Goal: Task Accomplishment & Management: Complete application form

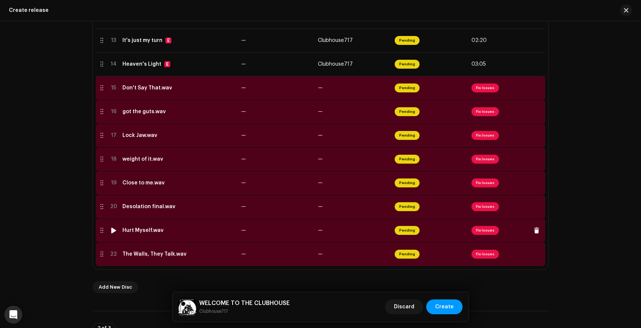
scroll to position [451, 0]
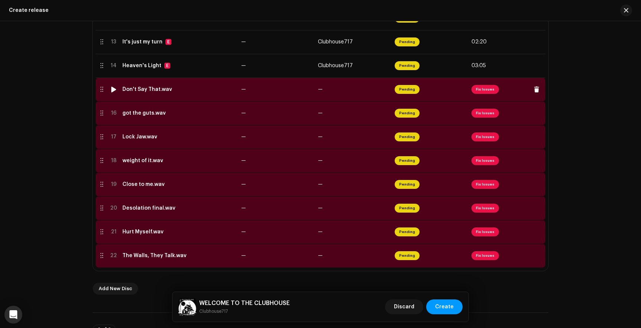
click at [487, 92] on span "Fix Issues" at bounding box center [484, 89] width 27 height 9
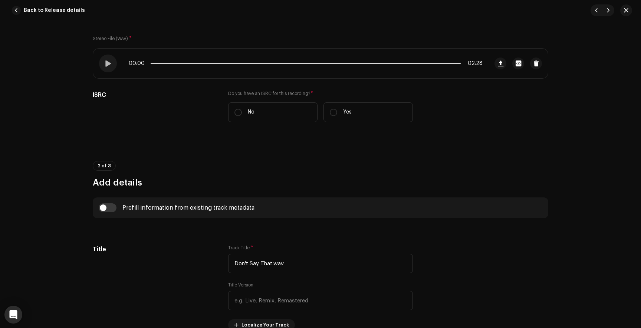
scroll to position [110, 0]
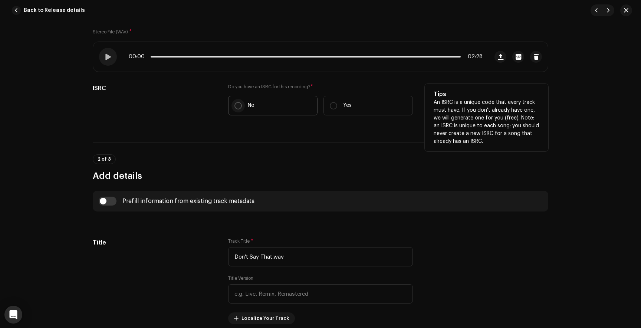
click at [235, 106] on input "No" at bounding box center [237, 105] width 7 height 7
radio input "true"
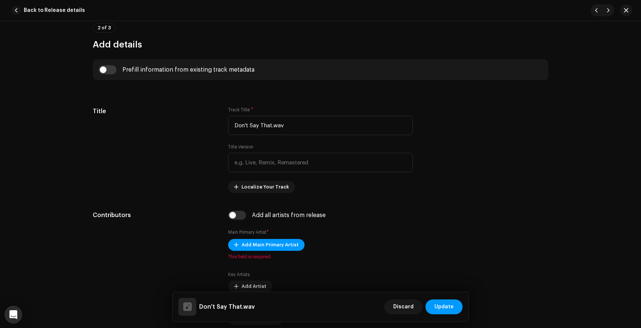
scroll to position [264, 0]
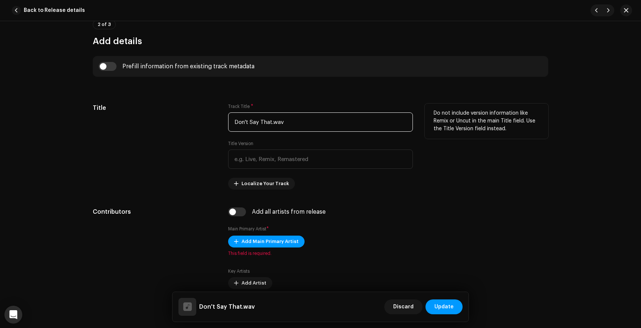
click at [284, 124] on input "Don't Say That.wav" at bounding box center [320, 121] width 185 height 19
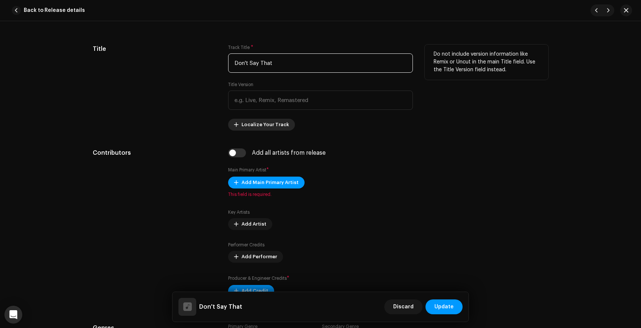
scroll to position [327, 0]
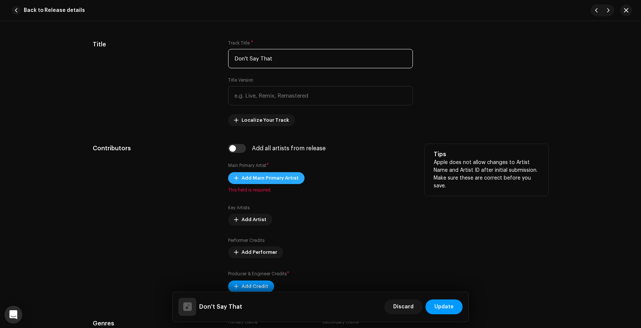
type input "Don't Say That"
click at [254, 180] on span "Add Main Primary Artist" at bounding box center [269, 178] width 57 height 15
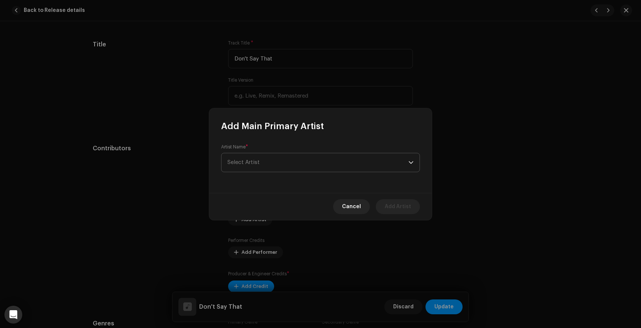
click at [277, 162] on span "Select Artist" at bounding box center [317, 162] width 181 height 19
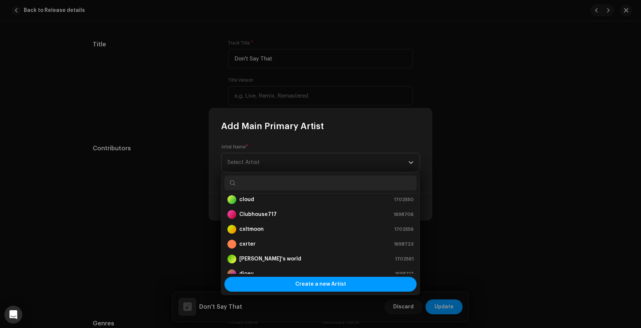
scroll to position [80, 0]
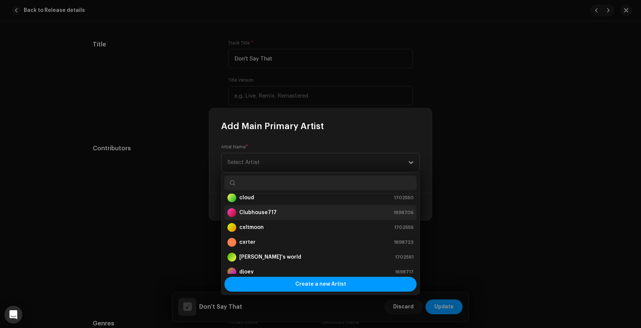
click at [264, 214] on strong "Clubhouse717" at bounding box center [257, 212] width 37 height 7
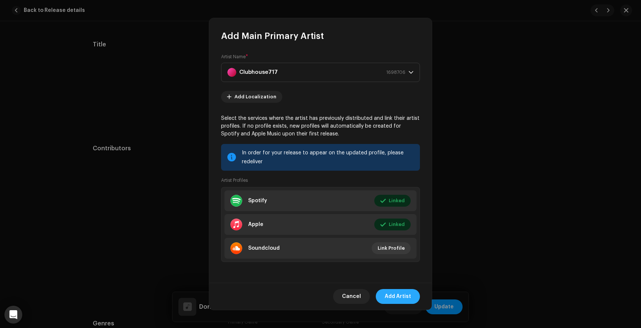
click at [397, 297] on span "Add Artist" at bounding box center [398, 296] width 26 height 15
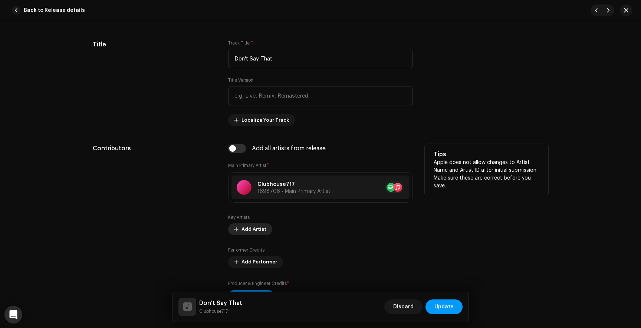
click at [247, 231] on span "Add Artist" at bounding box center [253, 229] width 25 height 15
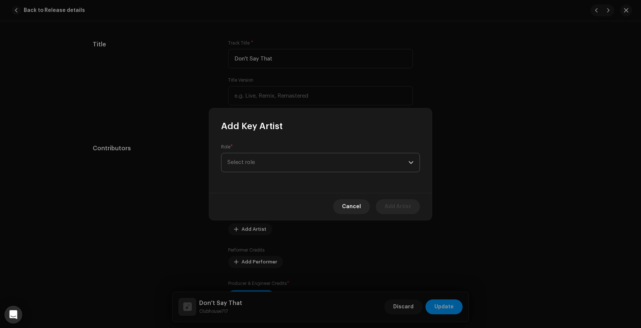
click at [252, 164] on span "Select role" at bounding box center [317, 162] width 181 height 19
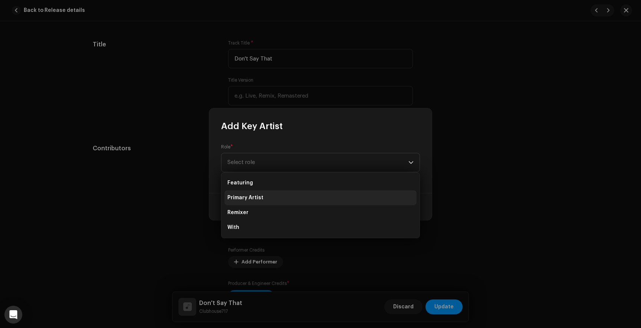
click at [252, 196] on span "Primary Artist" at bounding box center [245, 197] width 36 height 7
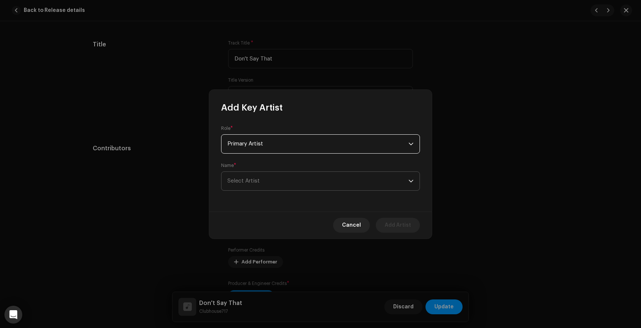
click at [252, 182] on span "Select Artist" at bounding box center [243, 181] width 32 height 6
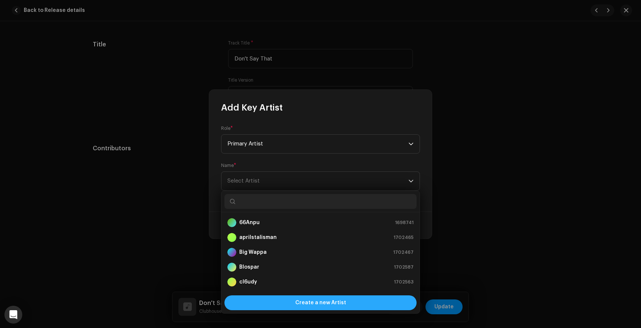
scroll to position [12, 0]
click at [299, 300] on span "Create a new Artist" at bounding box center [320, 302] width 51 height 15
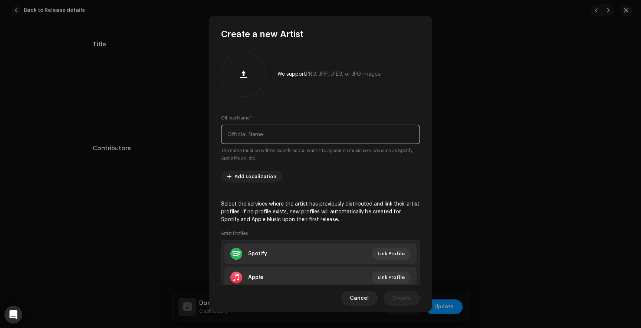
click at [260, 138] on input "text" at bounding box center [320, 134] width 199 height 19
type input "luvflorent"
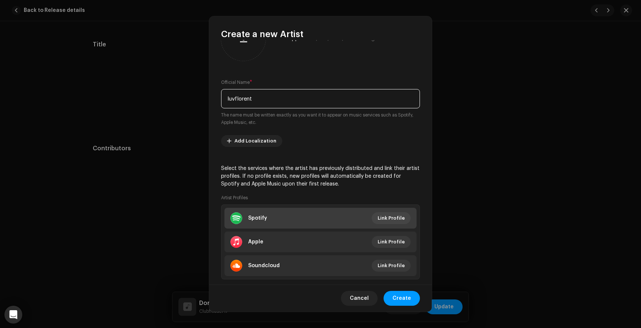
scroll to position [51, 0]
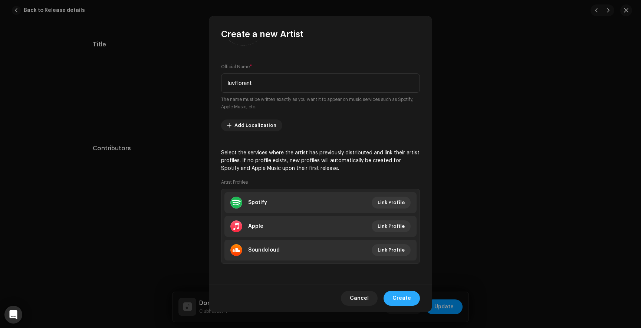
click at [405, 297] on span "Create" at bounding box center [401, 298] width 19 height 15
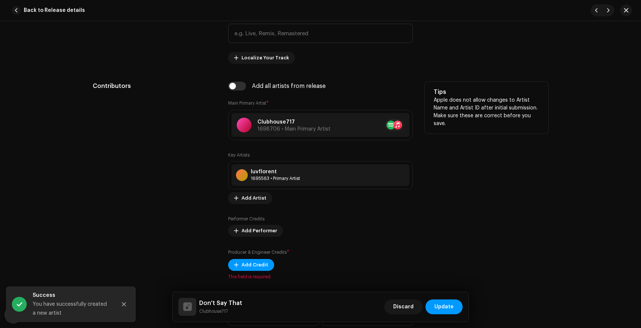
scroll to position [392, 0]
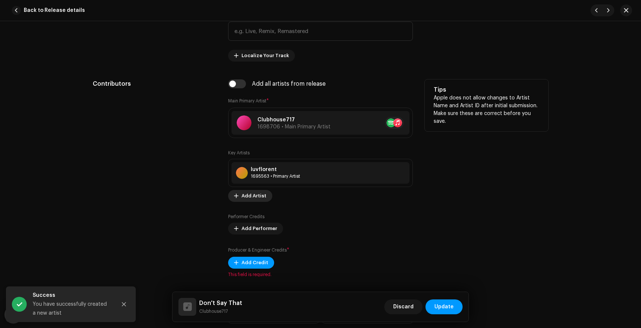
click at [250, 198] on span "Add Artist" at bounding box center [253, 195] width 25 height 15
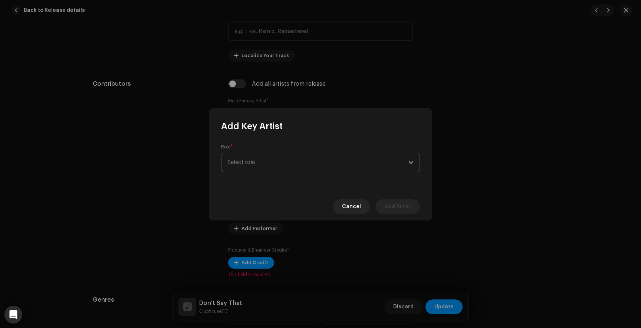
click at [249, 167] on span "Select role" at bounding box center [317, 162] width 181 height 19
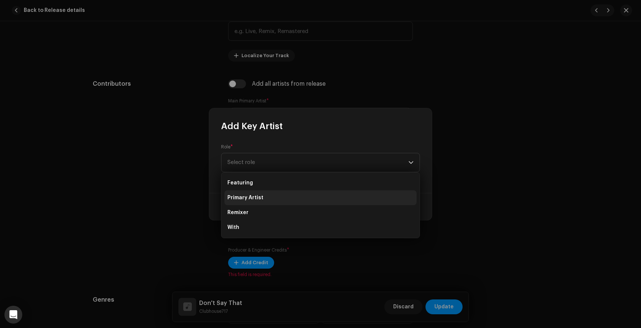
click at [249, 198] on span "Primary Artist" at bounding box center [245, 197] width 36 height 7
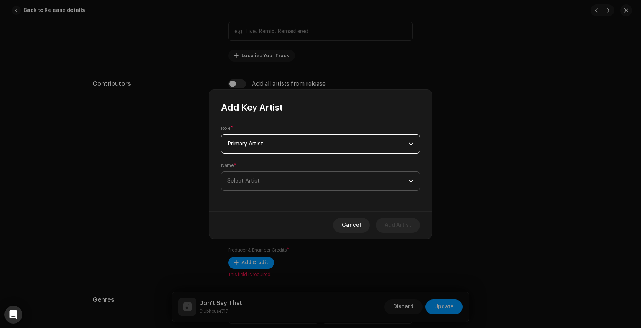
click at [247, 180] on span "Select Artist" at bounding box center [243, 181] width 32 height 6
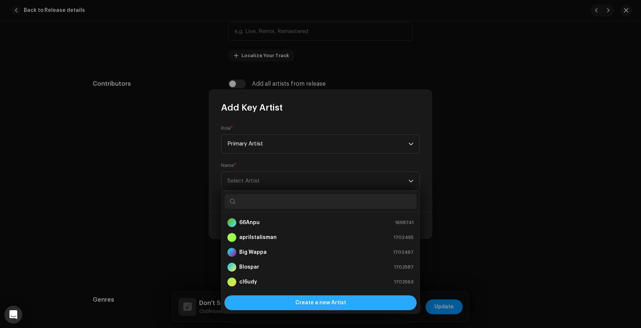
scroll to position [12, 0]
click at [291, 304] on div "Create a new Artist" at bounding box center [320, 302] width 192 height 15
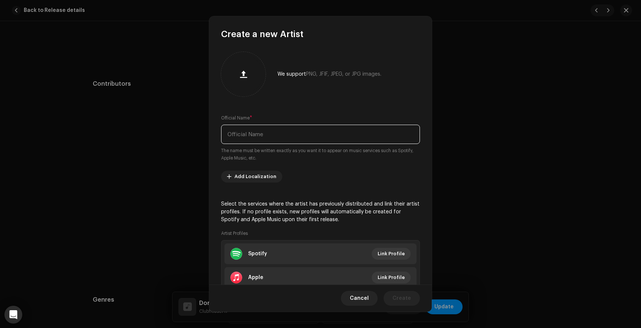
click at [264, 138] on input "text" at bounding box center [320, 134] width 199 height 19
type input "mistral"
click at [363, 299] on span "Cancel" at bounding box center [359, 298] width 19 height 15
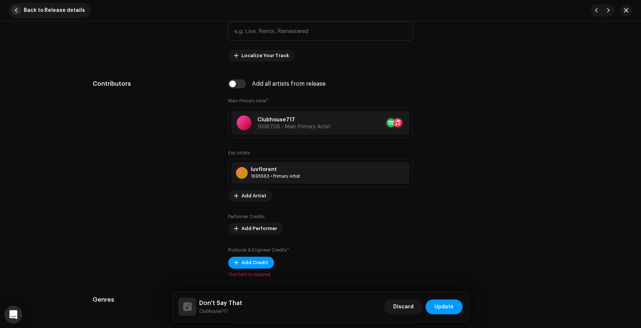
click at [20, 12] on button "Back to Release details" at bounding box center [50, 10] width 82 height 15
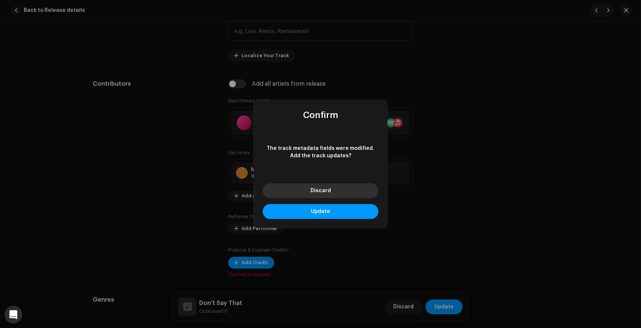
click at [337, 189] on button "Discard" at bounding box center [321, 190] width 116 height 15
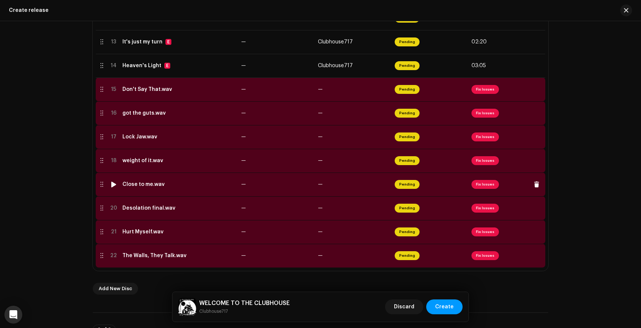
scroll to position [445, 0]
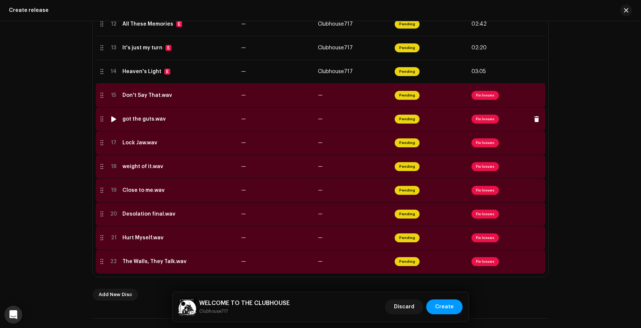
click at [484, 122] on span "Fix Issues" at bounding box center [484, 119] width 27 height 9
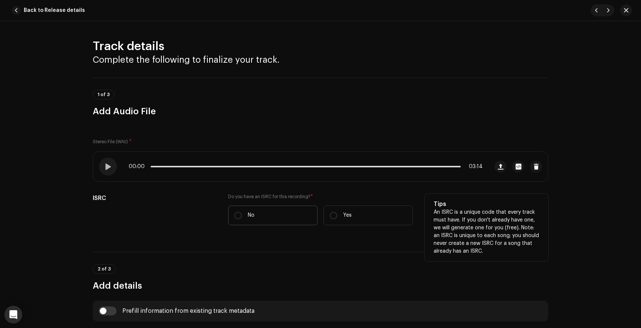
click at [233, 214] on label "No" at bounding box center [272, 215] width 89 height 20
click at [234, 214] on input "No" at bounding box center [237, 215] width 7 height 7
radio input "true"
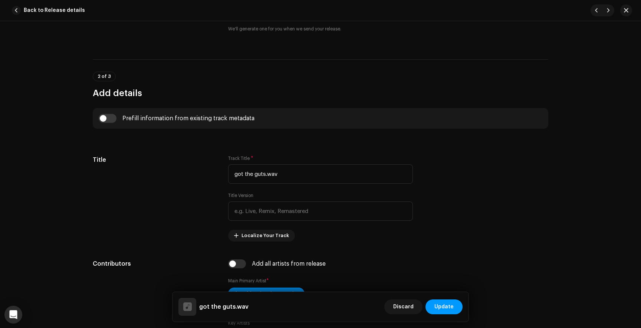
scroll to position [213, 0]
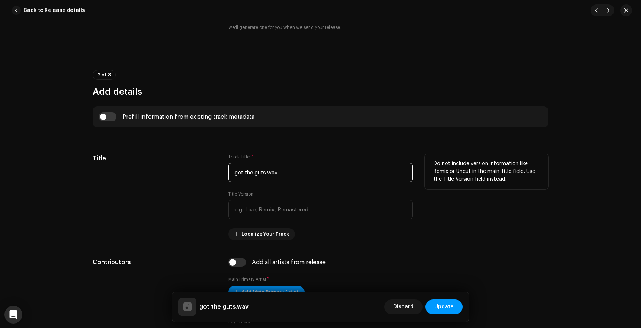
drag, startPoint x: 283, startPoint y: 175, endPoint x: 167, endPoint y: 179, distance: 115.8
click at [167, 179] on div "Title Track Title * got the guts.wav Title Version Localize Your Track Do not i…" at bounding box center [320, 197] width 455 height 86
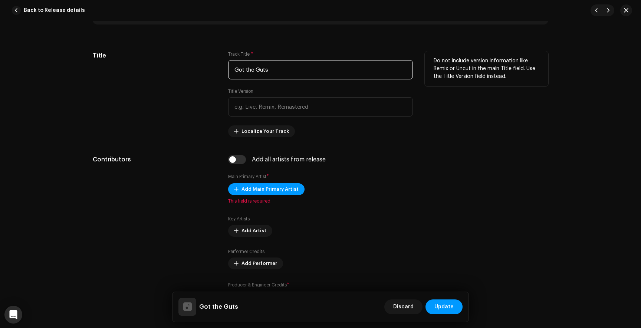
scroll to position [318, 0]
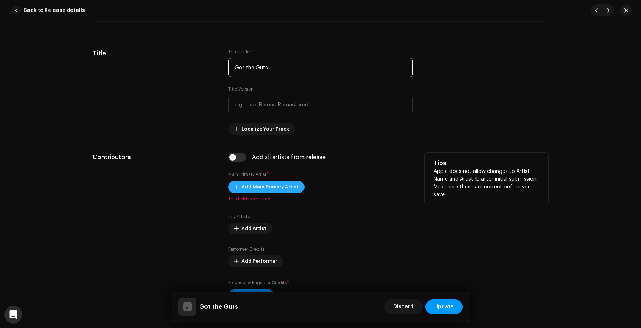
type input "Got the Guts"
click at [276, 189] on span "Add Main Primary Artist" at bounding box center [269, 187] width 57 height 15
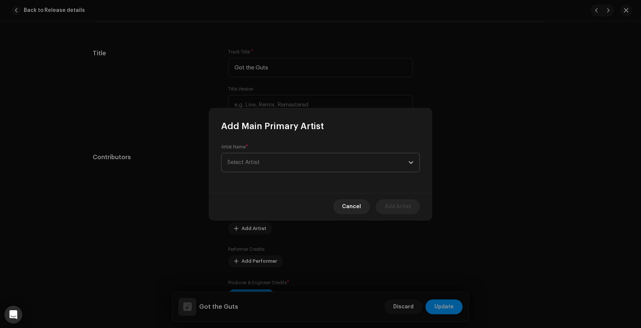
click at [259, 165] on span "Select Artist" at bounding box center [317, 162] width 181 height 19
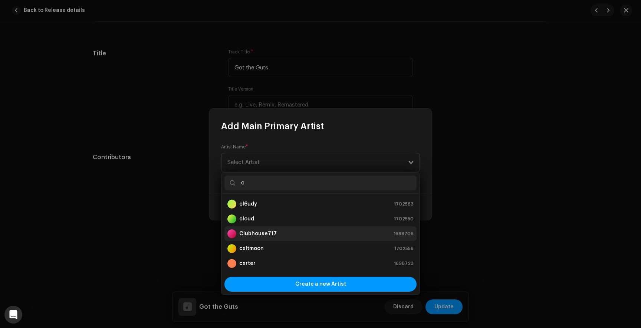
type input "c"
click at [253, 234] on strong "Clubhouse717" at bounding box center [257, 233] width 37 height 7
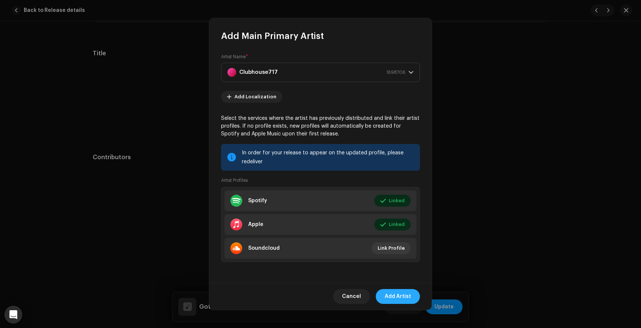
click at [403, 296] on span "Add Artist" at bounding box center [398, 296] width 26 height 15
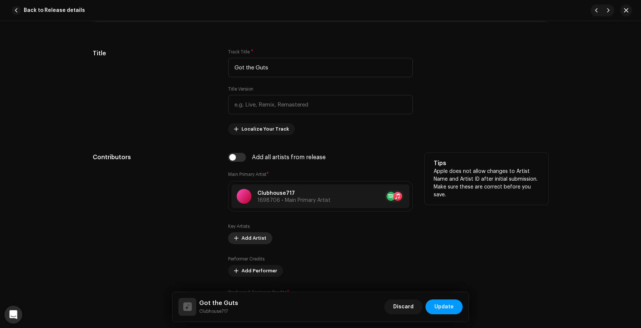
click at [260, 238] on span "Add Artist" at bounding box center [253, 238] width 25 height 15
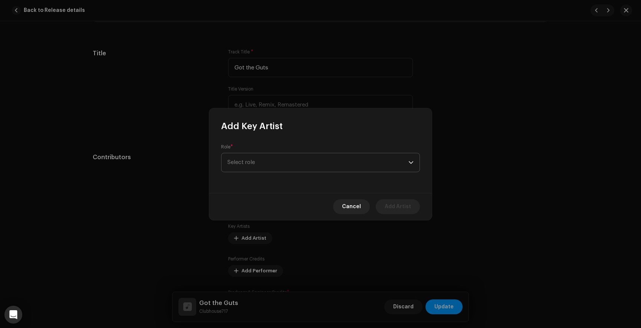
click at [307, 160] on span "Select role" at bounding box center [317, 162] width 181 height 19
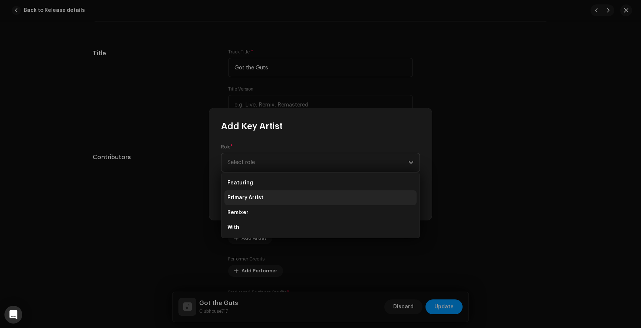
click at [271, 198] on li "Primary Artist" at bounding box center [320, 197] width 192 height 15
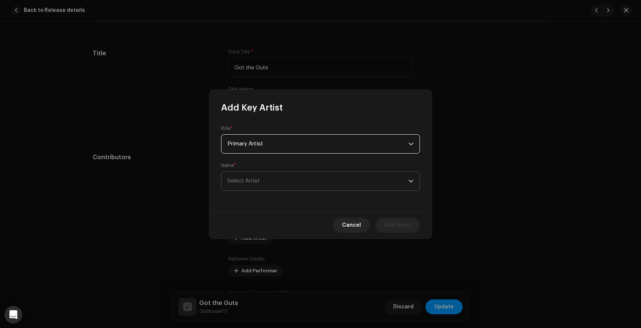
click at [339, 184] on span "Select Artist" at bounding box center [317, 181] width 181 height 19
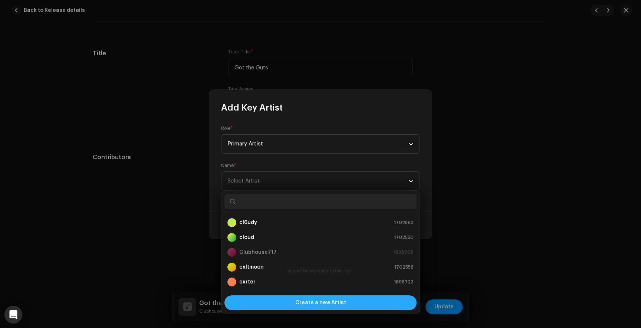
scroll to position [12, 0]
click at [318, 298] on span "Create a new Artist" at bounding box center [320, 302] width 51 height 15
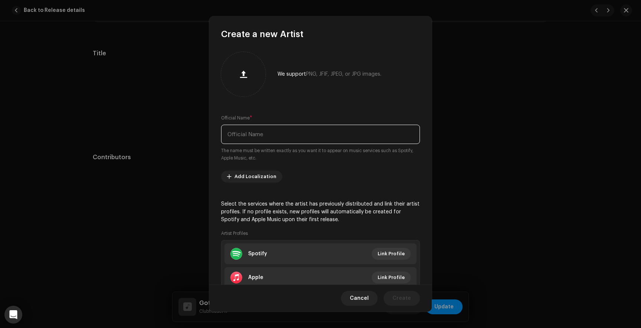
click at [267, 135] on input "text" at bounding box center [320, 134] width 199 height 19
type input "KayNeS"
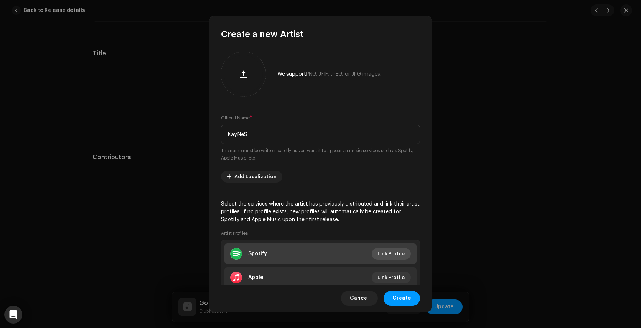
click at [378, 250] on span "Link Profile" at bounding box center [391, 253] width 27 height 15
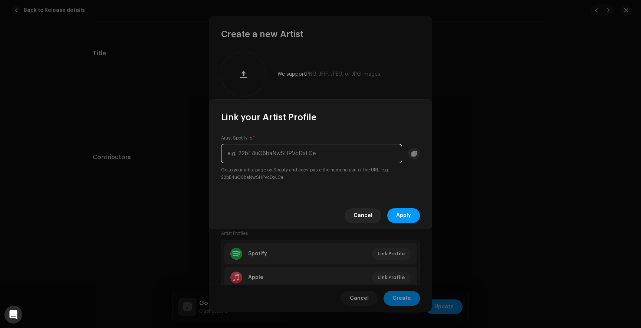
click at [276, 157] on input "text" at bounding box center [311, 153] width 181 height 19
paste input "64WxXktNHw8ebQdJLeIgPZ"
type input "64WxXktNHw8ebQdJLeIgPZ"
click at [408, 210] on span "Apply" at bounding box center [403, 215] width 15 height 15
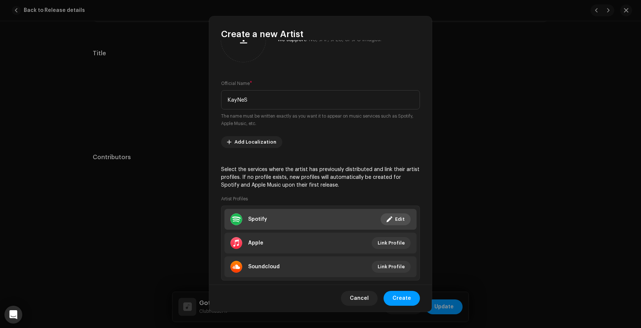
scroll to position [35, 0]
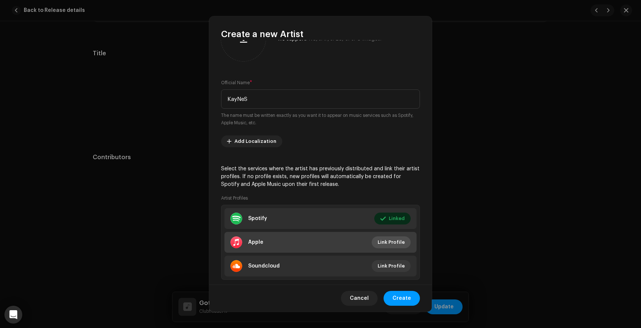
click at [386, 243] on span "Link Profile" at bounding box center [391, 242] width 27 height 15
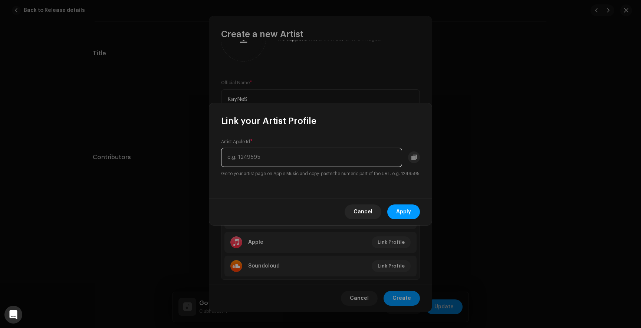
click at [263, 155] on input "text" at bounding box center [311, 157] width 181 height 19
paste input "262938006"
type input "262938006"
click at [402, 214] on span "Apply" at bounding box center [403, 211] width 15 height 15
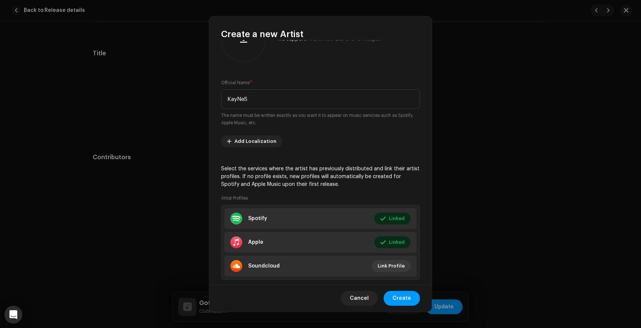
scroll to position [51, 0]
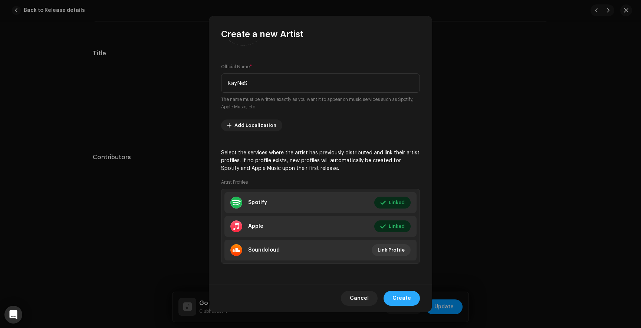
click at [405, 298] on span "Create" at bounding box center [401, 298] width 19 height 15
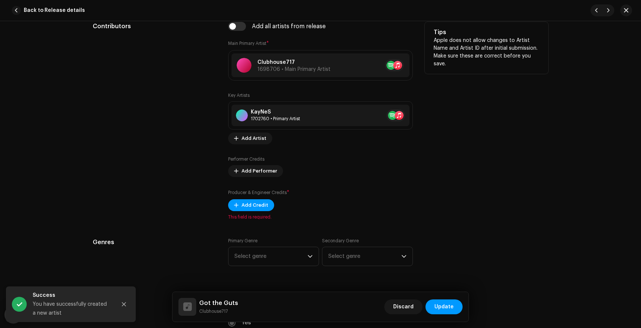
scroll to position [454, 0]
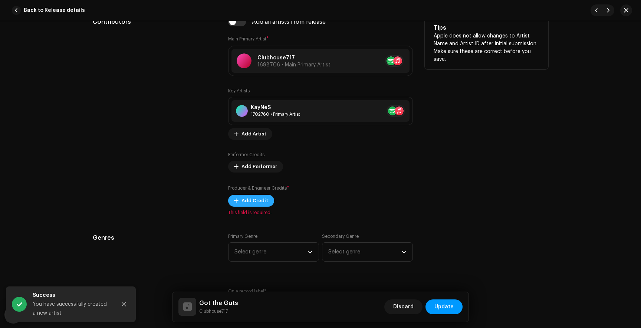
click at [255, 202] on span "Add Credit" at bounding box center [254, 200] width 27 height 15
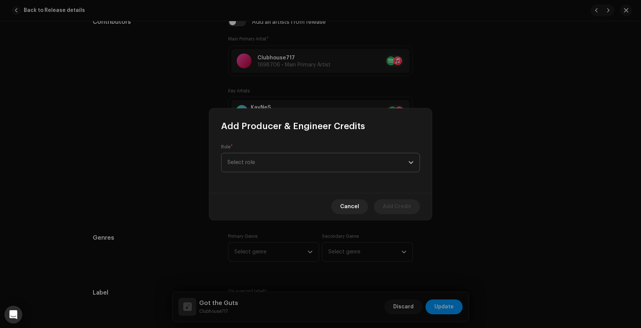
click at [254, 160] on span "Select role" at bounding box center [317, 162] width 181 height 19
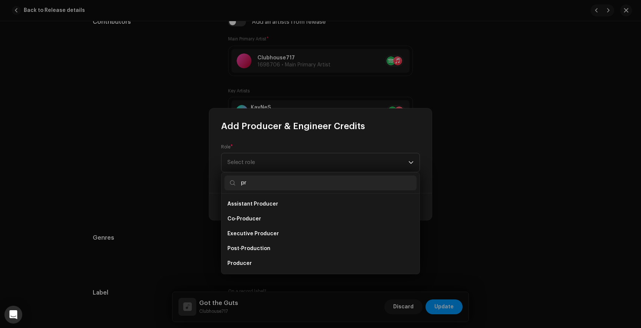
scroll to position [12, 0]
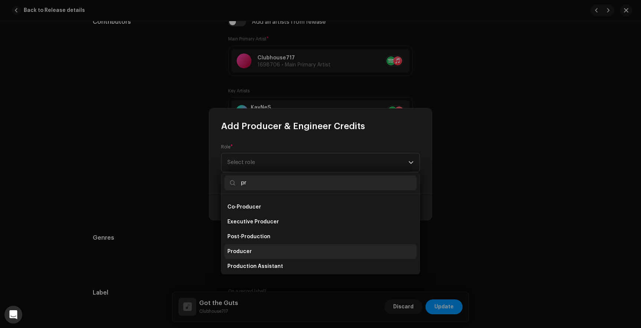
type input "pr"
click at [250, 254] on li "Producer" at bounding box center [320, 251] width 192 height 15
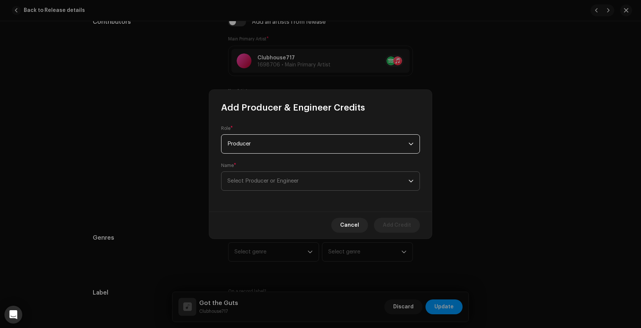
click at [256, 186] on span "Select Producer or Engineer" at bounding box center [317, 181] width 181 height 19
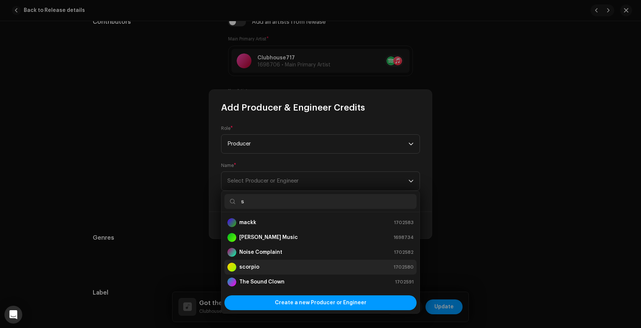
scroll to position [0, 0]
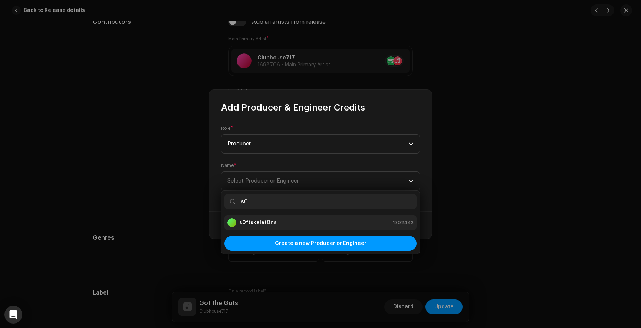
type input "s0"
click at [265, 219] on strong "s0ftskelet0ns" at bounding box center [257, 222] width 37 height 7
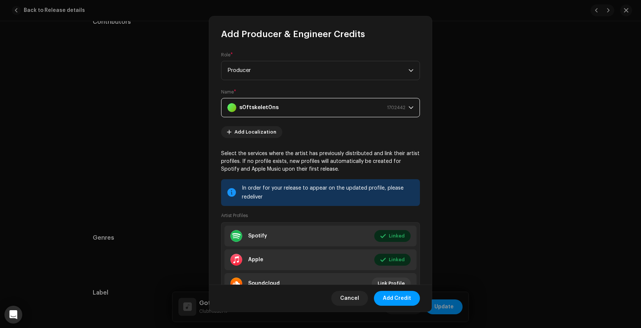
scroll to position [34, 0]
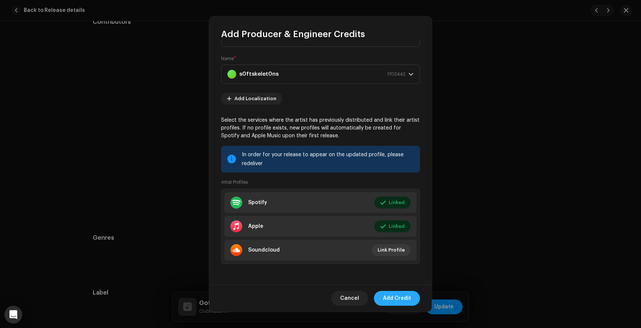
click at [389, 295] on span "Add Credit" at bounding box center [397, 298] width 28 height 15
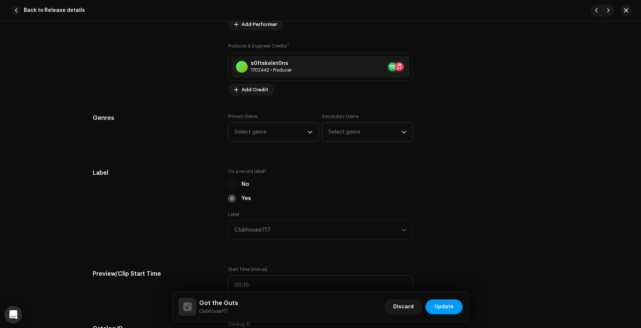
scroll to position [600, 0]
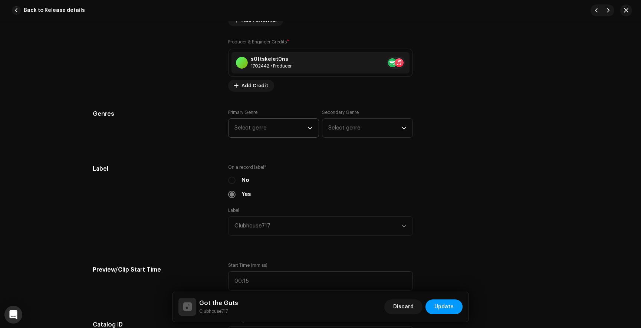
click at [284, 135] on span "Select genre" at bounding box center [270, 128] width 73 height 19
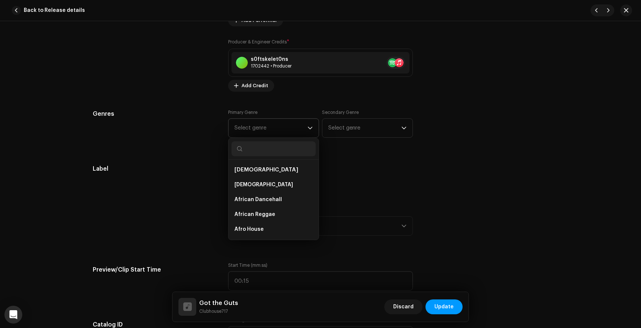
click at [253, 154] on input "text" at bounding box center [273, 148] width 84 height 15
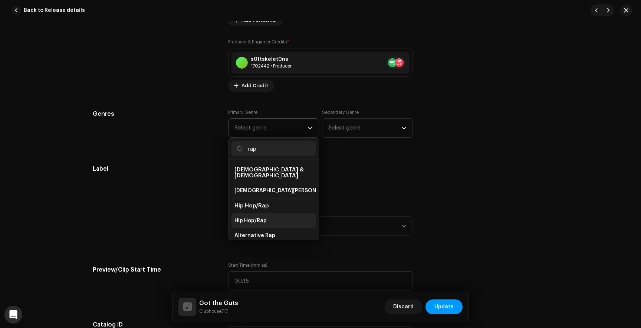
type input "rap"
click at [264, 217] on span "Hip Hop/Rap" at bounding box center [250, 220] width 32 height 7
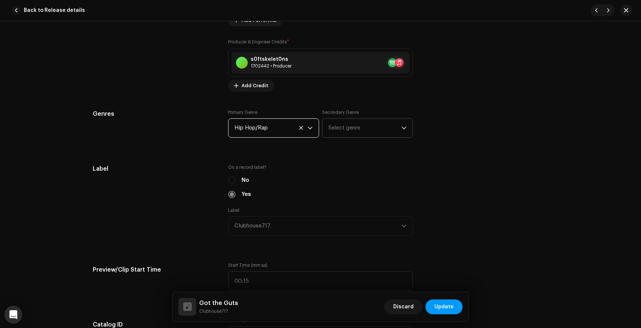
click at [343, 128] on span "Select genre" at bounding box center [364, 128] width 73 height 19
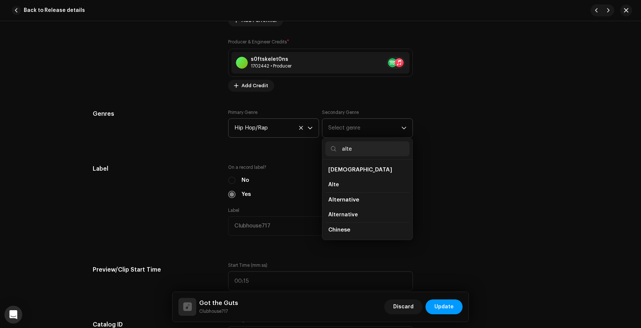
type input "alter"
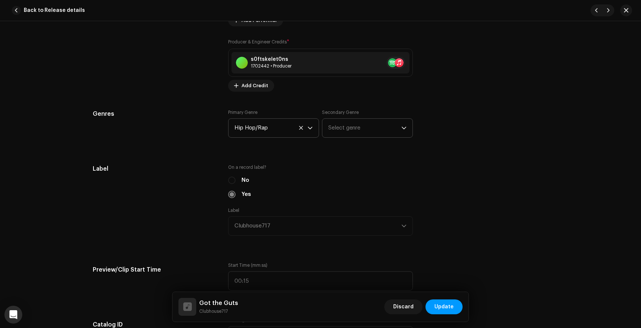
scroll to position [609, 0]
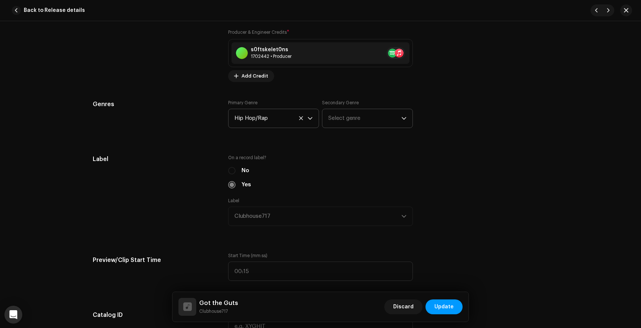
click at [350, 123] on span "Select genre" at bounding box center [364, 118] width 73 height 19
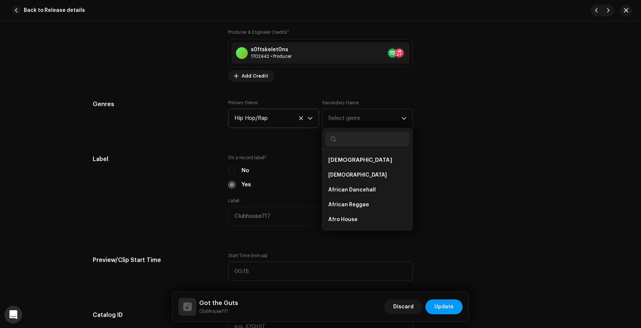
click at [310, 134] on div "Primary Genre Hip Hop/Rap Secondary Genre Select genre African African African …" at bounding box center [320, 118] width 185 height 37
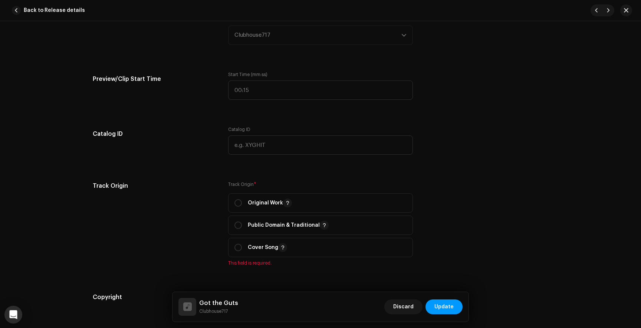
scroll to position [791, 0]
click at [237, 206] on input "radio" at bounding box center [237, 202] width 7 height 7
radio input "true"
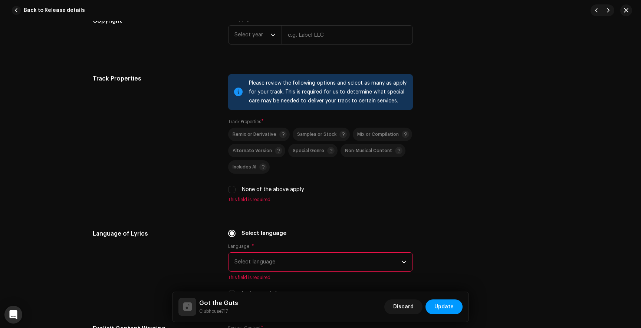
scroll to position [1100, 0]
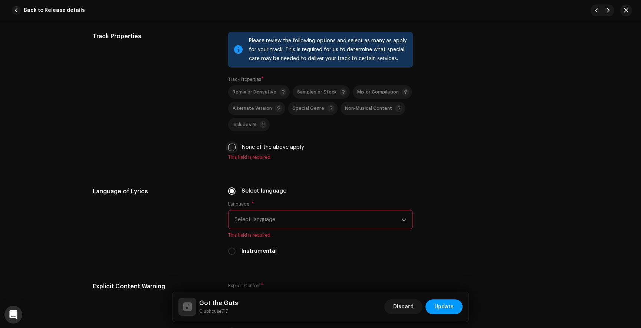
click at [231, 149] on input "None of the above apply" at bounding box center [231, 147] width 7 height 7
checkbox input "true"
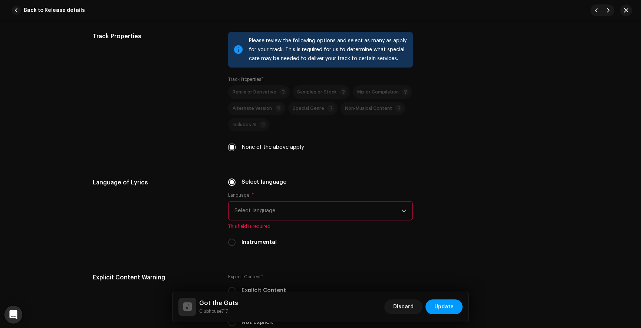
click at [243, 215] on span "Select language" at bounding box center [317, 210] width 167 height 19
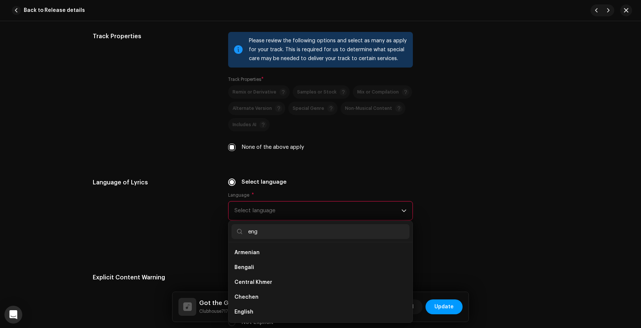
scroll to position [0, 0]
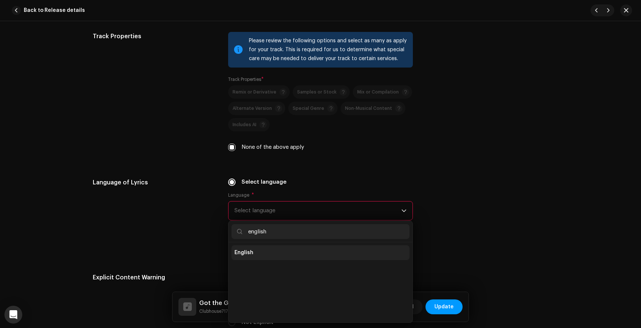
type input "english"
click at [256, 254] on li "English" at bounding box center [320, 252] width 178 height 15
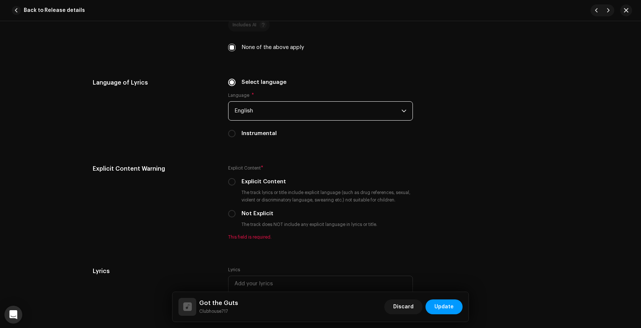
scroll to position [1205, 0]
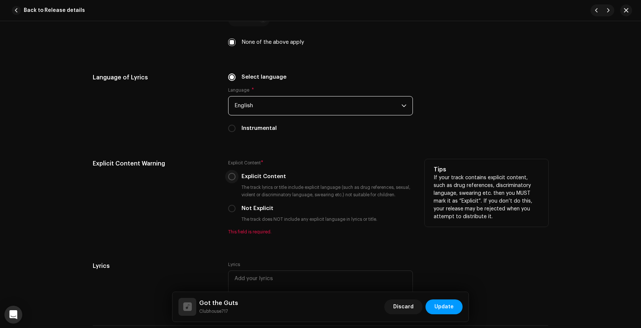
click at [231, 178] on input "Explicit Content" at bounding box center [231, 176] width 7 height 7
radio input "true"
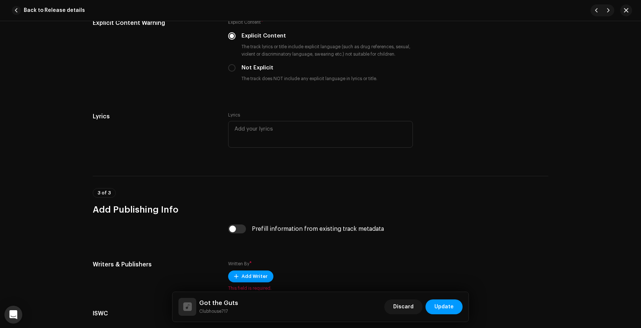
scroll to position [1432, 0]
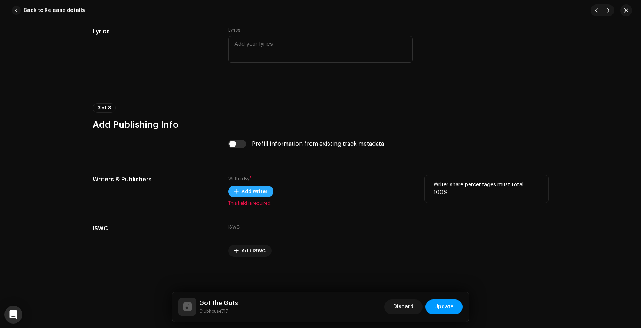
click at [254, 188] on span "Add Writer" at bounding box center [254, 191] width 26 height 15
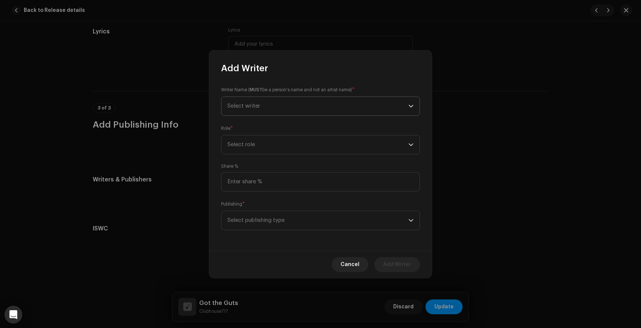
click at [255, 108] on span "Select writer" at bounding box center [243, 106] width 33 height 6
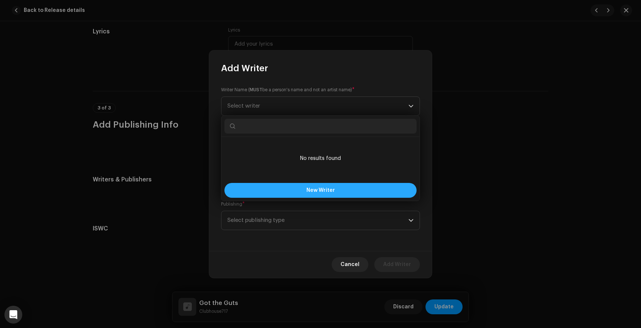
click at [269, 192] on button "New Writer" at bounding box center [320, 190] width 192 height 15
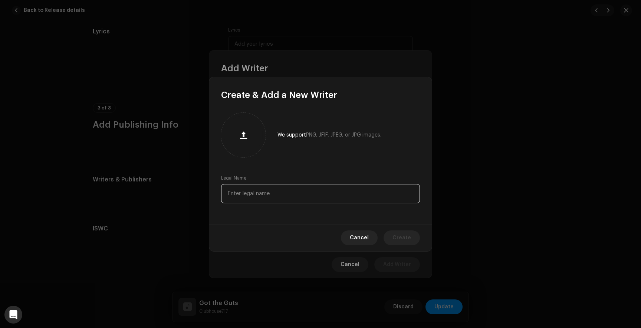
click at [256, 192] on input "text" at bounding box center [320, 193] width 199 height 19
paste input "[PERSON_NAME]"
type input "[PERSON_NAME]"
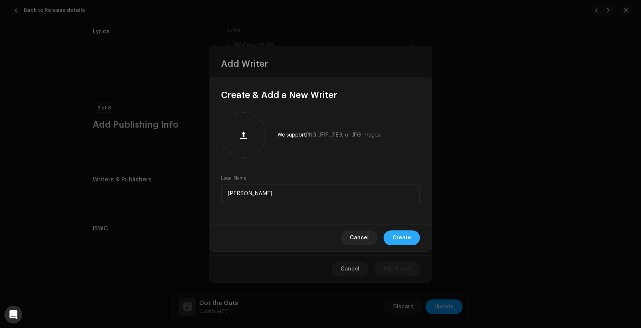
click at [407, 233] on span "Create" at bounding box center [401, 237] width 19 height 15
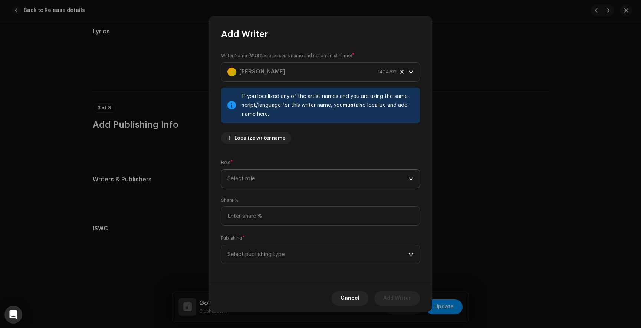
click at [282, 181] on span "Select role" at bounding box center [317, 179] width 181 height 19
click at [260, 243] on span "Composer & Lyricist" at bounding box center [253, 243] width 52 height 7
click at [260, 253] on span "Select publishing type" at bounding box center [317, 254] width 181 height 19
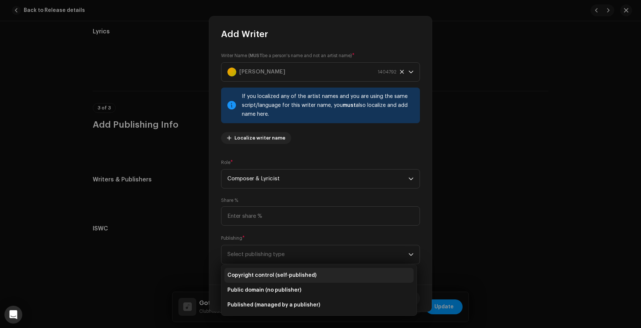
click at [260, 272] on span "Copyright control (self-published)" at bounding box center [271, 275] width 89 height 7
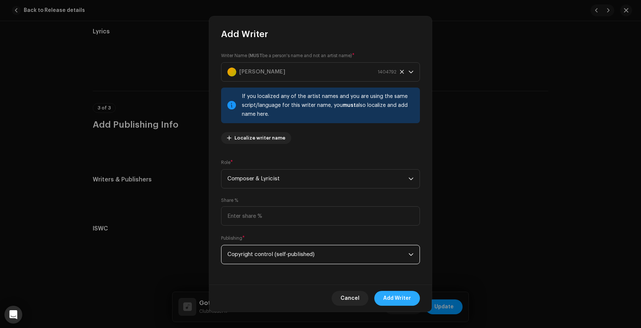
click at [405, 298] on span "Add Writer" at bounding box center [397, 298] width 28 height 15
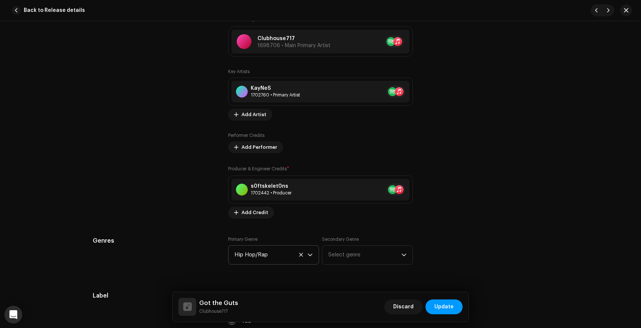
scroll to position [0, 0]
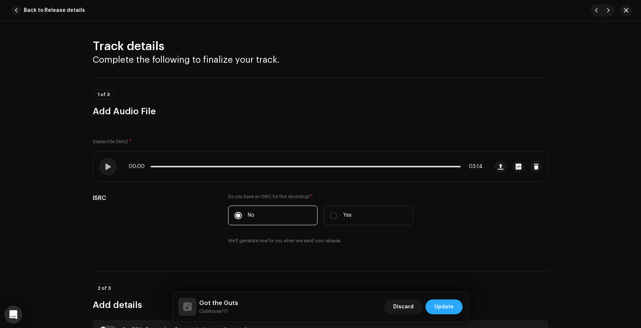
click at [448, 303] on span "Update" at bounding box center [443, 306] width 19 height 15
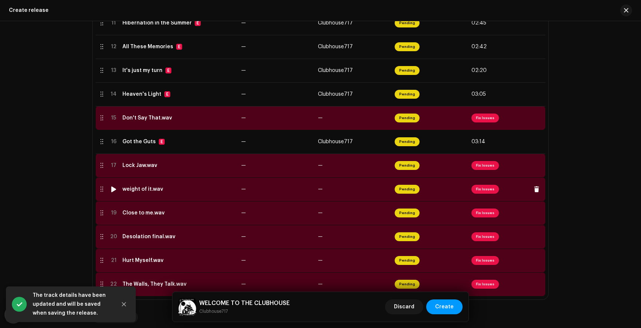
scroll to position [419, 0]
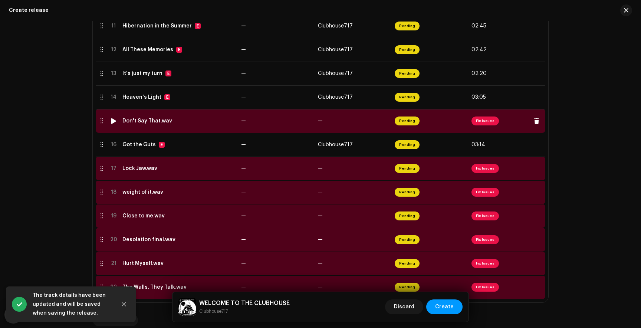
click at [480, 122] on span "Fix Issues" at bounding box center [484, 120] width 27 height 9
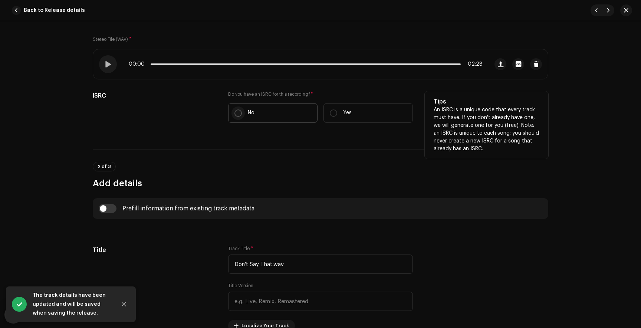
scroll to position [107, 0]
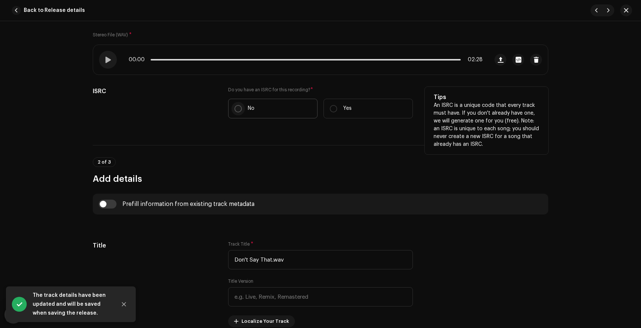
click at [235, 108] on input "No" at bounding box center [237, 108] width 7 height 7
radio input "true"
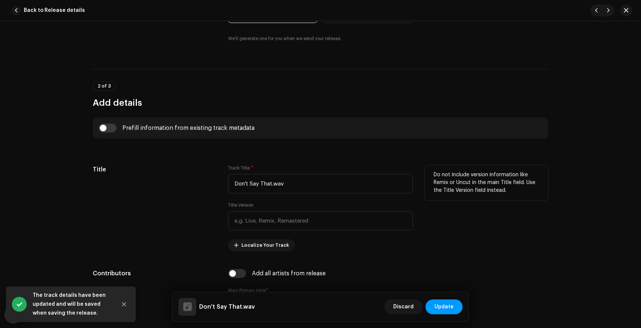
scroll to position [229, 0]
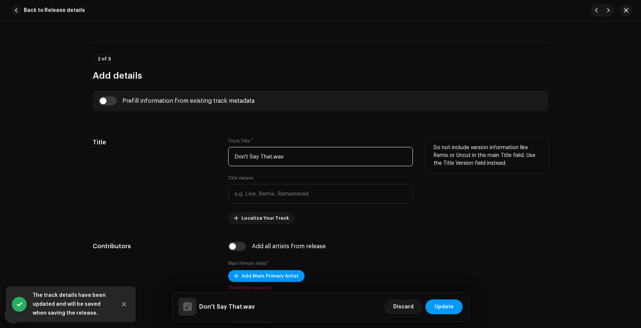
click at [282, 158] on input "Don't Say That.wav" at bounding box center [320, 156] width 185 height 19
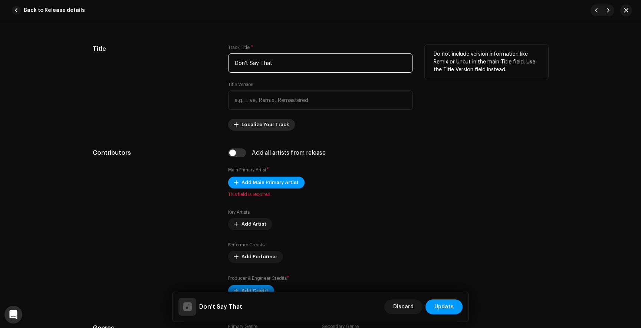
scroll to position [330, 0]
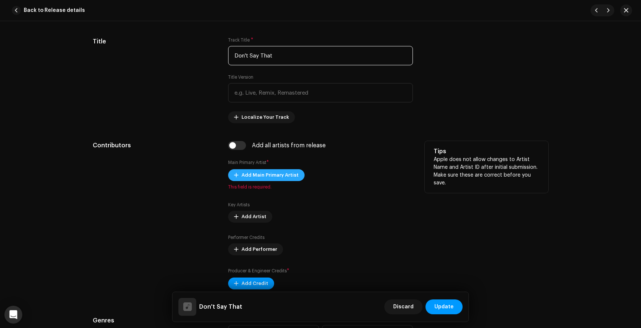
type input "Don't Say That"
click at [256, 172] on span "Add Main Primary Artist" at bounding box center [269, 175] width 57 height 15
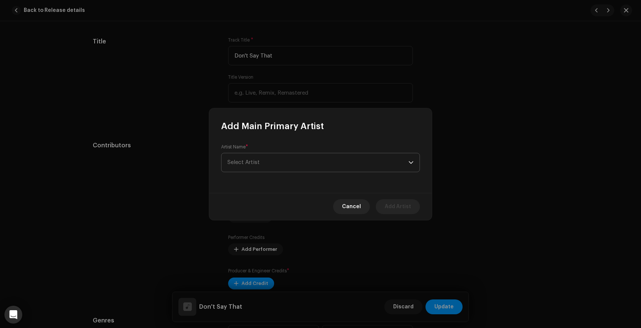
click at [268, 161] on span "Select Artist" at bounding box center [317, 162] width 181 height 19
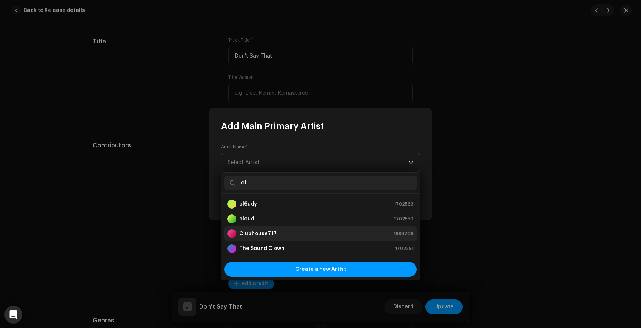
type input "cl"
click at [264, 234] on strong "Clubhouse717" at bounding box center [257, 233] width 37 height 7
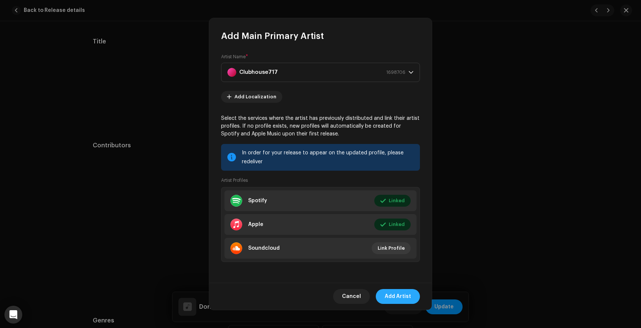
click at [399, 293] on span "Add Artist" at bounding box center [398, 296] width 26 height 15
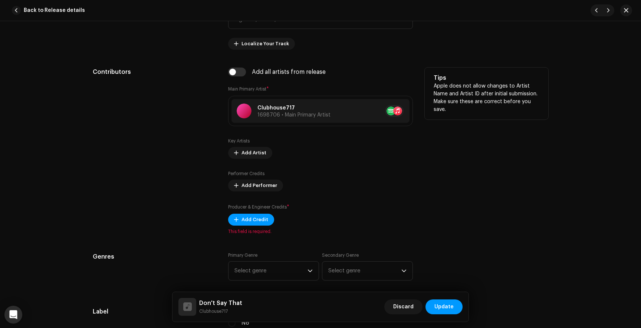
scroll to position [434, 0]
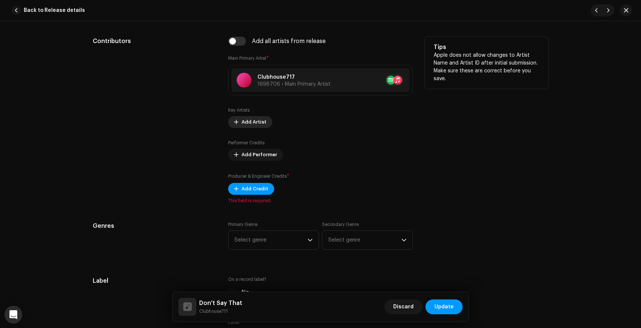
click at [248, 120] on span "Add Artist" at bounding box center [253, 122] width 25 height 15
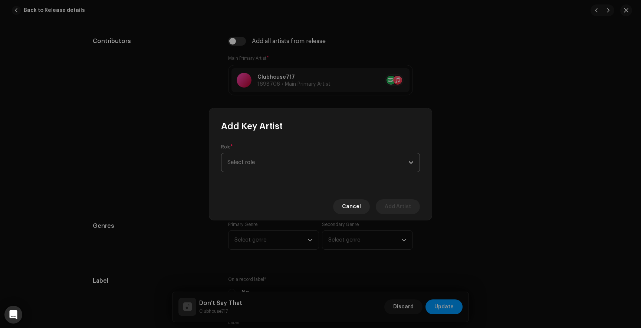
click at [256, 156] on span "Select role" at bounding box center [317, 162] width 181 height 19
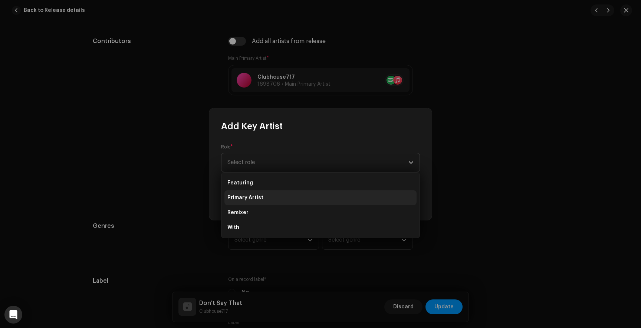
click at [249, 197] on span "Primary Artist" at bounding box center [245, 197] width 36 height 7
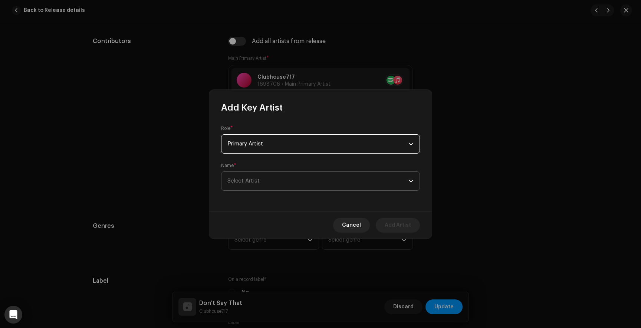
click at [267, 178] on span "Select Artist" at bounding box center [317, 181] width 181 height 19
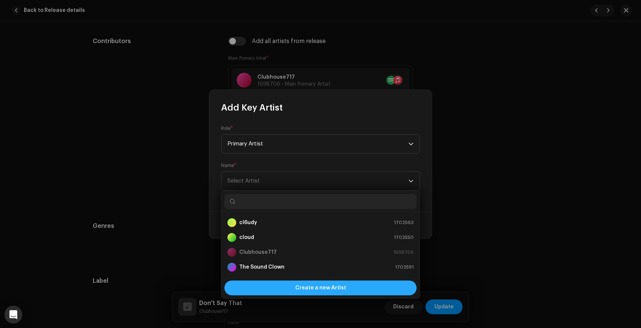
click at [295, 286] on div "Create a new Artist" at bounding box center [320, 287] width 192 height 15
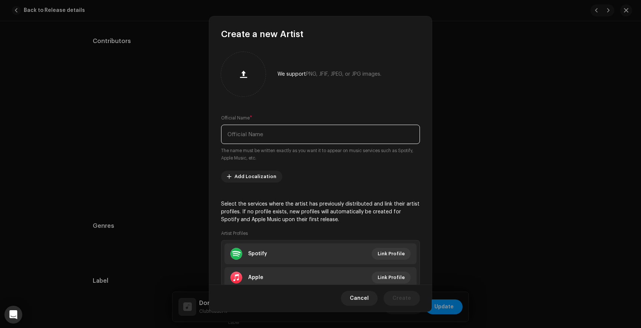
click at [273, 141] on input "text" at bounding box center [320, 134] width 199 height 19
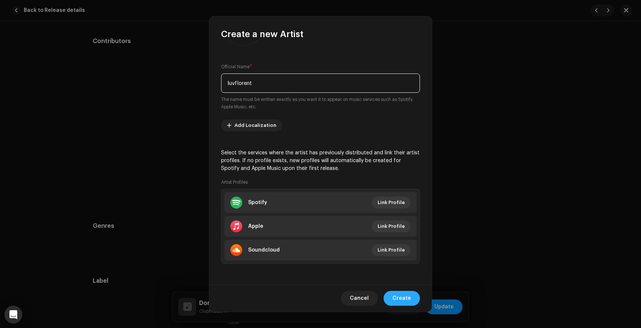
type input "luvflorent"
click at [407, 293] on span "Create" at bounding box center [401, 298] width 19 height 15
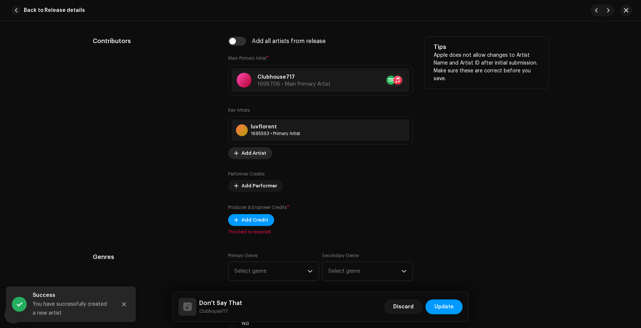
click at [253, 157] on span "Add Artist" at bounding box center [253, 153] width 25 height 15
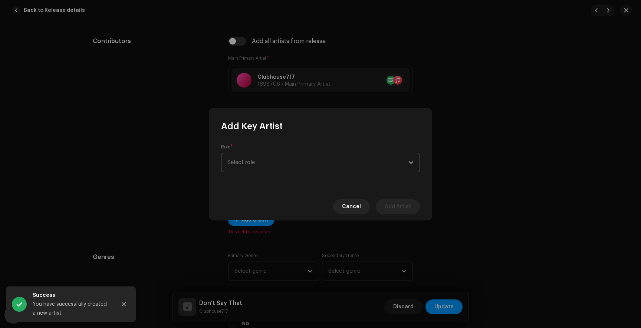
click at [280, 163] on span "Select role" at bounding box center [317, 162] width 181 height 19
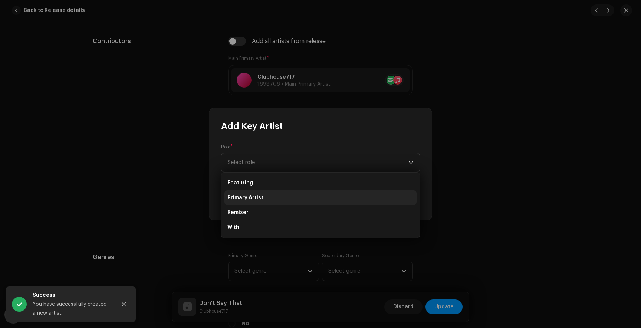
click at [264, 195] on li "Primary Artist" at bounding box center [320, 197] width 192 height 15
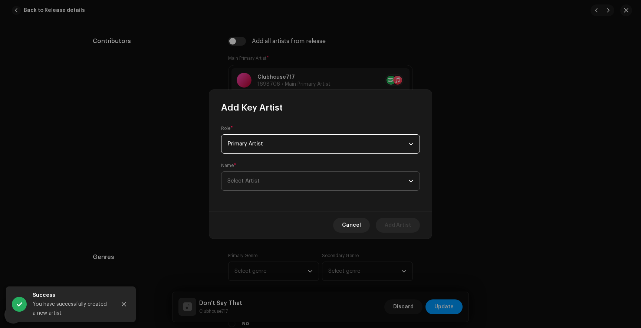
click at [284, 185] on span "Select Artist" at bounding box center [317, 181] width 181 height 19
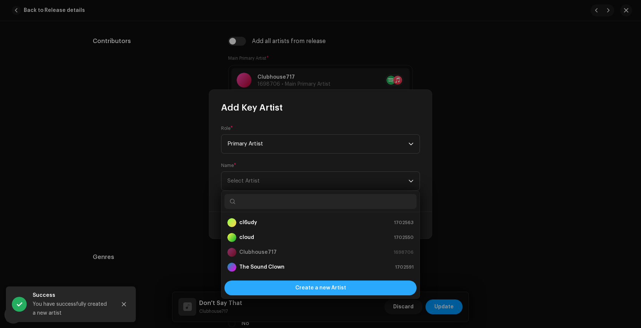
click at [292, 283] on div "Create a new Artist" at bounding box center [320, 287] width 192 height 15
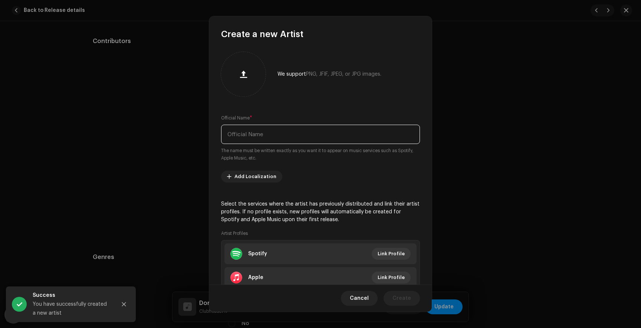
click at [264, 135] on input "text" at bounding box center [320, 134] width 199 height 19
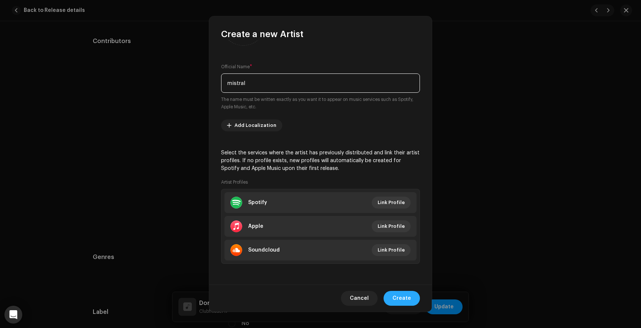
type input "mistral"
click at [405, 297] on span "Create" at bounding box center [401, 298] width 19 height 15
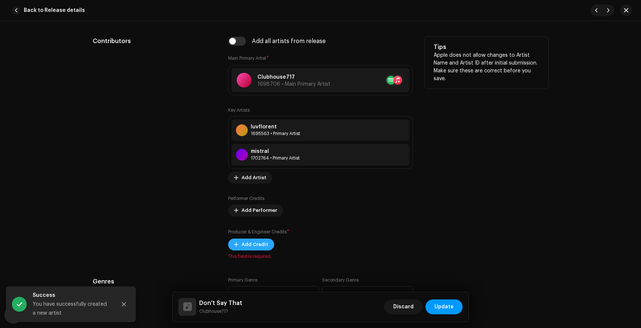
click at [253, 246] on span "Add Credit" at bounding box center [254, 244] width 27 height 15
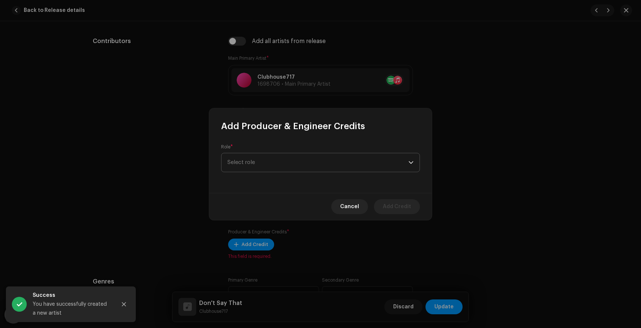
click at [260, 164] on span "Select role" at bounding box center [317, 162] width 181 height 19
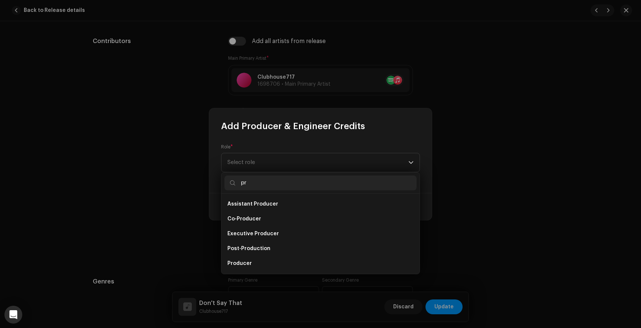
scroll to position [12, 0]
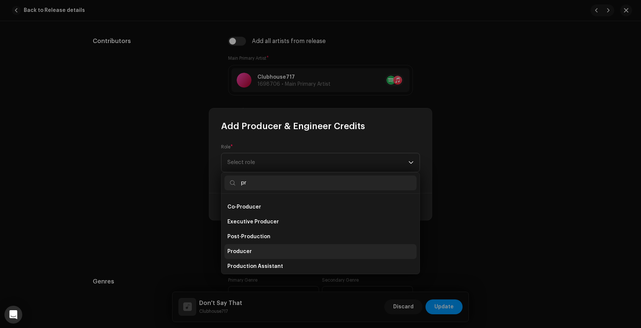
type input "pr"
click at [245, 252] on span "Producer" at bounding box center [239, 251] width 24 height 7
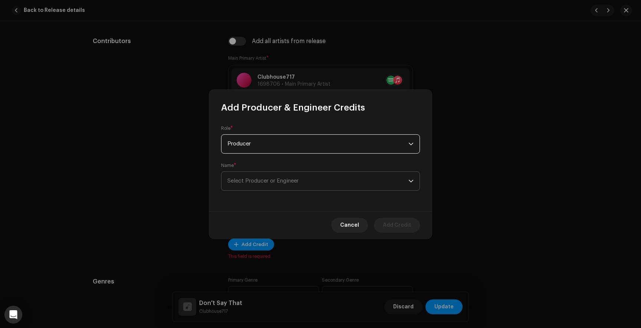
click at [244, 181] on span "Select Producer or Engineer" at bounding box center [262, 181] width 71 height 6
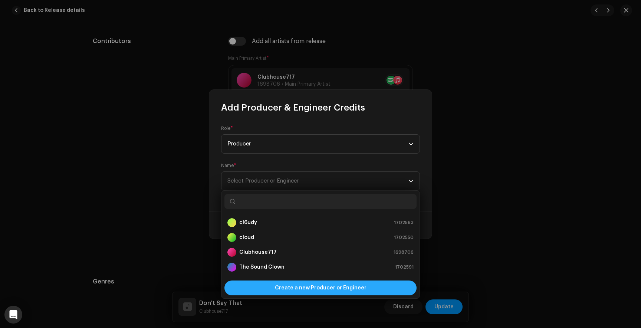
click at [267, 287] on div "Create a new Producer or Engineer" at bounding box center [320, 287] width 192 height 15
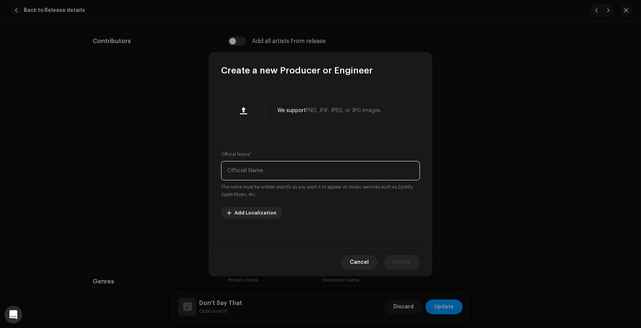
click at [249, 178] on input "text" at bounding box center [320, 170] width 199 height 19
type input "saint [PERSON_NAME]"
click at [405, 263] on span "Create" at bounding box center [401, 262] width 19 height 15
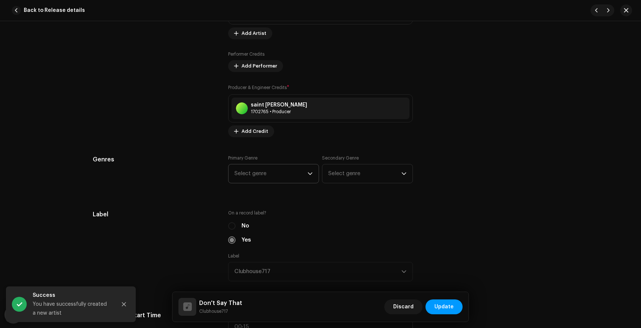
scroll to position [580, 0]
click at [281, 172] on span "Select genre" at bounding box center [270, 172] width 73 height 19
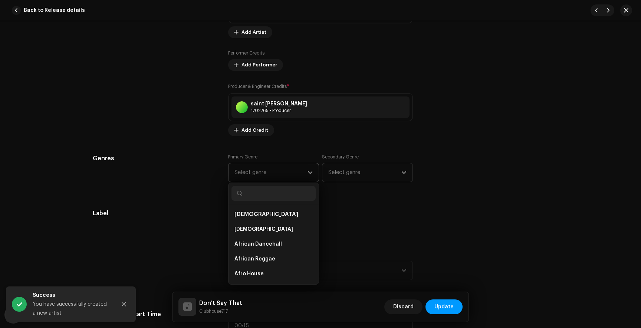
click at [264, 195] on input "text" at bounding box center [273, 193] width 84 height 15
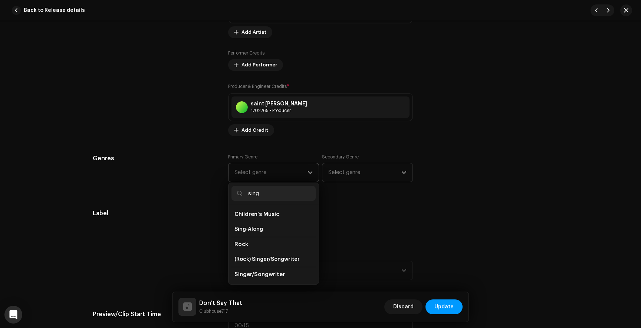
scroll to position [30, 0]
type input "sing"
click at [261, 257] on span "Singer/Songwriter" at bounding box center [258, 258] width 48 height 7
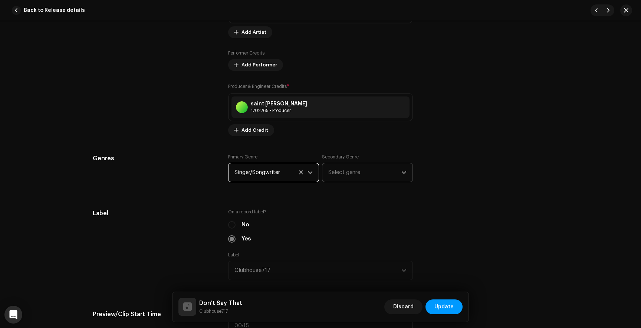
click at [364, 172] on span "Select genre" at bounding box center [364, 172] width 73 height 19
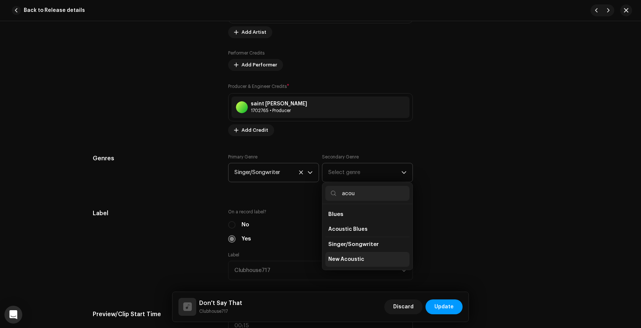
type input "acou"
click at [350, 260] on span "New Acoustic" at bounding box center [346, 259] width 36 height 7
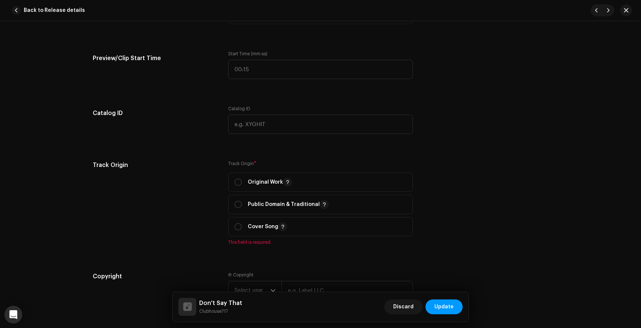
scroll to position [837, 0]
click at [236, 182] on input "radio" at bounding box center [237, 180] width 7 height 7
radio input "true"
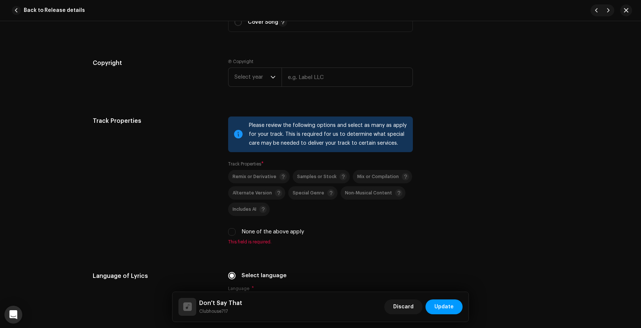
scroll to position [1040, 0]
click at [233, 231] on input "None of the above apply" at bounding box center [231, 231] width 7 height 7
checkbox input "true"
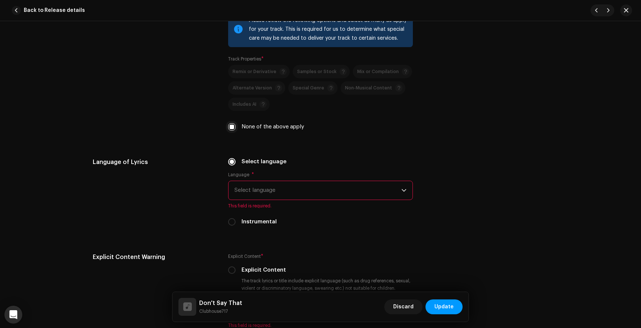
scroll to position [1153, 0]
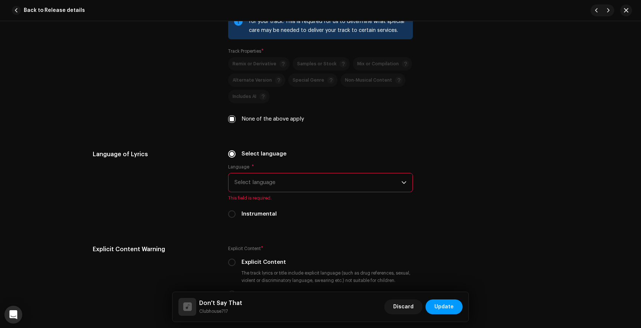
click at [244, 182] on span "Select language" at bounding box center [317, 182] width 167 height 19
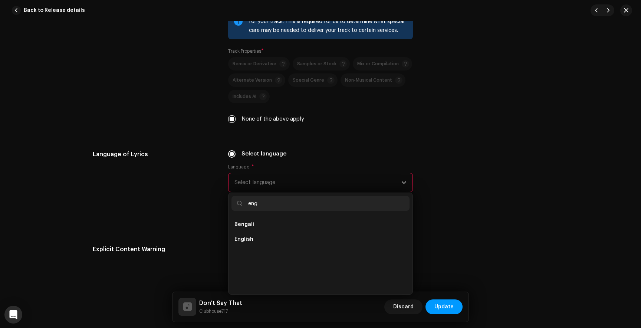
scroll to position [0, 0]
type input "engl"
click at [243, 226] on span "English" at bounding box center [243, 224] width 19 height 7
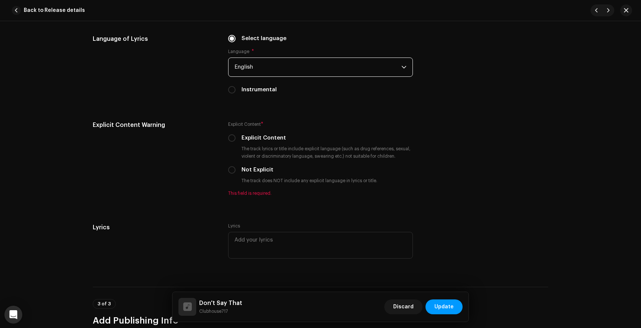
scroll to position [1275, 0]
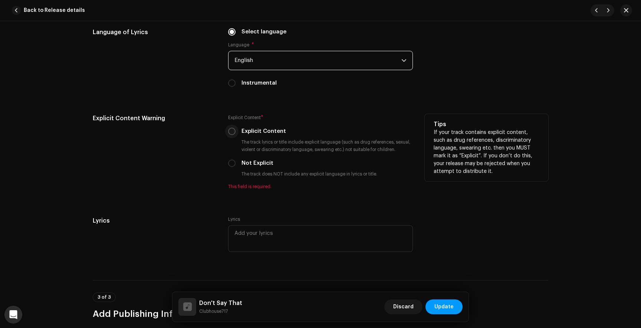
click at [233, 135] on input "Explicit Content" at bounding box center [231, 131] width 7 height 7
radio input "true"
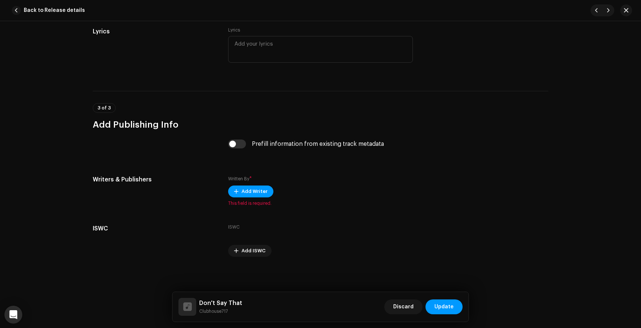
scroll to position [1457, 0]
click at [242, 194] on span "Add Writer" at bounding box center [254, 191] width 26 height 15
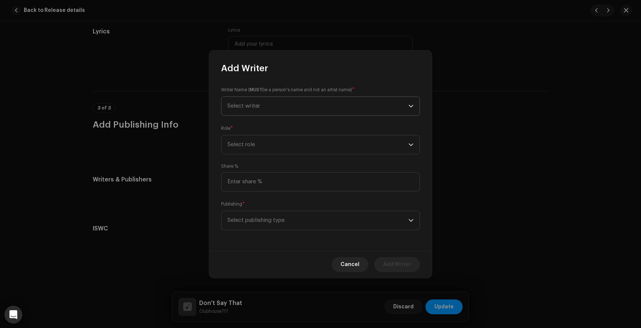
click at [238, 111] on span "Select writer" at bounding box center [317, 106] width 181 height 19
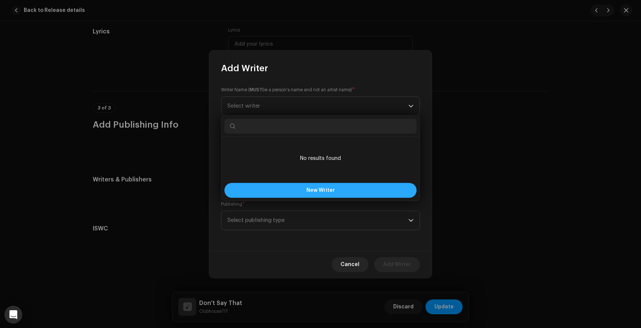
click at [269, 191] on button "New Writer" at bounding box center [320, 190] width 192 height 15
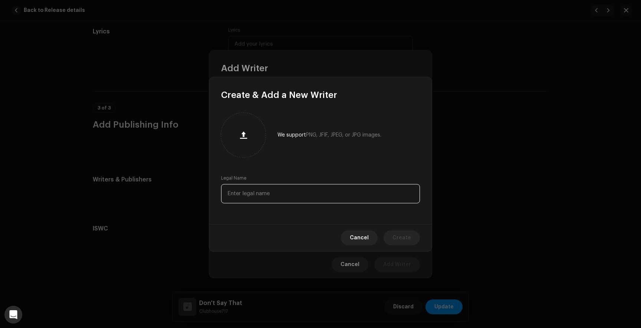
click at [258, 194] on input "text" at bounding box center [320, 193] width 199 height 19
type input "[PERSON_NAME]"
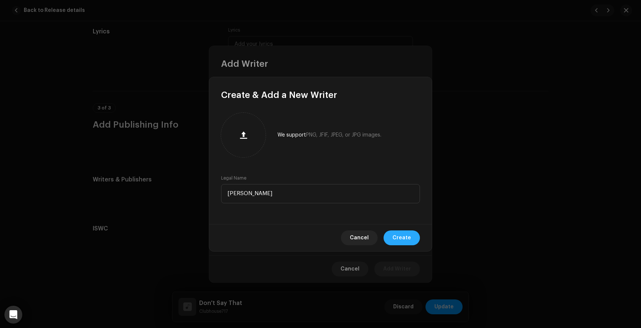
click at [392, 241] on button "Create" at bounding box center [402, 237] width 36 height 15
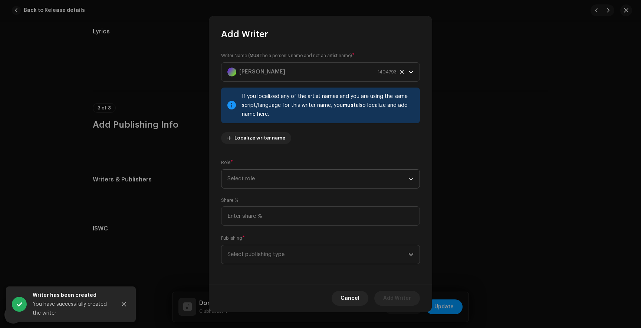
click at [291, 181] on span "Select role" at bounding box center [317, 179] width 181 height 19
click at [258, 240] on li "Composer & Lyricist" at bounding box center [318, 243] width 189 height 15
click at [258, 252] on span "Select publishing type" at bounding box center [317, 254] width 181 height 19
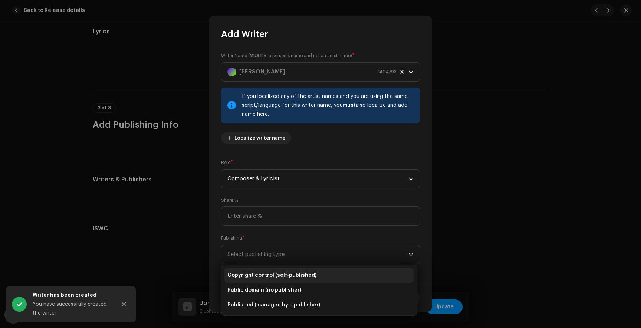
click at [263, 276] on span "Copyright control (self-published)" at bounding box center [271, 275] width 89 height 7
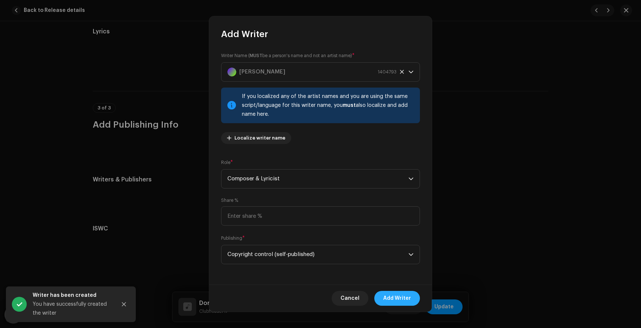
click at [394, 298] on span "Add Writer" at bounding box center [397, 298] width 28 height 15
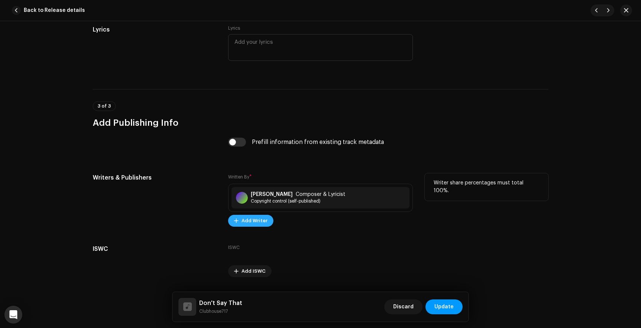
click at [256, 225] on span "Add Writer" at bounding box center [254, 220] width 26 height 15
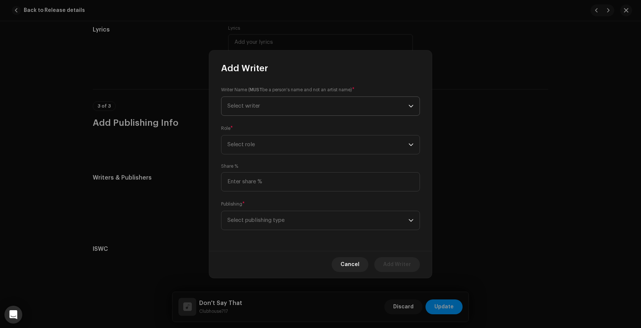
click at [261, 99] on span "Select writer" at bounding box center [317, 106] width 181 height 19
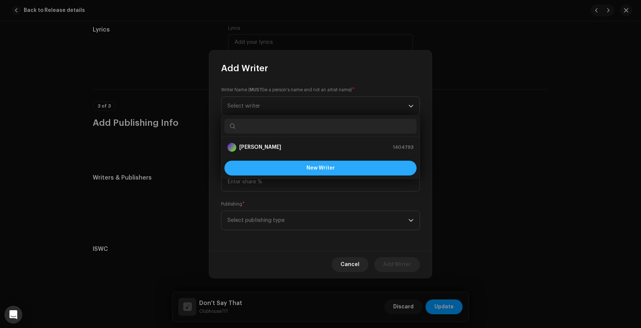
click at [267, 167] on button "New Writer" at bounding box center [320, 168] width 192 height 15
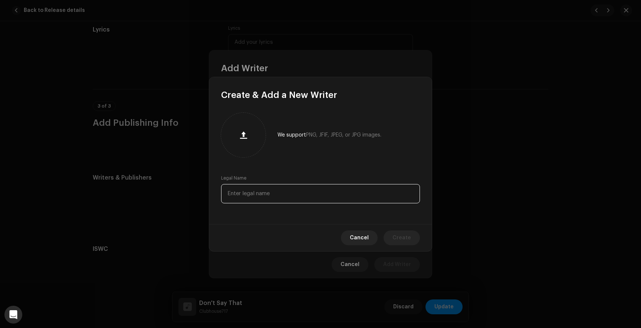
click at [264, 198] on input "text" at bounding box center [320, 193] width 199 height 19
type input "[PERSON_NAME]"
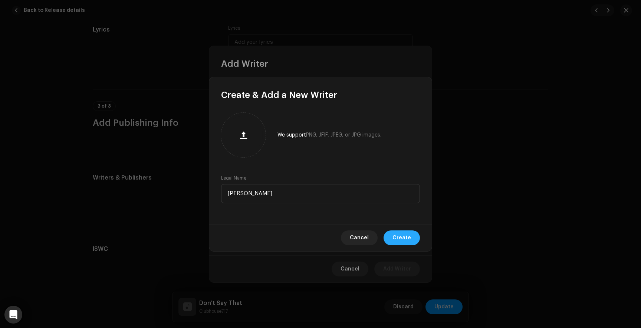
click at [405, 240] on span "Create" at bounding box center [401, 237] width 19 height 15
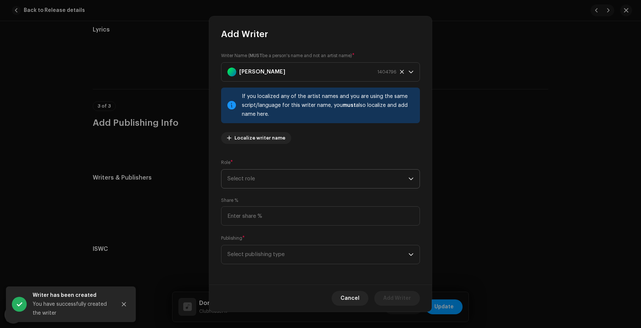
click at [274, 180] on span "Select role" at bounding box center [317, 179] width 181 height 19
click at [258, 243] on span "Composer & Lyricist" at bounding box center [253, 243] width 52 height 7
click at [258, 251] on span "Select publishing type" at bounding box center [317, 254] width 181 height 19
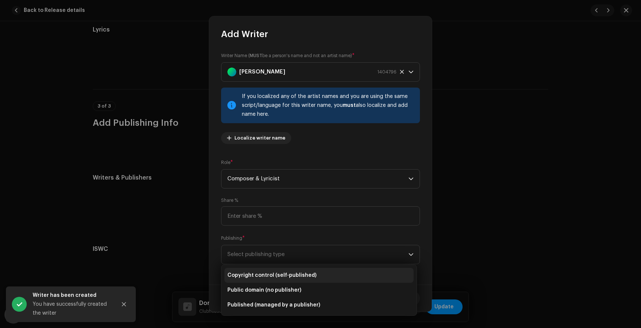
click at [260, 277] on span "Copyright control (self-published)" at bounding box center [271, 275] width 89 height 7
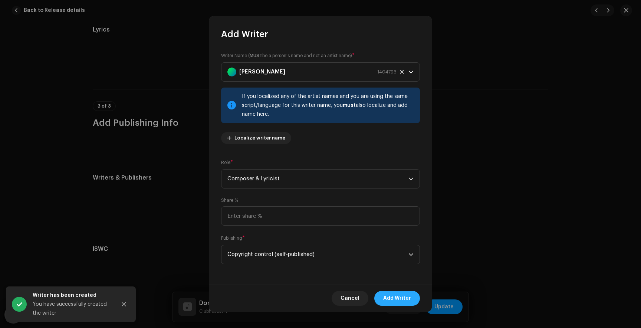
click at [403, 299] on span "Add Writer" at bounding box center [397, 298] width 28 height 15
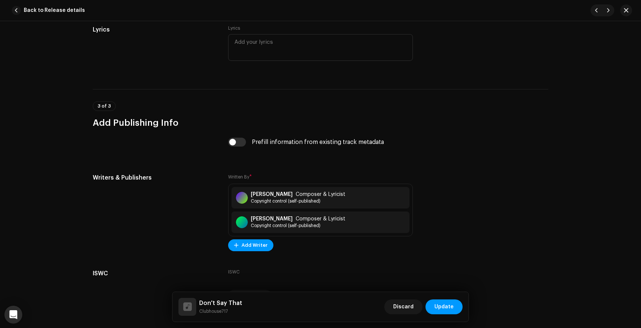
scroll to position [1504, 0]
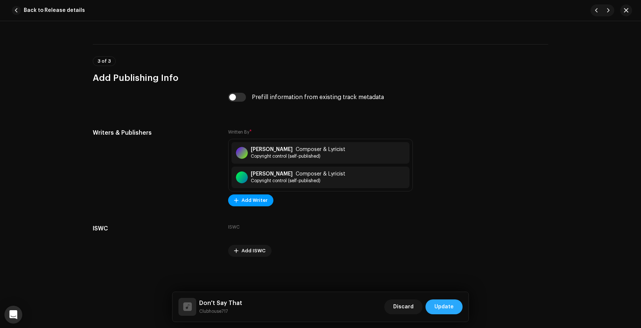
click at [437, 303] on span "Update" at bounding box center [443, 306] width 19 height 15
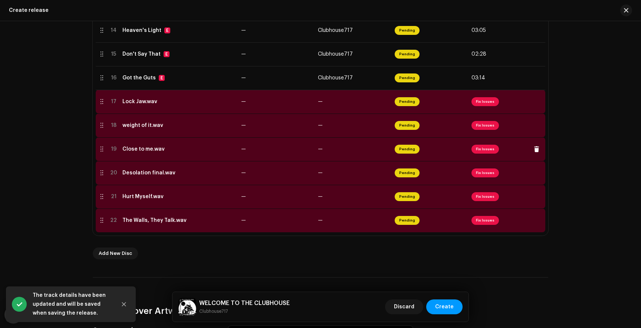
scroll to position [472, 0]
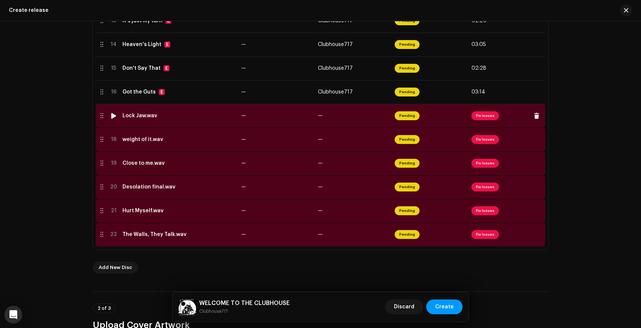
click at [485, 120] on span "Fix Issues" at bounding box center [484, 115] width 27 height 9
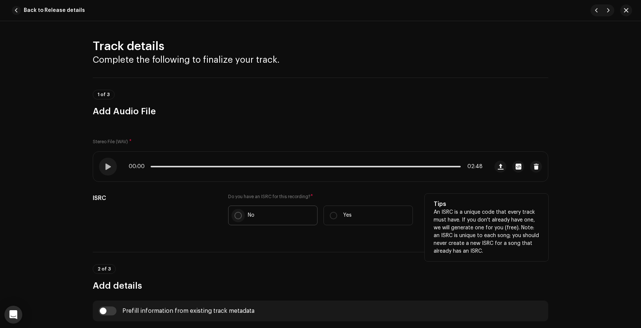
click at [235, 213] on input "No" at bounding box center [237, 215] width 7 height 7
radio input "true"
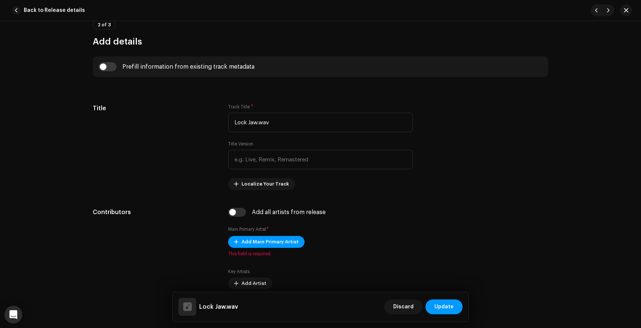
scroll to position [265, 0]
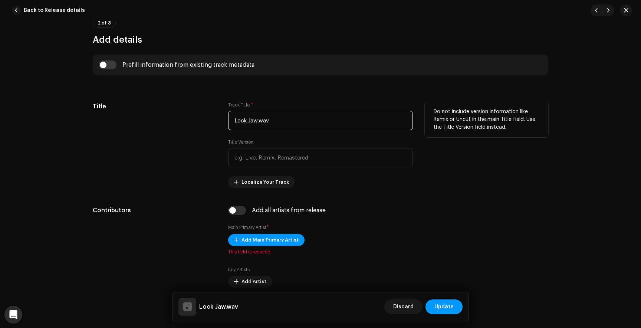
click at [276, 121] on input "Lock Jaw.wav" at bounding box center [320, 120] width 185 height 19
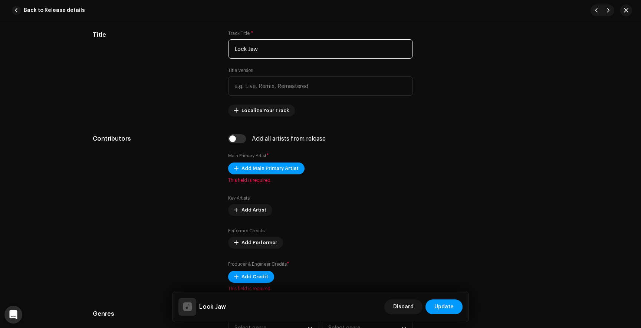
scroll to position [344, 0]
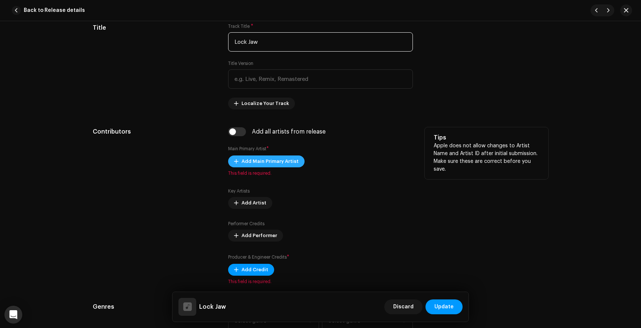
type input "Lock Jaw"
click at [266, 166] on span "Add Main Primary Artist" at bounding box center [269, 161] width 57 height 15
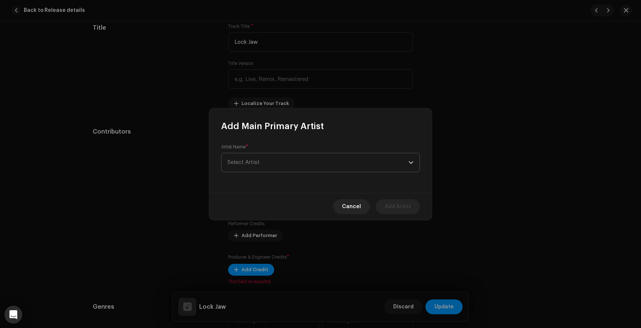
click at [284, 162] on span "Select Artist" at bounding box center [317, 162] width 181 height 19
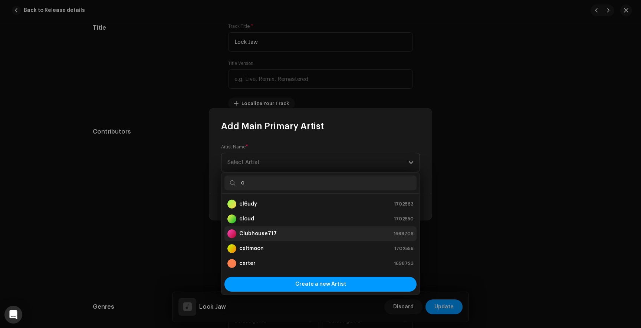
type input "c"
click at [272, 233] on strong "Clubhouse717" at bounding box center [257, 233] width 37 height 7
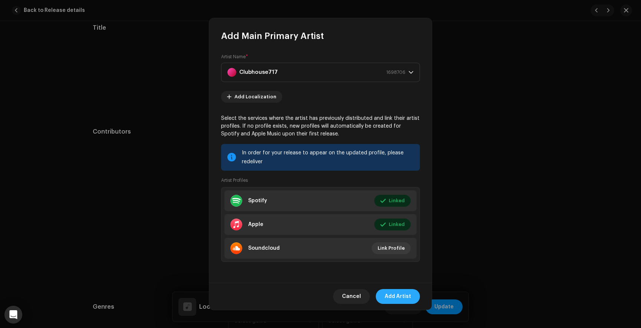
click at [402, 293] on span "Add Artist" at bounding box center [398, 296] width 26 height 15
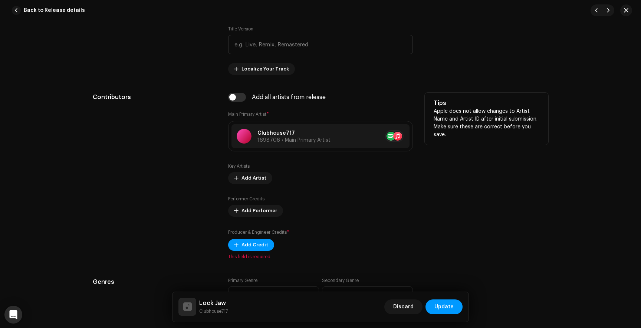
scroll to position [391, 0]
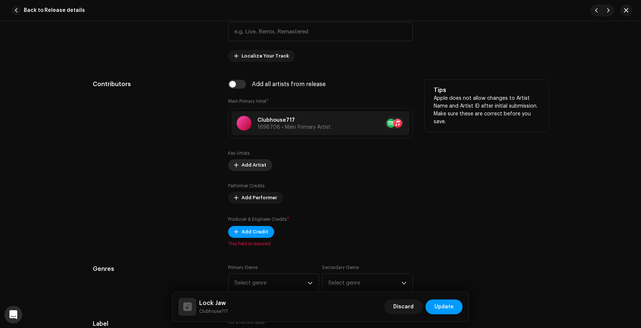
click at [251, 167] on span "Add Artist" at bounding box center [253, 165] width 25 height 15
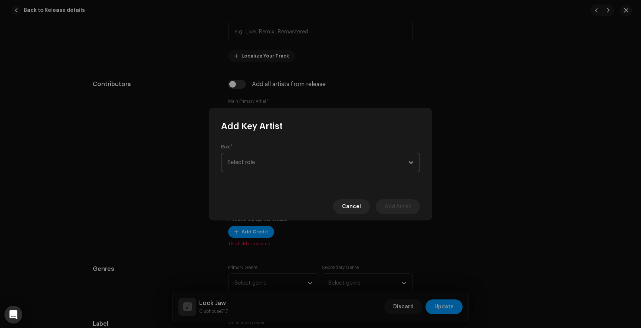
click at [252, 165] on span "Select role" at bounding box center [317, 162] width 181 height 19
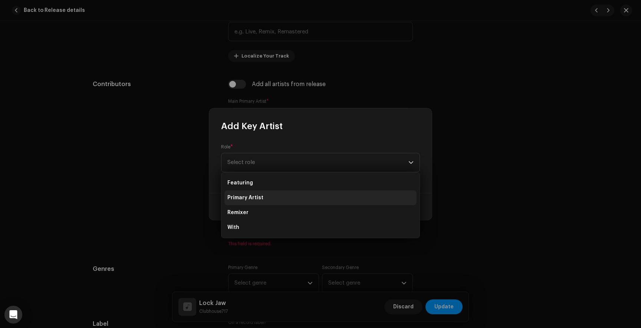
click at [257, 199] on span "Primary Artist" at bounding box center [245, 197] width 36 height 7
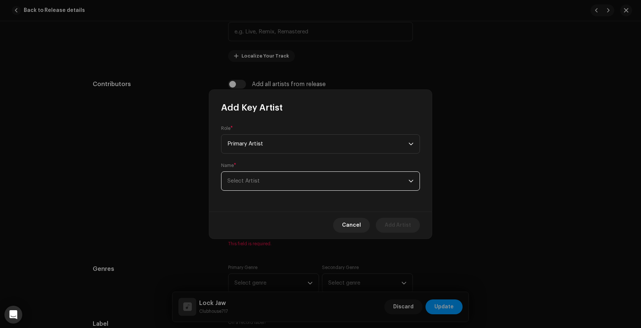
click at [266, 178] on span "Select Artist" at bounding box center [317, 181] width 181 height 19
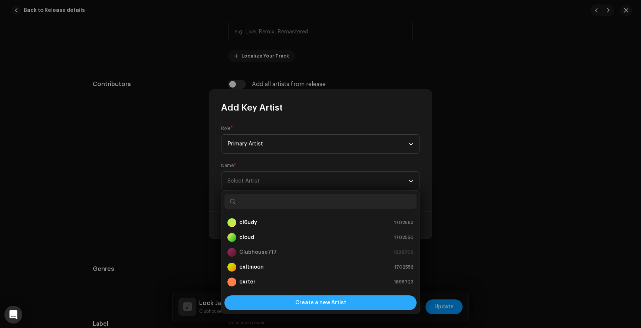
scroll to position [12, 0]
click at [271, 300] on div "Create a new Artist" at bounding box center [320, 302] width 192 height 15
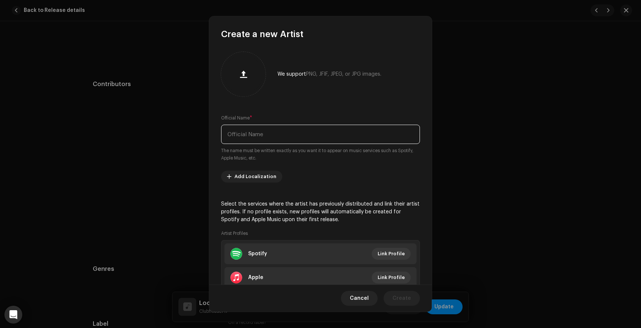
click at [325, 133] on input "text" at bounding box center [320, 134] width 199 height 19
type input "Crona"
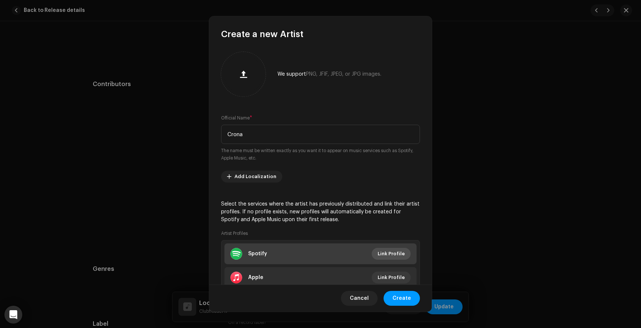
click at [381, 252] on span "Link Profile" at bounding box center [391, 253] width 27 height 15
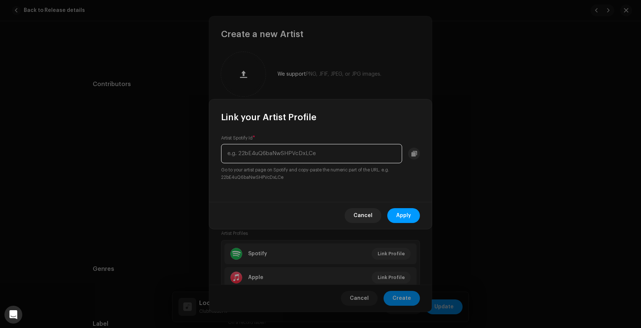
click at [271, 156] on input "text" at bounding box center [311, 153] width 181 height 19
paste input "0xP9uM9boyeit4gWowwmMm"
type input "0xP9uM9boyeit4gWowwmMm"
click at [403, 211] on span "Apply" at bounding box center [403, 215] width 15 height 15
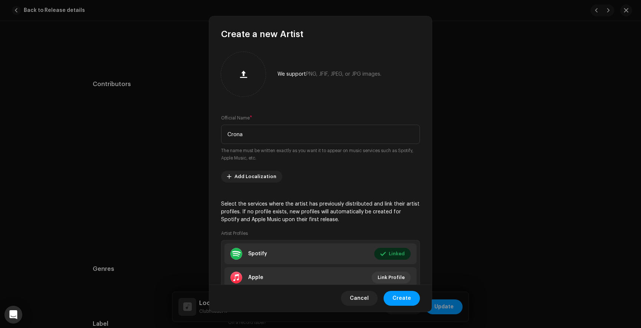
scroll to position [51, 0]
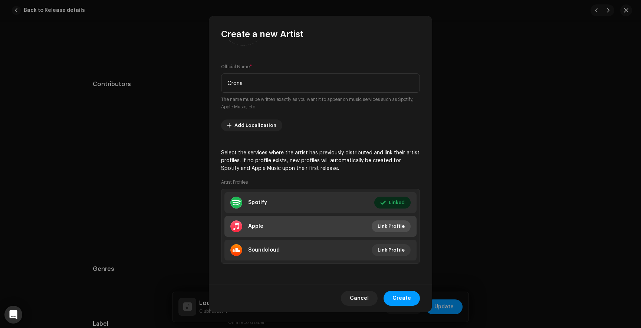
click at [381, 229] on span "Link Profile" at bounding box center [391, 226] width 27 height 15
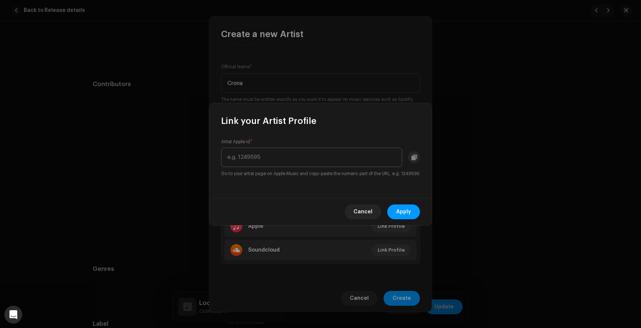
click at [250, 154] on input "text" at bounding box center [311, 157] width 181 height 19
type input "1550756789"
click at [411, 217] on button "Apply" at bounding box center [403, 211] width 33 height 15
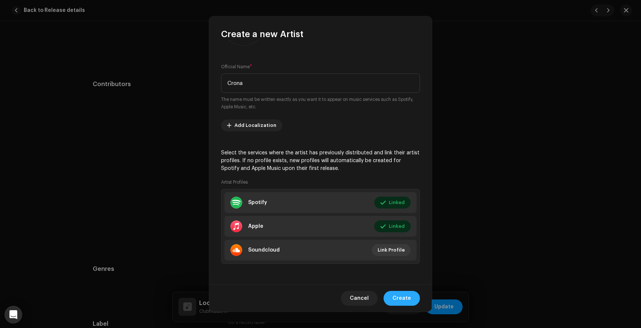
click at [409, 294] on span "Create" at bounding box center [401, 298] width 19 height 15
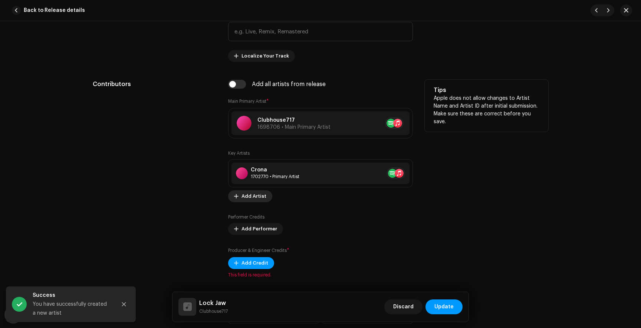
click at [254, 196] on span "Add Artist" at bounding box center [253, 196] width 25 height 15
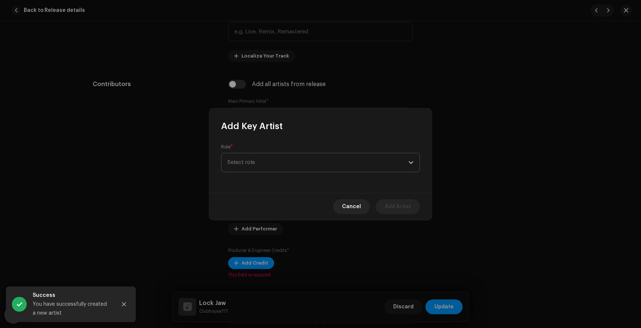
click at [262, 160] on span "Select role" at bounding box center [317, 162] width 181 height 19
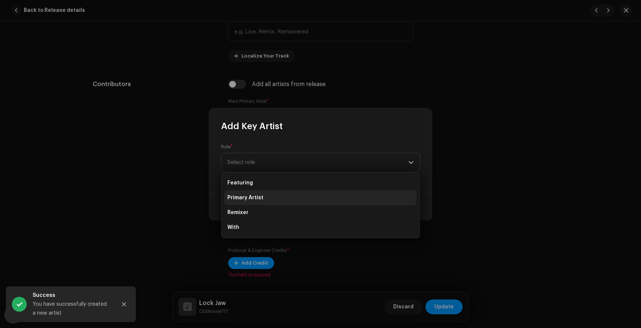
click at [254, 200] on span "Primary Artist" at bounding box center [245, 197] width 36 height 7
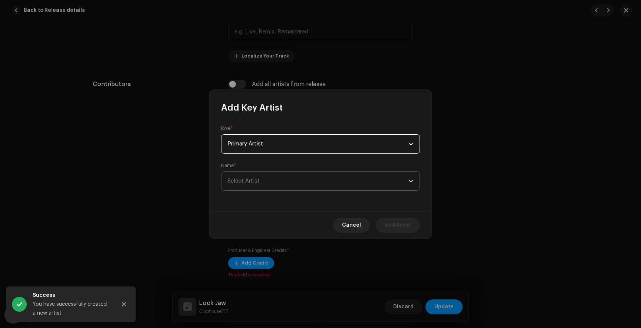
click at [252, 183] on span "Select Artist" at bounding box center [243, 181] width 32 height 6
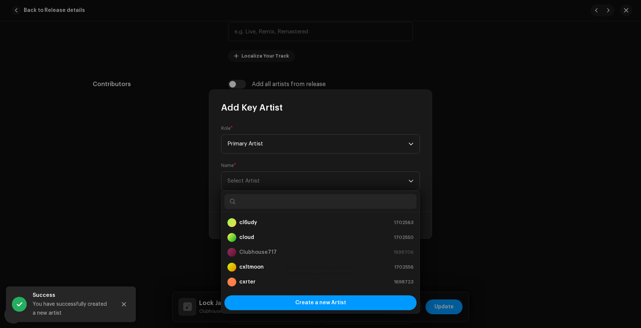
scroll to position [12, 0]
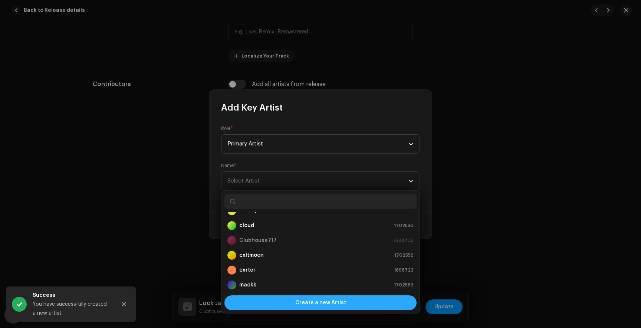
click at [290, 304] on div "Create a new Artist" at bounding box center [320, 302] width 192 height 15
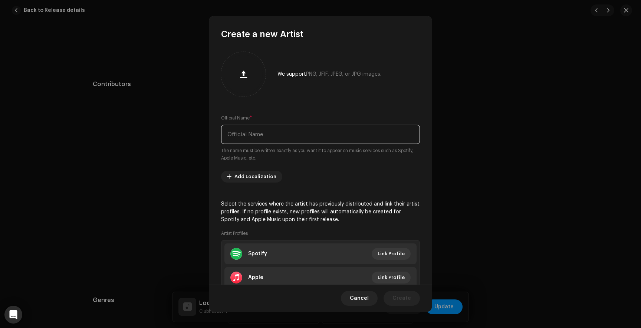
click at [264, 134] on input "text" at bounding box center [320, 134] width 199 height 19
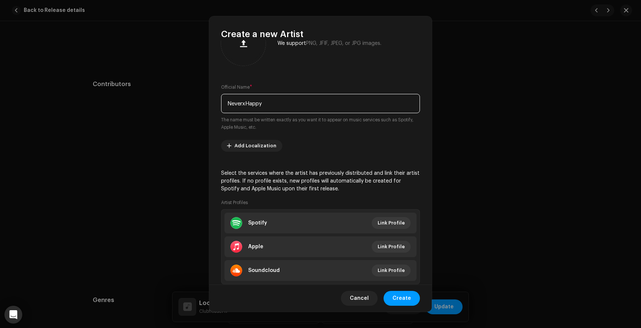
scroll to position [32, 0]
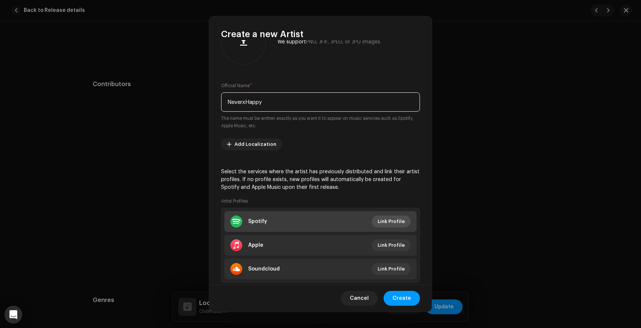
type input "NeverxHappy"
click at [390, 220] on span "Link Profile" at bounding box center [391, 221] width 27 height 15
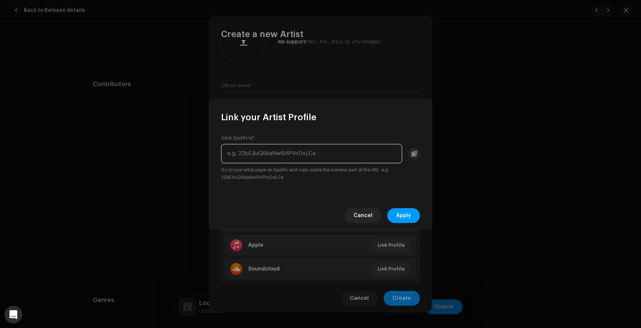
click at [308, 152] on input "text" at bounding box center [311, 153] width 181 height 19
paste input "7DfAKkHypJtFsqjx2Vipmf"
type input "7DfAKkHypJtFsqjx2Vipmf"
click at [404, 218] on span "Apply" at bounding box center [403, 215] width 15 height 15
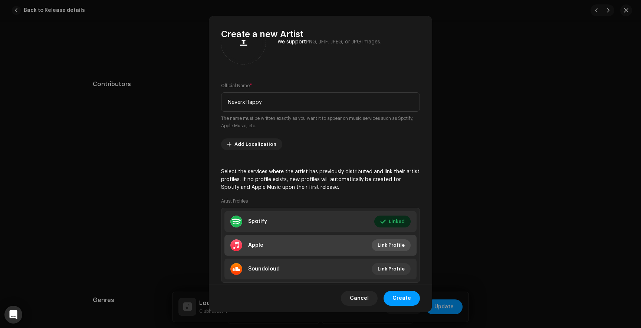
click at [378, 245] on span "Link Profile" at bounding box center [391, 245] width 27 height 15
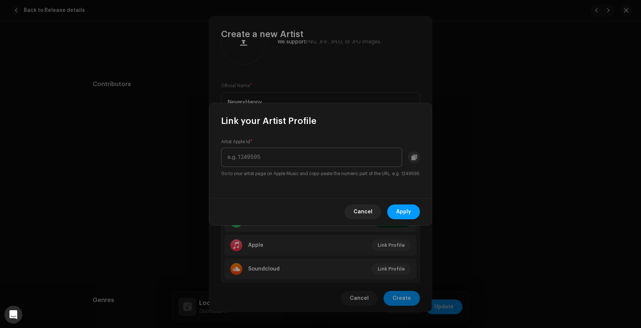
click at [277, 152] on input "text" at bounding box center [311, 157] width 181 height 19
type input "1623070076"
click at [409, 212] on span "Apply" at bounding box center [403, 211] width 15 height 15
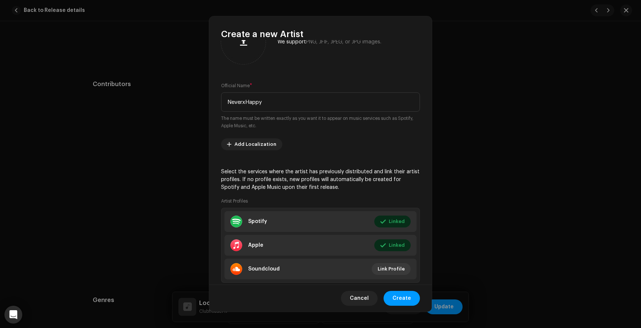
scroll to position [51, 0]
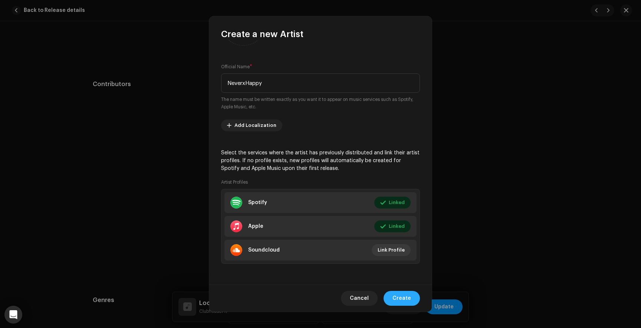
click at [396, 296] on span "Create" at bounding box center [401, 298] width 19 height 15
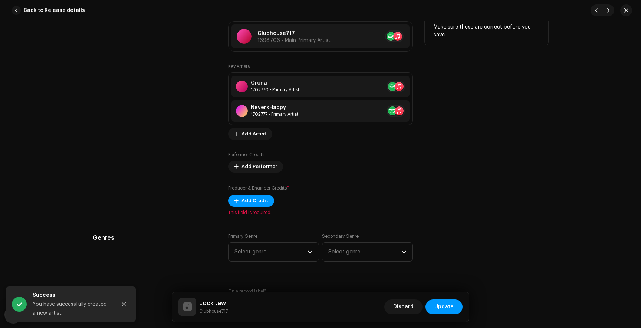
scroll to position [484, 0]
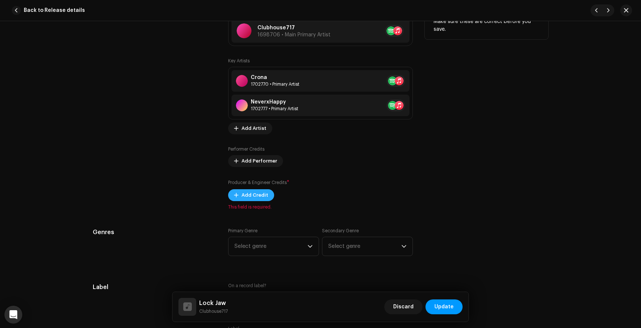
click at [250, 192] on span "Add Credit" at bounding box center [254, 195] width 27 height 15
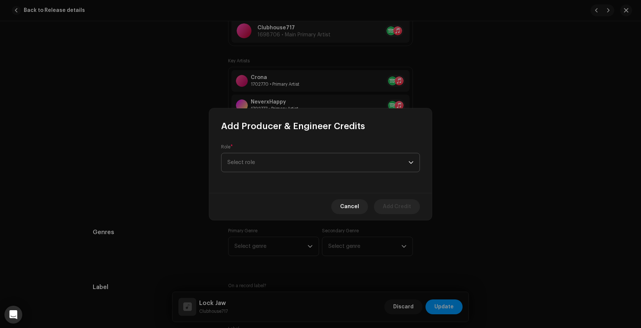
click at [253, 159] on span "Select role" at bounding box center [317, 162] width 181 height 19
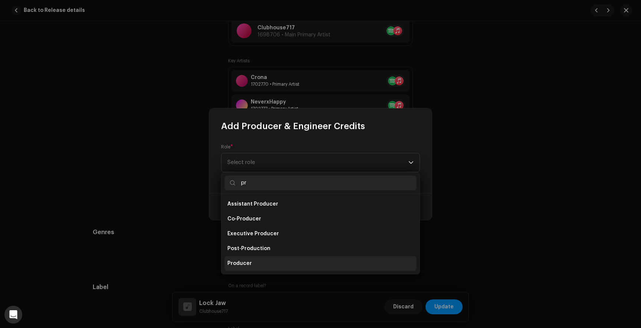
type input "pr"
click at [254, 262] on li "Producer" at bounding box center [320, 263] width 192 height 15
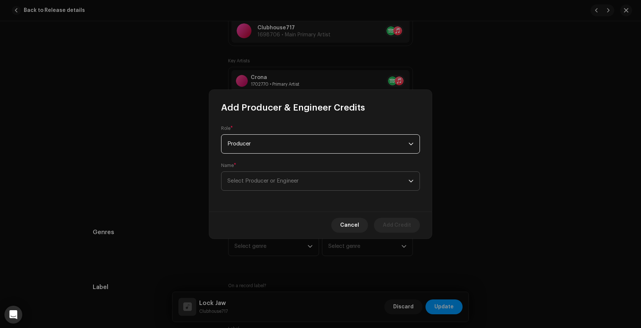
click at [274, 181] on span "Select Producer or Engineer" at bounding box center [262, 181] width 71 height 6
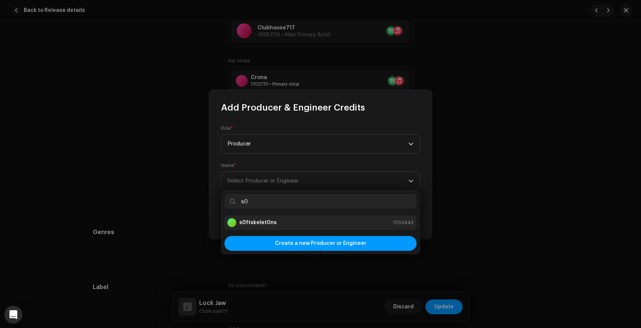
type input "s0"
click at [272, 227] on div "s0ftskelet0ns" at bounding box center [251, 222] width 49 height 9
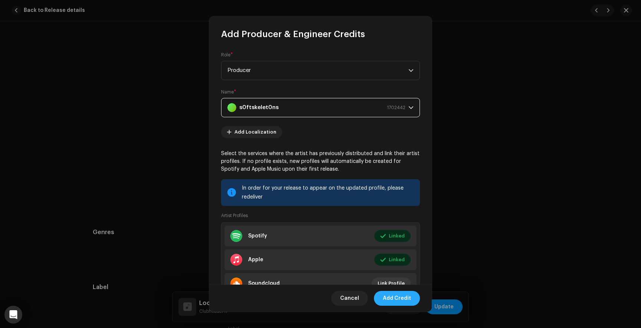
click at [401, 301] on span "Add Credit" at bounding box center [397, 298] width 28 height 15
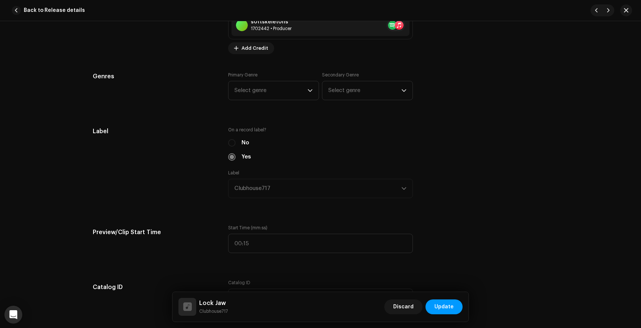
scroll to position [667, 0]
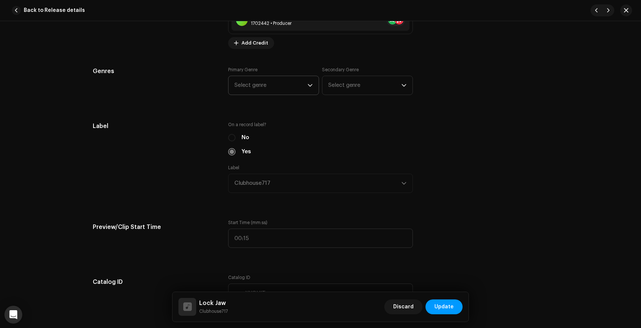
click at [281, 92] on span "Select genre" at bounding box center [270, 85] width 73 height 19
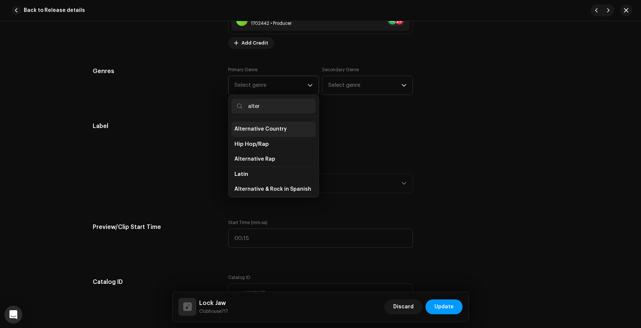
scroll to position [49, 0]
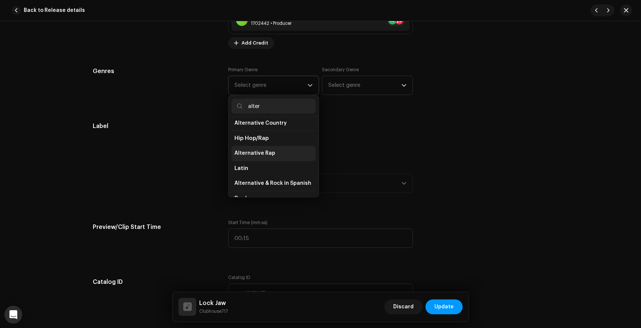
type input "alter"
click at [263, 156] on span "Alternative Rap" at bounding box center [254, 152] width 41 height 7
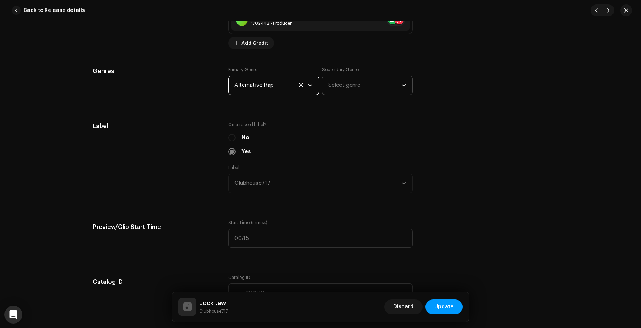
click at [344, 88] on span "Select genre" at bounding box center [364, 85] width 73 height 19
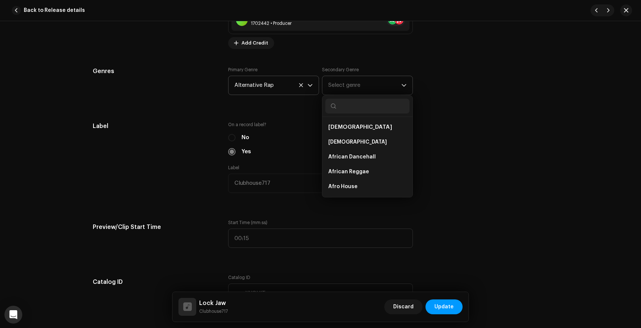
click at [348, 109] on input "text" at bounding box center [367, 106] width 84 height 15
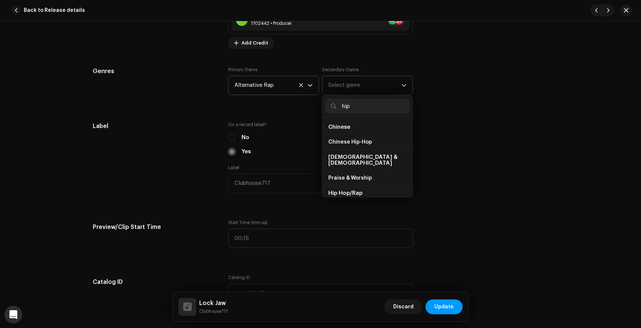
scroll to position [28, 0]
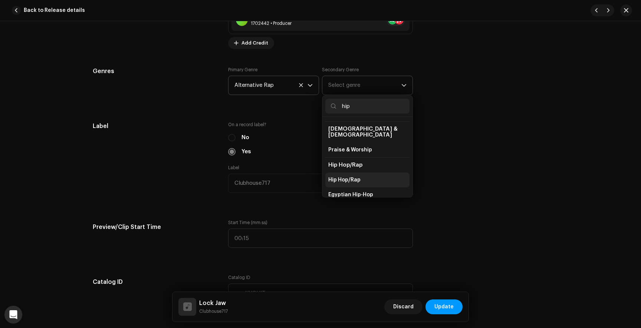
type input "hip"
click at [347, 176] on span "Hip Hop/Rap" at bounding box center [344, 179] width 32 height 7
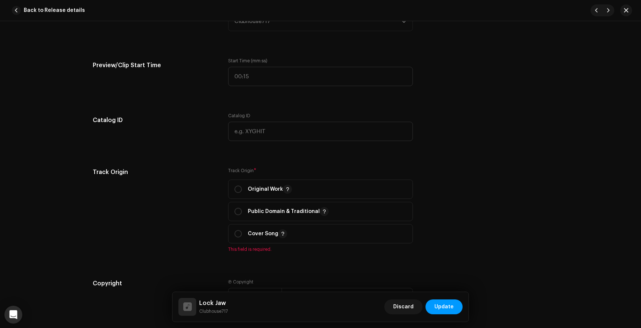
scroll to position [829, 0]
click at [235, 191] on input "radio" at bounding box center [237, 188] width 7 height 7
radio input "true"
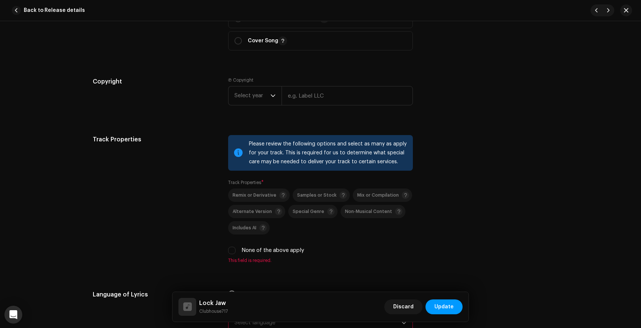
scroll to position [1023, 0]
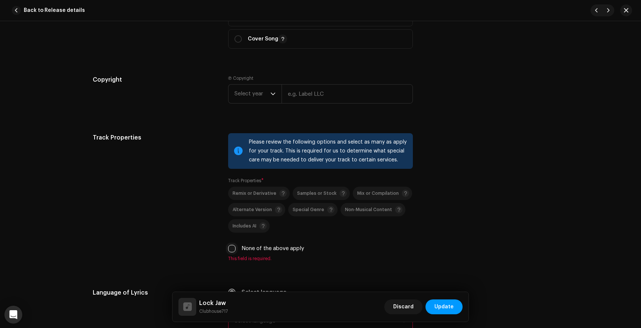
click at [230, 250] on input "None of the above apply" at bounding box center [231, 248] width 7 height 7
checkbox input "true"
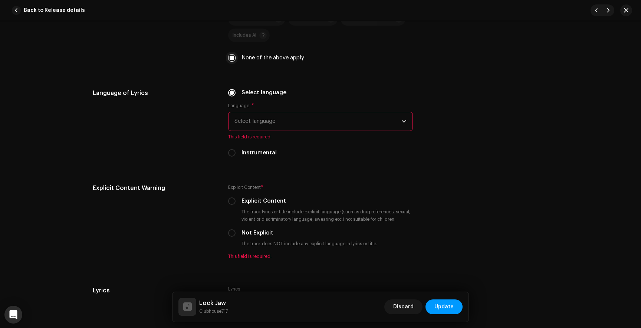
scroll to position [1235, 0]
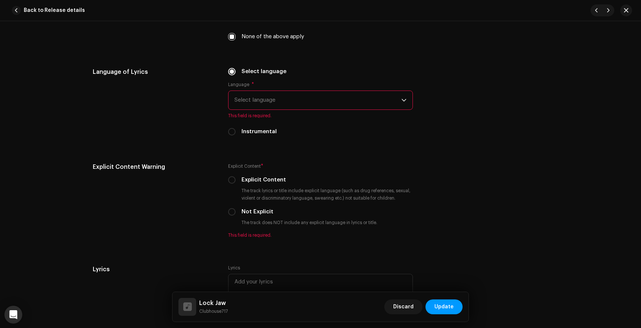
click at [256, 102] on span "Select language" at bounding box center [317, 100] width 167 height 19
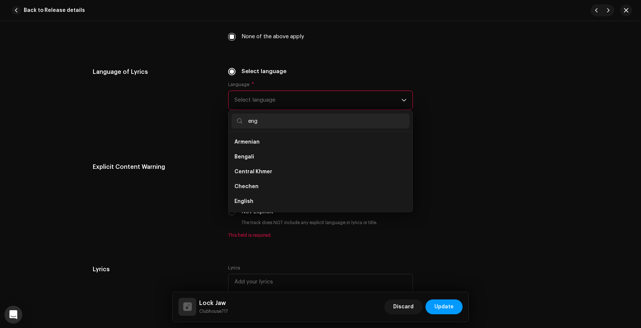
scroll to position [0, 0]
type input "eng"
click at [256, 161] on li "English" at bounding box center [320, 156] width 178 height 15
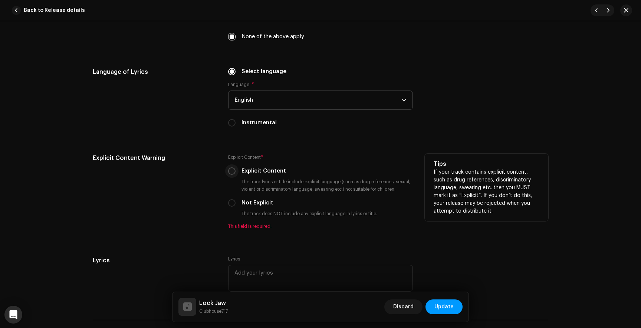
click at [233, 174] on input "Explicit Content" at bounding box center [231, 170] width 7 height 7
radio input "true"
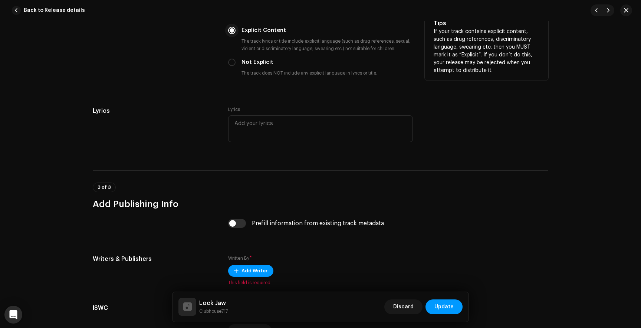
scroll to position [1457, 0]
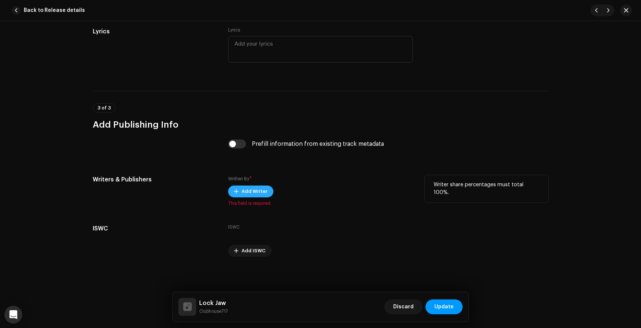
click at [242, 189] on span "Add Writer" at bounding box center [254, 191] width 26 height 15
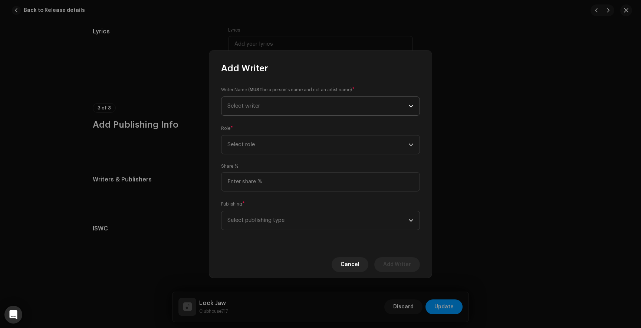
click at [254, 108] on span "Select writer" at bounding box center [243, 106] width 33 height 6
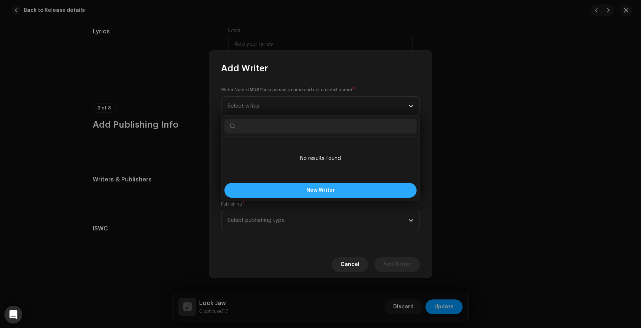
click at [302, 191] on button "New Writer" at bounding box center [320, 190] width 192 height 15
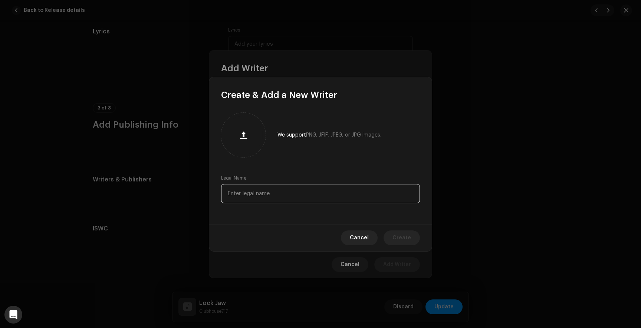
click at [286, 197] on input "text" at bounding box center [320, 193] width 199 height 19
paste input "[PERSON_NAME] [PERSON_NAME]"
type input "[PERSON_NAME] [PERSON_NAME]"
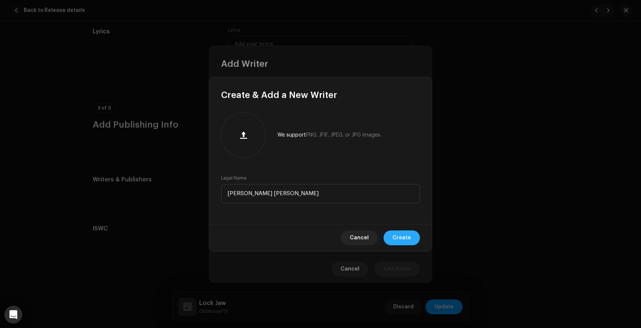
click at [407, 242] on span "Create" at bounding box center [401, 237] width 19 height 15
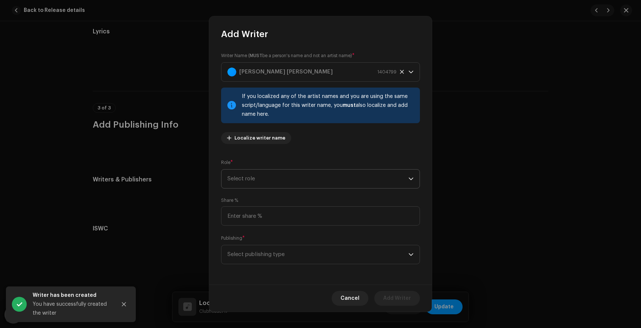
click at [283, 178] on span "Select role" at bounding box center [317, 179] width 181 height 19
click at [268, 241] on span "Composer & Lyricist" at bounding box center [253, 243] width 52 height 7
click at [263, 257] on span "Select publishing type" at bounding box center [317, 254] width 181 height 19
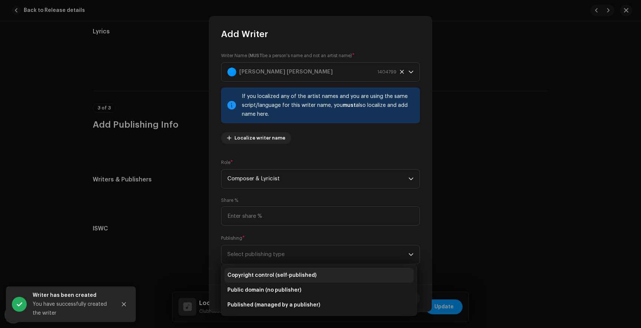
click at [264, 275] on span "Copyright control (self-published)" at bounding box center [271, 275] width 89 height 7
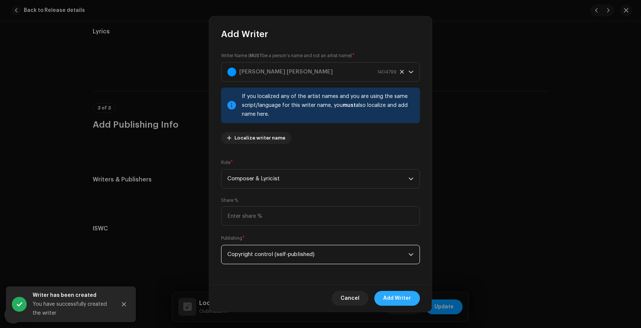
click at [399, 300] on span "Add Writer" at bounding box center [397, 298] width 28 height 15
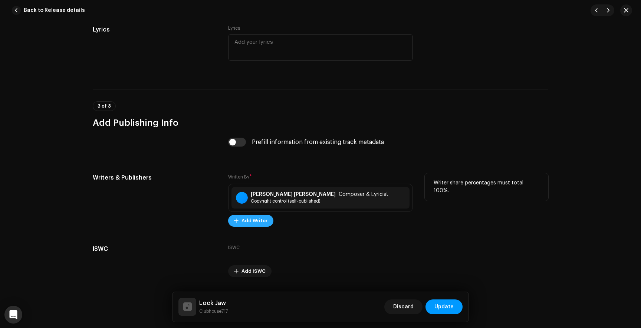
click at [263, 224] on span "Add Writer" at bounding box center [254, 220] width 26 height 15
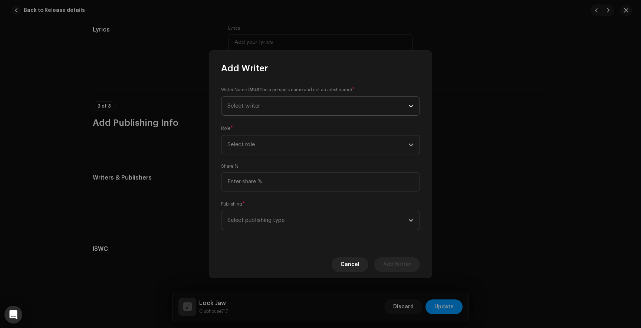
click at [269, 107] on span "Select writer" at bounding box center [317, 106] width 181 height 19
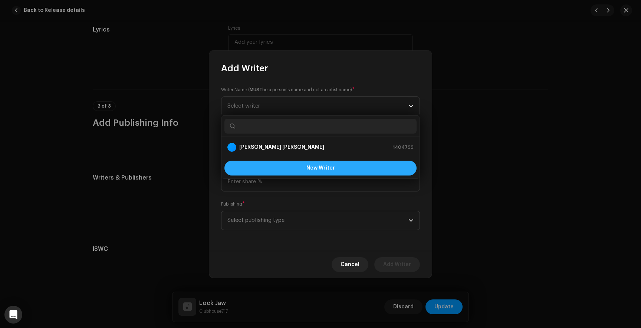
click at [306, 171] on button "New Writer" at bounding box center [320, 168] width 192 height 15
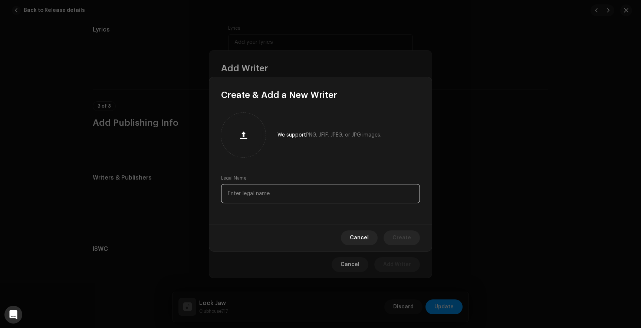
click at [267, 188] on input "text" at bounding box center [320, 193] width 199 height 19
paste input "[PERSON_NAME]"
type input "[PERSON_NAME]"
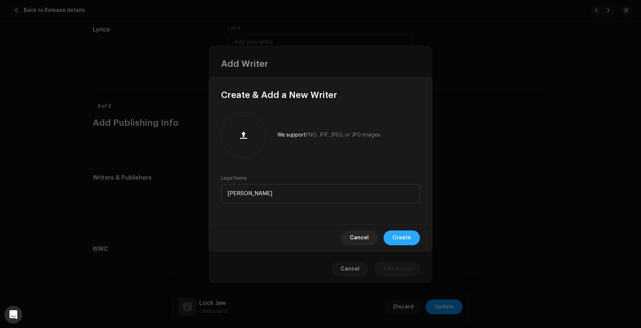
click at [397, 233] on span "Create" at bounding box center [401, 237] width 19 height 15
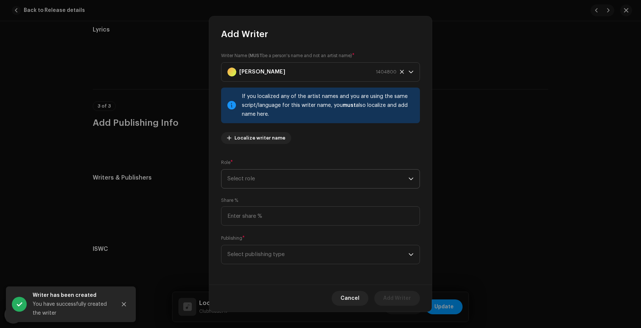
click at [278, 177] on span "Select role" at bounding box center [317, 179] width 181 height 19
click at [256, 227] on li "Composer" at bounding box center [318, 228] width 189 height 15
click at [261, 182] on span "Composer" at bounding box center [317, 179] width 181 height 19
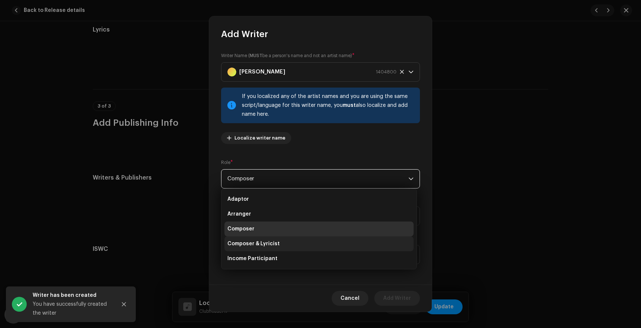
click at [268, 242] on span "Composer & Lyricist" at bounding box center [253, 243] width 52 height 7
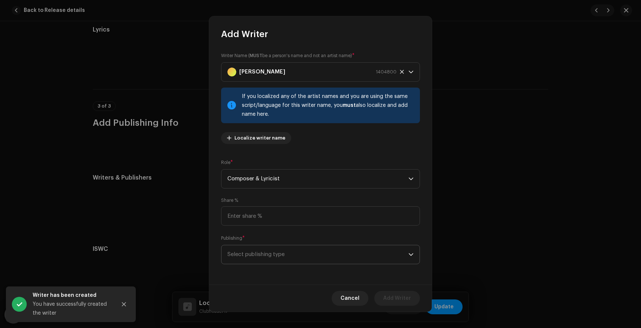
click at [265, 254] on span "Select publishing type" at bounding box center [317, 254] width 181 height 19
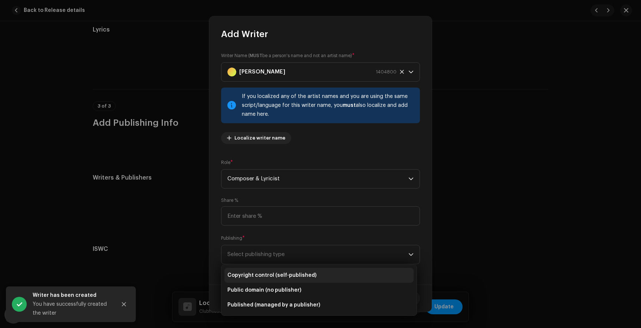
click at [275, 280] on li "Copyright control (self-published)" at bounding box center [318, 275] width 189 height 15
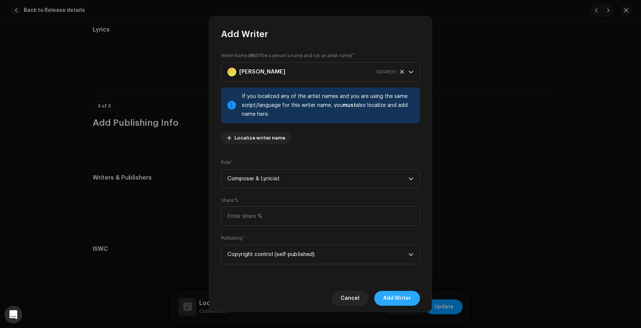
click at [403, 300] on span "Add Writer" at bounding box center [397, 298] width 28 height 15
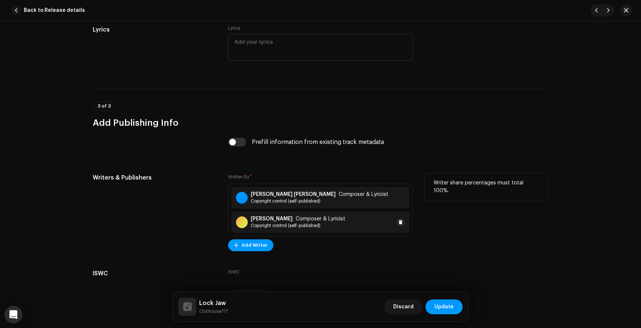
scroll to position [1504, 0]
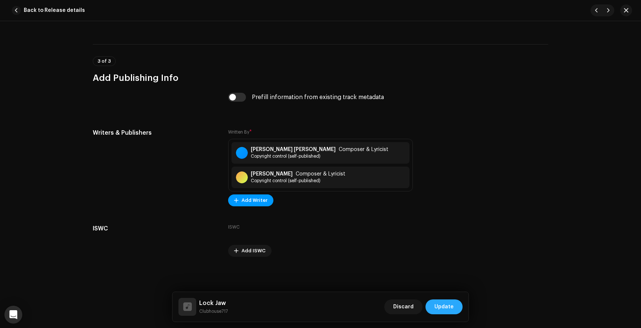
click at [441, 307] on span "Update" at bounding box center [443, 306] width 19 height 15
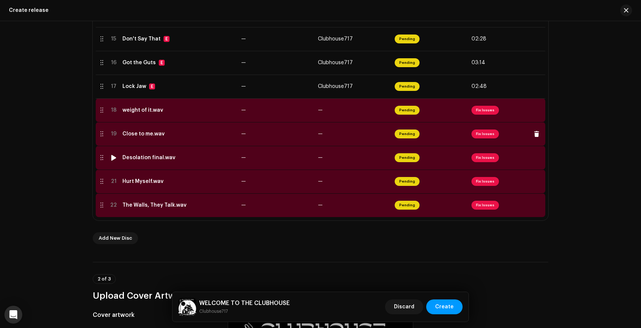
scroll to position [490, 0]
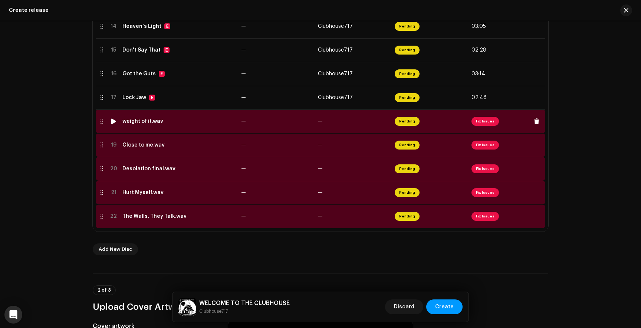
click at [476, 122] on span "Fix Issues" at bounding box center [484, 121] width 27 height 9
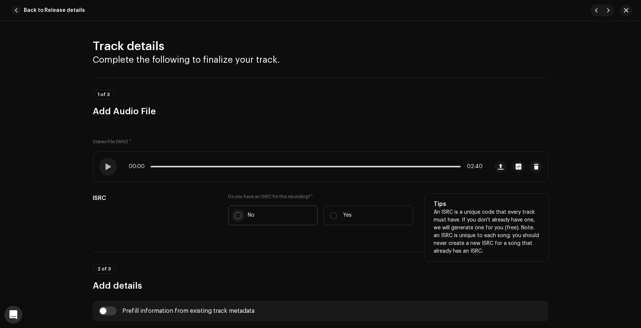
click at [234, 215] on input "No" at bounding box center [237, 215] width 7 height 7
radio input "true"
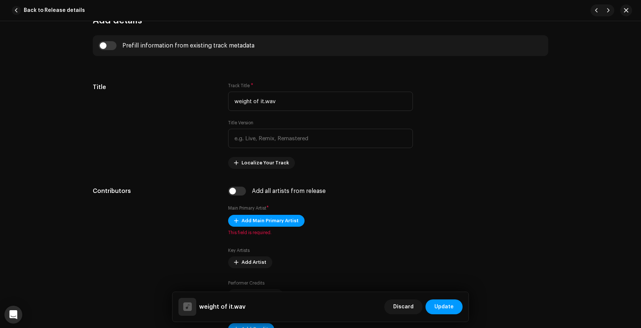
scroll to position [297, 0]
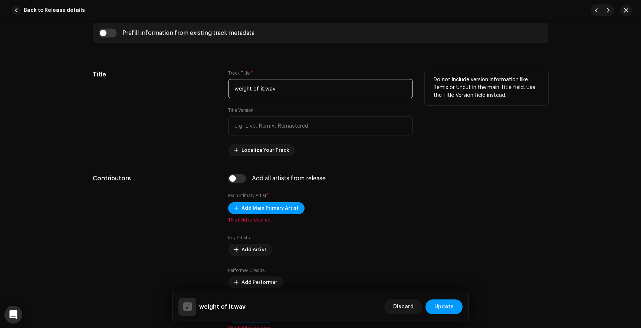
drag, startPoint x: 282, startPoint y: 91, endPoint x: 201, endPoint y: 91, distance: 81.2
click at [201, 91] on div "Title Track Title * weight of it.wav Title Version Localize Your Track Do not i…" at bounding box center [320, 113] width 455 height 86
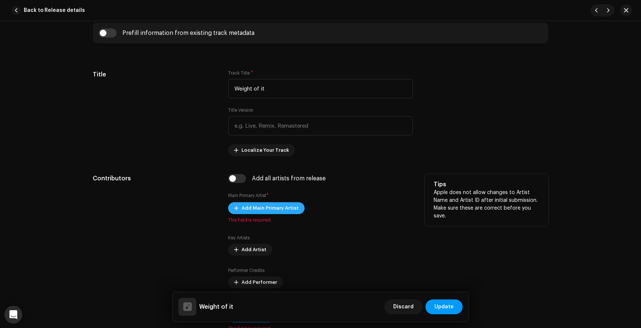
type input "Weight of it"
click at [284, 208] on span "Add Main Primary Artist" at bounding box center [269, 208] width 57 height 15
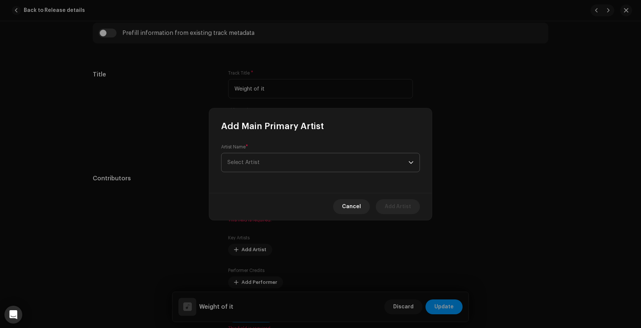
click at [267, 159] on span "Select Artist" at bounding box center [317, 162] width 181 height 19
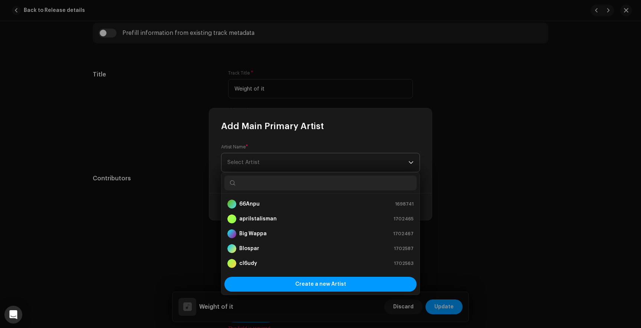
click at [267, 159] on span "Select Artist" at bounding box center [317, 162] width 181 height 19
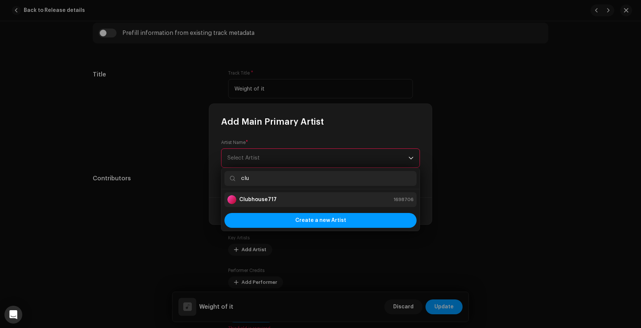
type input "clu"
click at [273, 205] on li "Clubhouse717 1698706" at bounding box center [320, 199] width 192 height 15
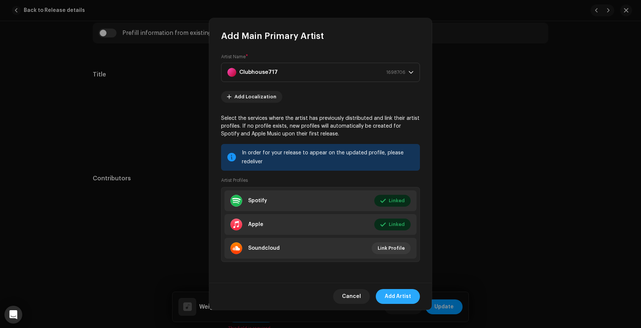
click at [401, 300] on span "Add Artist" at bounding box center [398, 296] width 26 height 15
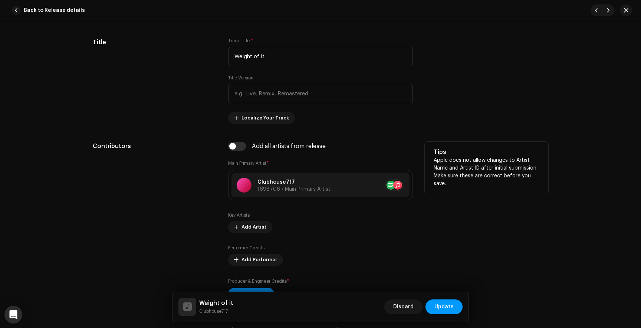
scroll to position [350, 0]
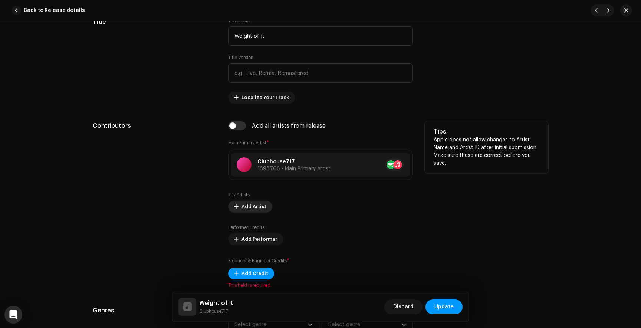
click at [260, 210] on span "Add Artist" at bounding box center [253, 206] width 25 height 15
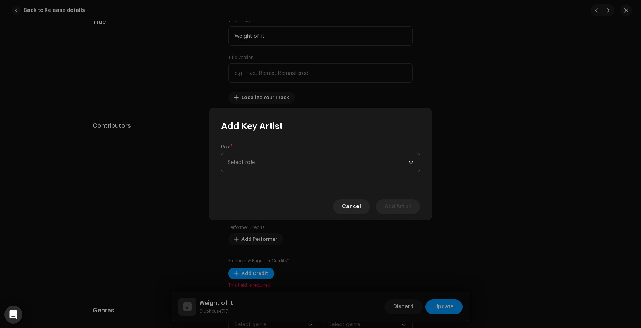
click at [281, 162] on span "Select role" at bounding box center [317, 162] width 181 height 19
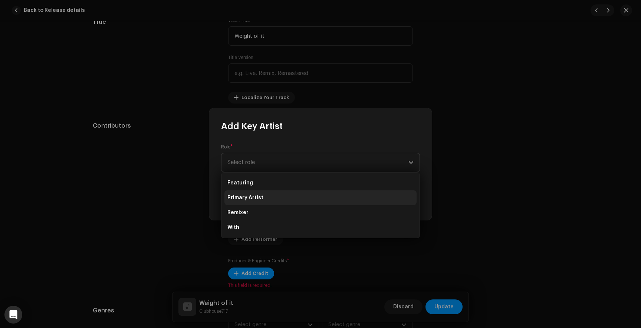
click at [266, 197] on li "Primary Artist" at bounding box center [320, 197] width 192 height 15
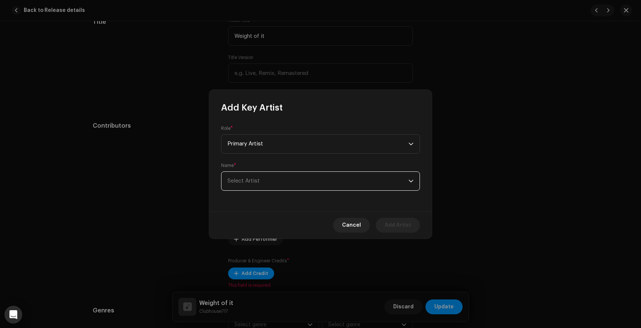
click at [259, 186] on span "Select Artist" at bounding box center [317, 181] width 181 height 19
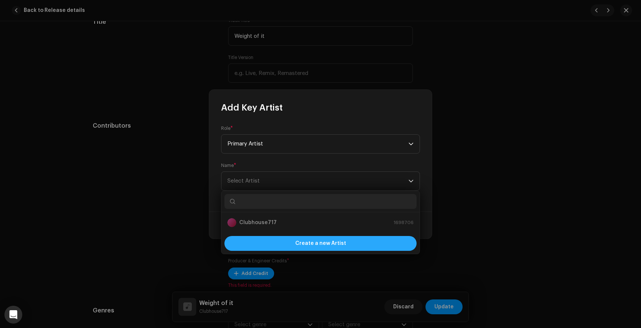
click at [277, 242] on div "Create a new Artist" at bounding box center [320, 243] width 192 height 15
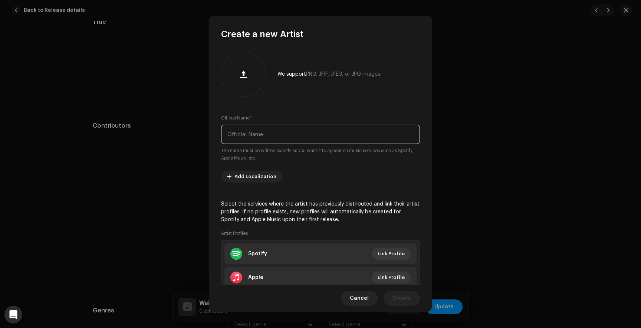
click at [265, 139] on input "text" at bounding box center [320, 134] width 199 height 19
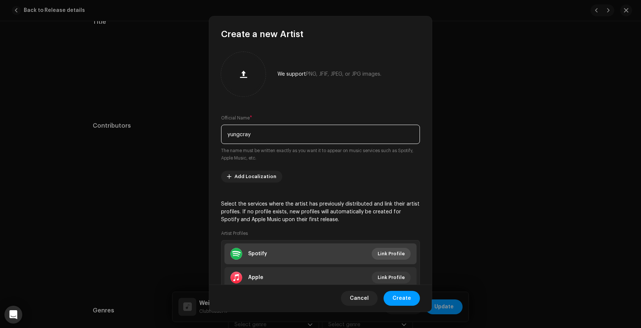
type input "yungcray"
click at [398, 253] on span "Link Profile" at bounding box center [391, 253] width 27 height 15
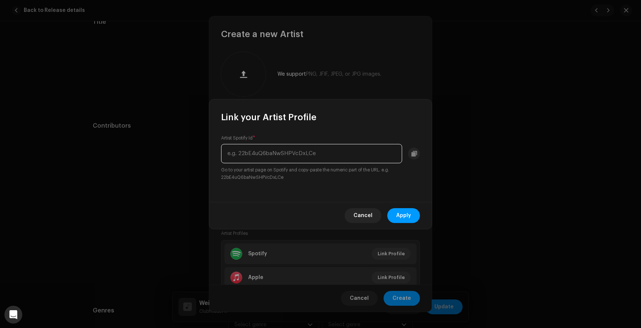
click at [264, 156] on input "text" at bounding box center [311, 153] width 181 height 19
paste input "[PERSON_NAME]"
type input "[PERSON_NAME]"
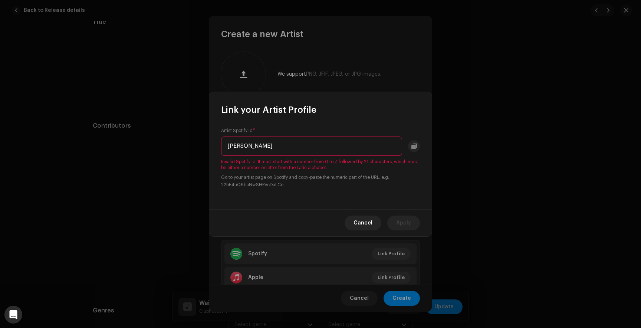
drag, startPoint x: 272, startPoint y: 144, endPoint x: 195, endPoint y: 144, distance: 76.4
click at [195, 144] on div "Link your Artist Profile Artist Spotify Id * [PERSON_NAME] Invalid Spotify Id. …" at bounding box center [320, 164] width 641 height 328
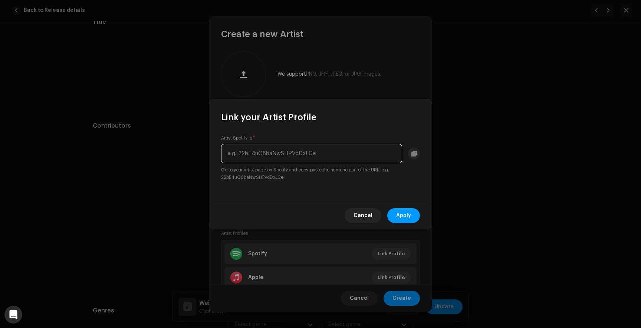
click at [257, 154] on input "text" at bounding box center [311, 153] width 181 height 19
paste input "4je2FxHZgu4V4j3tgDvbZz"
type input "4je2FxHZgu4V4j3tgDvbZz"
click at [404, 215] on span "Apply" at bounding box center [403, 215] width 15 height 15
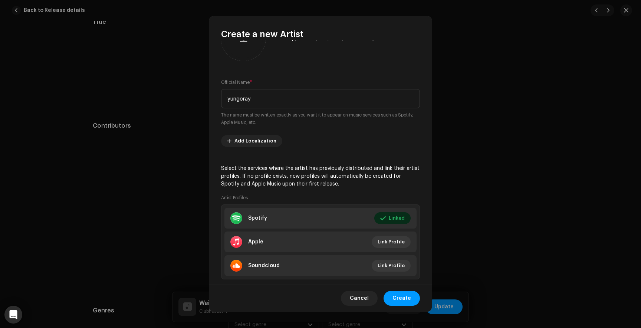
scroll to position [51, 0]
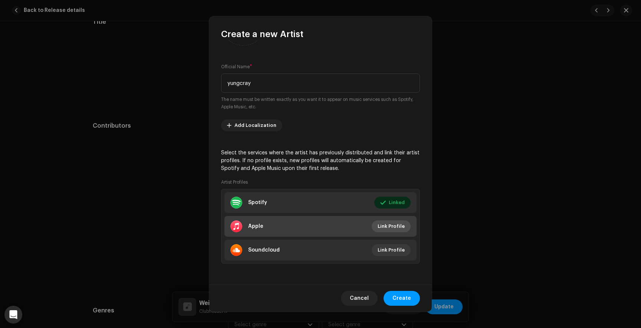
click at [395, 227] on span "Link Profile" at bounding box center [391, 226] width 27 height 15
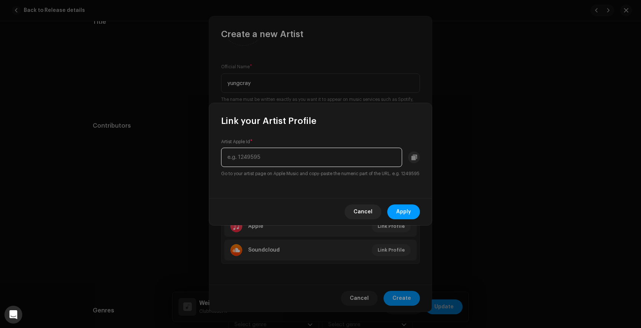
click at [274, 149] on input "text" at bounding box center [311, 157] width 181 height 19
paste input "1565713998"
type input "1565713998"
click at [399, 214] on span "Apply" at bounding box center [403, 211] width 15 height 15
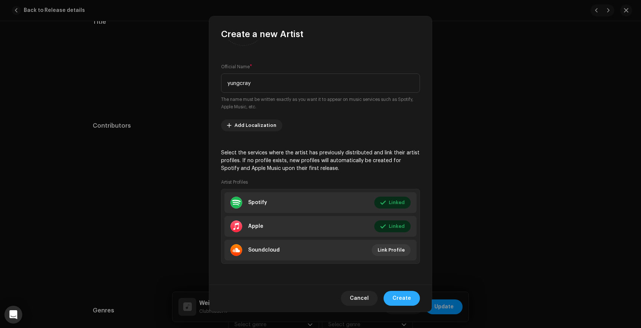
click at [405, 299] on span "Create" at bounding box center [401, 298] width 19 height 15
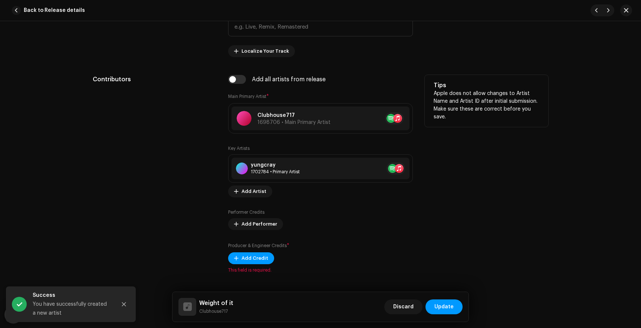
scroll to position [395, 0]
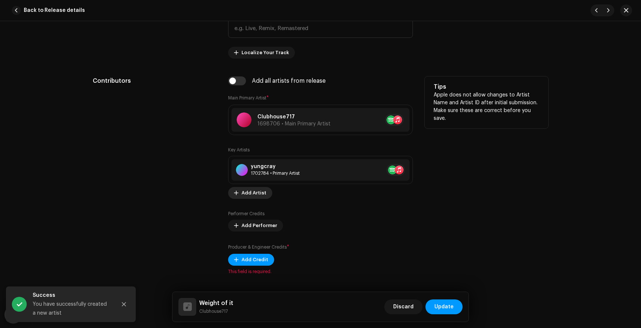
click at [249, 194] on span "Add Artist" at bounding box center [253, 192] width 25 height 15
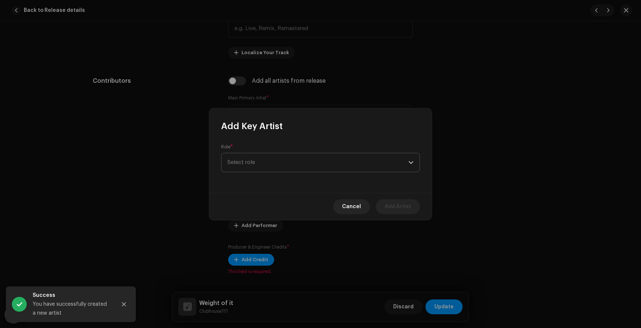
click at [274, 159] on span "Select role" at bounding box center [317, 162] width 181 height 19
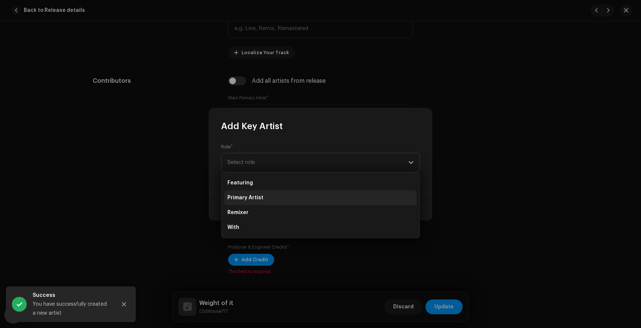
click at [266, 200] on li "Primary Artist" at bounding box center [320, 197] width 192 height 15
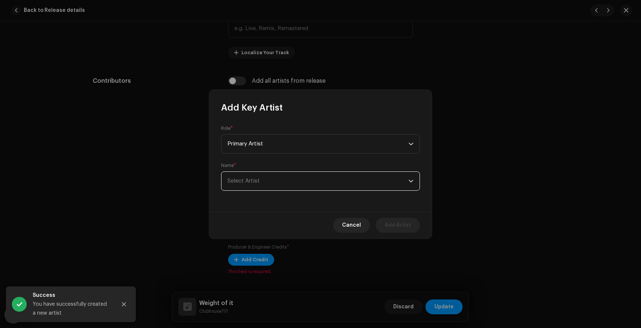
click at [299, 181] on span "Select Artist" at bounding box center [317, 181] width 181 height 19
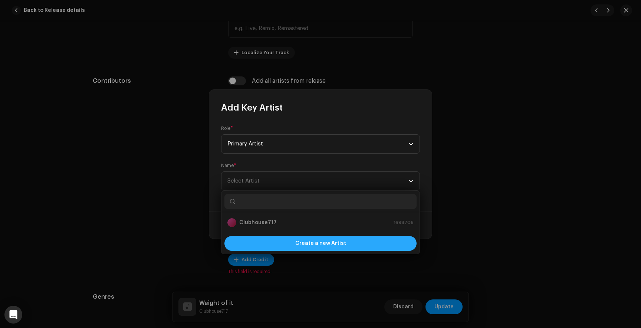
click at [313, 241] on span "Create a new Artist" at bounding box center [320, 243] width 51 height 15
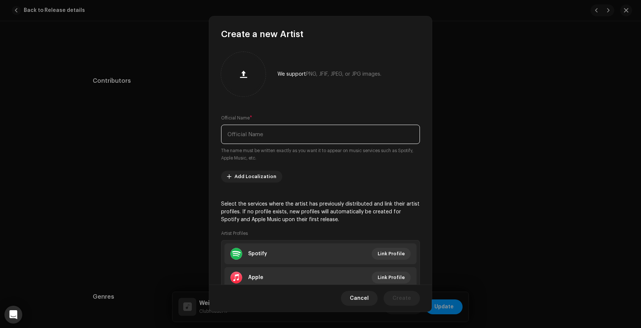
click at [292, 134] on input "text" at bounding box center [320, 134] width 199 height 19
click at [245, 134] on input "Ghostbxy" at bounding box center [320, 134] width 199 height 19
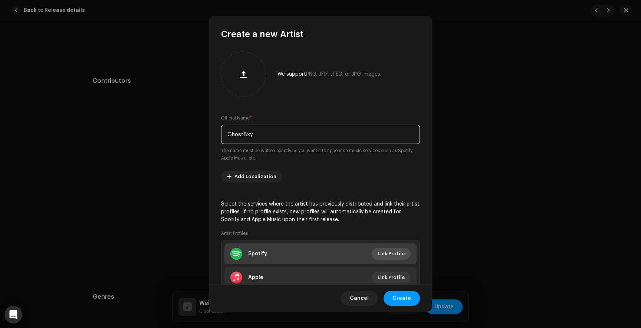
type input "GhostBxy"
click at [401, 253] on span "Link Profile" at bounding box center [391, 253] width 27 height 15
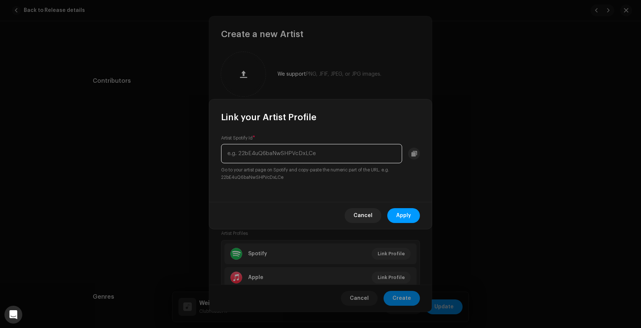
click at [326, 153] on input "text" at bounding box center [311, 153] width 181 height 19
paste input "62wC8SjL14BLMylbhShz3T"
type input "62wC8SjL14BLMylbhShz3T"
click at [404, 218] on span "Apply" at bounding box center [403, 215] width 15 height 15
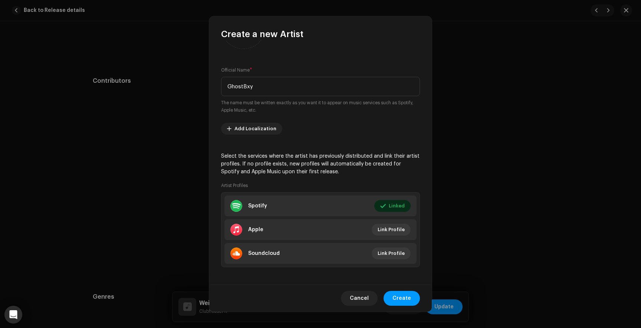
scroll to position [51, 0]
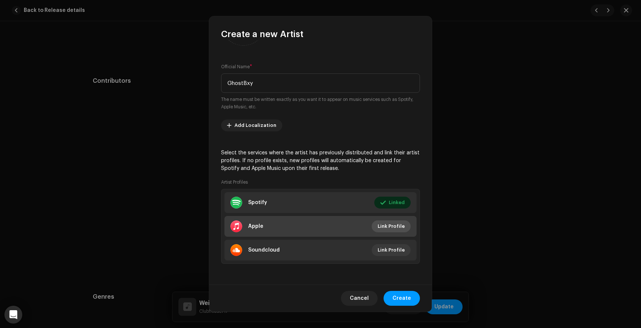
click at [398, 226] on span "Link Profile" at bounding box center [391, 226] width 27 height 15
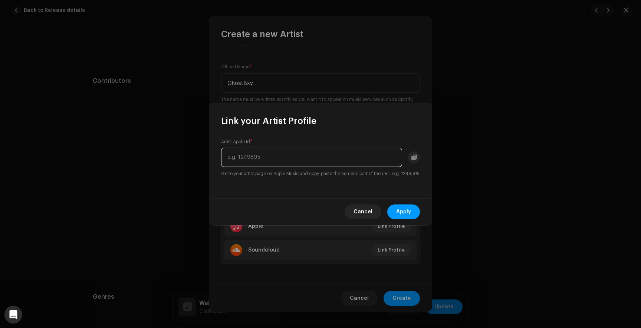
click at [246, 158] on input "text" at bounding box center [311, 157] width 181 height 19
paste input "1569495051"
type input "1569495051"
click at [399, 211] on span "Apply" at bounding box center [403, 211] width 15 height 15
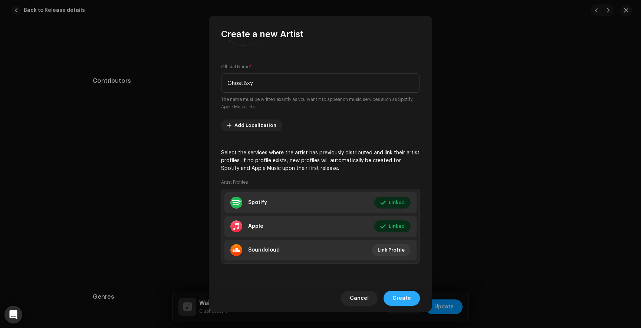
click at [398, 299] on span "Create" at bounding box center [401, 298] width 19 height 15
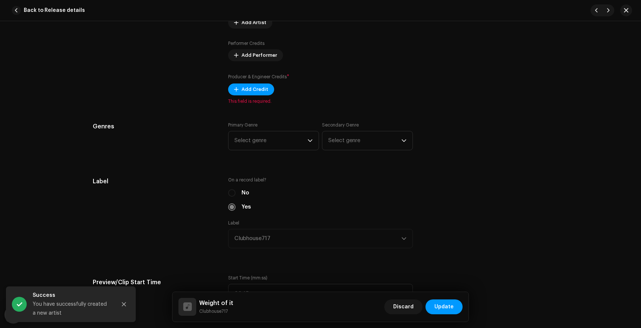
scroll to position [587, 0]
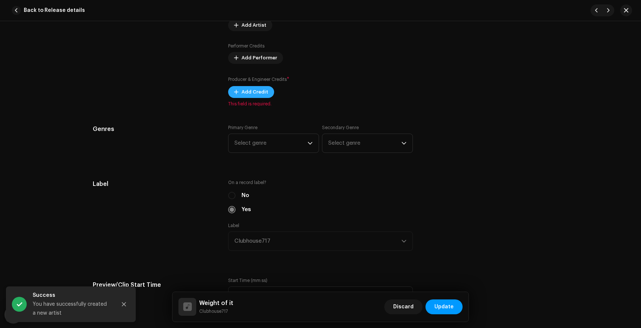
click at [260, 96] on span "Add Credit" at bounding box center [254, 92] width 27 height 15
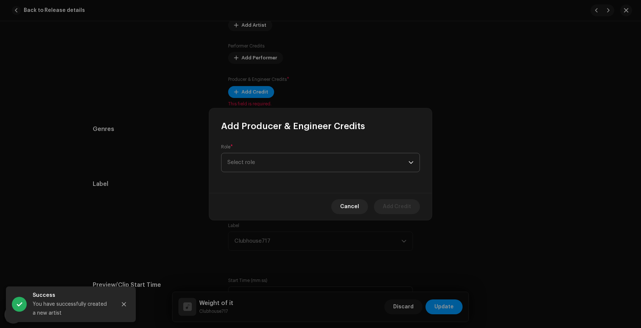
click at [282, 167] on span "Select role" at bounding box center [317, 162] width 181 height 19
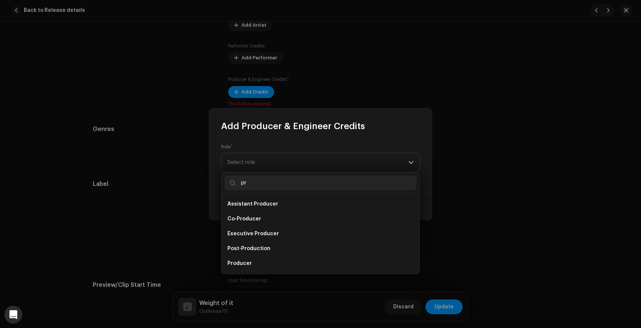
scroll to position [12, 0]
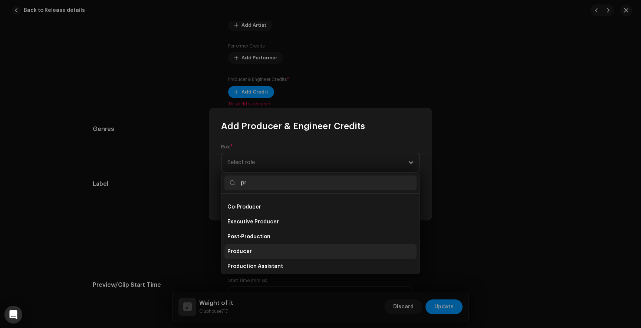
type input "pr"
click at [248, 249] on span "Producer" at bounding box center [239, 251] width 24 height 7
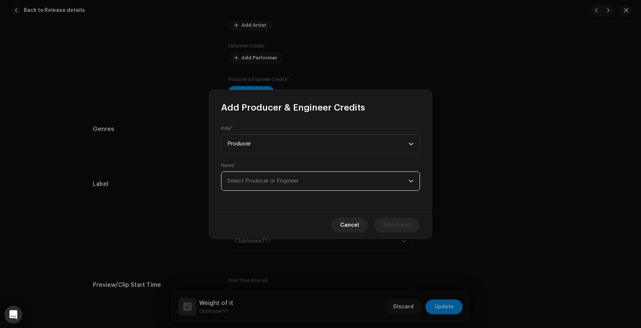
click at [261, 181] on span "Select Producer or Engineer" at bounding box center [262, 181] width 71 height 6
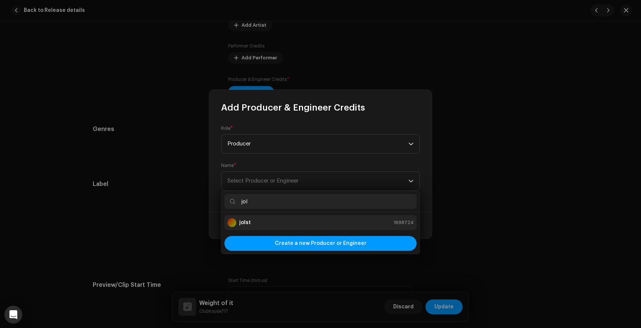
type input "jol"
click at [245, 220] on strong "jolst" at bounding box center [244, 222] width 11 height 7
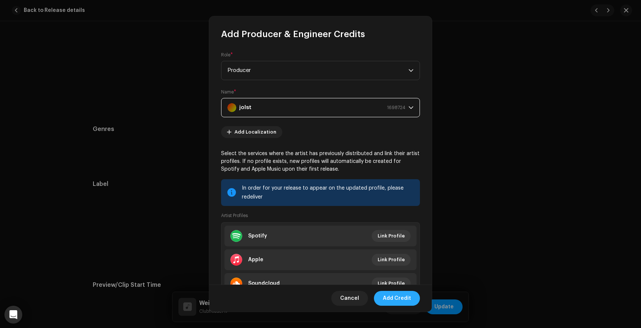
click at [395, 298] on span "Add Credit" at bounding box center [397, 298] width 28 height 15
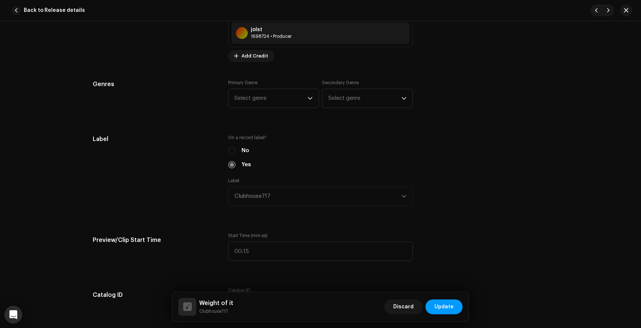
scroll to position [657, 0]
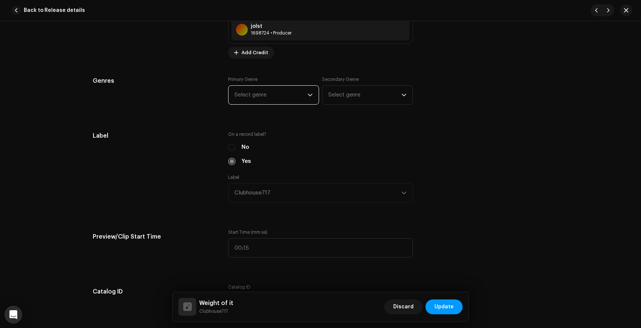
click at [272, 91] on span "Select genre" at bounding box center [270, 95] width 73 height 19
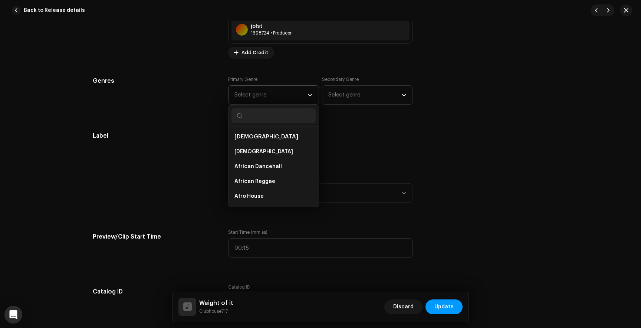
click at [253, 119] on input "text" at bounding box center [273, 115] width 84 height 15
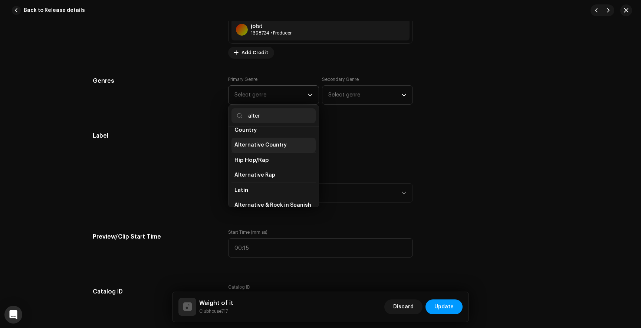
scroll to position [39, 0]
type input "alter"
click at [263, 176] on span "Alternative Rap" at bounding box center [254, 172] width 41 height 7
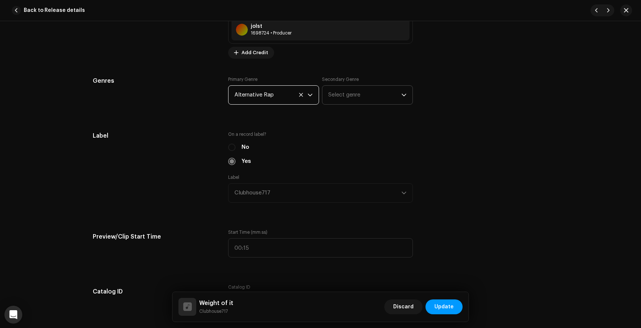
click at [354, 88] on span "Select genre" at bounding box center [364, 95] width 73 height 19
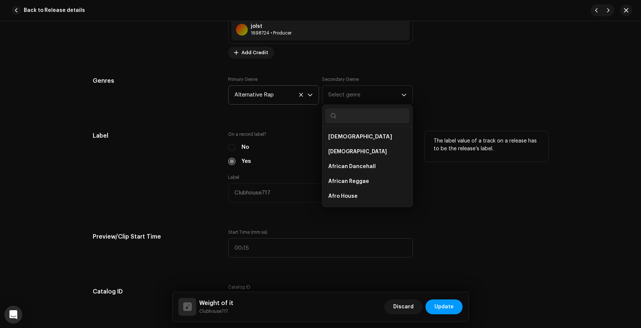
click at [456, 139] on p "The label value of a track on a release has to be the release’s label." at bounding box center [487, 145] width 106 height 16
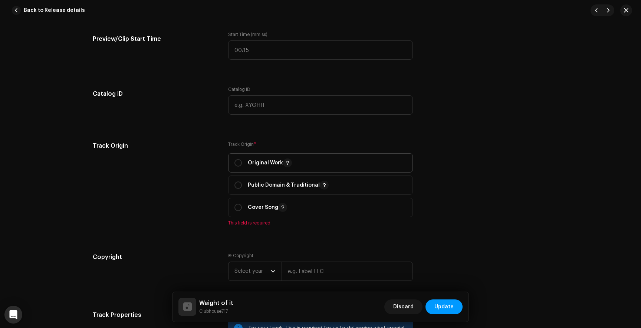
scroll to position [863, 0]
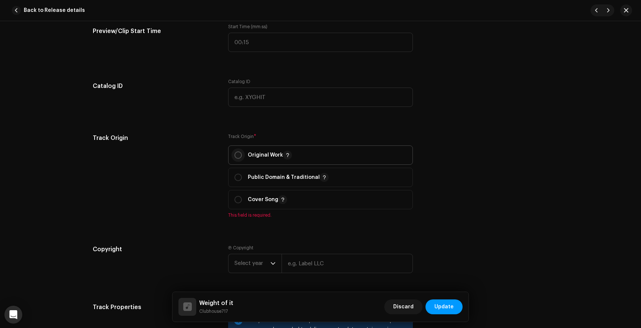
click at [238, 155] on input "radio" at bounding box center [237, 154] width 7 height 7
radio input "true"
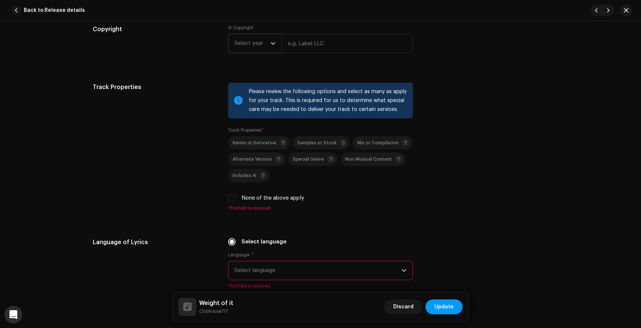
scroll to position [1075, 0]
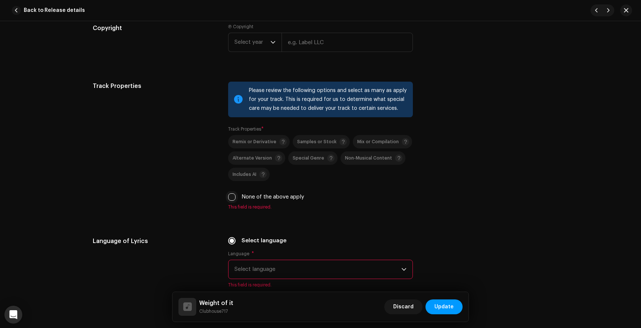
click at [233, 198] on input "None of the above apply" at bounding box center [231, 196] width 7 height 7
checkbox input "true"
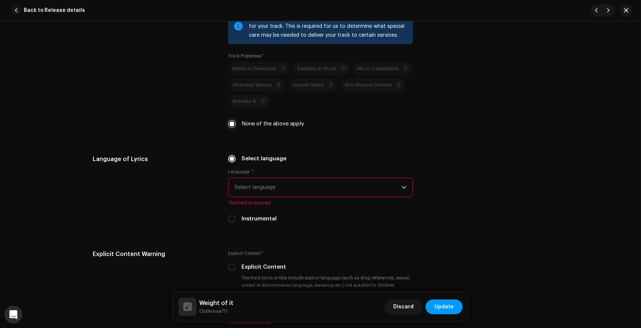
scroll to position [1159, 0]
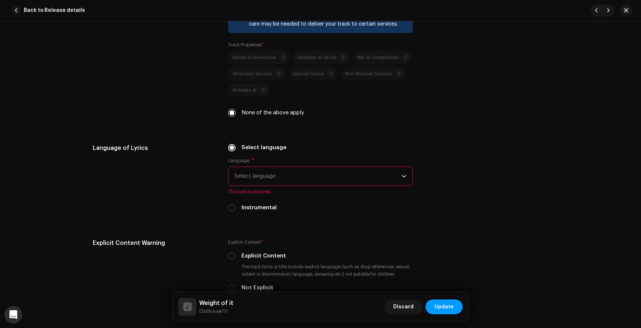
click at [253, 176] on span "Select language" at bounding box center [317, 176] width 167 height 19
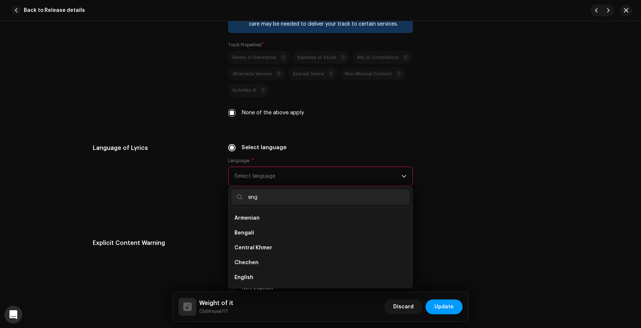
scroll to position [0, 0]
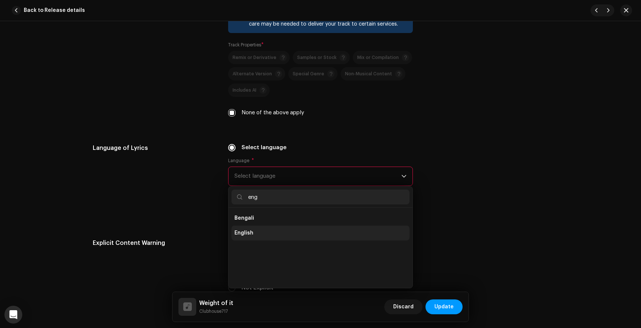
type input "eng"
click at [250, 231] on span "English" at bounding box center [243, 232] width 19 height 7
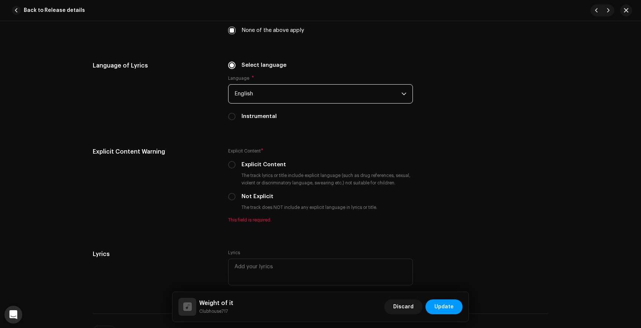
scroll to position [1244, 0]
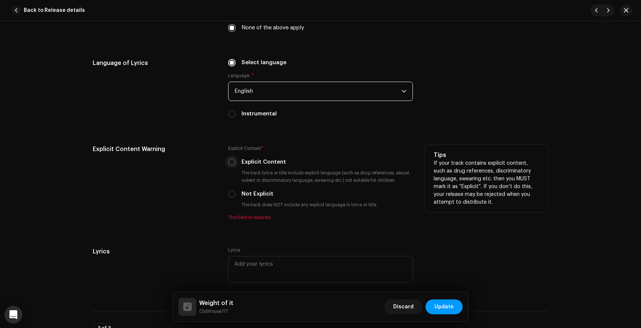
click at [232, 164] on input "Explicit Content" at bounding box center [231, 161] width 7 height 7
radio input "true"
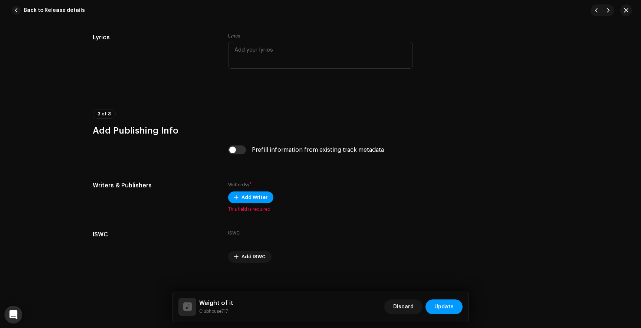
scroll to position [1457, 0]
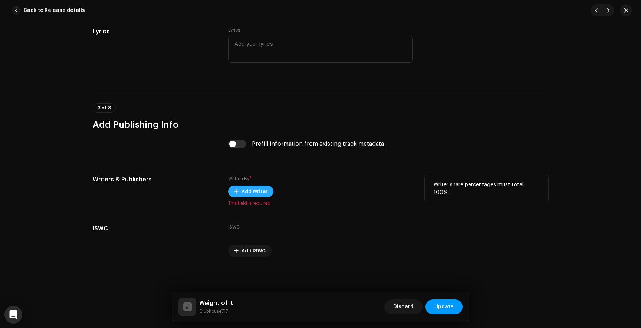
click at [252, 191] on span "Add Writer" at bounding box center [254, 191] width 26 height 15
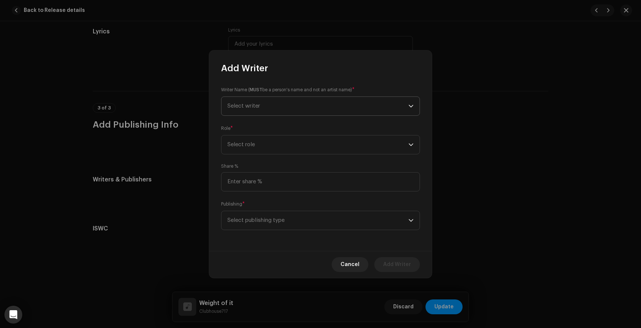
click at [265, 108] on span "Select writer" at bounding box center [317, 106] width 181 height 19
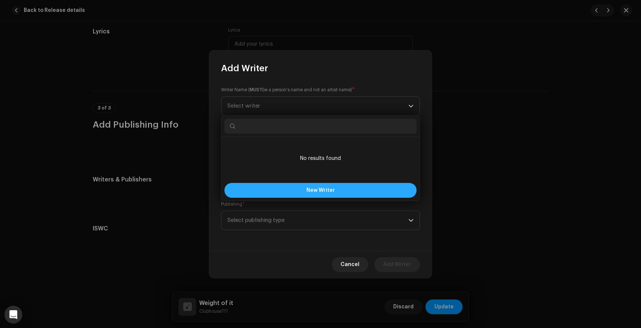
click at [275, 189] on button "New Writer" at bounding box center [320, 190] width 192 height 15
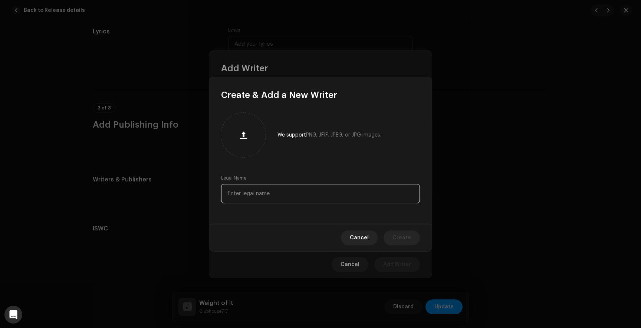
click at [275, 197] on input "text" at bounding box center [320, 193] width 199 height 19
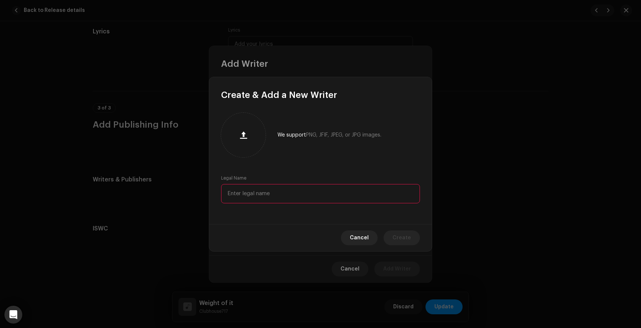
click at [266, 195] on input "text" at bounding box center [320, 193] width 199 height 19
paste input "[PERSON_NAME]"
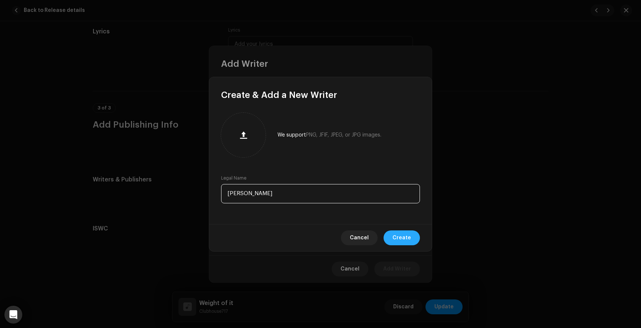
type input "[PERSON_NAME]"
click at [402, 233] on span "Create" at bounding box center [401, 237] width 19 height 15
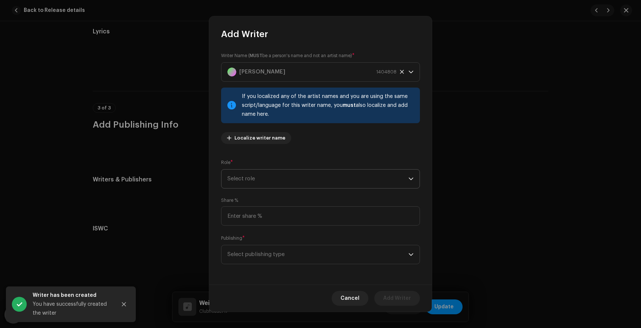
click at [315, 182] on span "Select role" at bounding box center [317, 179] width 181 height 19
click at [256, 249] on li "Composer & Lyricist" at bounding box center [318, 243] width 189 height 15
click at [266, 250] on span "Select publishing type" at bounding box center [317, 254] width 181 height 19
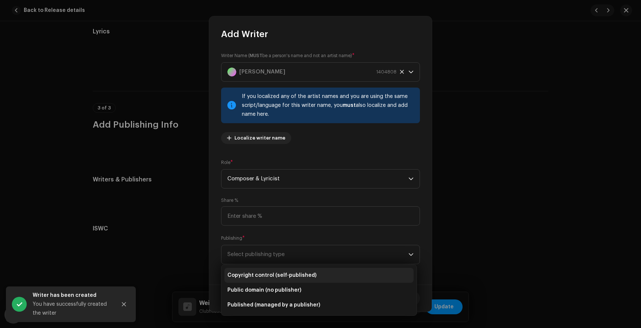
click at [274, 277] on span "Copyright control (self-published)" at bounding box center [271, 275] width 89 height 7
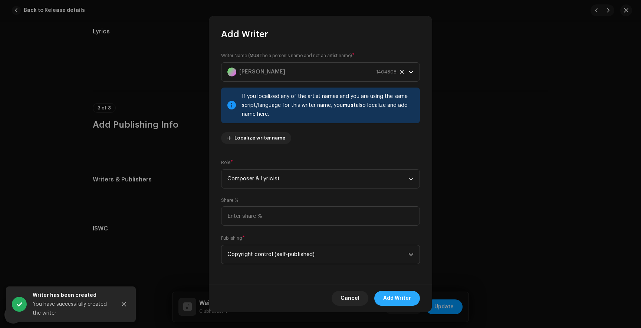
click at [408, 297] on span "Add Writer" at bounding box center [397, 298] width 28 height 15
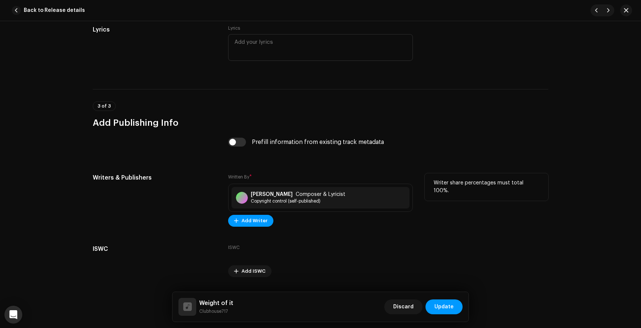
scroll to position [1479, 0]
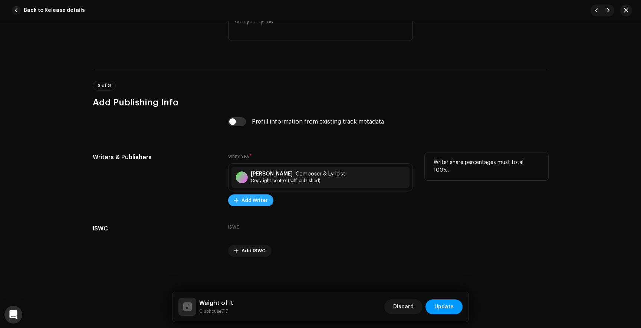
click at [264, 202] on button "Add Writer" at bounding box center [250, 200] width 45 height 12
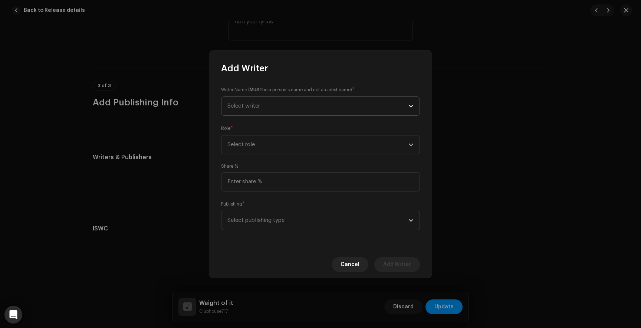
click at [270, 106] on span "Select writer" at bounding box center [317, 106] width 181 height 19
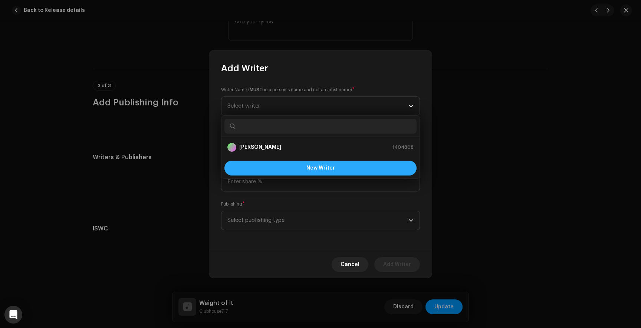
click at [280, 167] on button "New Writer" at bounding box center [320, 168] width 192 height 15
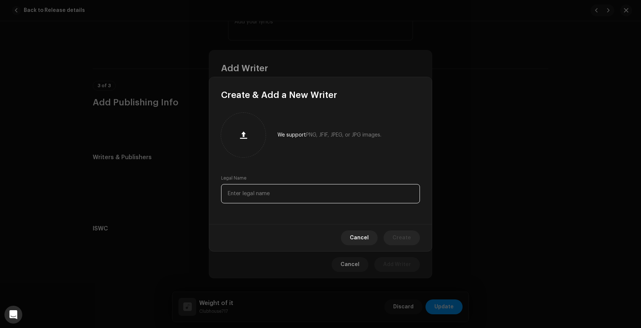
click at [261, 198] on input "text" at bounding box center [320, 193] width 199 height 19
paste input "[PERSON_NAME]"
type input "[PERSON_NAME]"
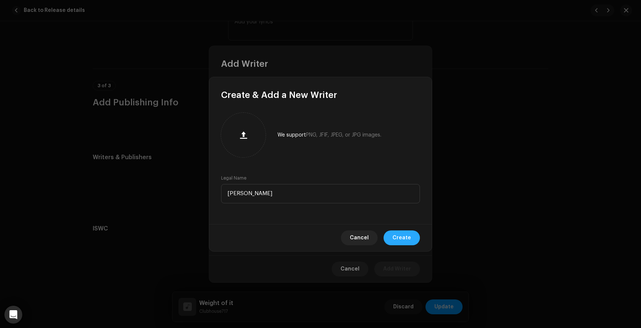
click at [410, 234] on span "Create" at bounding box center [401, 237] width 19 height 15
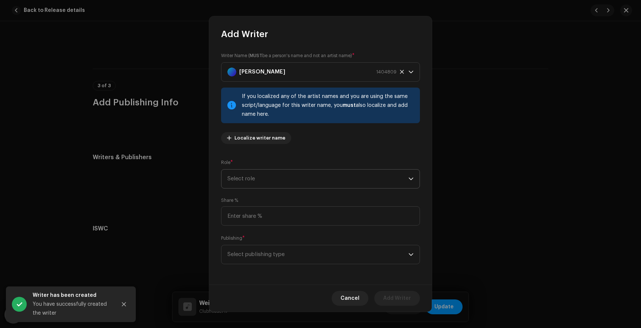
click at [277, 173] on span "Select role" at bounding box center [317, 179] width 181 height 19
click at [252, 240] on span "Composer & Lyricist" at bounding box center [253, 243] width 52 height 7
click at [261, 252] on span "Select publishing type" at bounding box center [317, 254] width 181 height 19
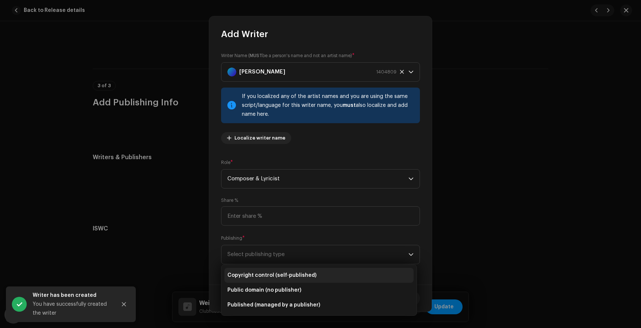
click at [271, 276] on span "Copyright control (self-published)" at bounding box center [271, 275] width 89 height 7
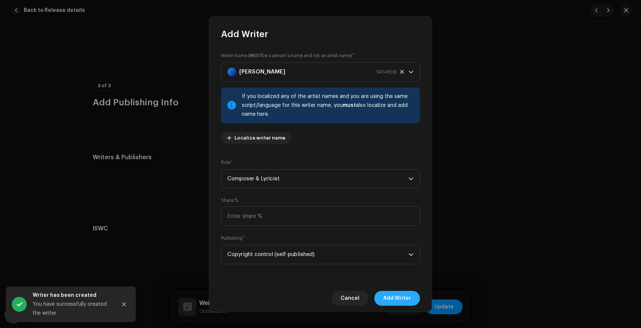
click at [404, 299] on span "Add Writer" at bounding box center [397, 298] width 28 height 15
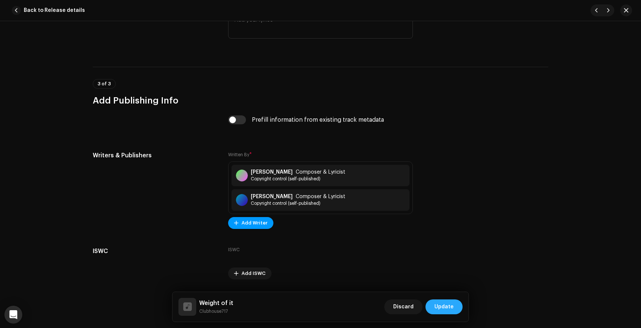
click at [449, 306] on span "Update" at bounding box center [443, 306] width 19 height 15
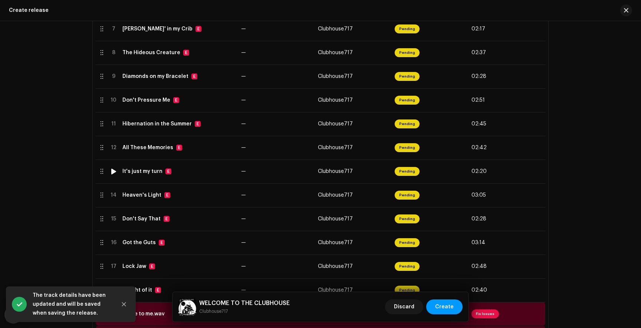
scroll to position [322, 0]
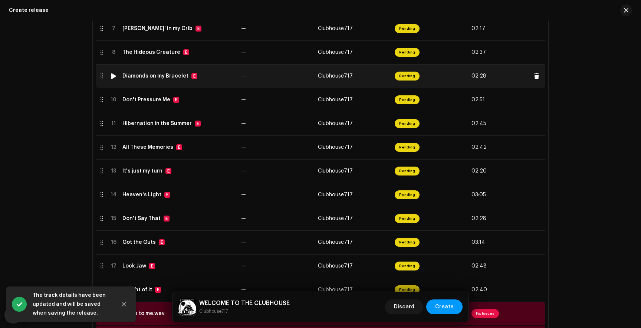
click at [201, 76] on div "Diamonds on my Bracelet E" at bounding box center [178, 76] width 113 height 6
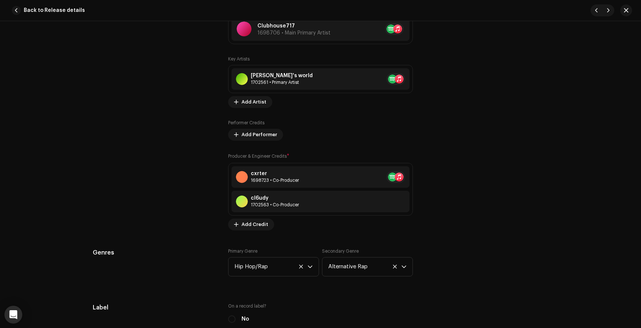
scroll to position [487, 0]
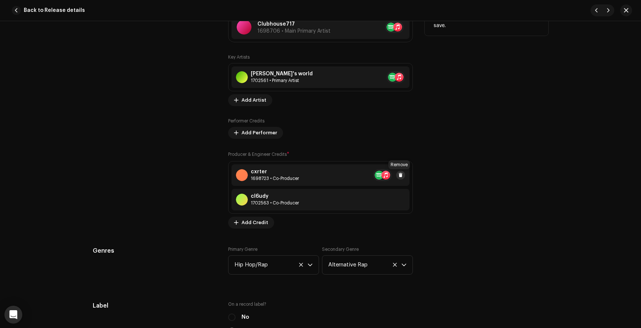
click at [398, 175] on span at bounding box center [400, 175] width 4 height 6
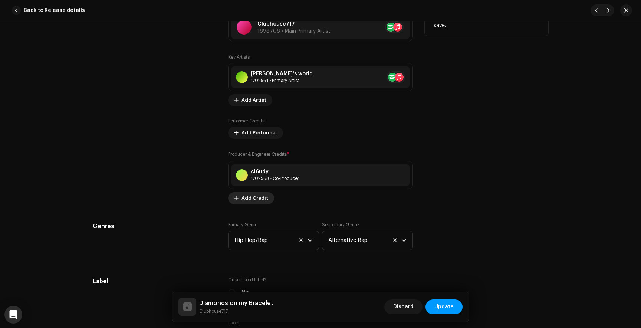
click at [248, 195] on span "Add Credit" at bounding box center [254, 198] width 27 height 15
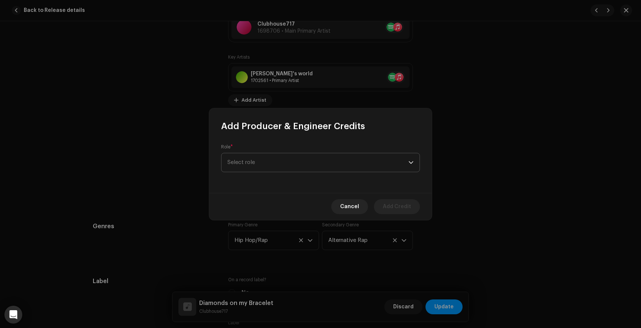
click at [273, 158] on span "Select role" at bounding box center [317, 162] width 181 height 19
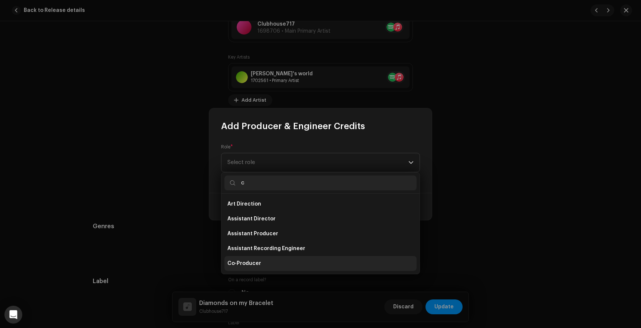
type input "c"
click at [244, 264] on span "Co-Producer" at bounding box center [244, 263] width 34 height 7
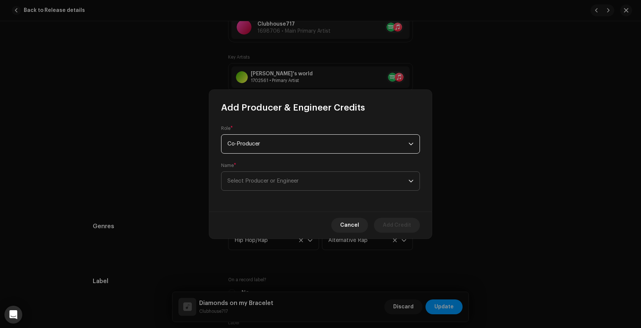
click at [269, 181] on span "Select Producer or Engineer" at bounding box center [262, 181] width 71 height 6
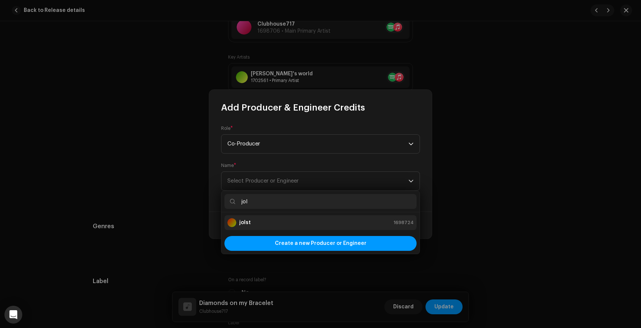
type input "jol"
click at [254, 223] on div "jolst 1698724" at bounding box center [320, 222] width 186 height 9
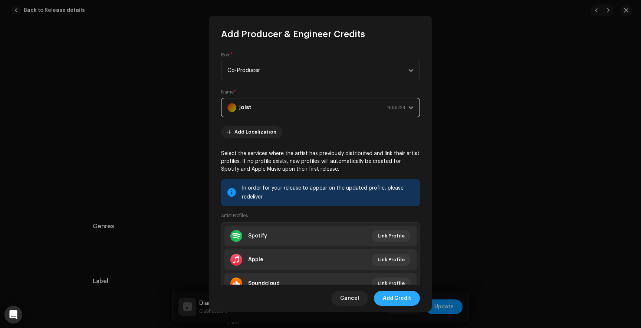
click at [397, 302] on span "Add Credit" at bounding box center [397, 298] width 28 height 15
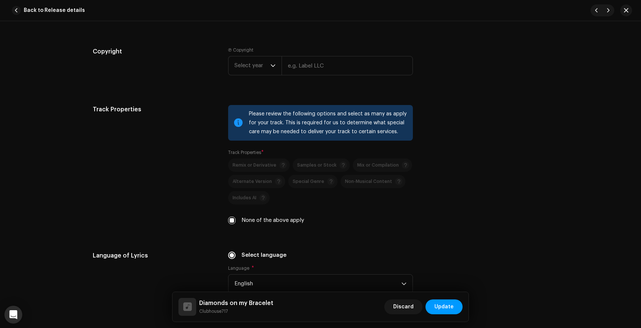
scroll to position [1479, 0]
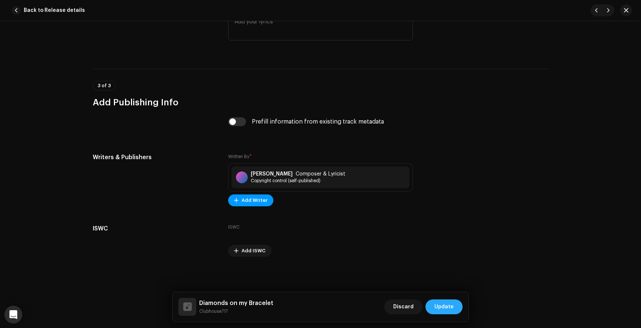
click at [445, 305] on span "Update" at bounding box center [443, 306] width 19 height 15
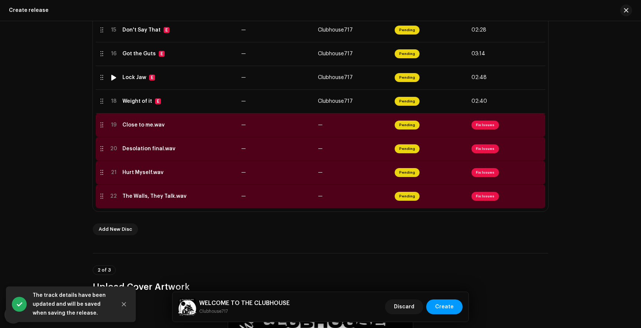
scroll to position [510, 0]
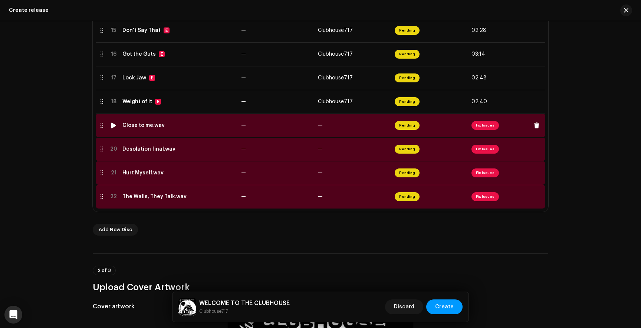
click at [483, 124] on span "Fix Issues" at bounding box center [484, 125] width 27 height 9
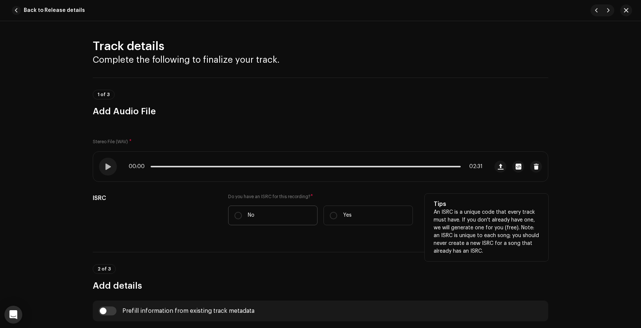
click at [232, 214] on label "No" at bounding box center [272, 215] width 89 height 20
click at [234, 214] on input "No" at bounding box center [237, 215] width 7 height 7
radio input "true"
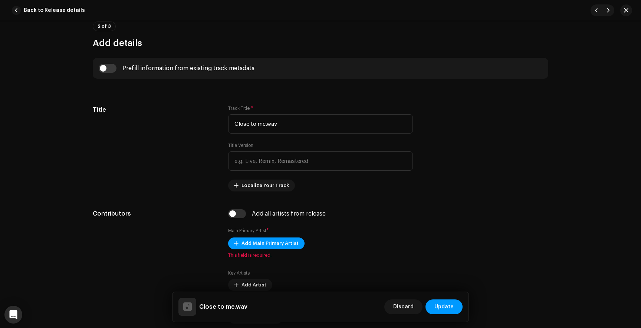
scroll to position [273, 0]
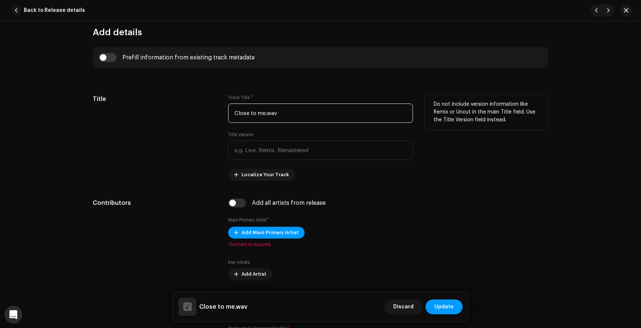
click at [277, 114] on input "Close to me.wav" at bounding box center [320, 112] width 185 height 19
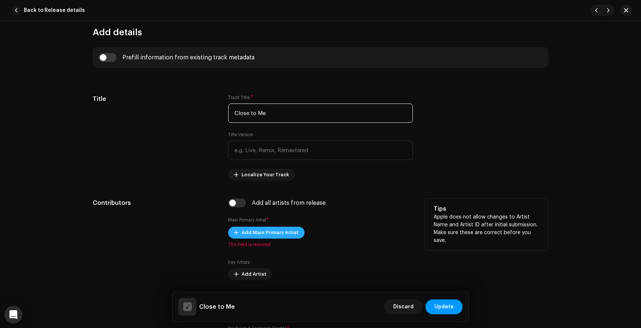
type input "Close to Me"
click at [276, 236] on span "Add Main Primary Artist" at bounding box center [269, 232] width 57 height 15
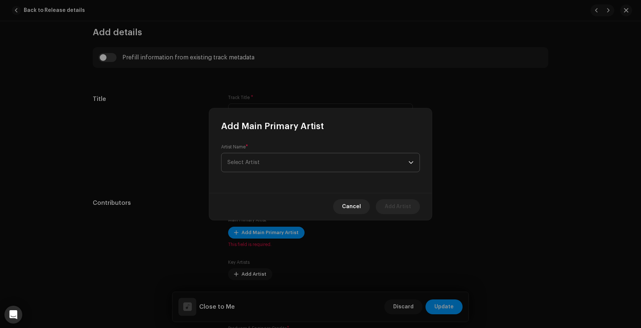
click at [287, 164] on span "Select Artist" at bounding box center [317, 162] width 181 height 19
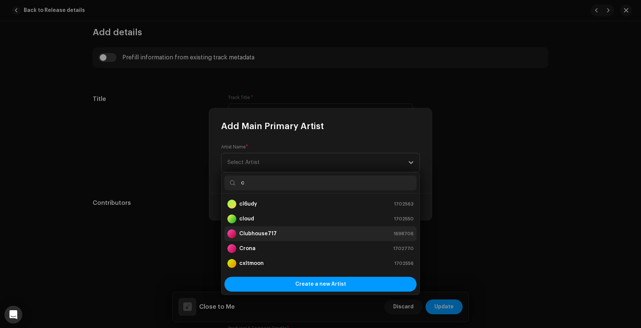
type input "c"
click at [271, 229] on div "Clubhouse717" at bounding box center [251, 233] width 49 height 9
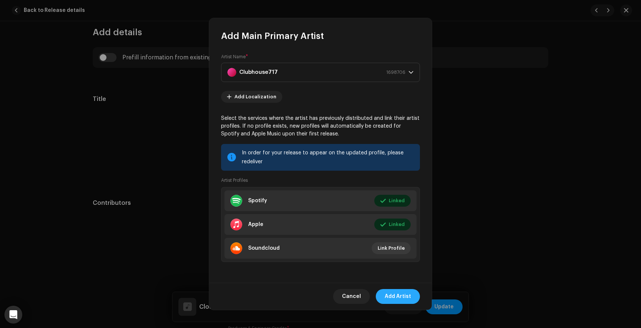
click at [399, 291] on span "Add Artist" at bounding box center [398, 296] width 26 height 15
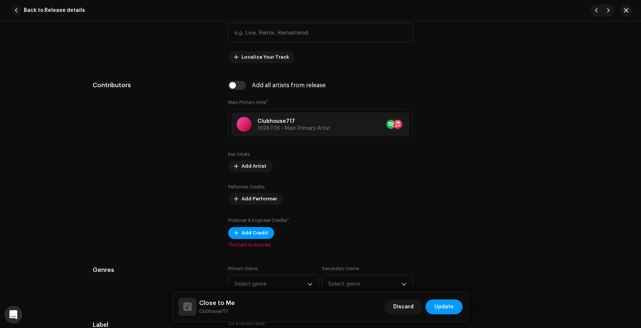
scroll to position [391, 0]
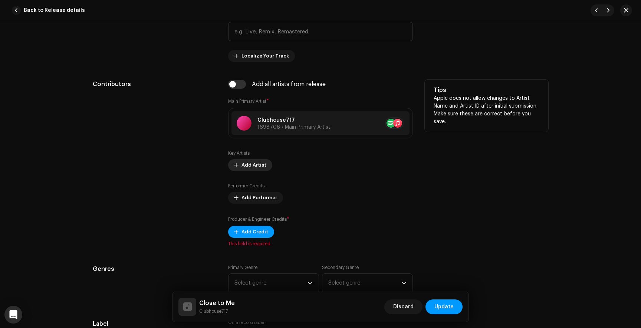
click at [258, 165] on span "Add Artist" at bounding box center [253, 165] width 25 height 15
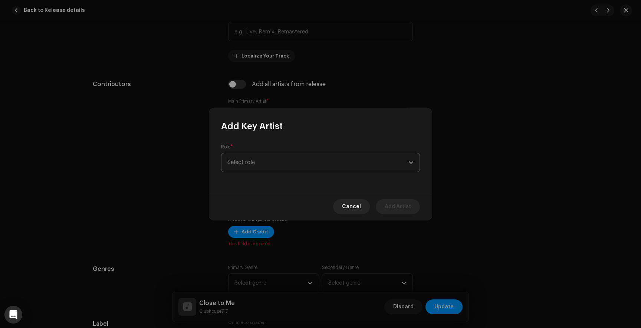
click at [273, 153] on p-select "Select role" at bounding box center [320, 162] width 199 height 19
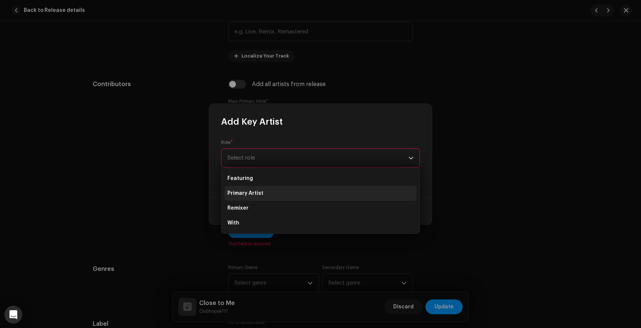
click at [256, 197] on li "Primary Artist" at bounding box center [320, 193] width 192 height 15
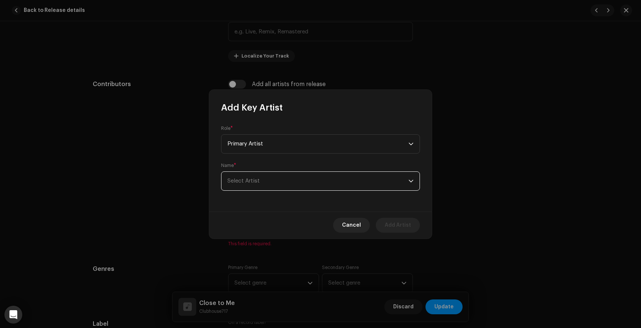
click at [328, 186] on span "Select Artist" at bounding box center [317, 181] width 181 height 19
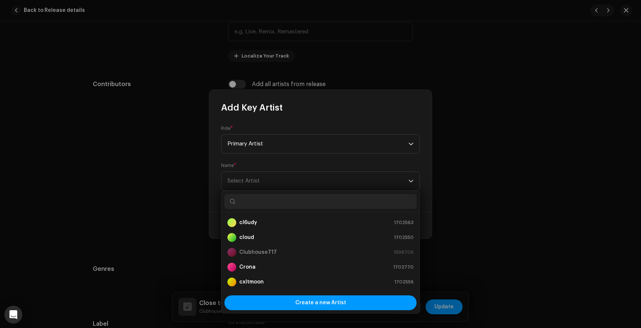
scroll to position [12, 0]
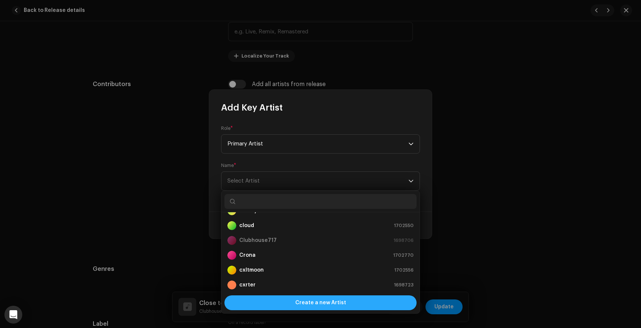
click at [314, 305] on span "Create a new Artist" at bounding box center [320, 302] width 51 height 15
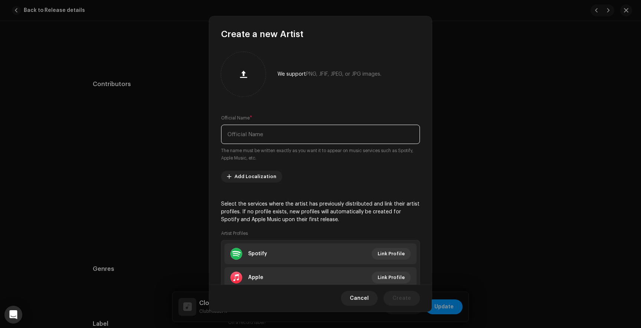
click at [292, 139] on input "text" at bounding box center [320, 134] width 199 height 19
type input "IcarusLurks"
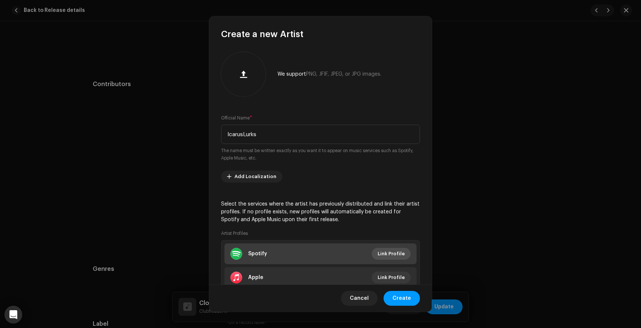
click at [380, 253] on span "Link Profile" at bounding box center [391, 253] width 27 height 15
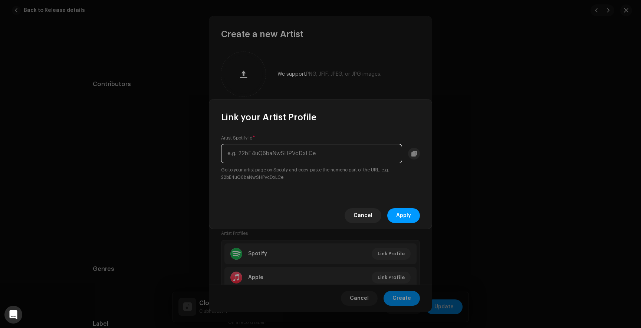
click at [294, 159] on input "text" at bounding box center [311, 153] width 181 height 19
paste input "6l8JvbVa8Qabz2E73Lm9dL"
type input "6l8JvbVa8Qabz2E73Lm9dL"
click at [401, 213] on span "Apply" at bounding box center [403, 215] width 15 height 15
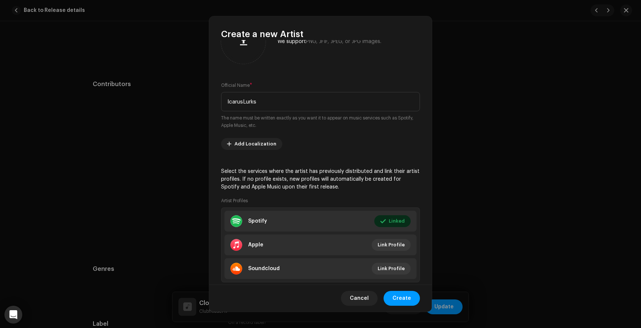
scroll to position [45, 0]
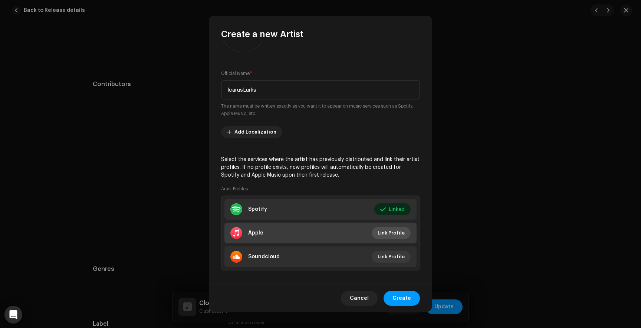
click at [388, 229] on span "Link Profile" at bounding box center [391, 233] width 27 height 15
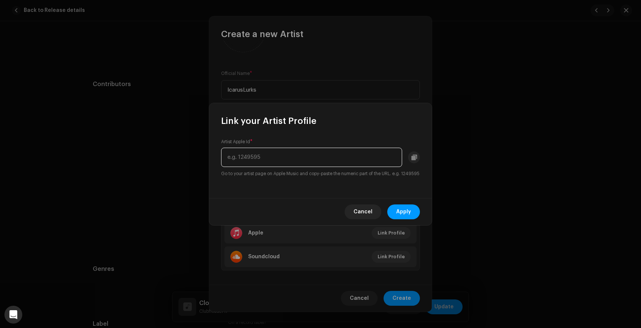
click at [355, 159] on input "text" at bounding box center [311, 157] width 181 height 19
paste input "1771244462"
type input "1771244462"
click at [413, 214] on button "Apply" at bounding box center [403, 211] width 33 height 15
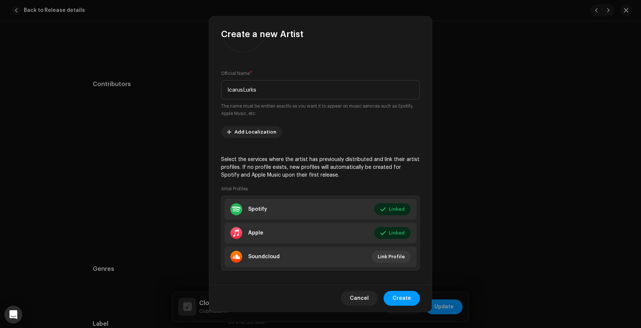
scroll to position [51, 0]
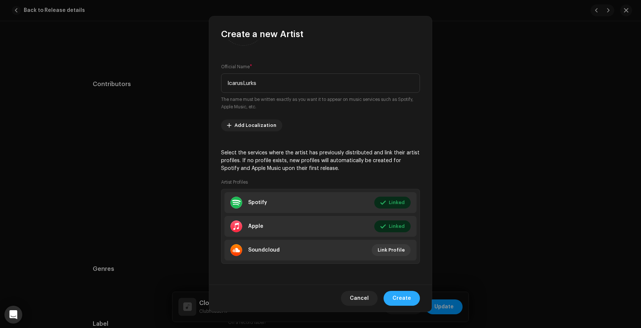
click at [405, 302] on span "Create" at bounding box center [401, 298] width 19 height 15
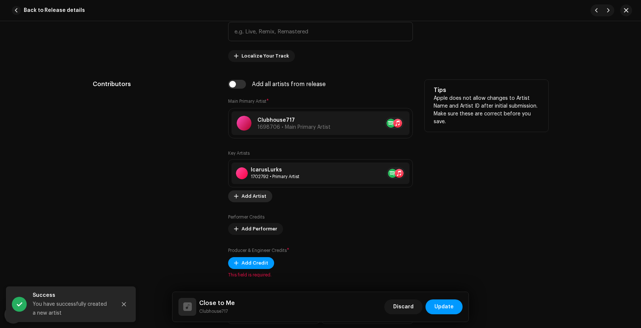
click at [250, 196] on span "Add Artist" at bounding box center [253, 196] width 25 height 15
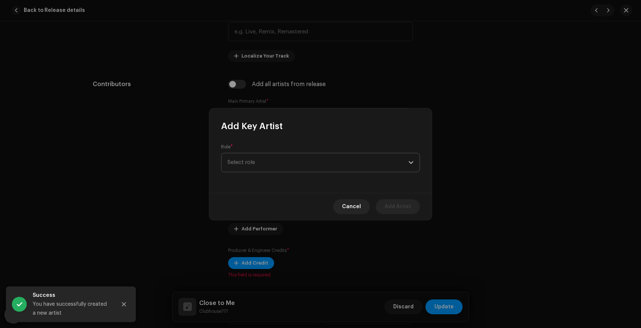
click at [268, 161] on span "Select role" at bounding box center [317, 162] width 181 height 19
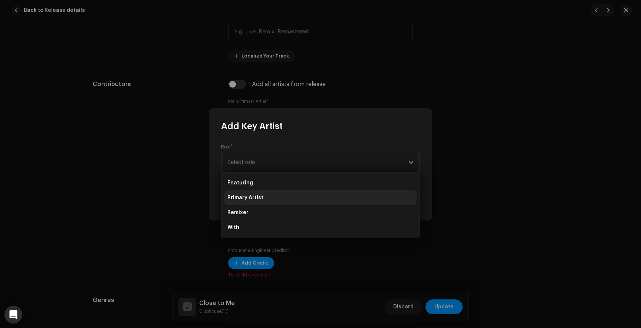
click at [255, 194] on span "Primary Artist" at bounding box center [245, 197] width 36 height 7
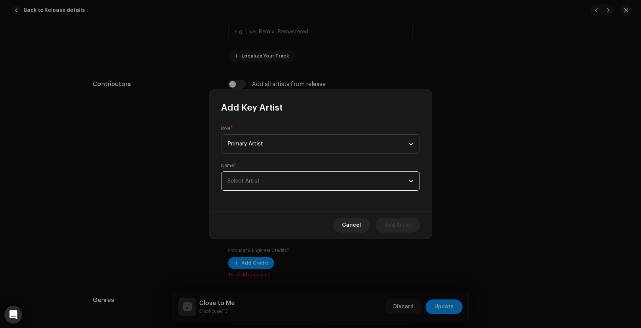
click at [270, 187] on span "Select Artist" at bounding box center [317, 181] width 181 height 19
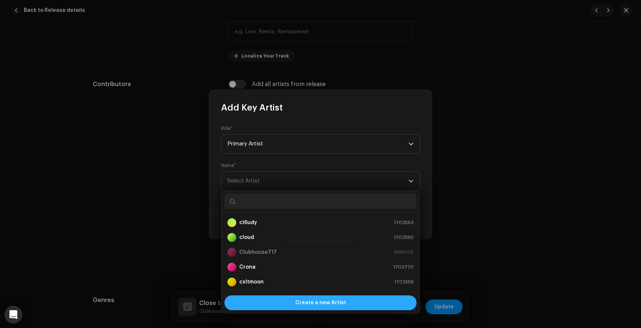
scroll to position [12, 0]
click at [293, 305] on div "Create a new Artist" at bounding box center [320, 302] width 192 height 15
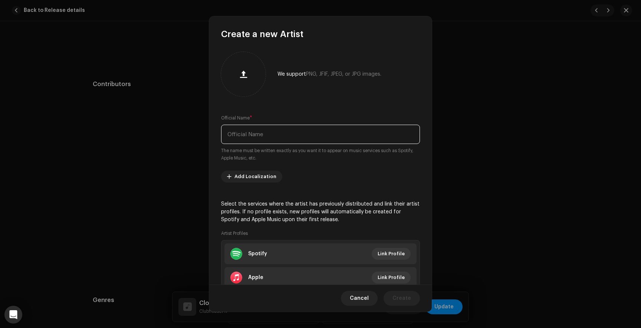
click at [269, 135] on input "text" at bounding box center [320, 134] width 199 height 19
type input "Soulfade"
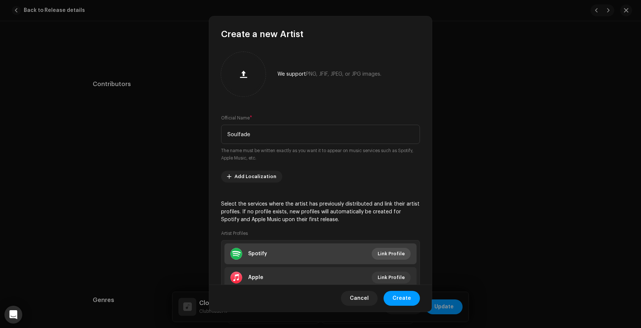
click at [389, 249] on span "Link Profile" at bounding box center [391, 253] width 27 height 15
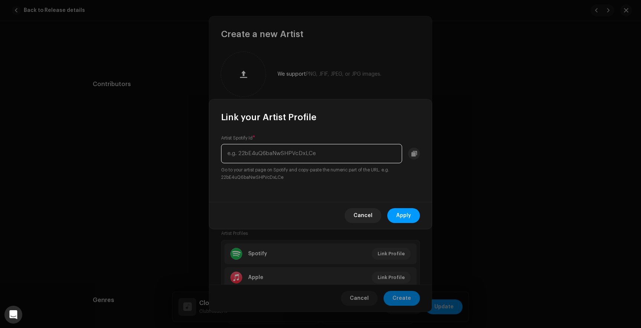
click at [315, 155] on input "text" at bounding box center [311, 153] width 181 height 19
paste input "3C6pQ07KlVpD0uXWuKa4OL"
type input "3C6pQ07KlVpD0uXWuKa4OL"
click at [407, 218] on span "Apply" at bounding box center [403, 215] width 15 height 15
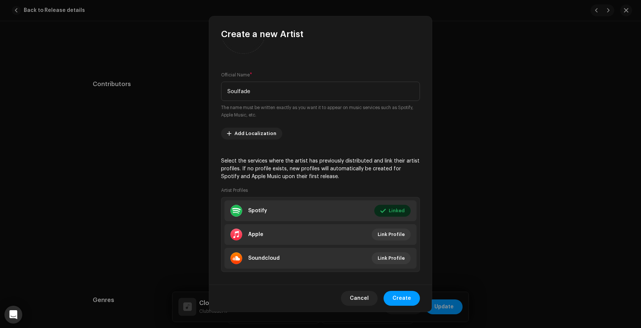
scroll to position [51, 0]
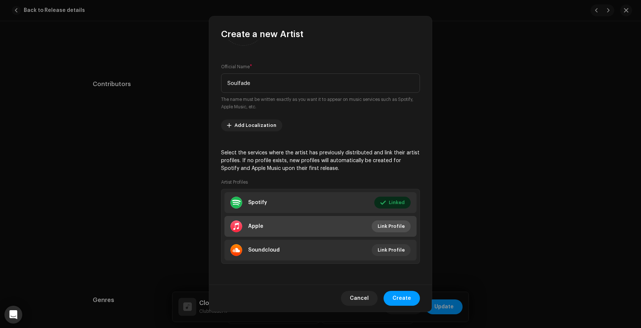
click at [389, 223] on span "Link Profile" at bounding box center [391, 226] width 27 height 15
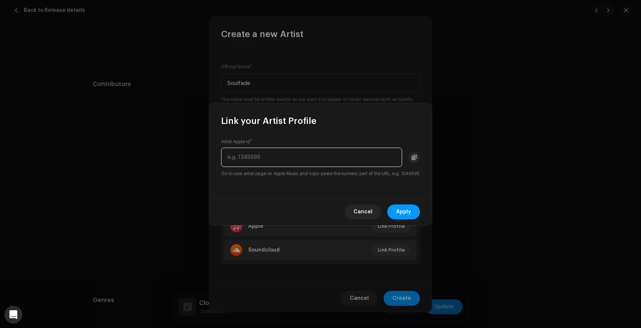
click at [285, 155] on input "text" at bounding box center [311, 157] width 181 height 19
paste input "1546892358"
type input "1546892358"
click at [398, 219] on span "Apply" at bounding box center [403, 211] width 15 height 15
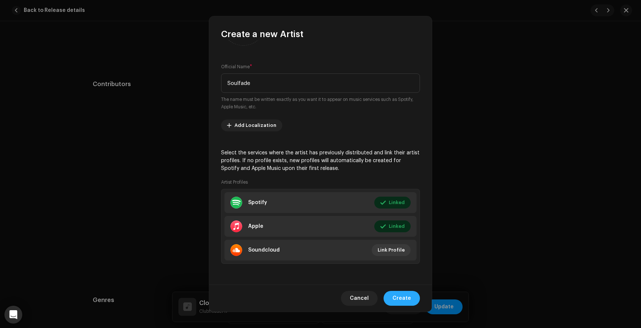
click at [408, 298] on span "Create" at bounding box center [401, 298] width 19 height 15
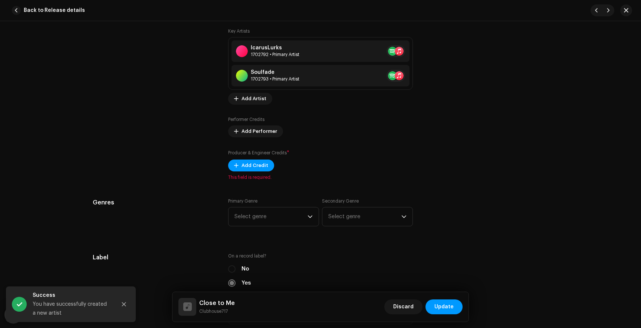
scroll to position [521, 0]
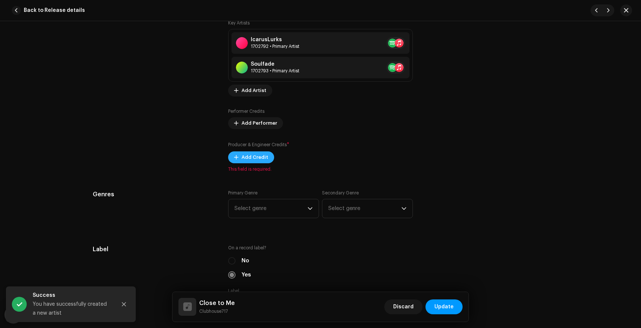
click at [254, 157] on span "Add Credit" at bounding box center [254, 157] width 27 height 15
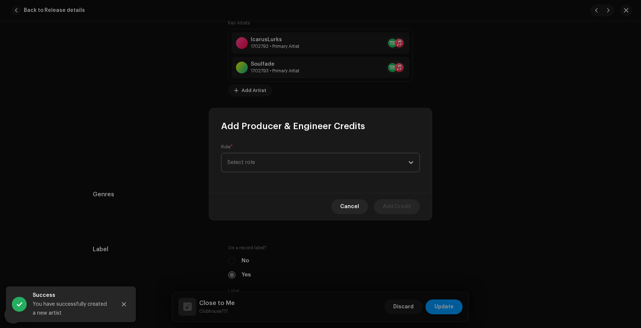
click at [255, 160] on span "Select role" at bounding box center [317, 162] width 181 height 19
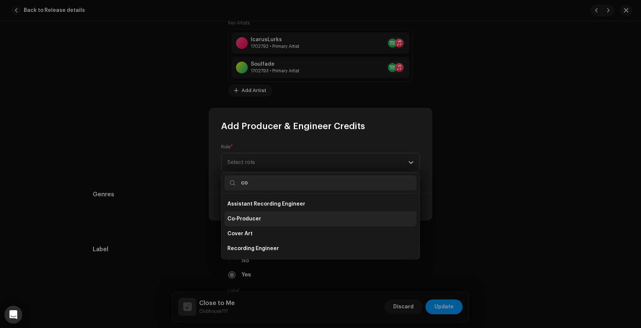
type input "co"
click at [254, 221] on span "Co-Producer" at bounding box center [244, 218] width 34 height 7
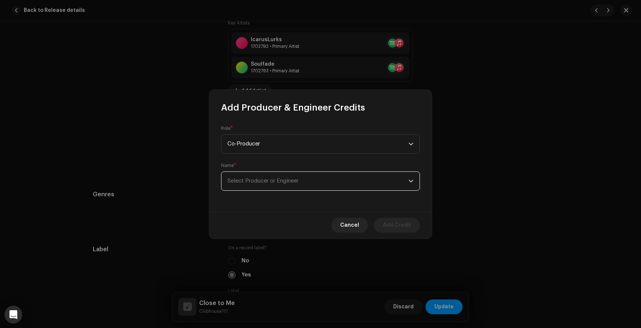
click at [263, 180] on span "Select Producer or Engineer" at bounding box center [262, 181] width 71 height 6
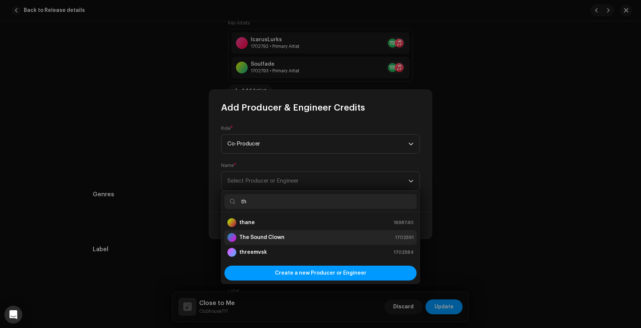
type input "th"
click at [264, 234] on strong "The Sound Clown" at bounding box center [261, 237] width 45 height 7
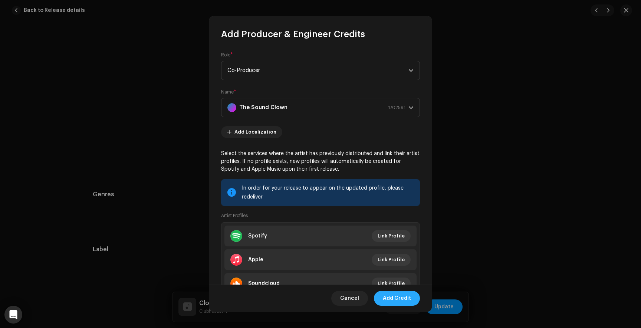
click at [394, 298] on span "Add Credit" at bounding box center [397, 298] width 28 height 15
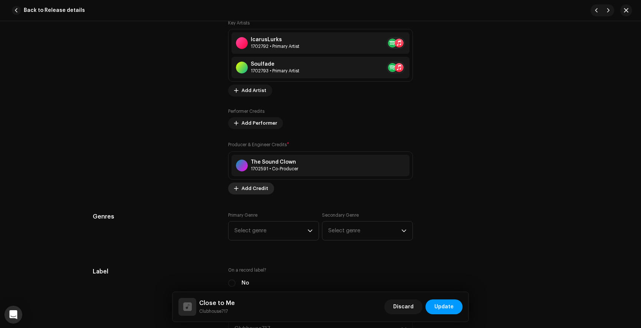
click at [265, 189] on button "Add Credit" at bounding box center [251, 188] width 46 height 12
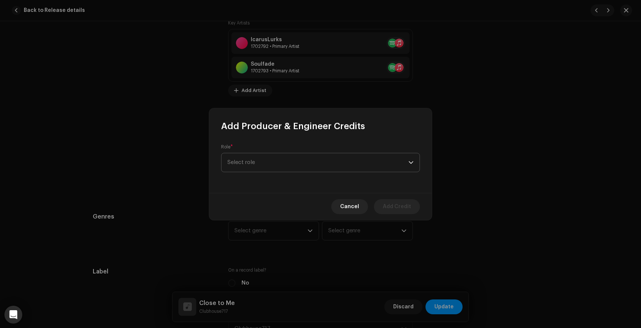
click at [267, 155] on span "Select role" at bounding box center [317, 162] width 181 height 19
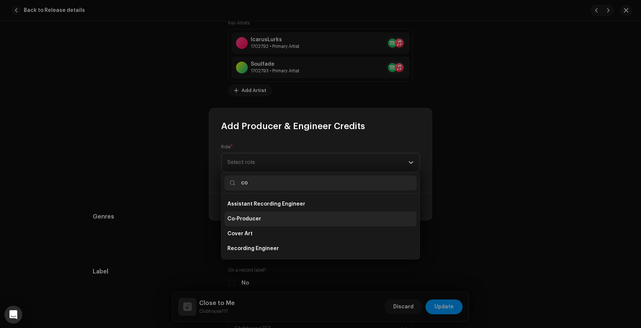
type input "co"
click at [260, 223] on li "Co-Producer" at bounding box center [320, 218] width 192 height 15
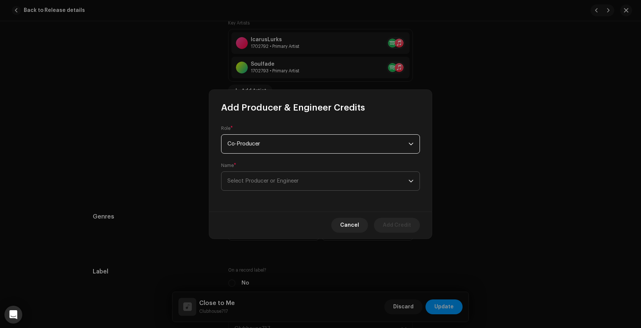
click at [260, 182] on span "Select Producer or Engineer" at bounding box center [262, 181] width 71 height 6
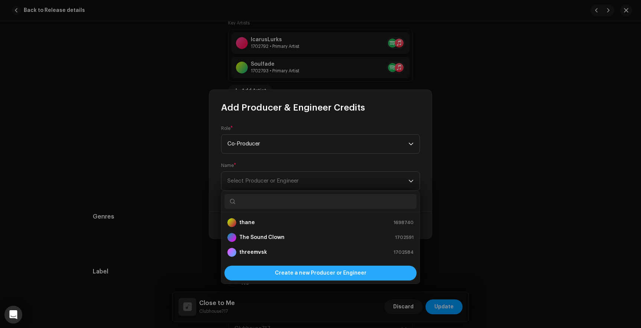
click at [268, 268] on div "Create a new Producer or Engineer" at bounding box center [320, 273] width 192 height 15
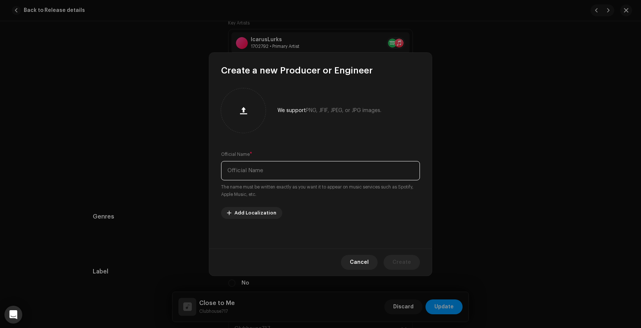
click at [254, 177] on input "text" at bounding box center [320, 170] width 199 height 19
type input "5head"
click at [403, 266] on span "Create" at bounding box center [401, 262] width 19 height 15
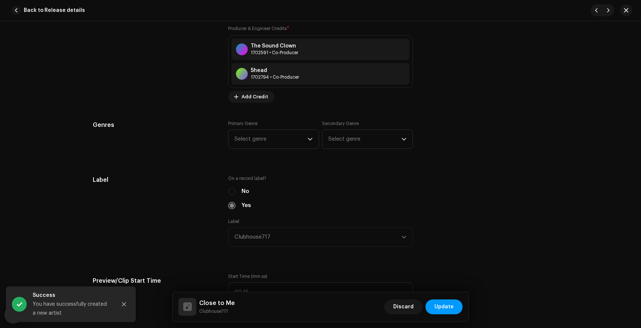
scroll to position [641, 0]
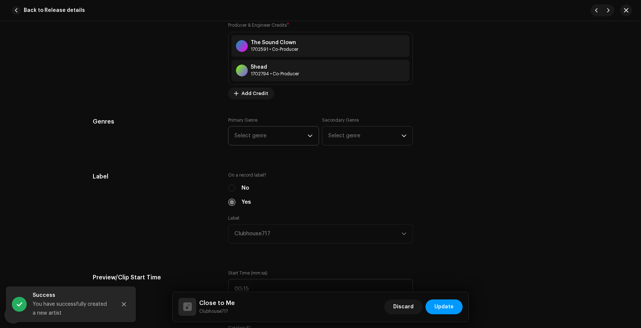
click at [284, 139] on span "Select genre" at bounding box center [270, 135] width 73 height 19
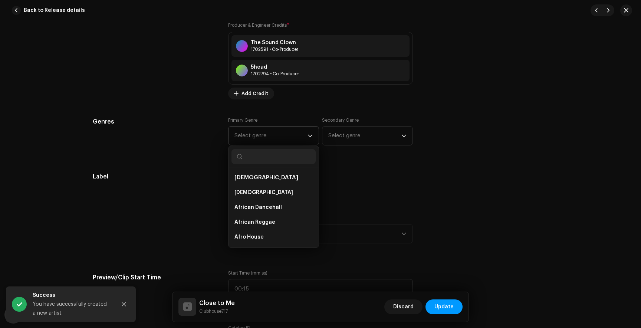
click at [257, 161] on input "text" at bounding box center [273, 156] width 84 height 15
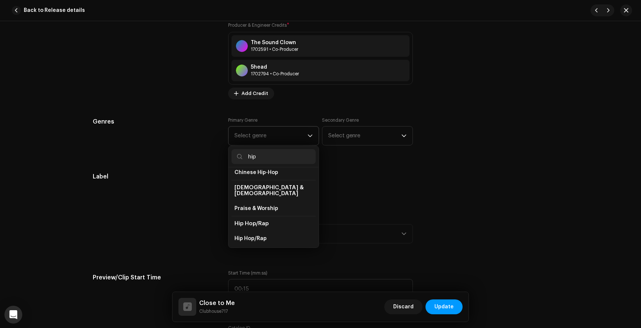
scroll to position [20, 0]
type input "hip"
click at [261, 234] on span "Hip Hop/Rap" at bounding box center [250, 237] width 32 height 7
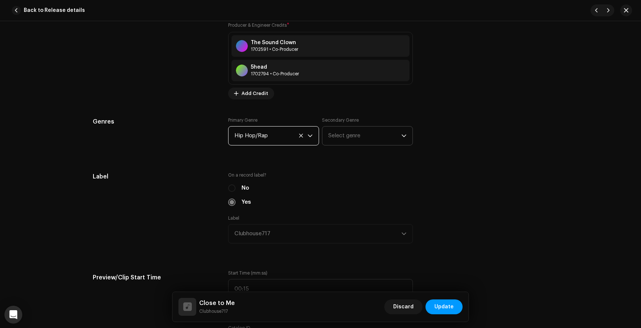
click at [354, 143] on span "Select genre" at bounding box center [364, 135] width 73 height 19
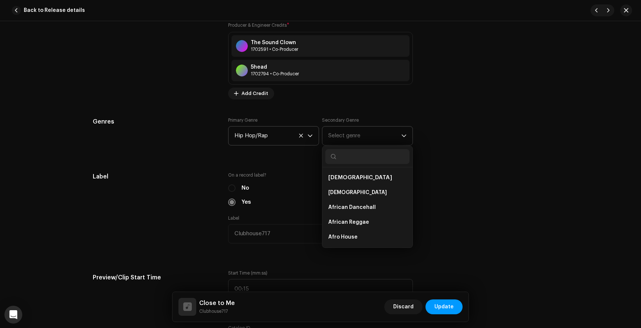
click at [352, 159] on input "text" at bounding box center [367, 156] width 84 height 15
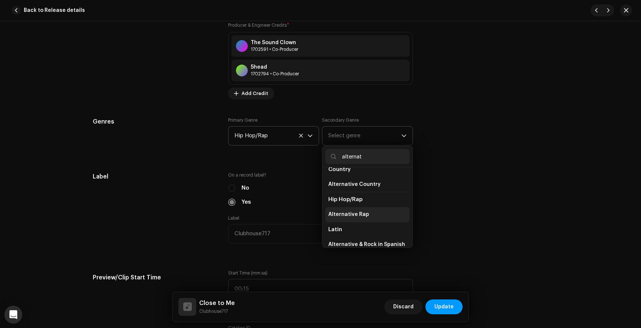
type input "alternat"
click at [354, 215] on span "Alternative Rap" at bounding box center [348, 214] width 41 height 7
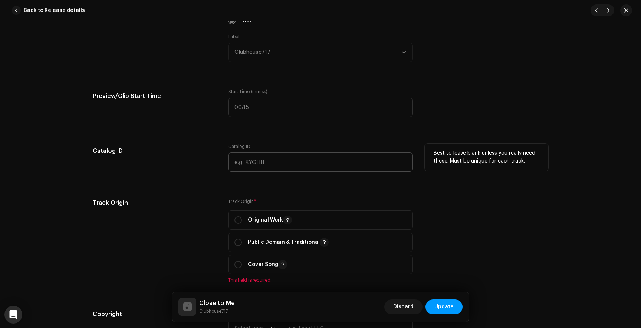
scroll to position [844, 0]
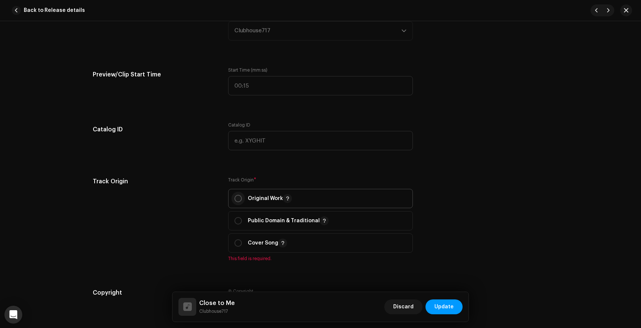
click at [236, 199] on input "radio" at bounding box center [237, 198] width 7 height 7
radio input "true"
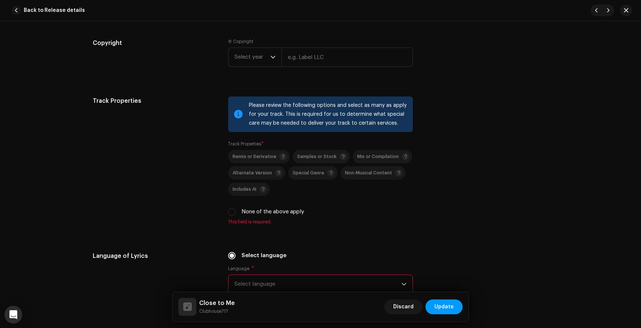
scroll to position [1100, 0]
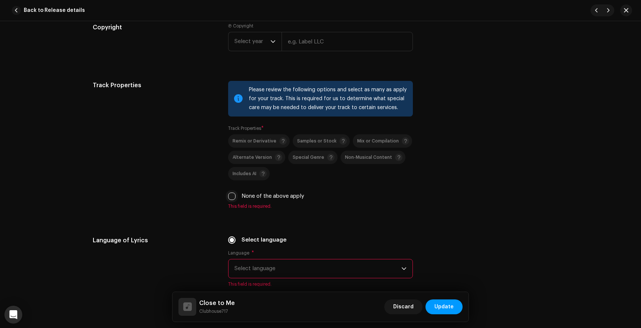
click at [233, 200] on input "None of the above apply" at bounding box center [231, 195] width 7 height 7
checkbox input "true"
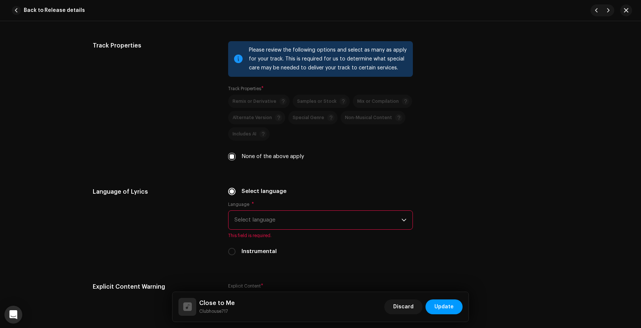
scroll to position [1144, 0]
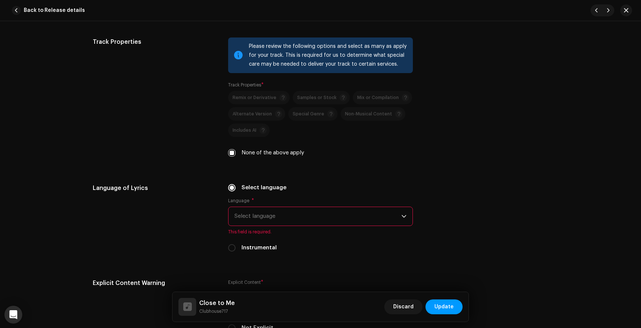
click at [261, 220] on span "Select language" at bounding box center [317, 216] width 167 height 19
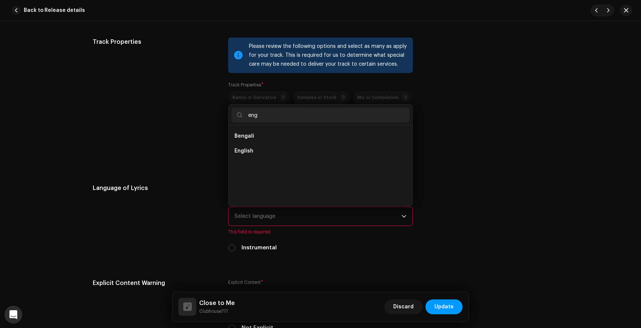
scroll to position [0, 0]
type input "engl"
click at [269, 141] on li "English" at bounding box center [320, 136] width 178 height 15
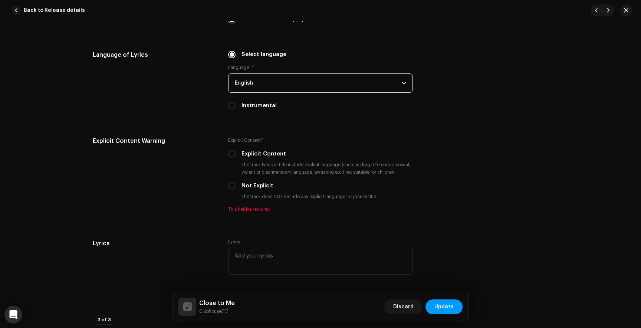
scroll to position [1289, 0]
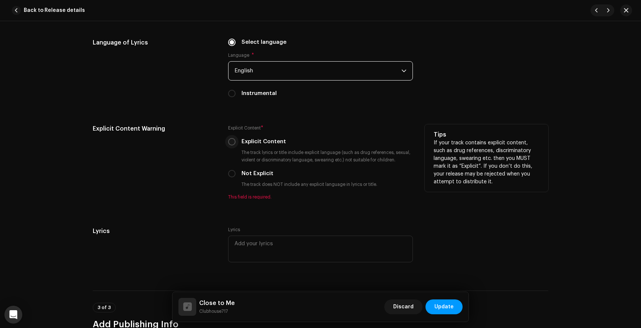
click at [231, 143] on input "Explicit Content" at bounding box center [231, 141] width 7 height 7
radio input "true"
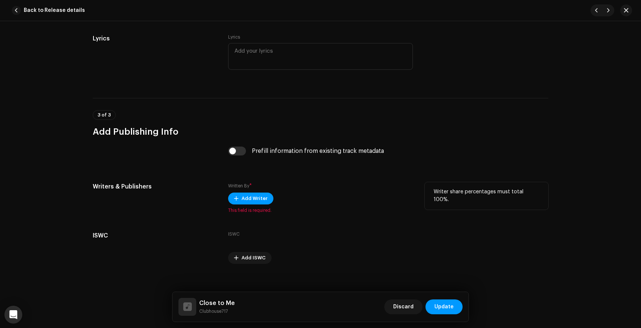
scroll to position [1473, 0]
click at [261, 200] on span "Add Writer" at bounding box center [254, 197] width 26 height 15
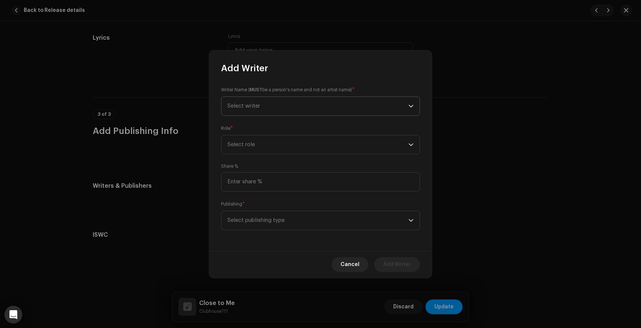
click at [277, 103] on span "Select writer" at bounding box center [317, 106] width 181 height 19
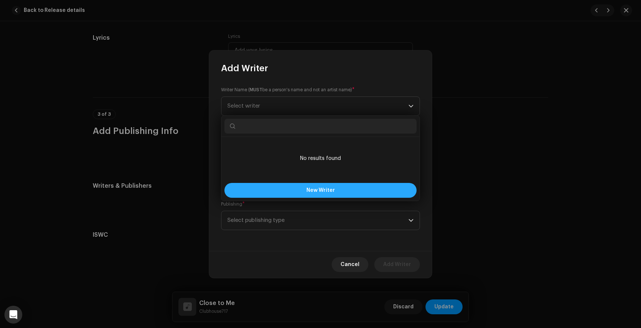
click at [278, 192] on button "New Writer" at bounding box center [320, 190] width 192 height 15
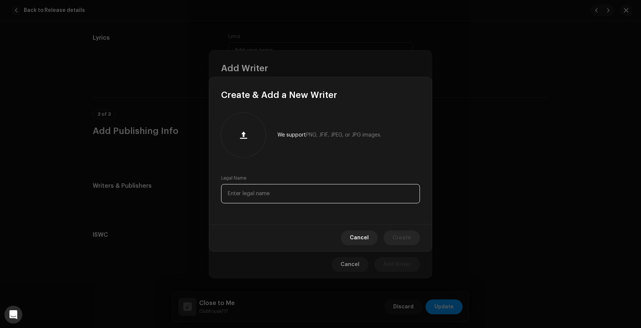
click at [293, 191] on input "text" at bounding box center [320, 193] width 199 height 19
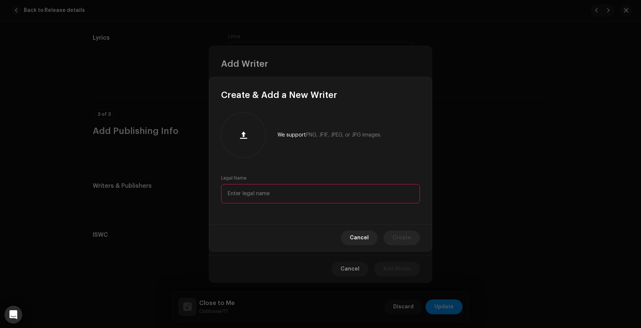
click at [261, 194] on input "text" at bounding box center [320, 193] width 199 height 19
paste input "[PERSON_NAME]"
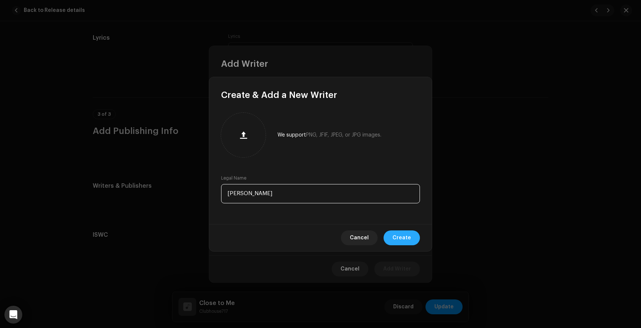
type input "[PERSON_NAME]"
click at [407, 233] on span "Create" at bounding box center [401, 237] width 19 height 15
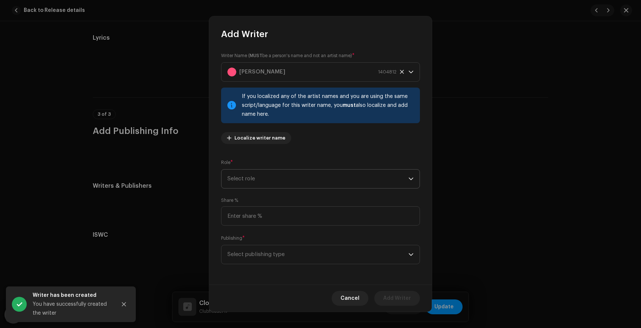
click at [307, 179] on span "Select role" at bounding box center [317, 179] width 181 height 19
click at [272, 240] on span "Composer & Lyricist" at bounding box center [253, 243] width 52 height 7
click at [273, 252] on span "Select publishing type" at bounding box center [317, 254] width 181 height 19
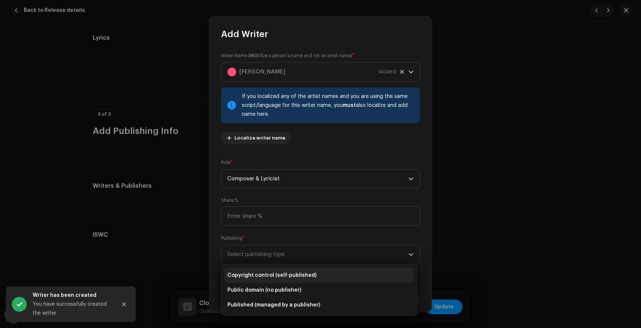
click at [279, 277] on span "Copyright control (self-published)" at bounding box center [271, 275] width 89 height 7
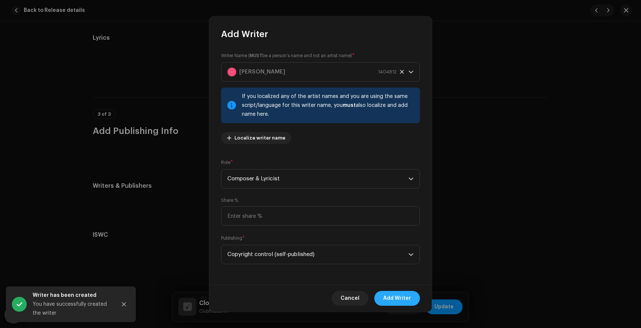
click at [398, 296] on span "Add Writer" at bounding box center [397, 298] width 28 height 15
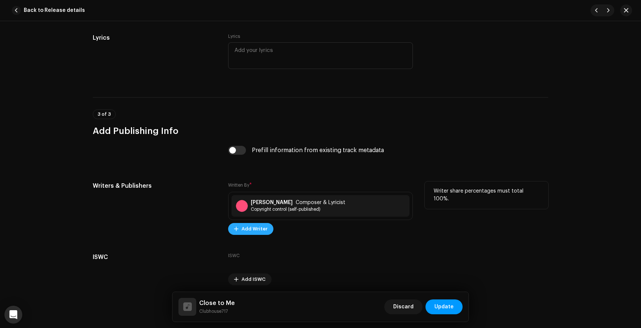
click at [257, 232] on span "Add Writer" at bounding box center [254, 228] width 26 height 15
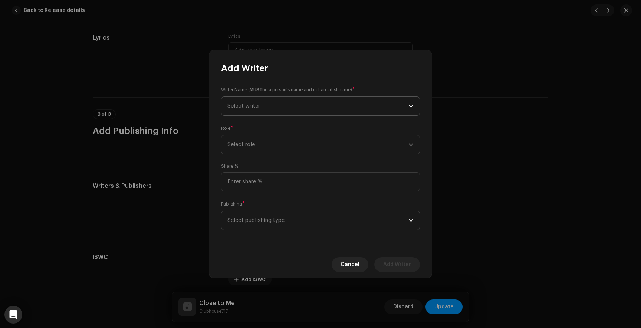
click at [319, 109] on span "Select writer" at bounding box center [317, 106] width 181 height 19
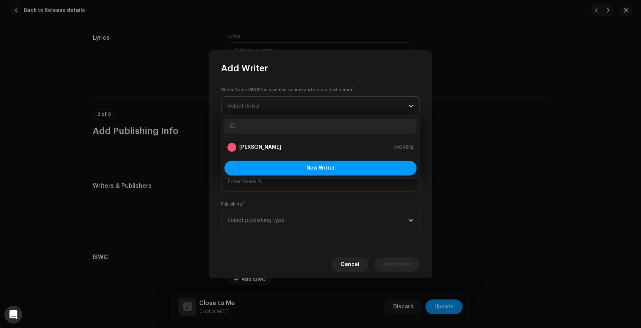
click at [274, 108] on span "Select writer" at bounding box center [317, 106] width 181 height 19
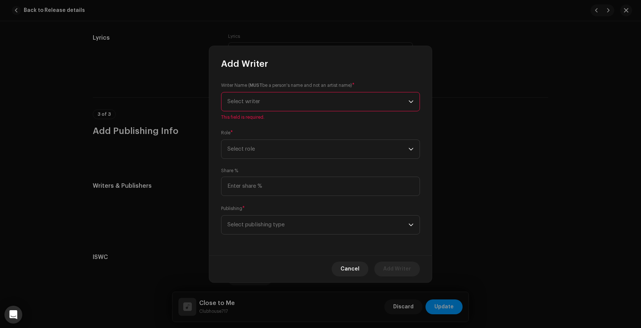
click at [279, 106] on span "Select writer" at bounding box center [317, 101] width 181 height 19
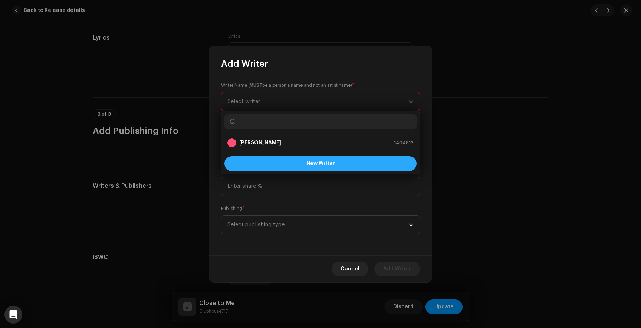
click at [288, 162] on button "New Writer" at bounding box center [320, 163] width 192 height 15
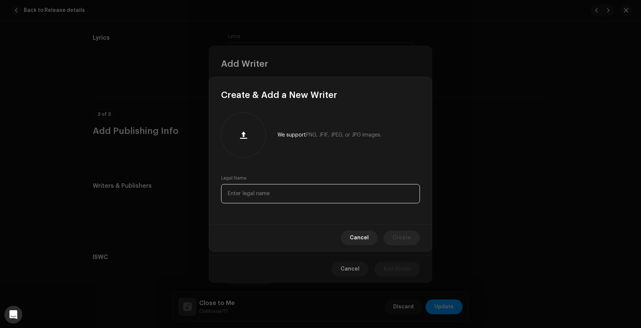
click at [261, 195] on input "text" at bounding box center [320, 193] width 199 height 19
paste input "[PERSON_NAME]"
type input "[PERSON_NAME]"
click at [413, 240] on button "Create" at bounding box center [402, 237] width 36 height 15
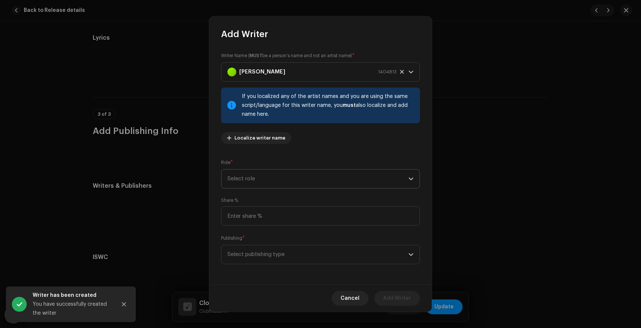
click at [293, 181] on span "Select role" at bounding box center [317, 179] width 181 height 19
click at [275, 249] on li "Composer & Lyricist" at bounding box center [318, 243] width 189 height 15
click at [267, 255] on span "Select publishing type" at bounding box center [317, 254] width 181 height 19
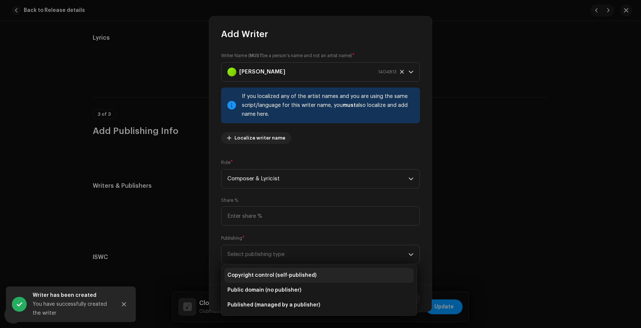
click at [271, 275] on span "Copyright control (self-published)" at bounding box center [271, 275] width 89 height 7
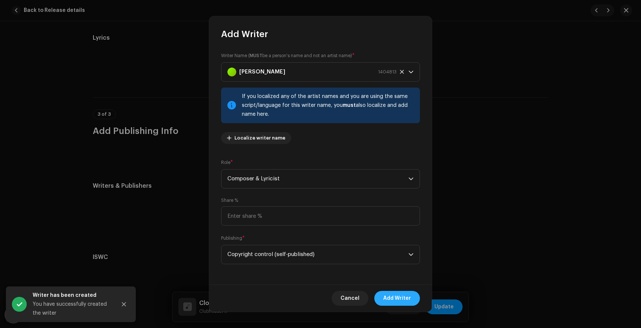
click at [382, 296] on button "Add Writer" at bounding box center [397, 298] width 46 height 15
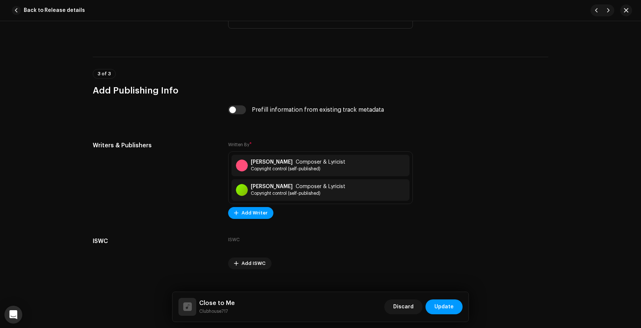
scroll to position [1528, 0]
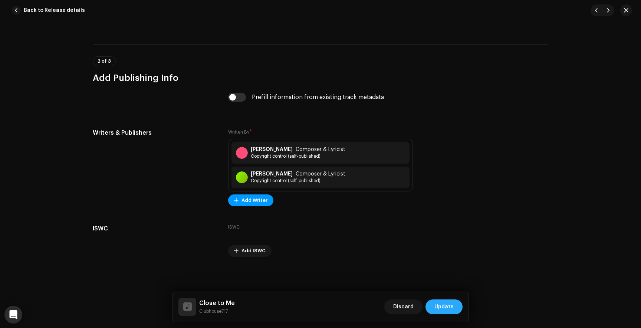
click at [450, 312] on span "Update" at bounding box center [443, 306] width 19 height 15
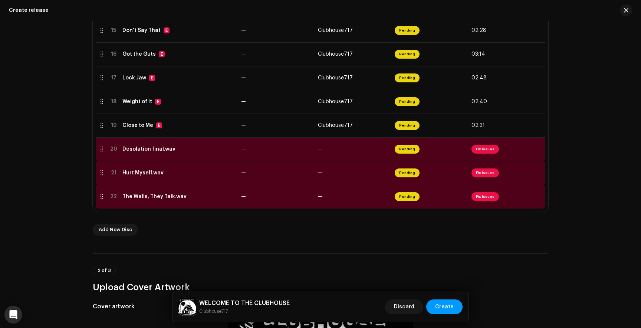
click at [487, 151] on span "Fix Issues" at bounding box center [484, 149] width 27 height 9
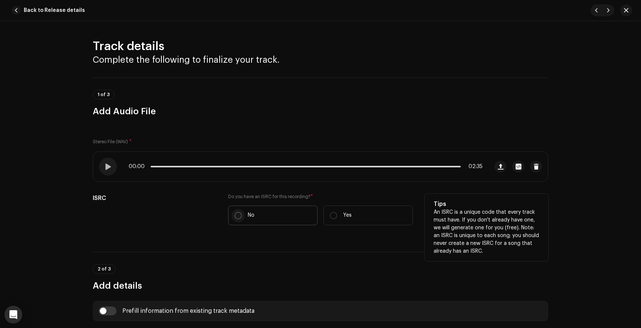
click at [238, 213] on input "No" at bounding box center [237, 215] width 7 height 7
radio input "true"
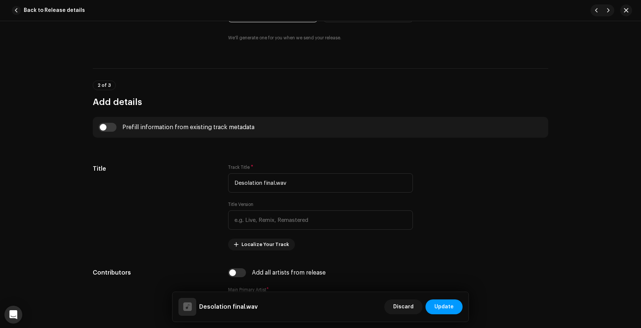
scroll to position [204, 0]
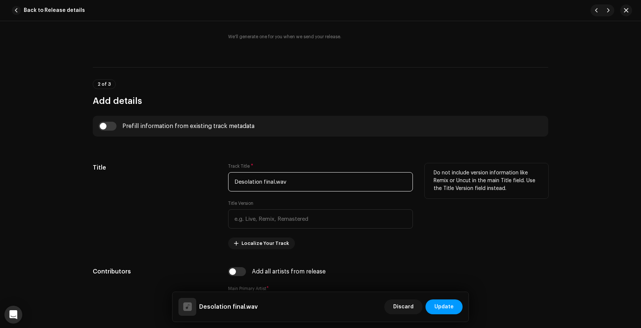
click at [287, 182] on input "Desolation final.wav" at bounding box center [320, 181] width 185 height 19
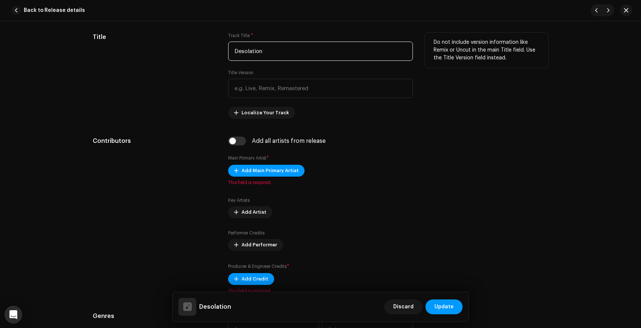
scroll to position [336, 0]
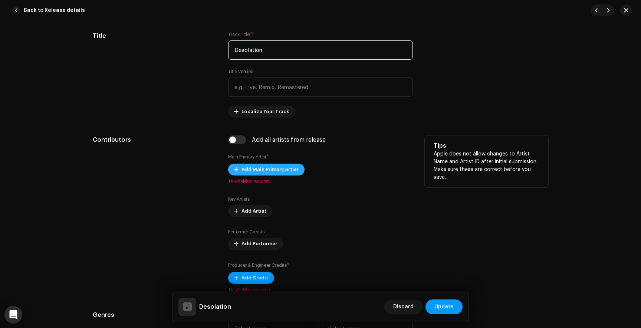
type input "Desolation"
click at [280, 168] on span "Add Main Primary Artist" at bounding box center [269, 169] width 57 height 15
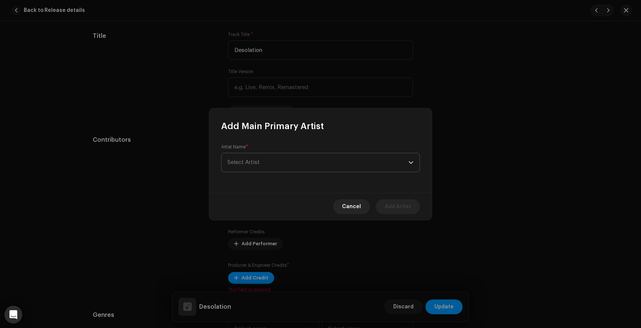
click at [279, 159] on span "Select Artist" at bounding box center [317, 162] width 181 height 19
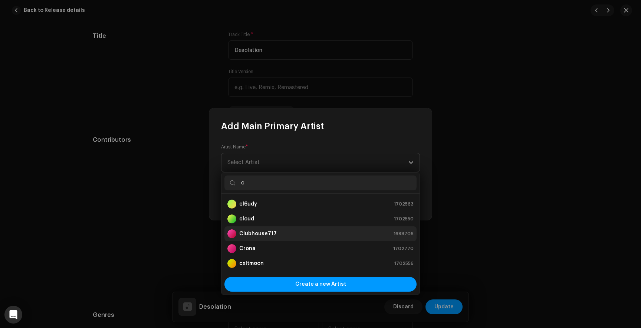
type input "c"
click at [269, 231] on strong "Clubhouse717" at bounding box center [257, 233] width 37 height 7
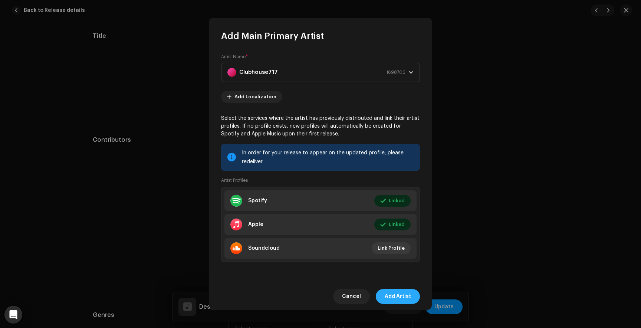
click at [403, 292] on span "Add Artist" at bounding box center [398, 296] width 26 height 15
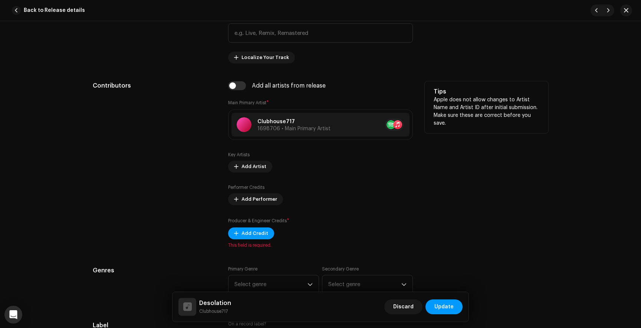
scroll to position [395, 0]
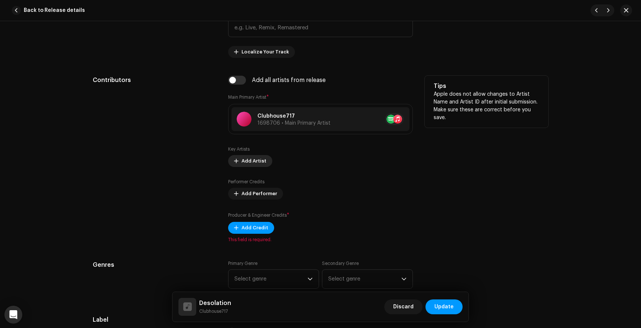
click at [257, 160] on span "Add Artist" at bounding box center [253, 161] width 25 height 15
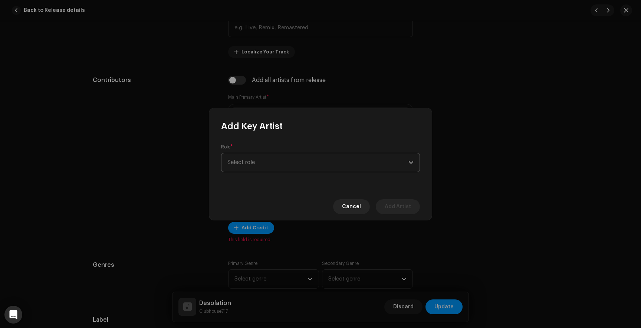
click at [270, 163] on span "Select role" at bounding box center [317, 162] width 181 height 19
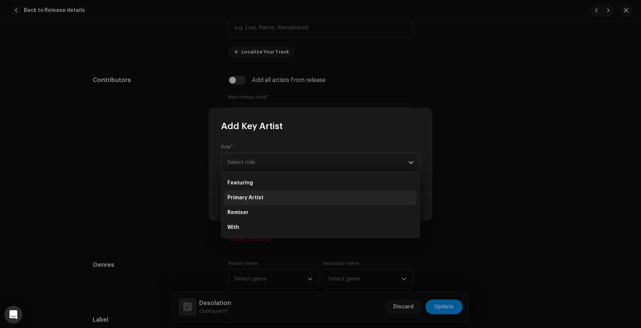
click at [257, 197] on span "Primary Artist" at bounding box center [245, 197] width 36 height 7
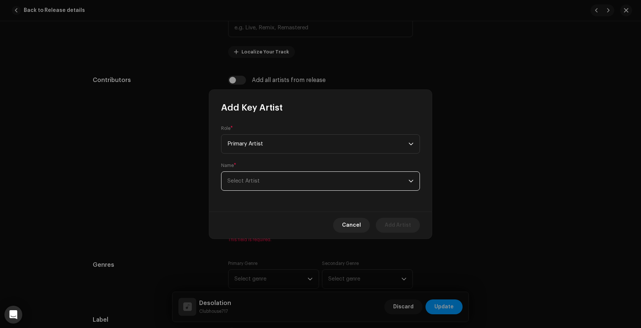
click at [288, 186] on span "Select Artist" at bounding box center [317, 181] width 181 height 19
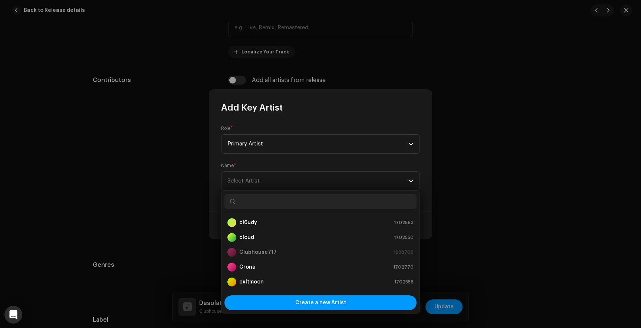
scroll to position [12, 0]
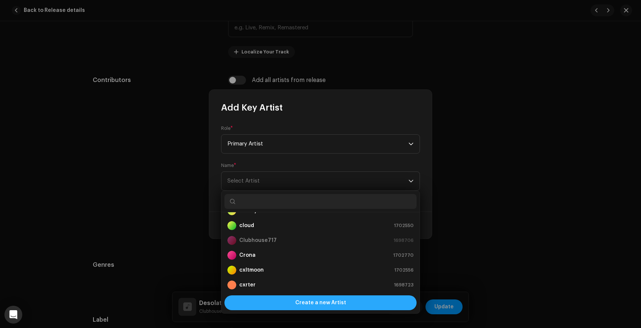
click at [294, 301] on div "Create a new Artist" at bounding box center [320, 302] width 192 height 15
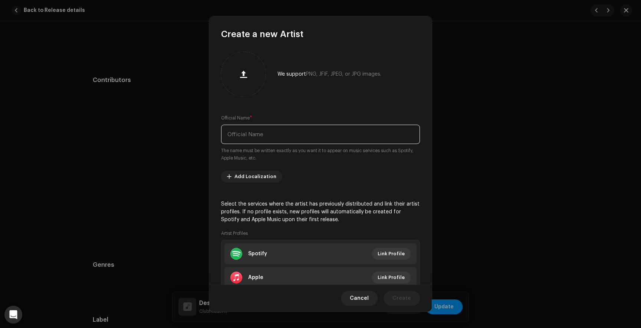
click at [276, 128] on input "text" at bounding box center [320, 134] width 199 height 19
type input "vacant"
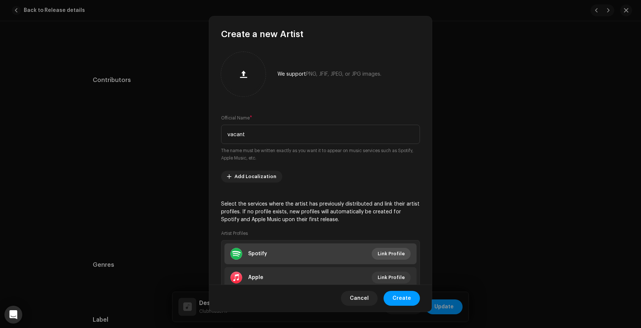
click at [386, 253] on span "Link Profile" at bounding box center [391, 253] width 27 height 15
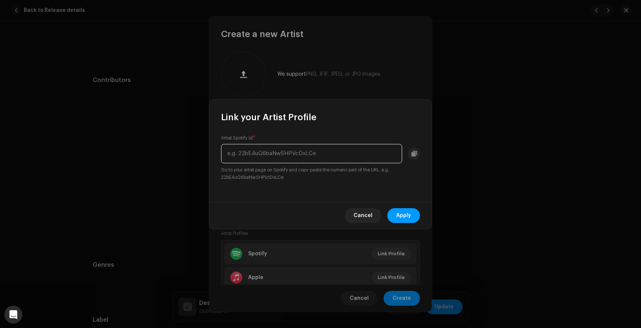
click at [298, 149] on input "text" at bounding box center [311, 153] width 181 height 19
paste input "41iyYxH91u8D91sdOYO430"
type input "41iyYxH91u8D91sdOYO430"
click at [408, 215] on span "Apply" at bounding box center [403, 215] width 15 height 15
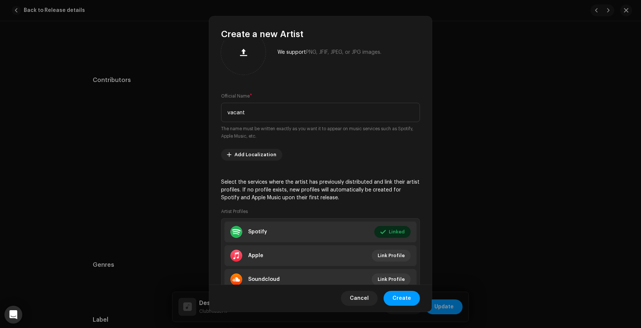
scroll to position [26, 0]
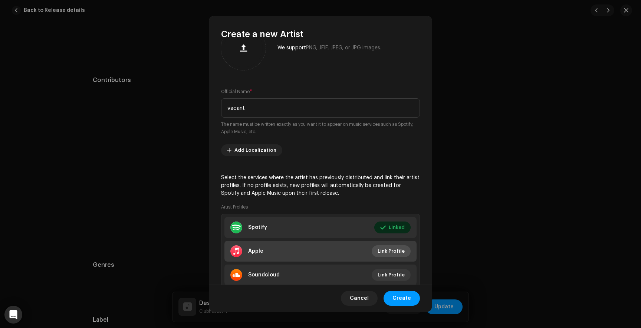
click at [390, 247] on span "Link Profile" at bounding box center [391, 251] width 27 height 15
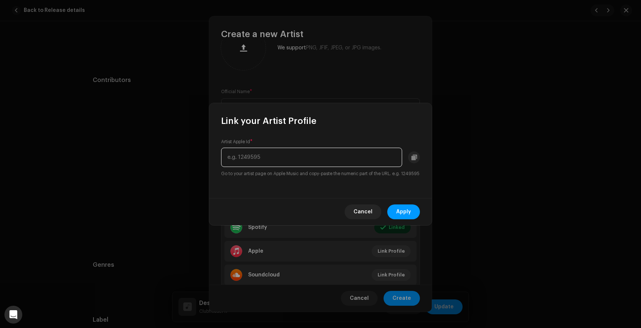
click at [289, 149] on input "text" at bounding box center [311, 157] width 181 height 19
paste input "1699077759"
type input "1699077759"
click at [406, 213] on span "Apply" at bounding box center [403, 211] width 15 height 15
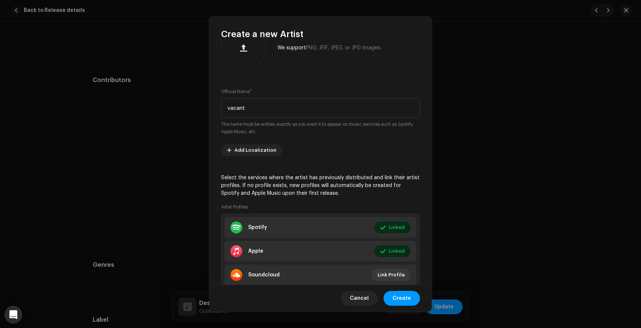
scroll to position [51, 0]
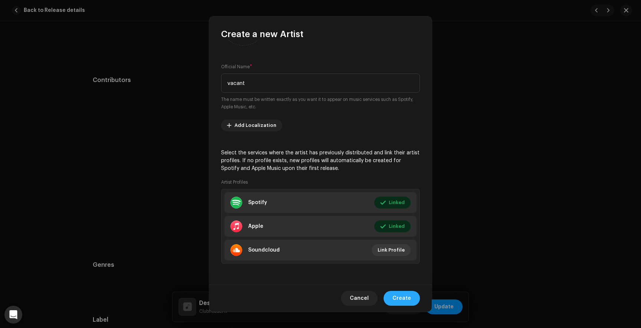
click at [403, 298] on span "Create" at bounding box center [401, 298] width 19 height 15
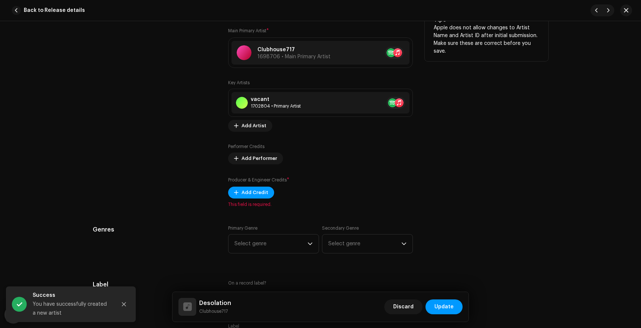
scroll to position [465, 0]
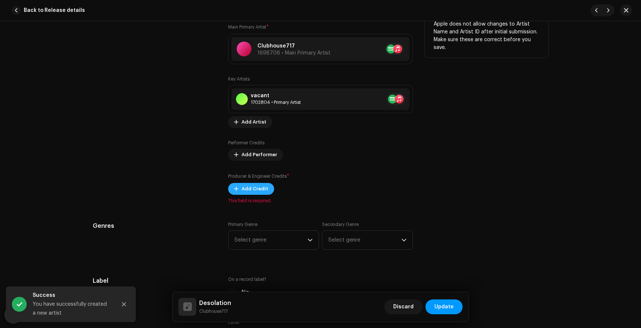
click at [253, 193] on span "Add Credit" at bounding box center [254, 188] width 27 height 15
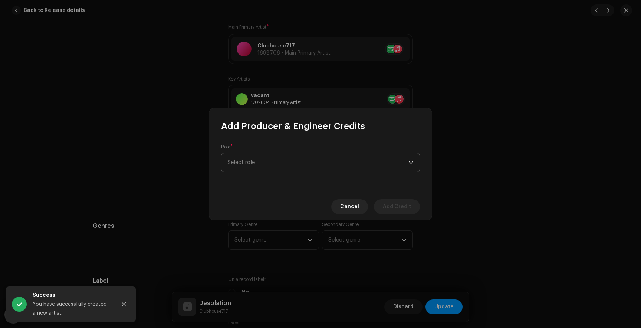
click at [273, 164] on span "Select role" at bounding box center [317, 162] width 181 height 19
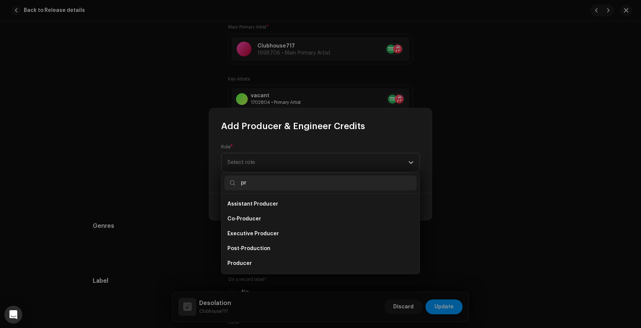
scroll to position [12, 0]
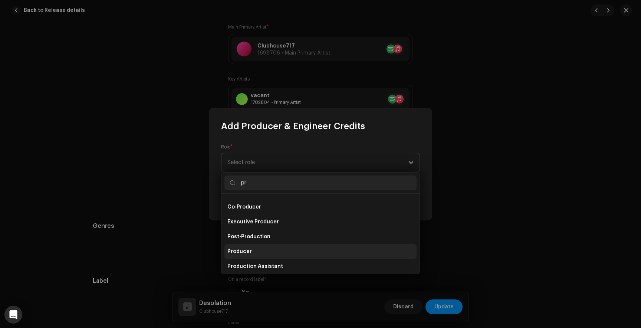
type input "pr"
click at [283, 248] on li "Producer" at bounding box center [320, 251] width 192 height 15
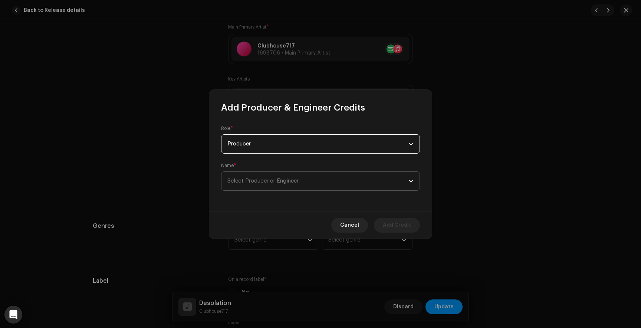
click at [265, 178] on span "Select Producer or Engineer" at bounding box center [262, 181] width 71 height 6
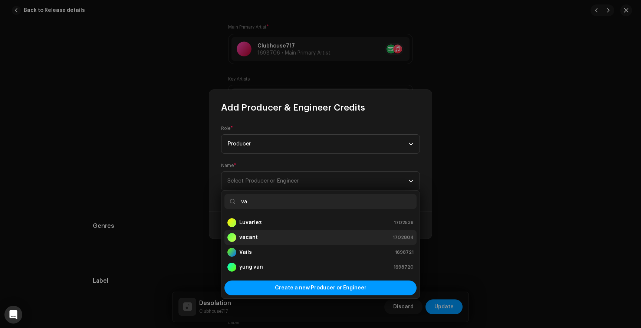
type input "va"
click at [264, 235] on div "vacant 1702804" at bounding box center [320, 237] width 186 height 9
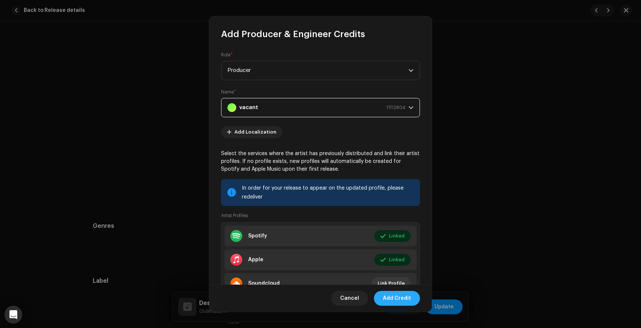
click at [396, 302] on span "Add Credit" at bounding box center [397, 298] width 28 height 15
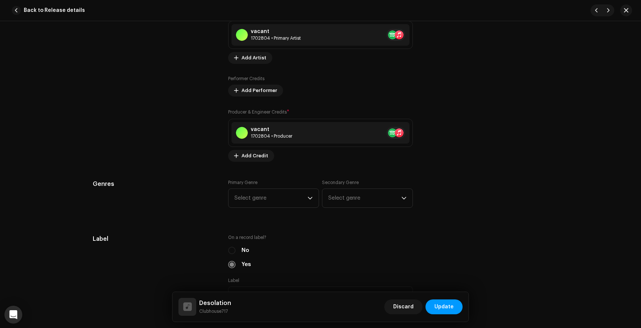
scroll to position [537, 0]
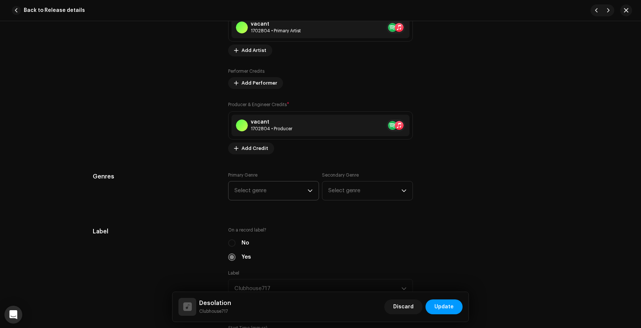
click at [289, 192] on span "Select genre" at bounding box center [270, 190] width 73 height 19
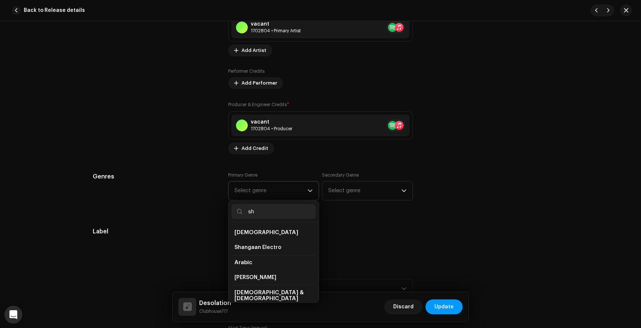
type input "s"
type input "alternati"
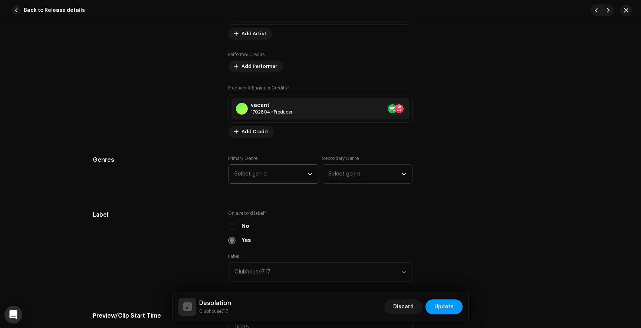
scroll to position [555, 0]
click at [257, 175] on span "Select genre" at bounding box center [270, 173] width 73 height 19
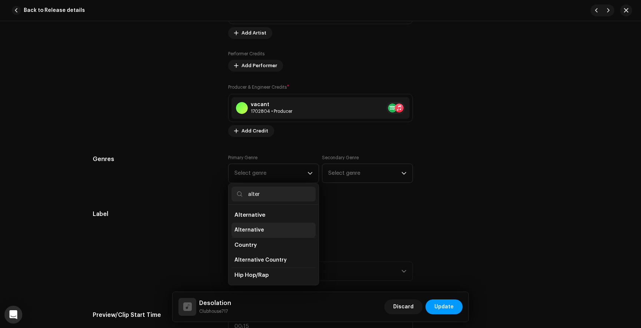
type input "alter"
click at [259, 234] on span "Alternative" at bounding box center [249, 229] width 30 height 7
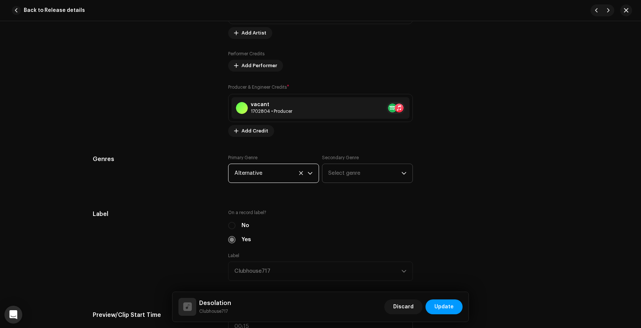
click at [351, 169] on span "Select genre" at bounding box center [364, 173] width 73 height 19
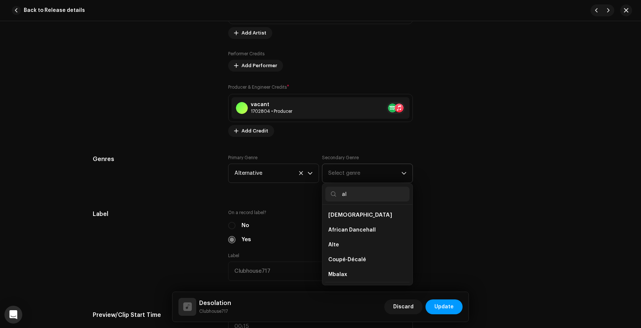
type input "a"
type input "rock"
click at [344, 259] on span "Indie Rock" at bounding box center [341, 259] width 27 height 7
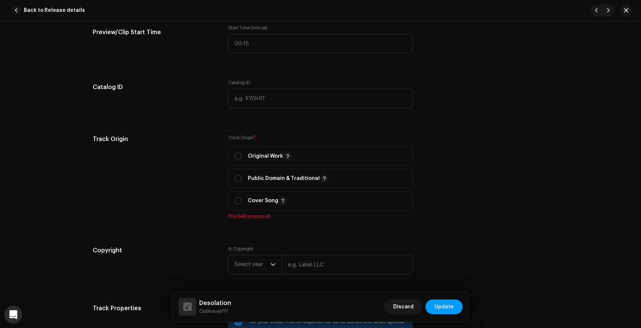
scroll to position [843, 0]
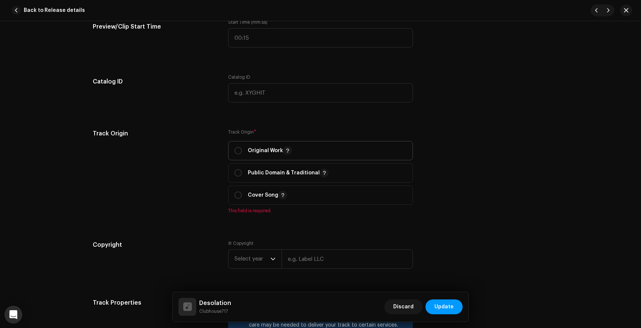
click at [232, 155] on p-togglebutton "Original Work" at bounding box center [320, 150] width 185 height 19
radio input "true"
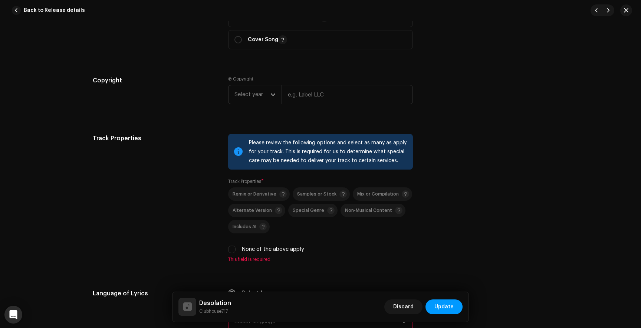
scroll to position [1003, 0]
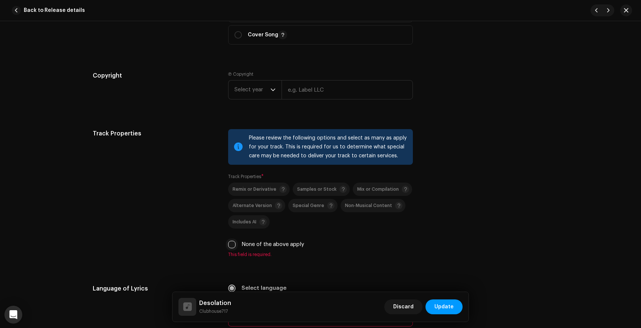
click at [232, 244] on input "None of the above apply" at bounding box center [231, 244] width 7 height 7
checkbox input "true"
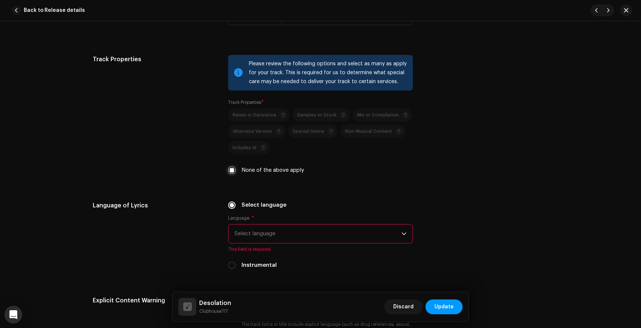
scroll to position [1077, 0]
click at [245, 239] on span "Select language" at bounding box center [317, 233] width 167 height 19
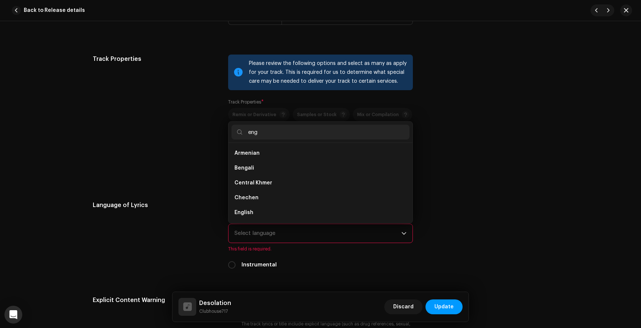
scroll to position [0, 0]
type input "eng"
click at [254, 172] on li "English" at bounding box center [320, 168] width 178 height 15
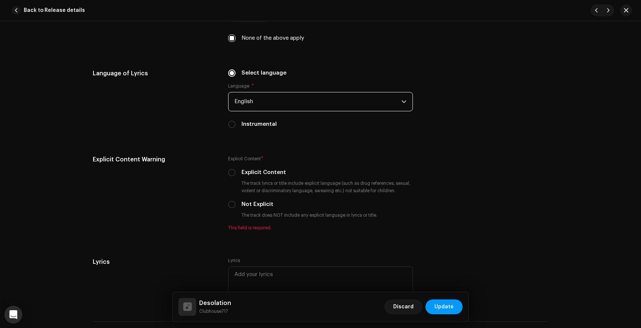
scroll to position [1218, 0]
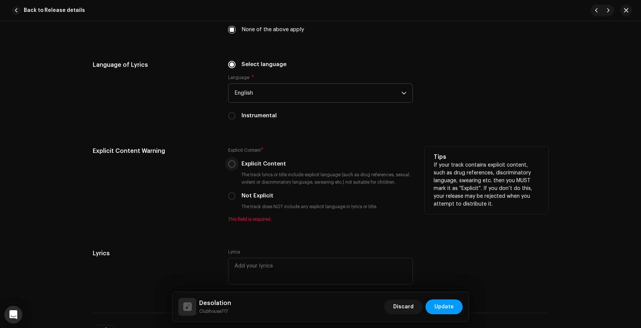
click at [228, 168] on input "Explicit Content" at bounding box center [231, 163] width 7 height 7
radio input "true"
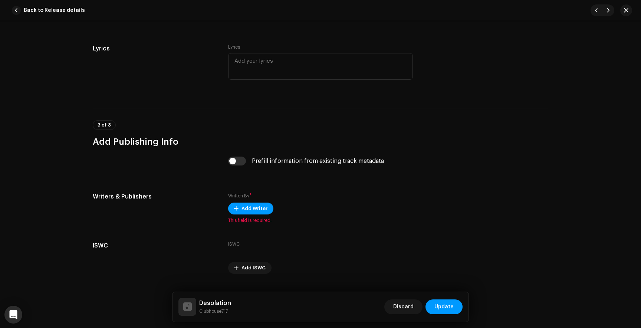
scroll to position [1432, 0]
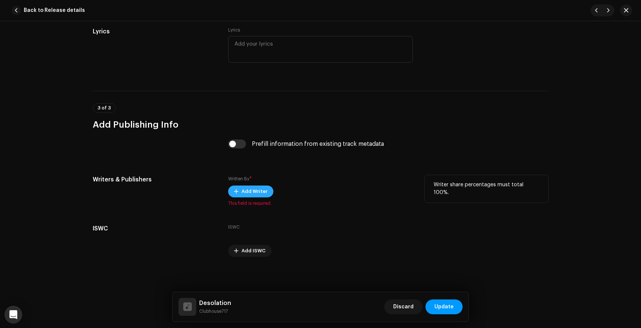
click at [241, 194] on span "Add Writer" at bounding box center [254, 191] width 26 height 15
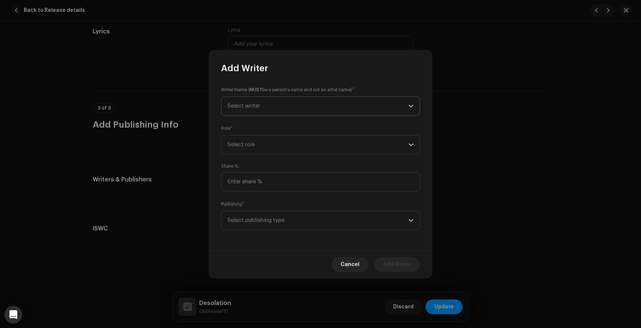
click at [256, 108] on span "Select writer" at bounding box center [243, 106] width 33 height 6
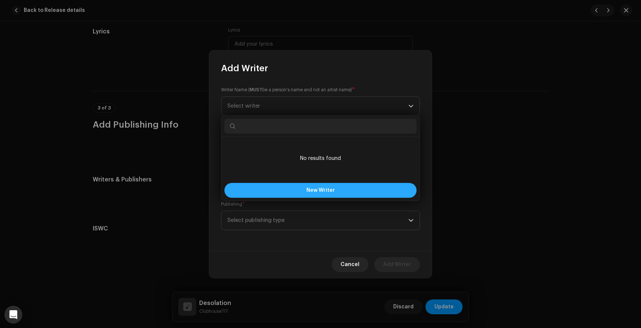
click at [275, 194] on button "New Writer" at bounding box center [320, 190] width 192 height 15
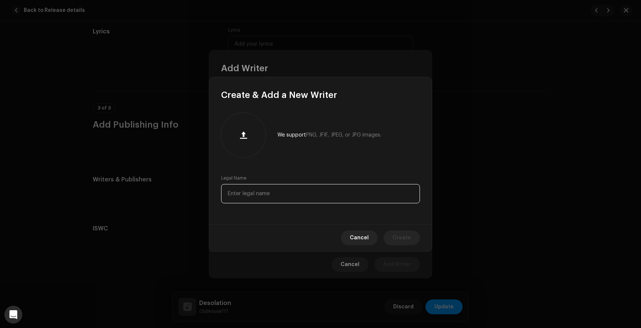
click at [279, 194] on input "text" at bounding box center [320, 193] width 199 height 19
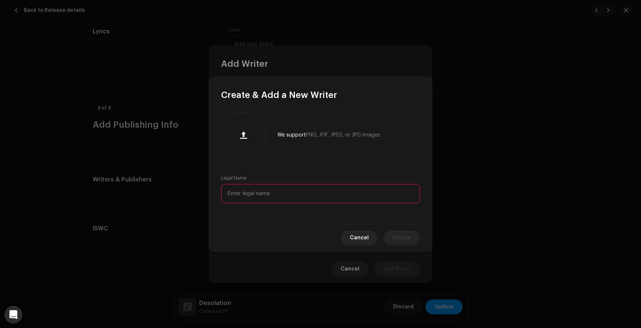
click at [263, 192] on input "text" at bounding box center [320, 193] width 199 height 19
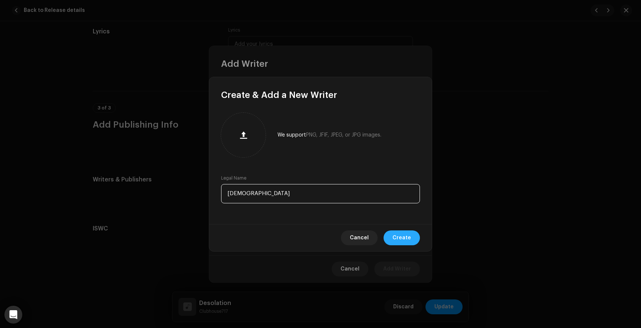
type input "[DEMOGRAPHIC_DATA]"
click at [404, 233] on span "Create" at bounding box center [401, 237] width 19 height 15
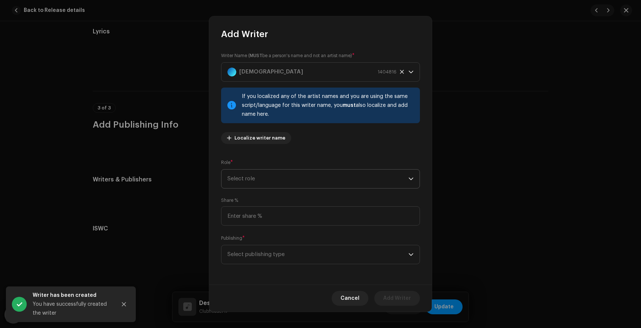
click at [234, 174] on span "Select role" at bounding box center [317, 179] width 181 height 19
click at [248, 243] on span "Composer & Lyricist" at bounding box center [253, 243] width 52 height 7
click at [250, 254] on span "Select publishing type" at bounding box center [317, 254] width 181 height 19
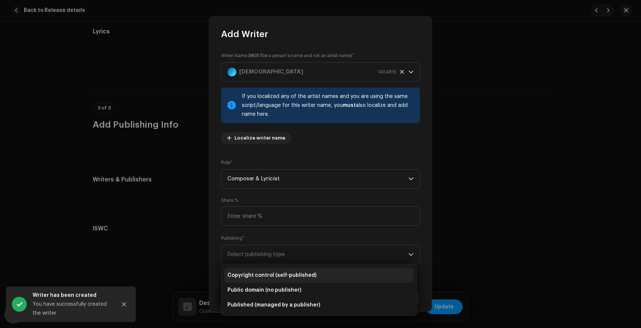
click at [252, 279] on li "Copyright control (self-published)" at bounding box center [318, 275] width 189 height 15
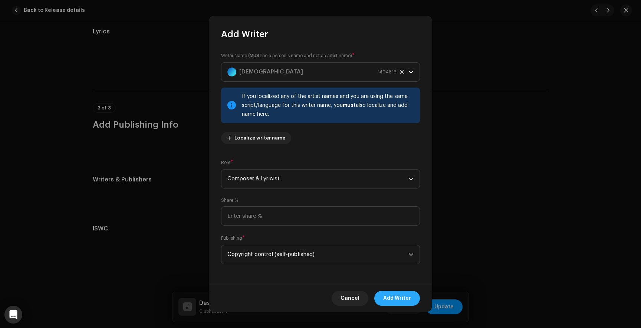
click at [407, 301] on span "Add Writer" at bounding box center [397, 298] width 28 height 15
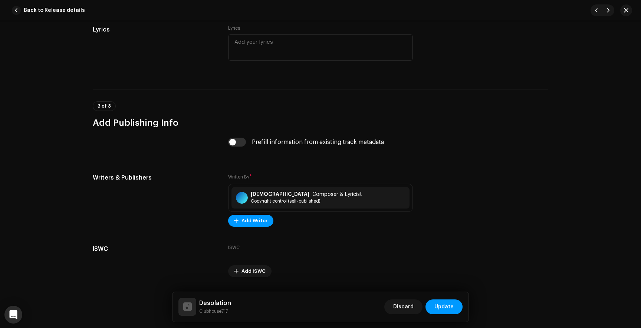
scroll to position [1455, 0]
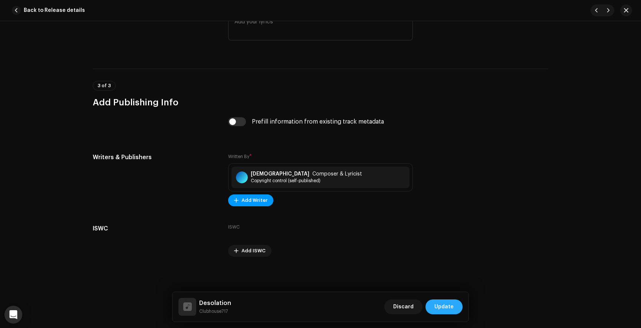
click at [445, 308] on span "Update" at bounding box center [443, 306] width 19 height 15
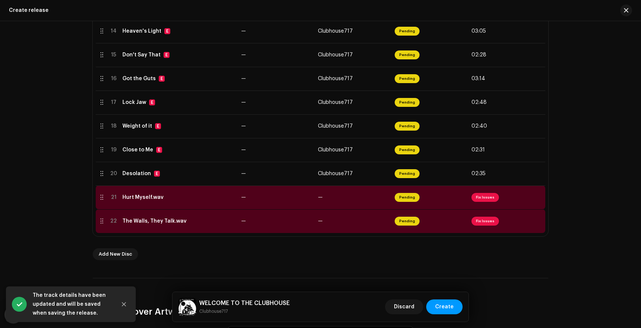
scroll to position [485, 0]
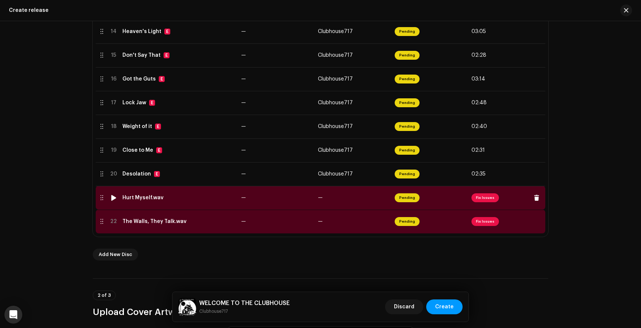
click at [480, 198] on span "Fix Issues" at bounding box center [484, 197] width 27 height 9
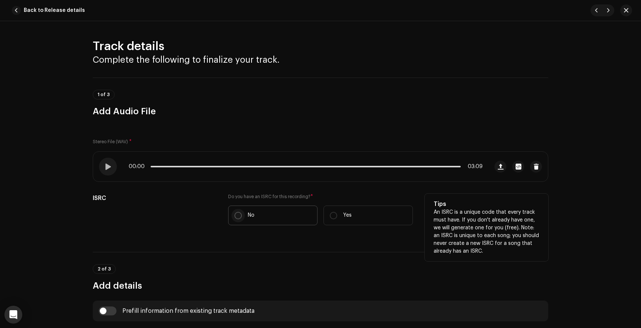
click at [238, 215] on input "No" at bounding box center [237, 215] width 7 height 7
radio input "true"
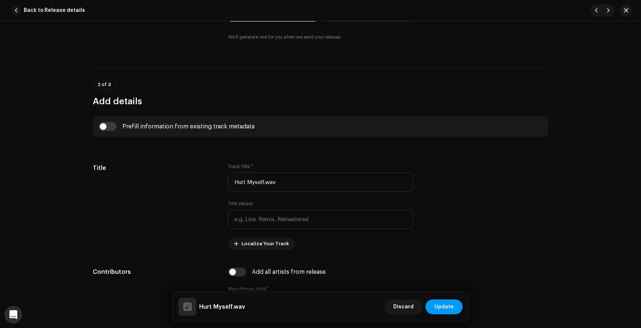
scroll to position [206, 0]
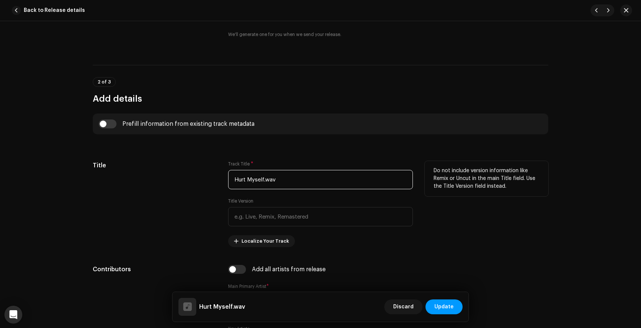
click at [280, 178] on input "Hurt Myself.wav" at bounding box center [320, 179] width 185 height 19
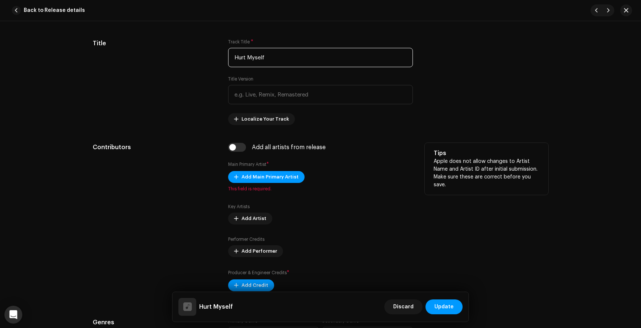
scroll to position [329, 0]
type input "Hurt Myself"
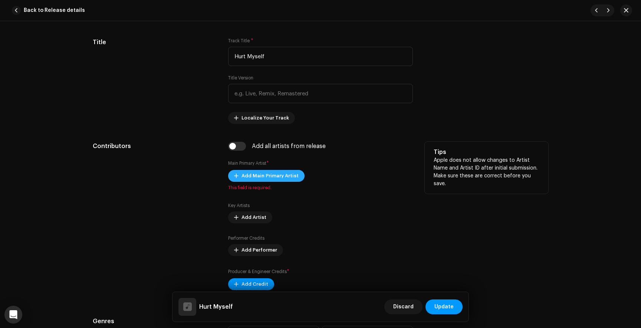
click at [289, 178] on span "Add Main Primary Artist" at bounding box center [269, 175] width 57 height 15
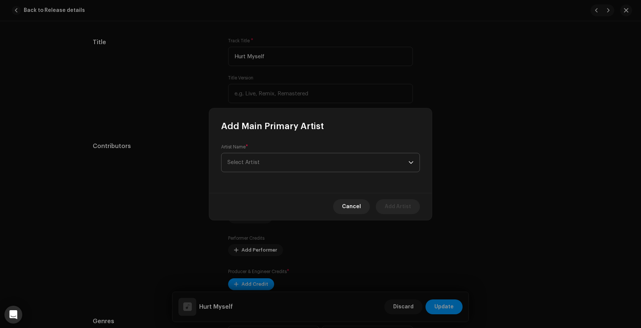
click at [290, 165] on span "Select Artist" at bounding box center [317, 162] width 181 height 19
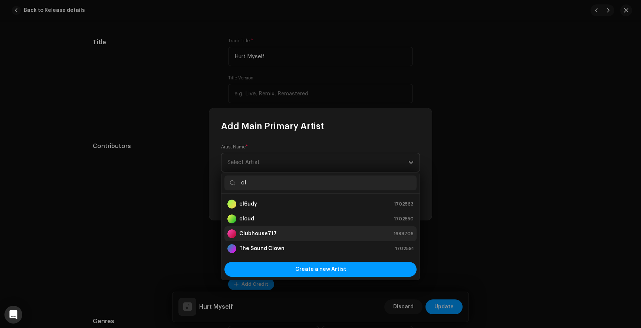
type input "cl"
click at [291, 232] on div "Clubhouse717 1698706" at bounding box center [320, 233] width 186 height 9
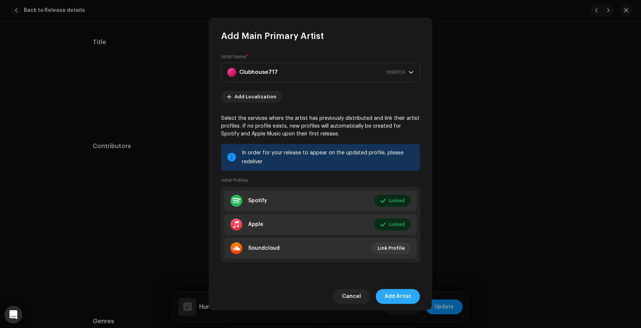
click at [413, 300] on button "Add Artist" at bounding box center [398, 296] width 44 height 15
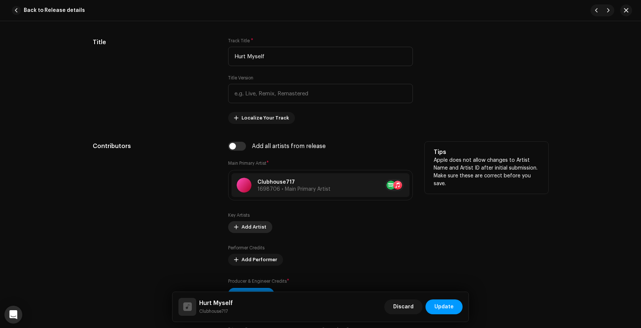
click at [252, 226] on span "Add Artist" at bounding box center [253, 227] width 25 height 15
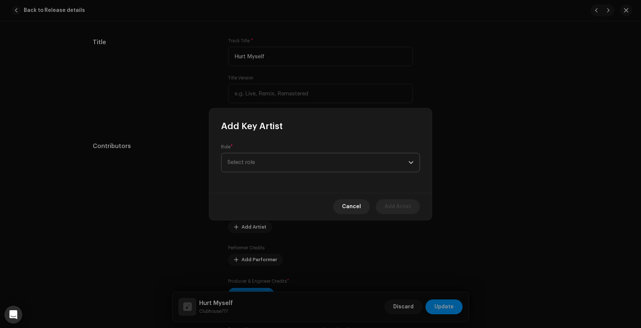
click at [279, 158] on span "Select role" at bounding box center [317, 162] width 181 height 19
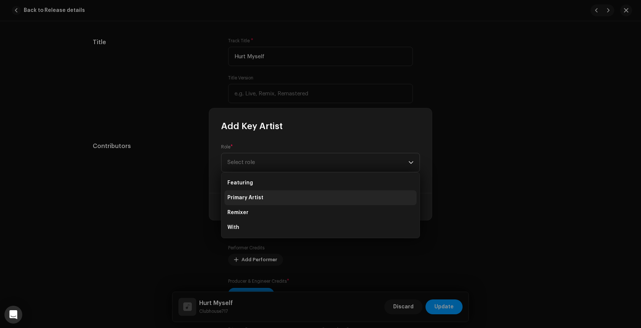
click at [263, 197] on li "Primary Artist" at bounding box center [320, 197] width 192 height 15
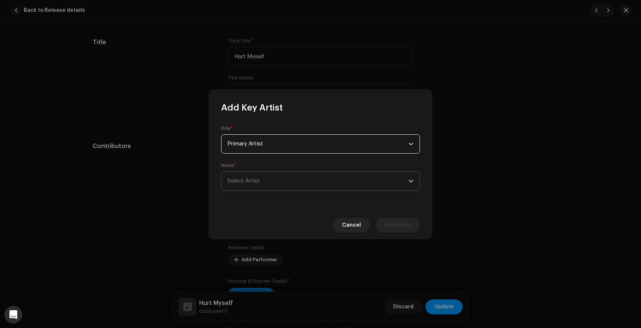
click at [256, 186] on span "Select Artist" at bounding box center [317, 181] width 181 height 19
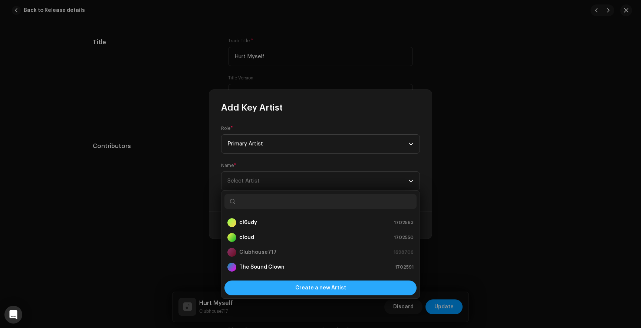
click at [295, 288] on div "Create a new Artist" at bounding box center [320, 287] width 192 height 15
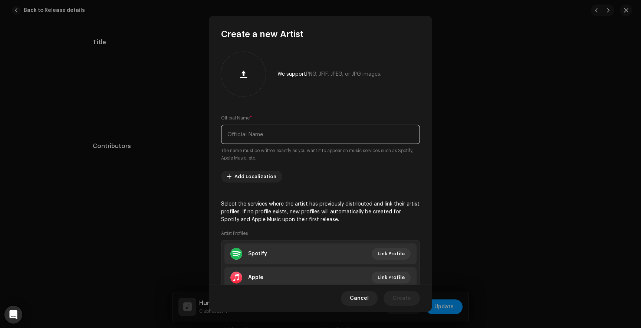
click at [263, 134] on input "text" at bounding box center [320, 134] width 199 height 19
type input "y"
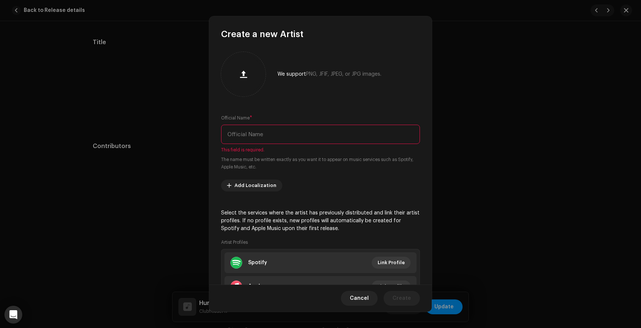
click at [363, 306] on div "Cancel Create" at bounding box center [320, 297] width 223 height 27
click at [361, 293] on span "Cancel" at bounding box center [359, 298] width 19 height 15
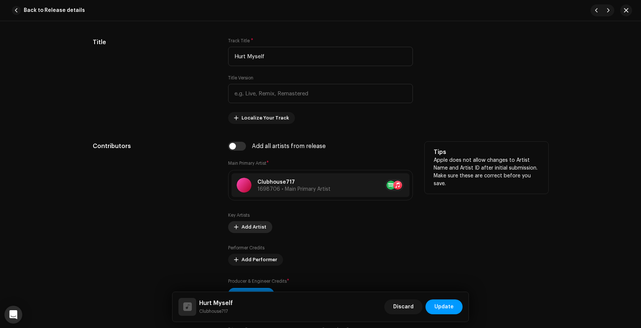
click at [253, 224] on span "Add Artist" at bounding box center [253, 227] width 25 height 15
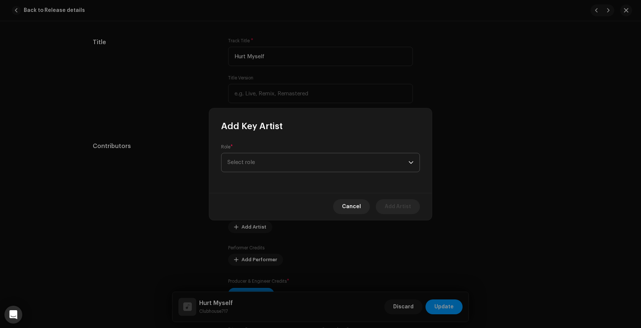
click at [260, 162] on span "Select role" at bounding box center [317, 162] width 181 height 19
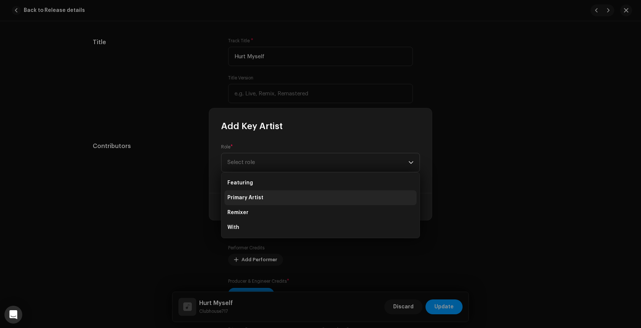
click at [263, 195] on li "Primary Artist" at bounding box center [320, 197] width 192 height 15
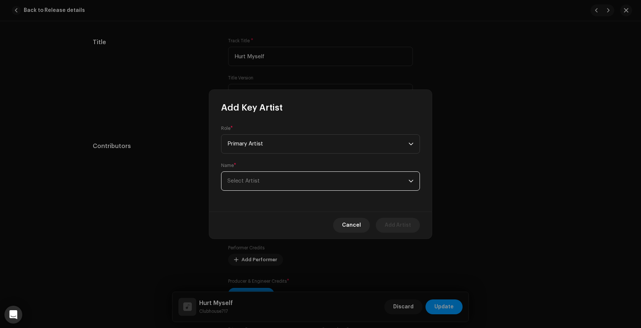
click at [253, 183] on span "Select Artist" at bounding box center [243, 181] width 32 height 6
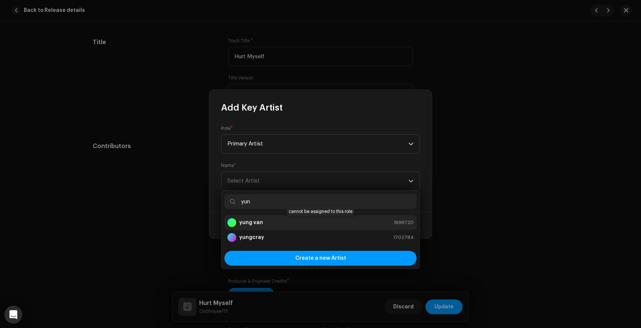
type input "yun"
click at [254, 220] on strong "yung van" at bounding box center [251, 222] width 24 height 7
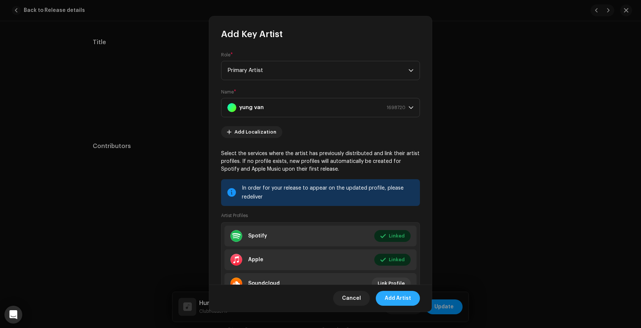
click at [398, 302] on span "Add Artist" at bounding box center [398, 298] width 26 height 15
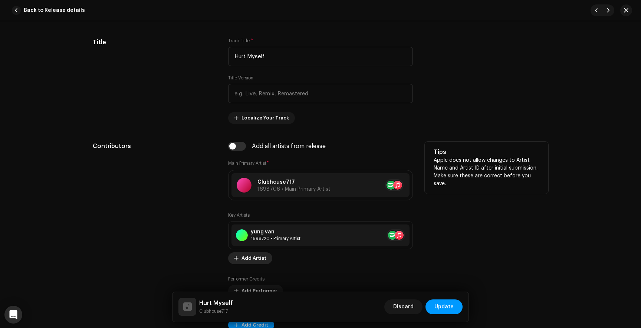
click at [243, 257] on span "Add Artist" at bounding box center [253, 258] width 25 height 15
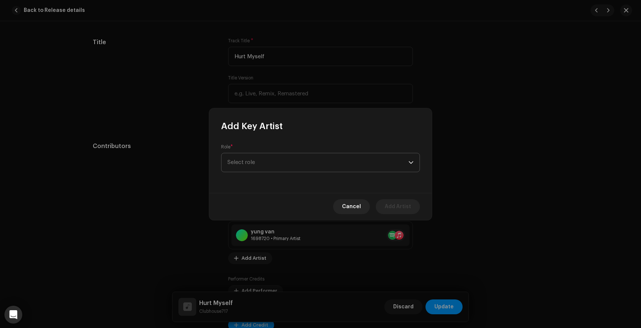
click at [281, 167] on span "Select role" at bounding box center [317, 162] width 181 height 19
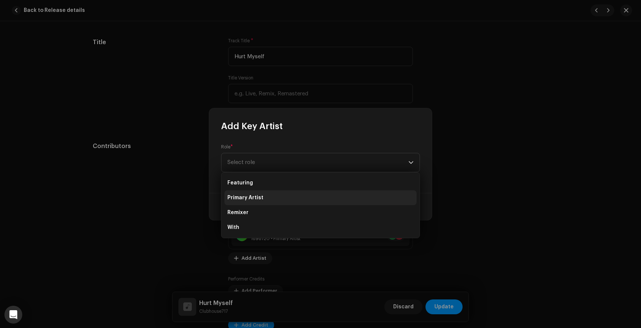
click at [260, 197] on span "Primary Artist" at bounding box center [245, 197] width 36 height 7
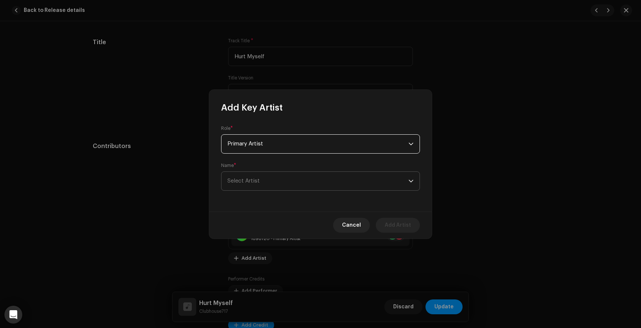
click at [281, 185] on span "Select Artist" at bounding box center [317, 181] width 181 height 19
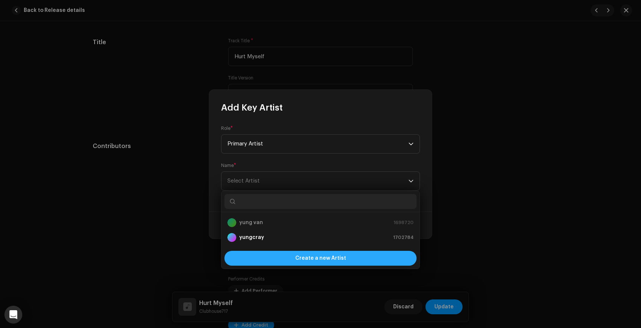
click at [322, 257] on span "Create a new Artist" at bounding box center [320, 258] width 51 height 15
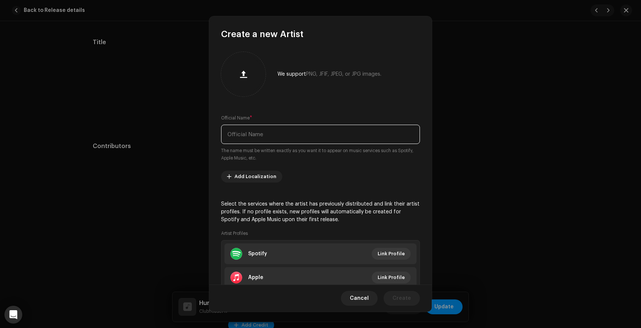
click at [294, 139] on input "text" at bounding box center [320, 134] width 199 height 19
type input "[PERSON_NAME]"
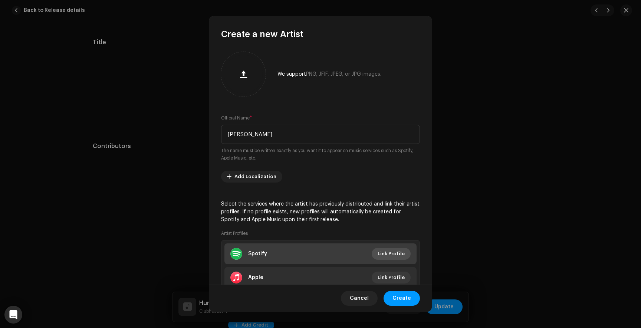
click at [387, 252] on span "Link Profile" at bounding box center [391, 253] width 27 height 15
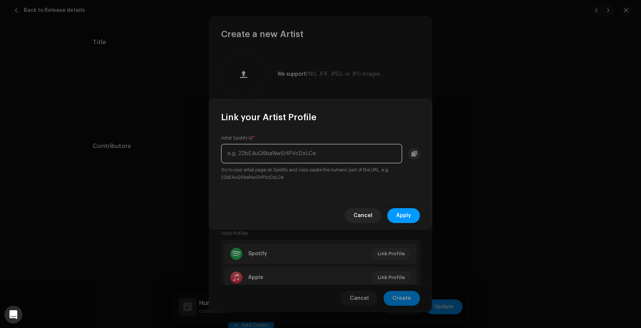
click at [277, 159] on input "text" at bounding box center [311, 153] width 181 height 19
paste input "2IpOedwLJx799PuossDiDe"
type input "2IpOedwLJx799PuossDiDe"
click at [407, 214] on span "Apply" at bounding box center [403, 215] width 15 height 15
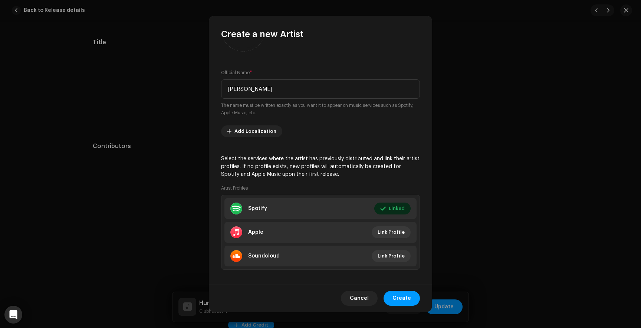
scroll to position [51, 0]
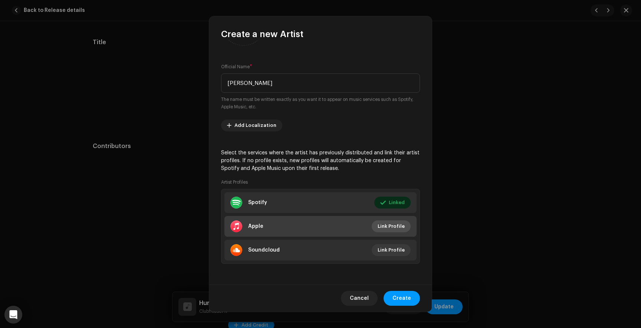
click at [395, 227] on span "Link Profile" at bounding box center [391, 226] width 27 height 15
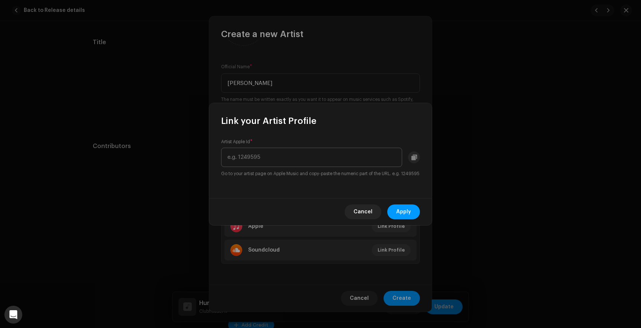
click at [287, 155] on input "text" at bounding box center [311, 157] width 181 height 19
type input "1320689135"
click at [412, 217] on button "Apply" at bounding box center [403, 211] width 33 height 15
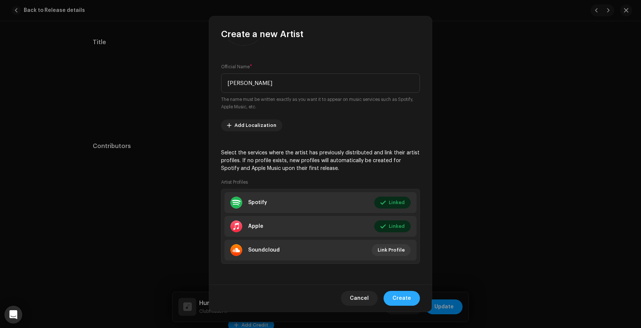
click at [393, 297] on button "Create" at bounding box center [402, 298] width 36 height 15
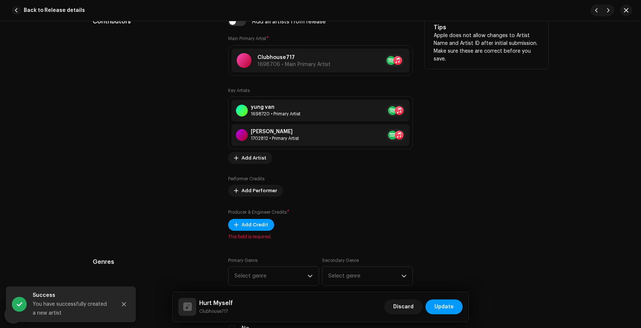
scroll to position [457, 0]
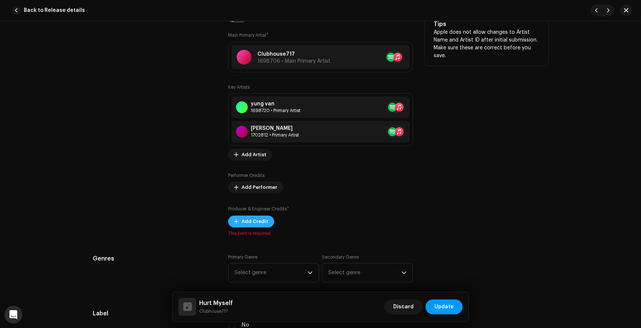
click at [263, 217] on span "Add Credit" at bounding box center [254, 221] width 27 height 15
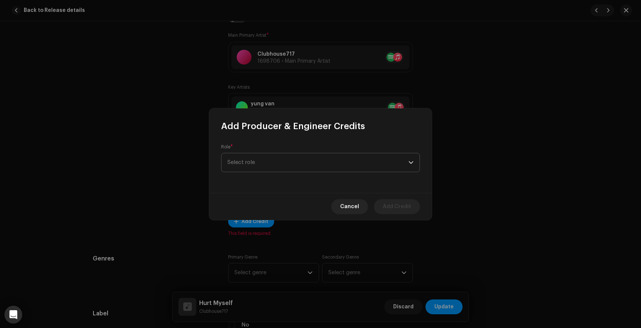
click at [253, 161] on span "Select role" at bounding box center [317, 162] width 181 height 19
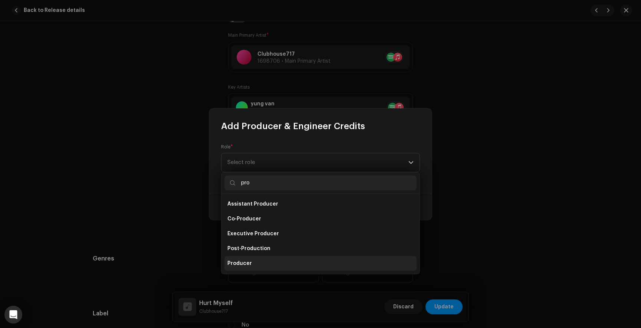
type input "pro"
click at [245, 266] on span "Producer" at bounding box center [239, 263] width 24 height 7
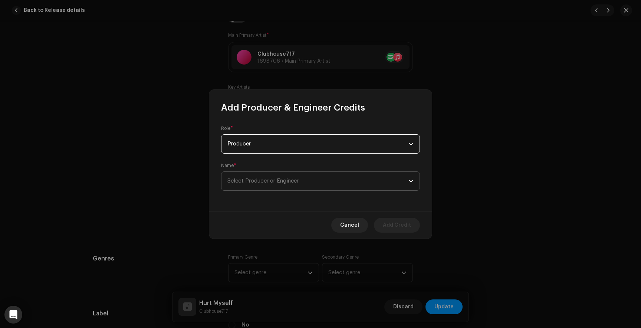
click at [251, 181] on span "Select Producer or Engineer" at bounding box center [262, 181] width 71 height 6
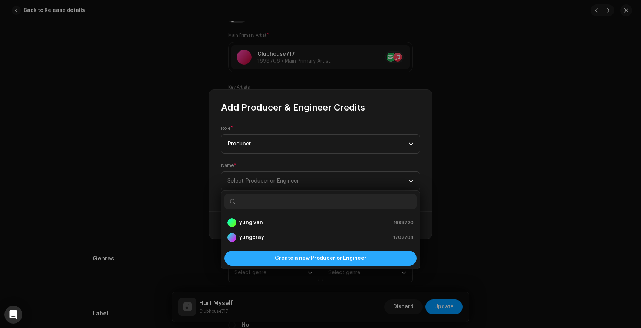
click at [314, 260] on span "Create a new Producer or Engineer" at bounding box center [321, 258] width 92 height 15
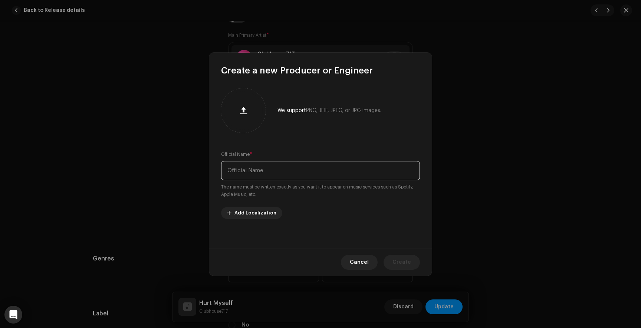
click at [275, 174] on input "text" at bounding box center [320, 170] width 199 height 19
type input "Diskrypt"
click at [407, 260] on span "Create" at bounding box center [401, 262] width 19 height 15
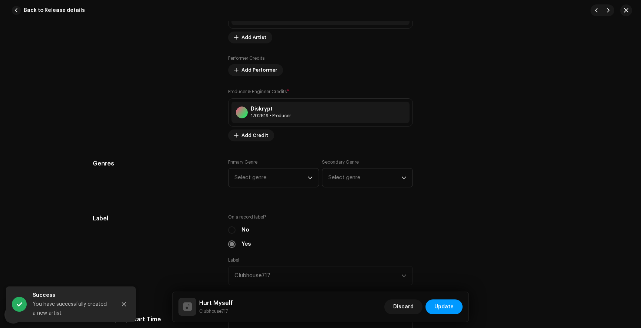
scroll to position [576, 0]
click at [278, 179] on span "Select genre" at bounding box center [270, 176] width 73 height 19
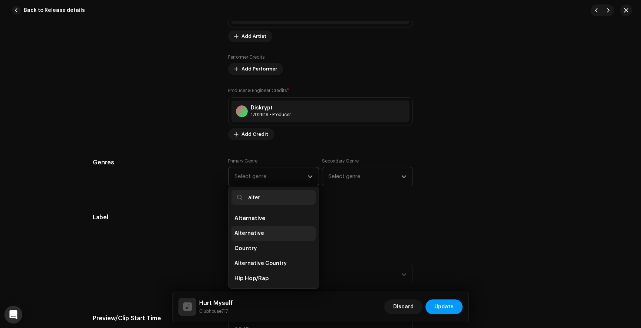
type input "alter"
click at [277, 236] on li "Alternative" at bounding box center [273, 233] width 84 height 15
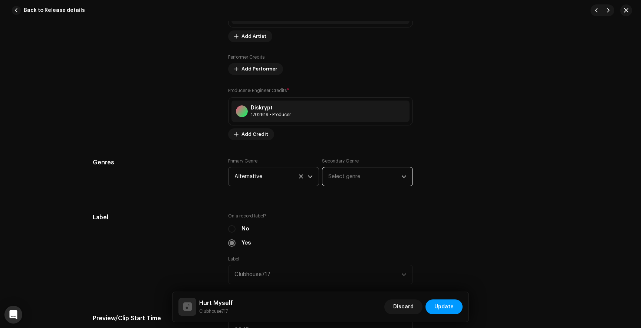
click at [342, 173] on span "Select genre" at bounding box center [364, 176] width 73 height 19
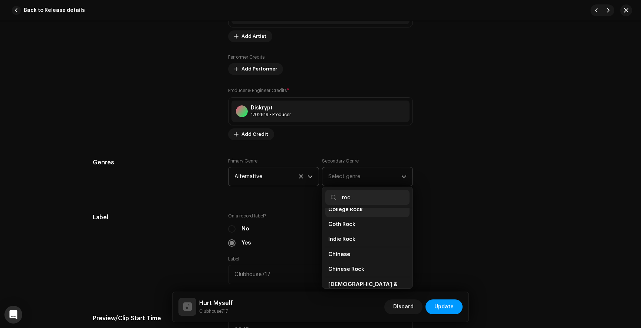
scroll to position [0, 0]
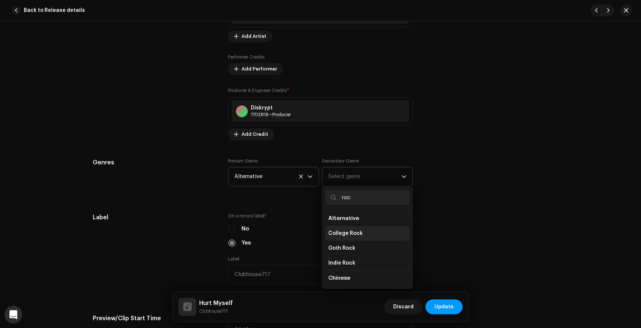
type input "roc"
click at [353, 232] on span "College Rock" at bounding box center [345, 233] width 34 height 7
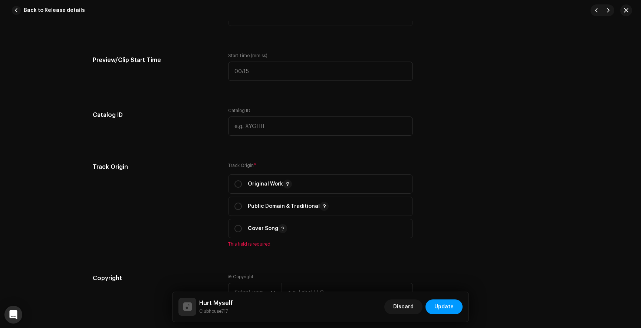
scroll to position [835, 0]
click at [235, 190] on span "Original Work" at bounding box center [320, 183] width 172 height 19
radio input "true"
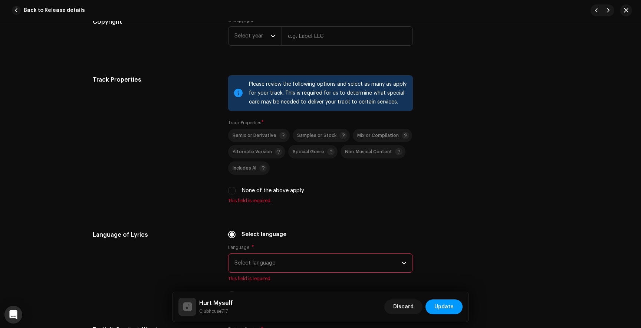
scroll to position [1084, 0]
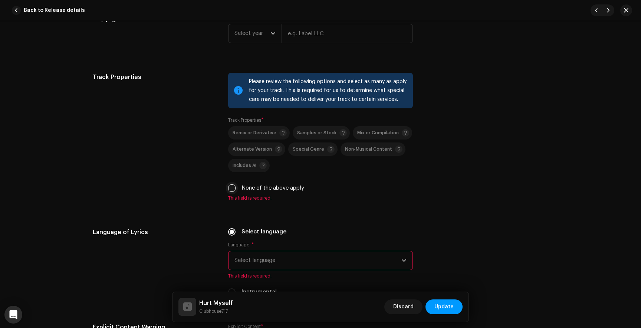
click at [231, 192] on input "None of the above apply" at bounding box center [231, 187] width 7 height 7
checkbox input "true"
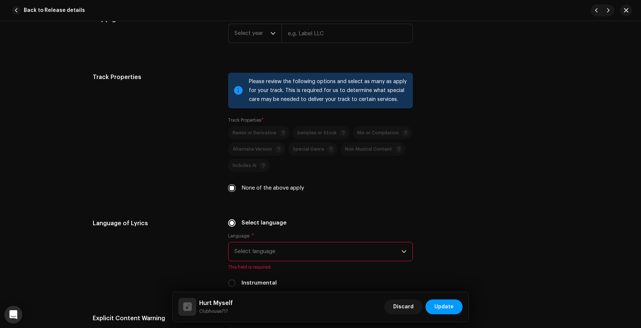
scroll to position [1124, 0]
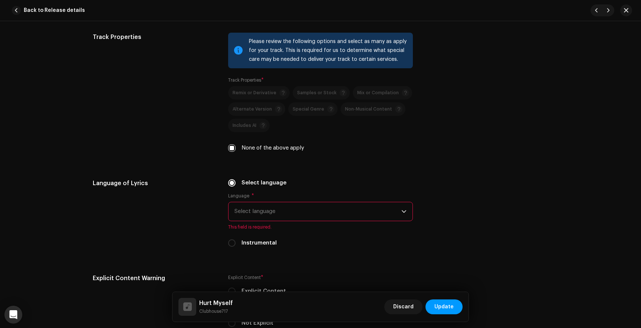
click at [266, 217] on span "Select language" at bounding box center [317, 211] width 167 height 19
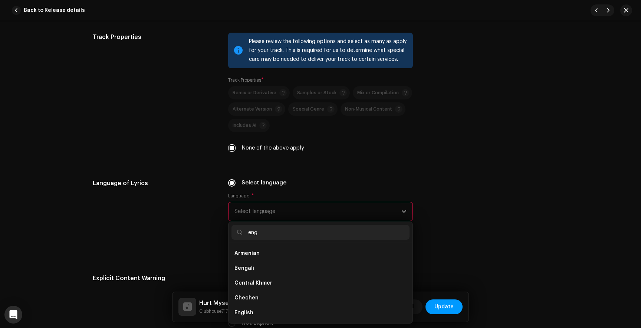
scroll to position [0, 0]
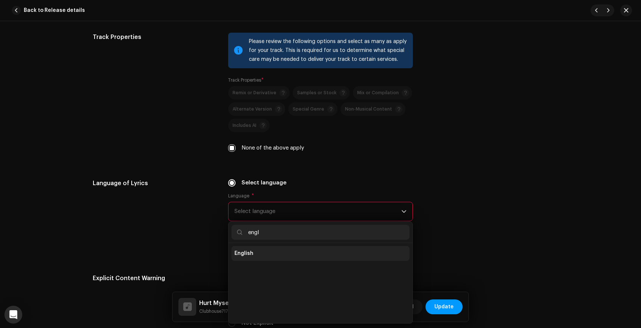
type input "engl"
click at [256, 250] on li "English" at bounding box center [320, 253] width 178 height 15
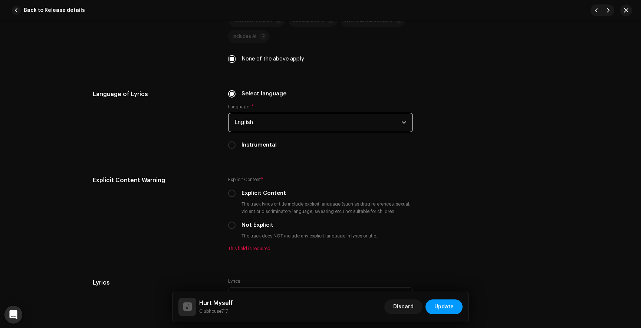
scroll to position [1218, 0]
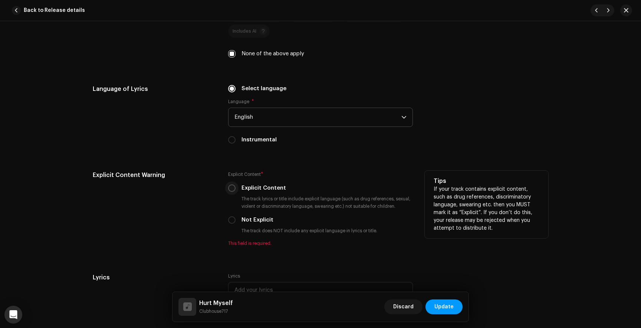
click at [229, 189] on input "Explicit Content" at bounding box center [231, 187] width 7 height 7
radio input "true"
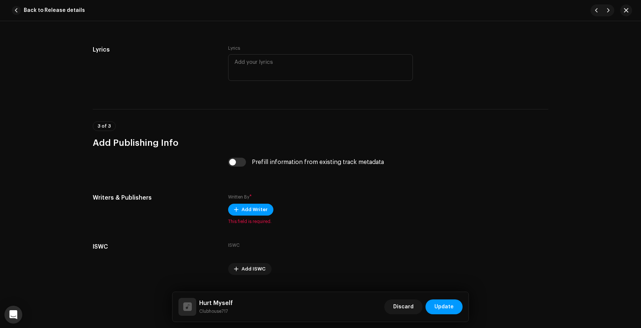
scroll to position [1444, 0]
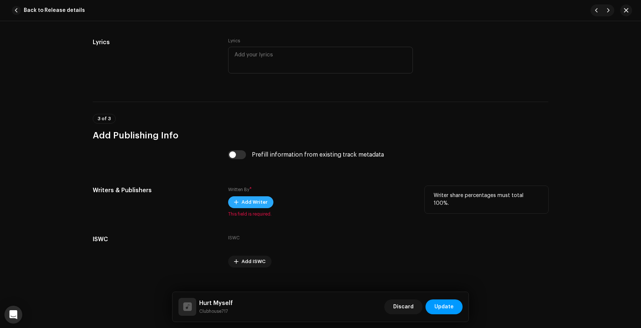
click at [253, 204] on span "Add Writer" at bounding box center [254, 202] width 26 height 15
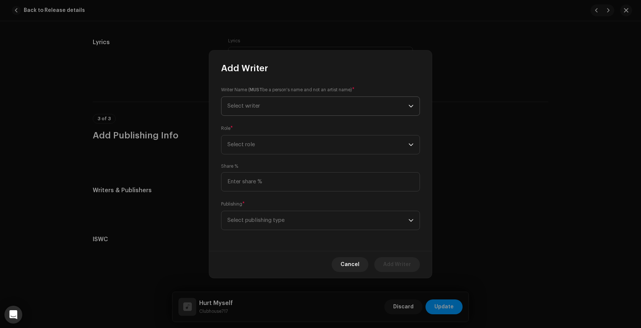
click at [276, 105] on span "Select writer" at bounding box center [317, 106] width 181 height 19
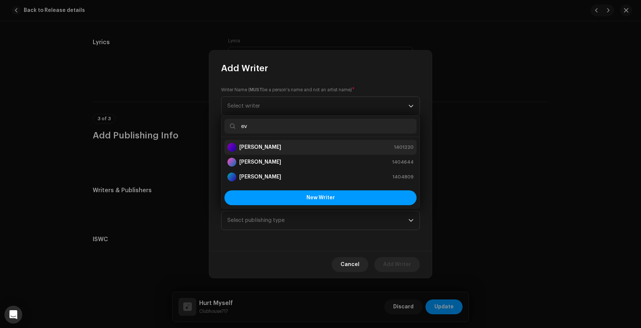
type input "ev"
click at [274, 146] on strong "[PERSON_NAME]" at bounding box center [260, 147] width 42 height 7
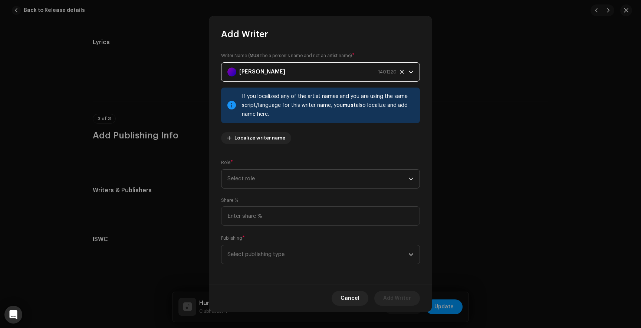
click at [272, 181] on span "Select role" at bounding box center [317, 179] width 181 height 19
click at [266, 239] on li "Composer & Lyricist" at bounding box center [318, 243] width 189 height 15
click at [265, 255] on span "Select publishing type" at bounding box center [317, 254] width 181 height 19
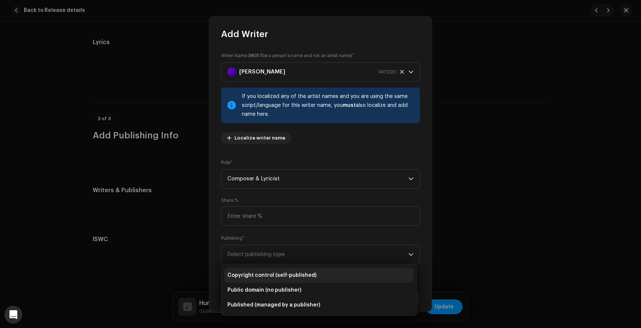
click at [267, 274] on span "Copyright control (self-published)" at bounding box center [271, 275] width 89 height 7
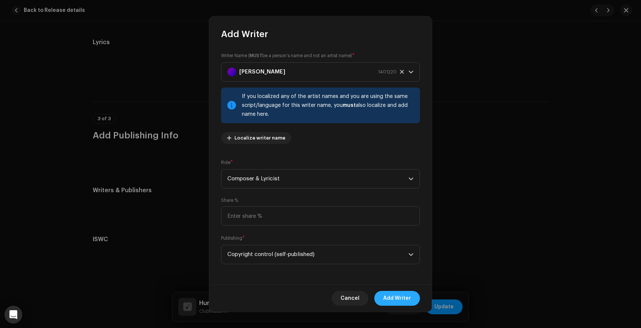
click at [407, 293] on span "Add Writer" at bounding box center [397, 298] width 28 height 15
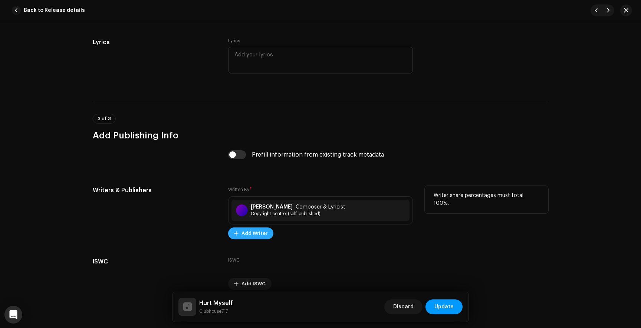
click at [248, 238] on span "Add Writer" at bounding box center [254, 233] width 26 height 15
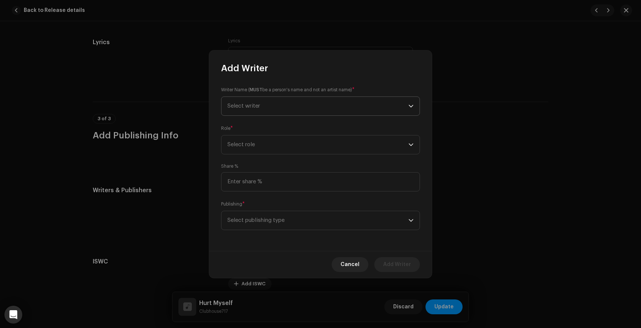
click at [266, 108] on span "Select writer" at bounding box center [317, 106] width 181 height 19
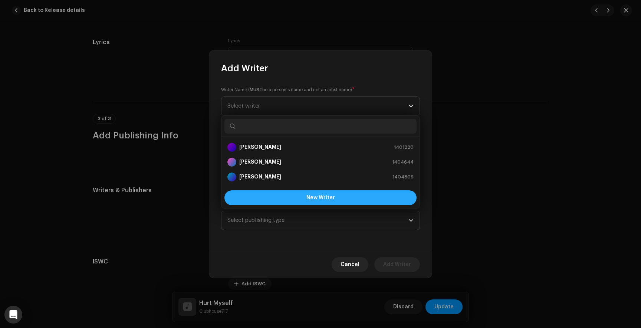
click at [308, 196] on span "New Writer" at bounding box center [320, 197] width 29 height 5
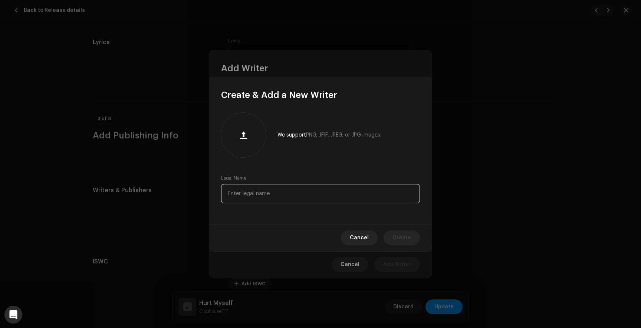
click at [270, 194] on input "text" at bounding box center [320, 193] width 199 height 19
type input "[PERSON_NAME]"
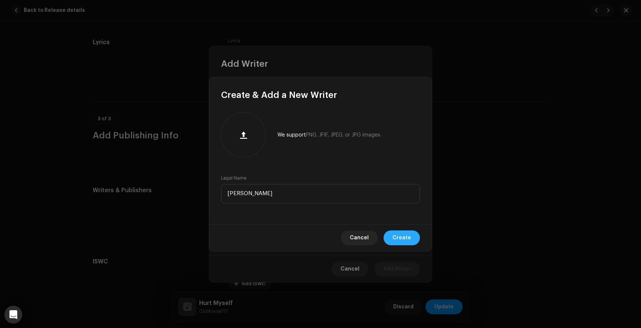
click at [398, 236] on span "Create" at bounding box center [401, 237] width 19 height 15
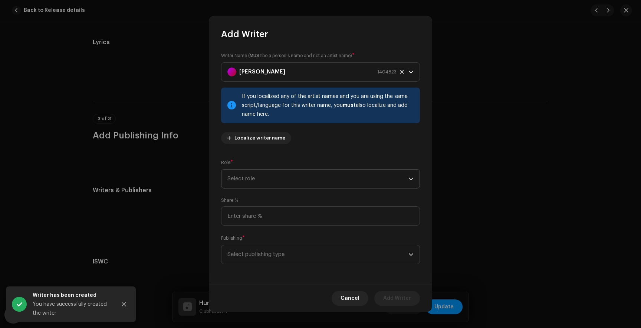
click at [290, 183] on span "Select role" at bounding box center [317, 179] width 181 height 19
click at [266, 243] on span "Composer & Lyricist" at bounding box center [253, 243] width 52 height 7
click at [276, 256] on span "Select publishing type" at bounding box center [317, 254] width 181 height 19
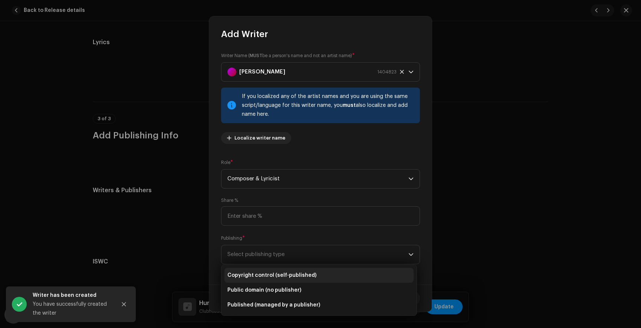
click at [287, 278] on span "Copyright control (self-published)" at bounding box center [271, 275] width 89 height 7
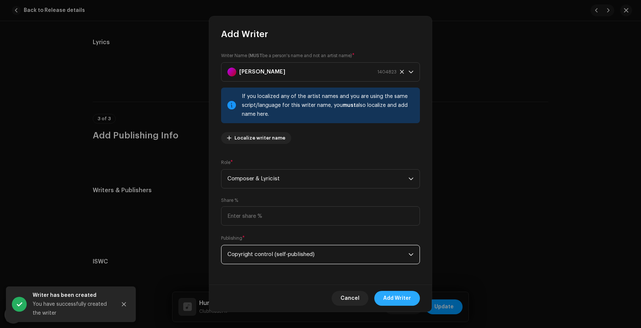
click at [407, 300] on span "Add Writer" at bounding box center [397, 298] width 28 height 15
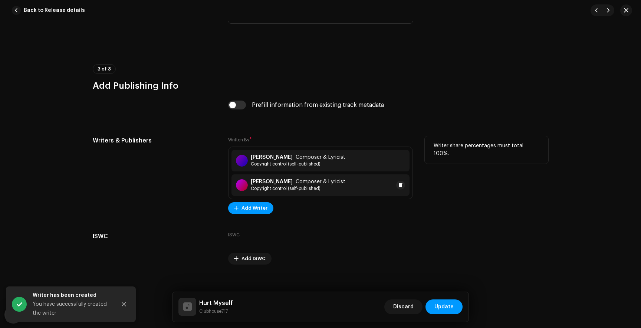
scroll to position [1504, 0]
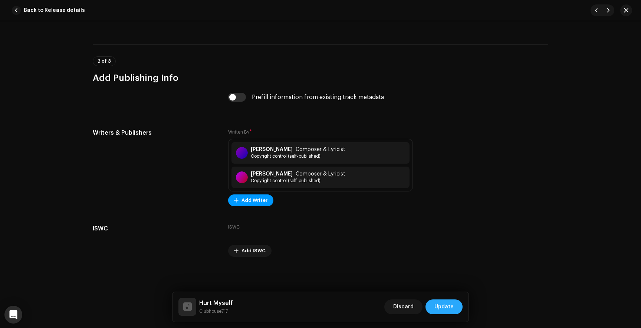
click at [442, 306] on span "Update" at bounding box center [443, 306] width 19 height 15
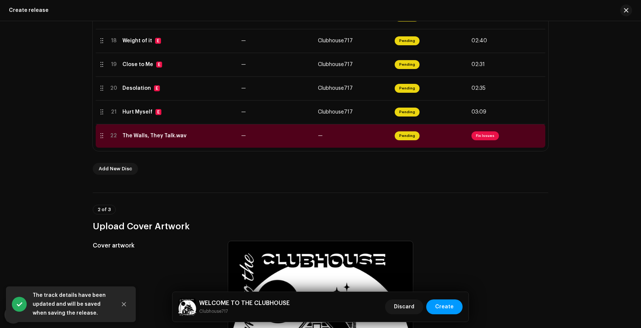
scroll to position [568, 0]
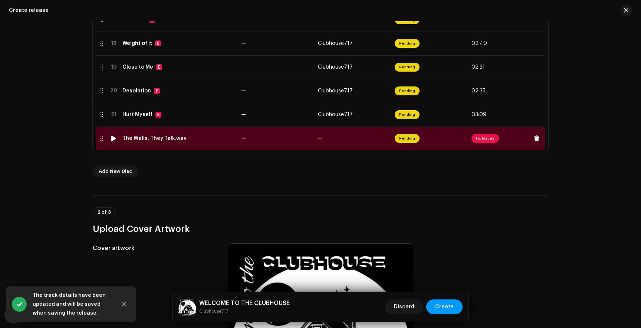
click at [481, 142] on span "Fix Issues" at bounding box center [484, 138] width 27 height 9
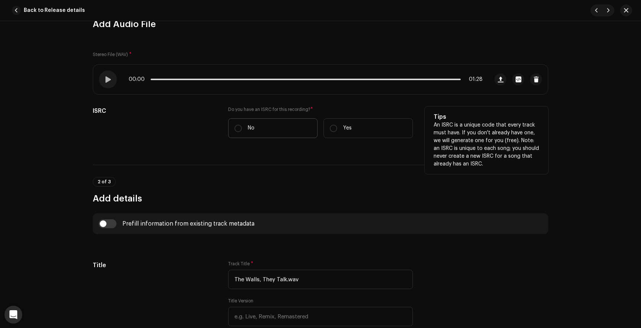
scroll to position [89, 0]
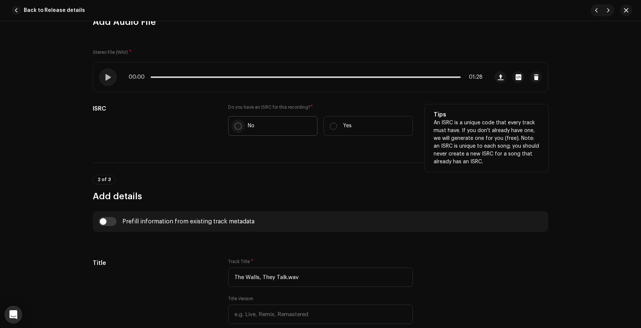
click at [239, 125] on input "No" at bounding box center [237, 125] width 7 height 7
radio input "true"
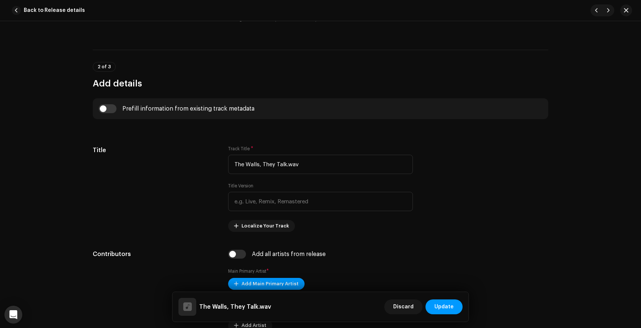
scroll to position [226, 0]
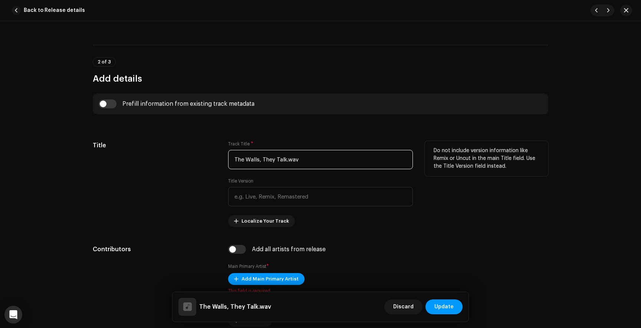
click at [300, 158] on input "The Walls, They Talk.wav" at bounding box center [320, 159] width 185 height 19
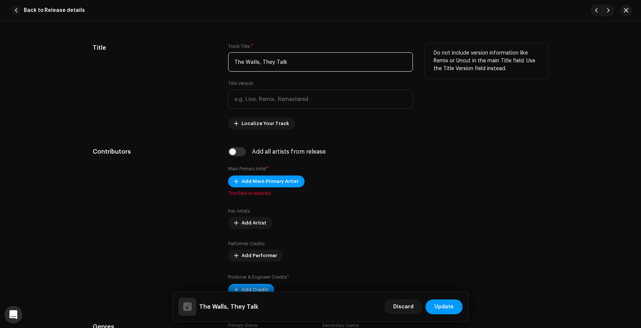
scroll to position [330, 0]
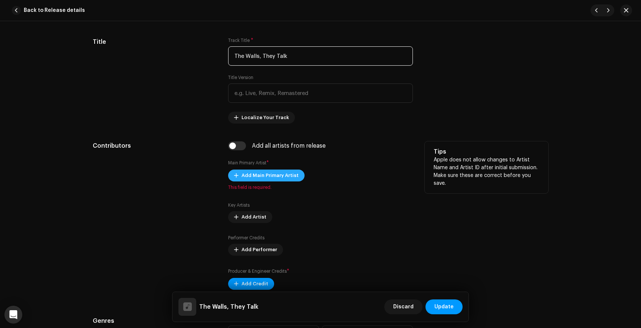
type input "The Walls, They Talk"
click at [267, 175] on span "Add Main Primary Artist" at bounding box center [269, 175] width 57 height 15
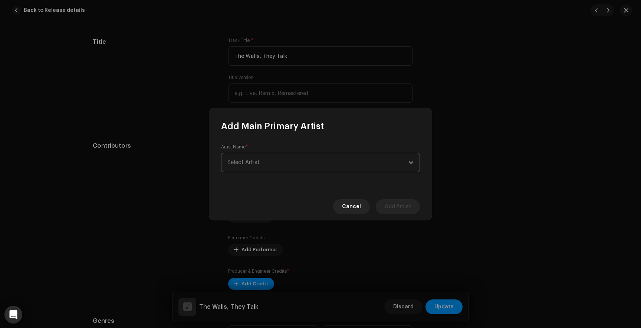
click at [261, 161] on span "Select Artist" at bounding box center [317, 162] width 181 height 19
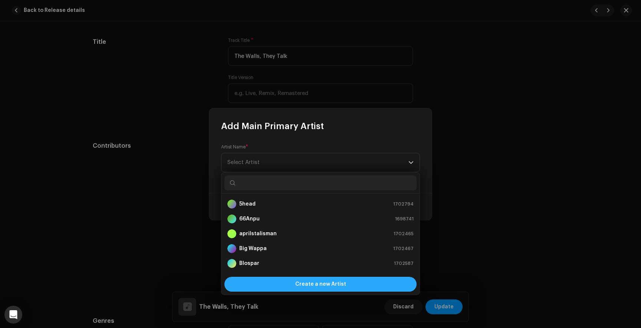
scroll to position [12, 0]
click at [308, 288] on span "Create a new Artist" at bounding box center [320, 284] width 51 height 15
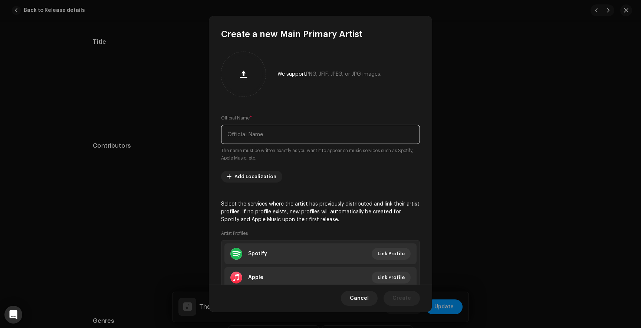
click at [258, 135] on input "text" at bounding box center [320, 134] width 199 height 19
type input "Still Water Damage"
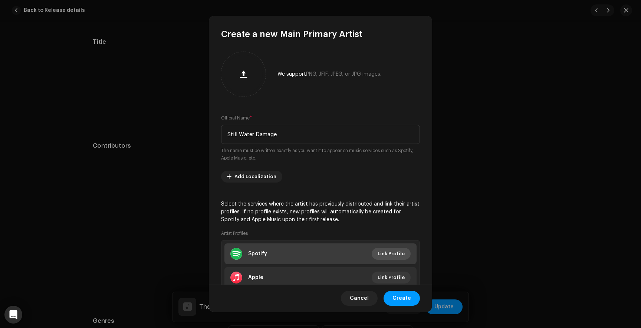
click at [392, 254] on span "Link Profile" at bounding box center [391, 253] width 27 height 15
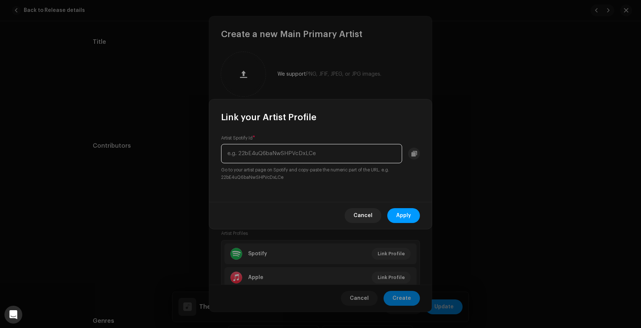
click at [342, 157] on input "text" at bounding box center [311, 153] width 181 height 19
paste input "2BOfOF3g0xfrrIRTEKDqQv"
type input "2BOfOF3g0xfrrIRTEKDqQv"
click at [408, 214] on span "Apply" at bounding box center [403, 215] width 15 height 15
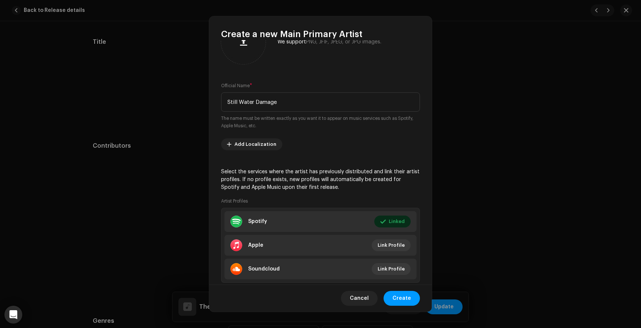
scroll to position [40, 0]
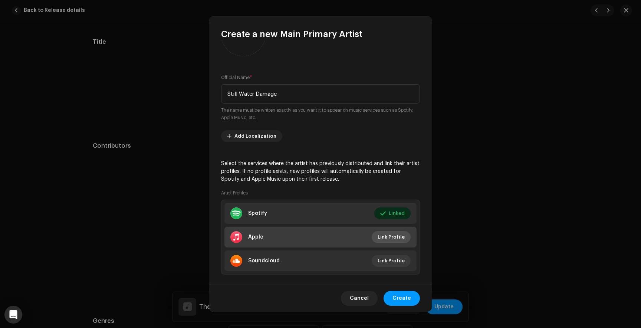
click at [394, 235] on span "Link Profile" at bounding box center [391, 237] width 27 height 15
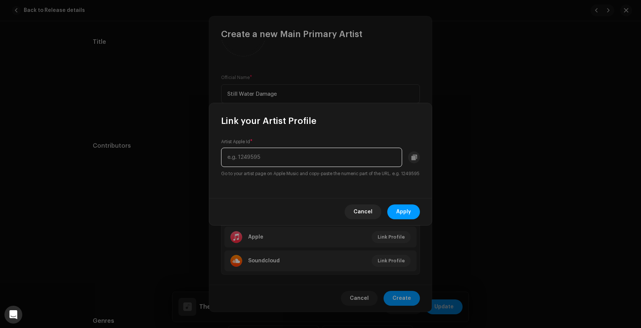
click at [296, 153] on input "text" at bounding box center [311, 157] width 181 height 19
paste input "1805251684"
type input "1805251684"
click at [407, 216] on span "Apply" at bounding box center [403, 211] width 15 height 15
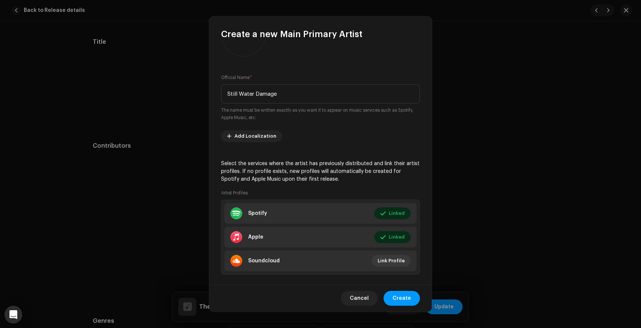
scroll to position [51, 0]
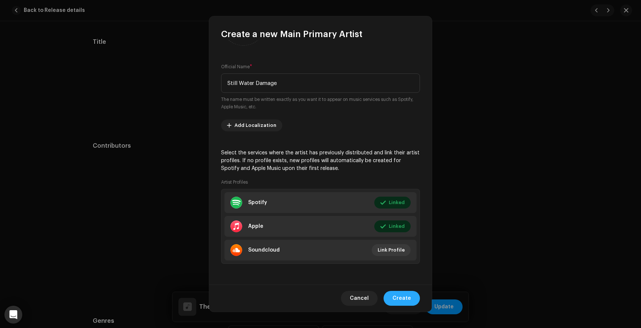
click at [409, 301] on span "Create" at bounding box center [401, 298] width 19 height 15
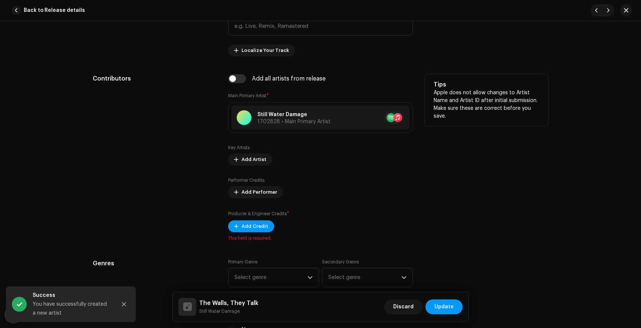
scroll to position [400, 0]
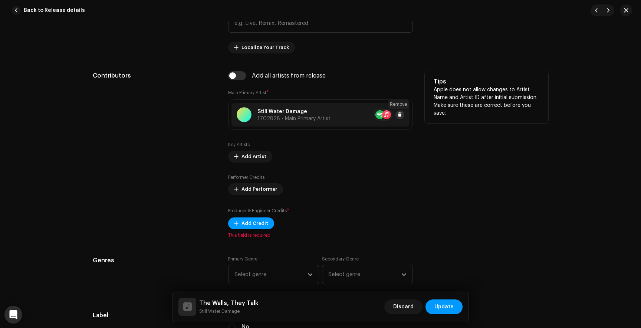
click at [399, 114] on span at bounding box center [400, 115] width 4 height 6
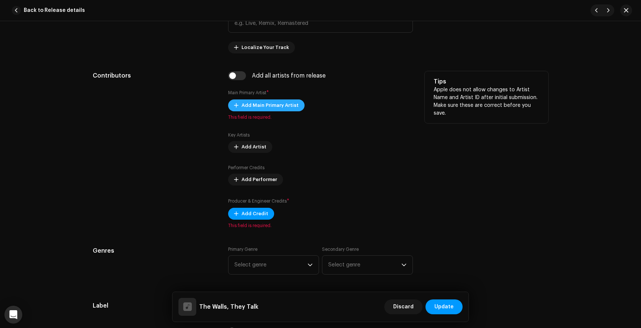
click at [274, 108] on span "Add Main Primary Artist" at bounding box center [269, 105] width 57 height 15
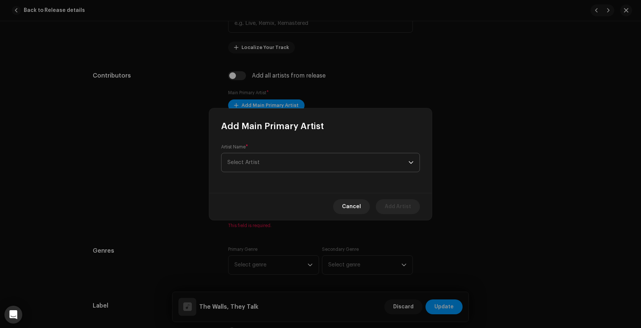
click at [264, 163] on span "Select Artist" at bounding box center [317, 162] width 181 height 19
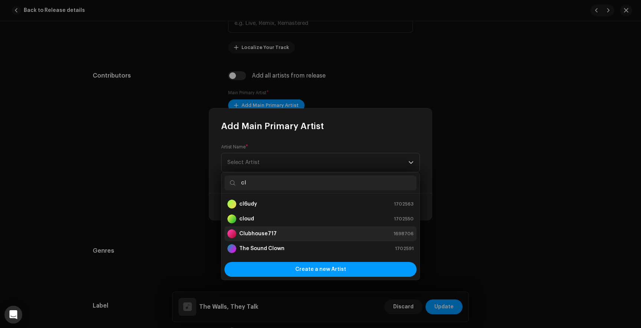
type input "cl"
click at [267, 230] on strong "Clubhouse717" at bounding box center [257, 233] width 37 height 7
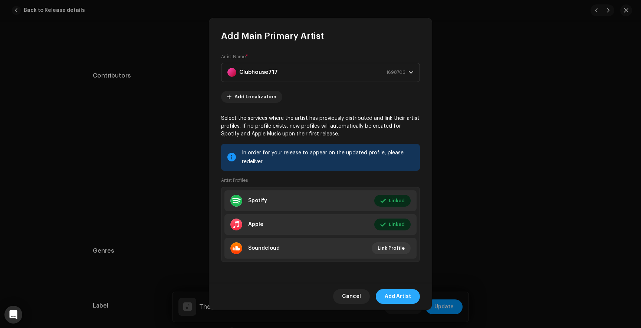
click at [402, 300] on span "Add Artist" at bounding box center [398, 296] width 26 height 15
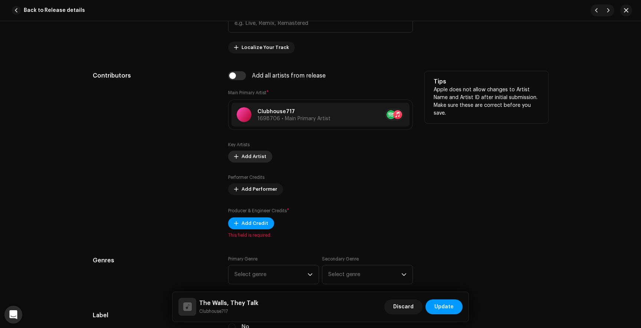
click at [247, 155] on span "Add Artist" at bounding box center [253, 156] width 25 height 15
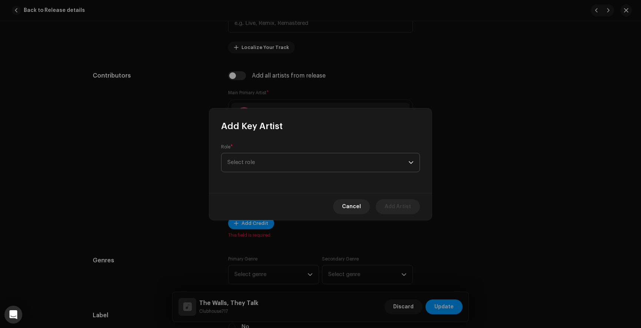
click at [258, 167] on span "Select role" at bounding box center [317, 162] width 181 height 19
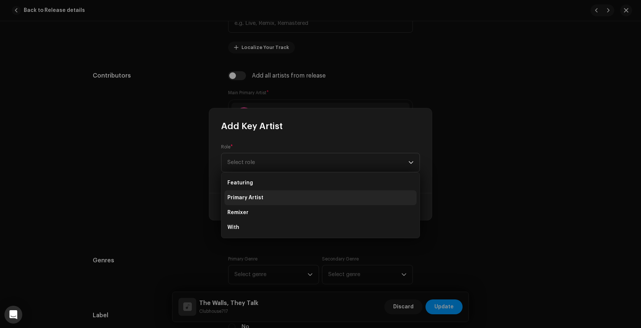
click at [269, 200] on li "Primary Artist" at bounding box center [320, 197] width 192 height 15
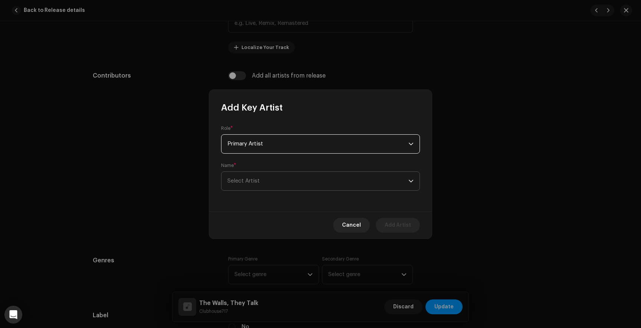
click at [253, 178] on span "Select Artist" at bounding box center [243, 181] width 32 height 6
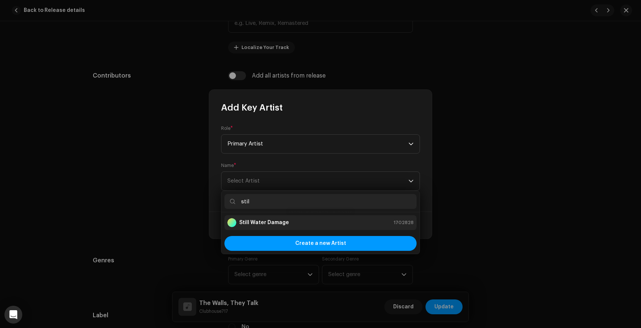
type input "stil"
click at [278, 223] on strong "Still Water Damage" at bounding box center [264, 222] width 50 height 7
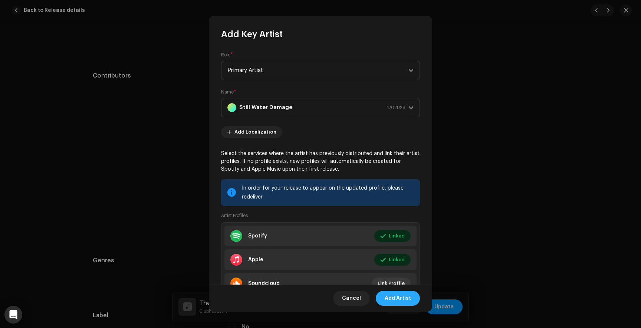
click at [401, 293] on span "Add Artist" at bounding box center [398, 298] width 26 height 15
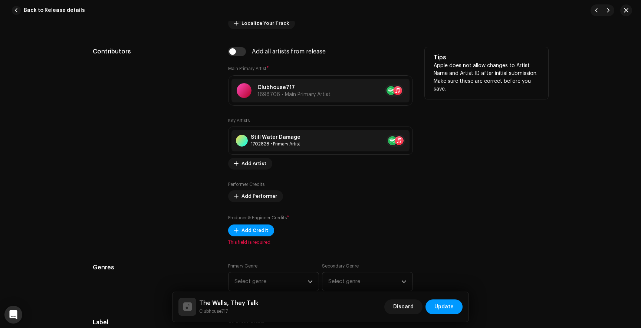
scroll to position [424, 0]
click at [260, 227] on span "Add Credit" at bounding box center [254, 230] width 27 height 15
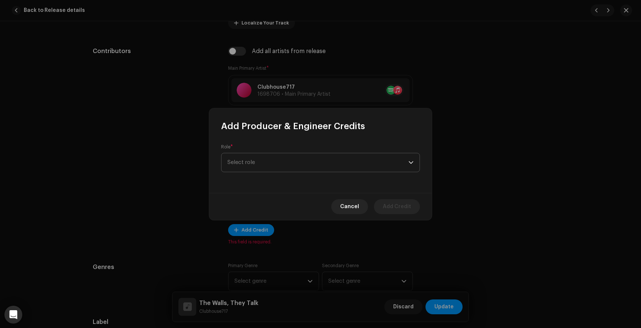
click at [257, 165] on span "Select role" at bounding box center [317, 162] width 181 height 19
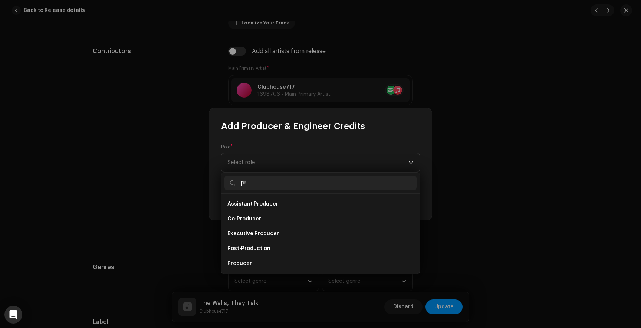
scroll to position [12, 0]
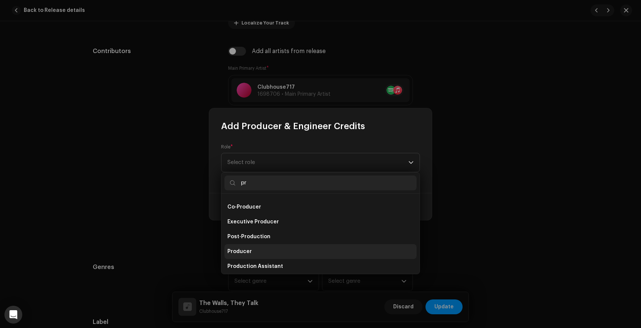
type input "pr"
click at [243, 249] on span "Producer" at bounding box center [239, 251] width 24 height 7
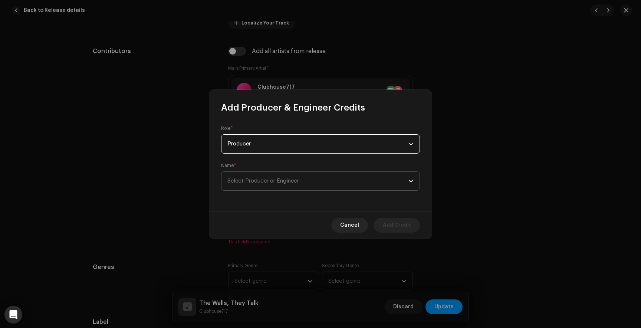
click at [268, 182] on span "Select Producer or Engineer" at bounding box center [262, 181] width 71 height 6
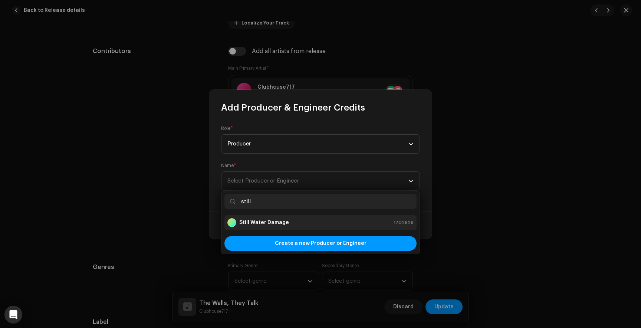
type input "still"
click at [274, 219] on strong "Still Water Damage" at bounding box center [264, 222] width 50 height 7
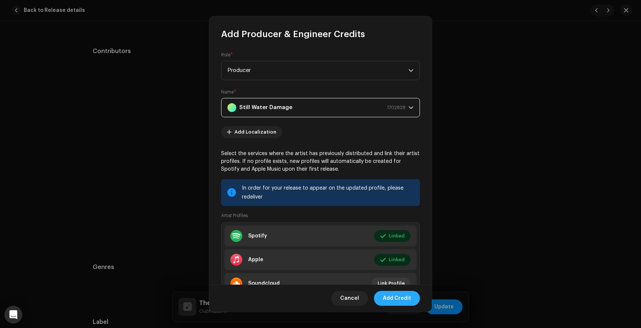
click at [395, 296] on span "Add Credit" at bounding box center [397, 298] width 28 height 15
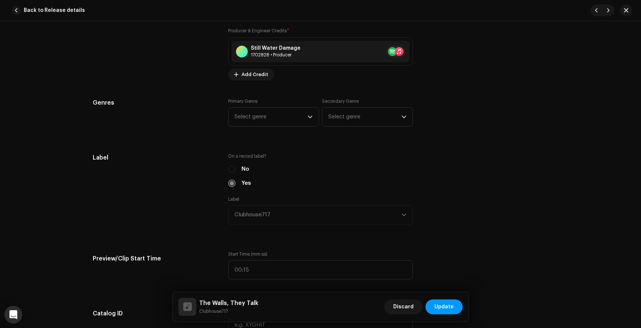
scroll to position [620, 0]
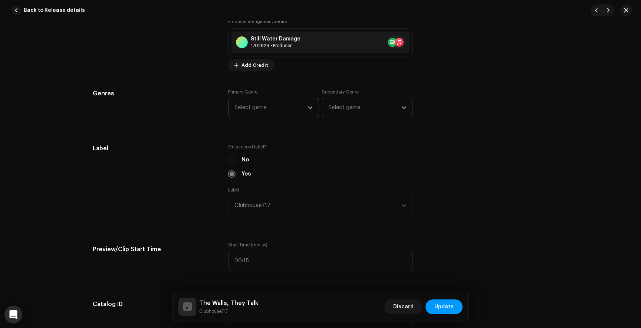
click at [301, 110] on span "Select genre" at bounding box center [270, 107] width 73 height 19
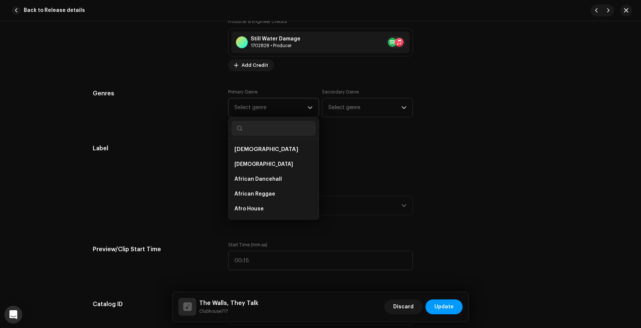
click at [289, 129] on input "text" at bounding box center [273, 128] width 84 height 15
type input "alter"
click at [289, 167] on li "Alternative" at bounding box center [273, 164] width 84 height 15
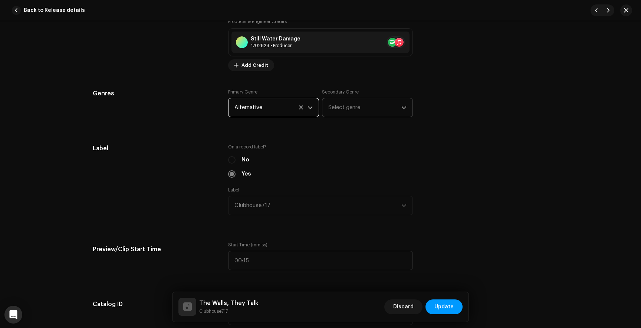
click at [363, 106] on span "Select genre" at bounding box center [364, 107] width 73 height 19
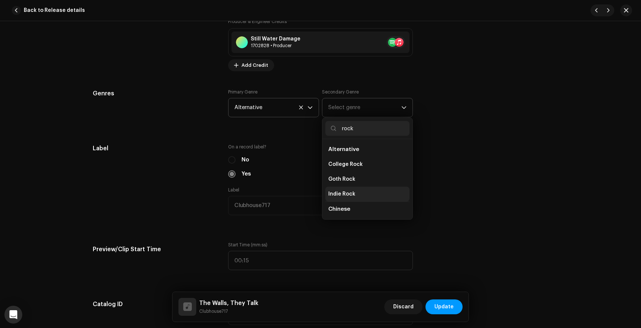
type input "rock"
click at [351, 188] on li "Indie Rock" at bounding box center [367, 194] width 84 height 15
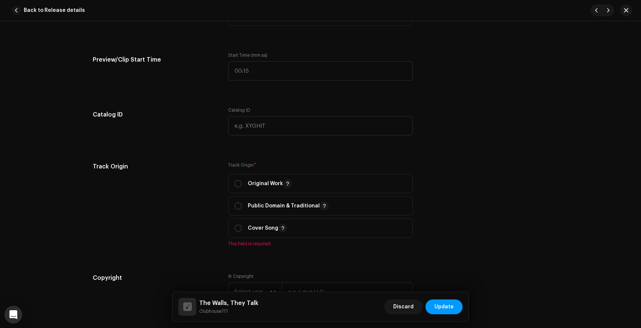
scroll to position [810, 0]
click at [234, 184] on input "radio" at bounding box center [237, 182] width 7 height 7
radio input "true"
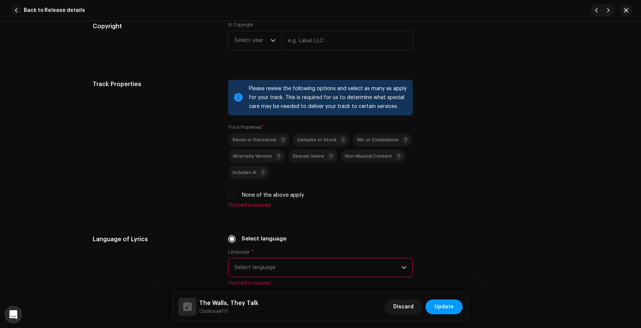
scroll to position [1054, 0]
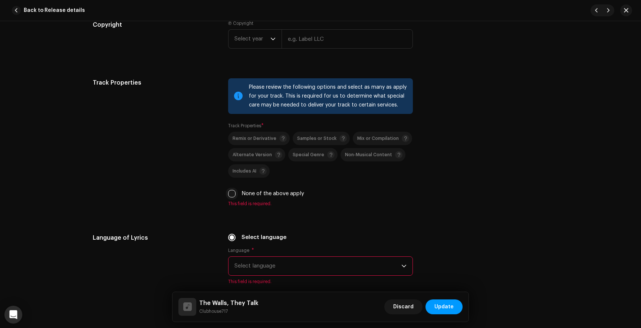
click at [233, 195] on input "None of the above apply" at bounding box center [231, 193] width 7 height 7
checkbox input "true"
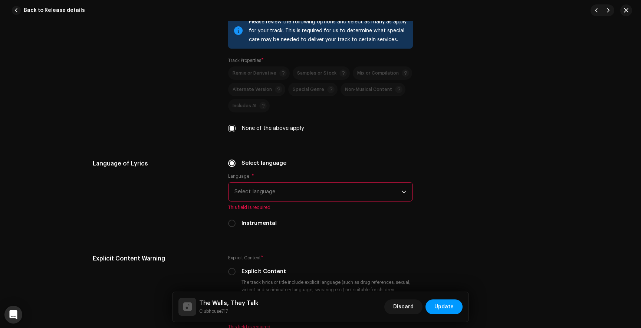
scroll to position [1147, 0]
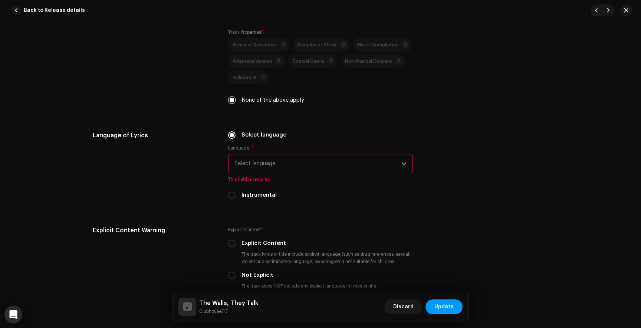
click at [274, 167] on span "Select language" at bounding box center [317, 163] width 167 height 19
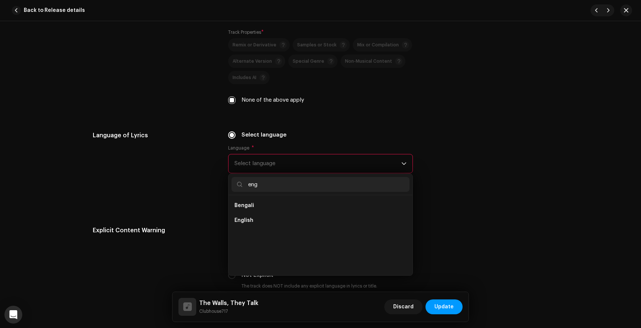
scroll to position [0, 0]
type input "engl"
click at [259, 209] on li "English" at bounding box center [320, 205] width 178 height 15
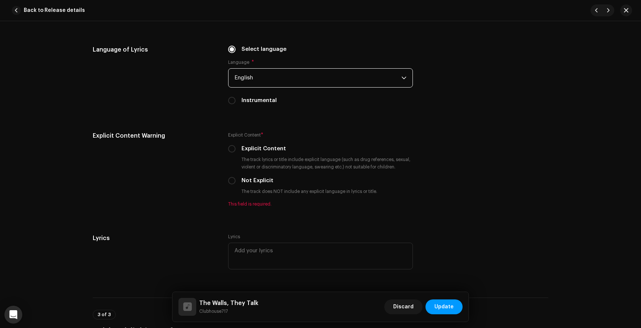
scroll to position [1244, 0]
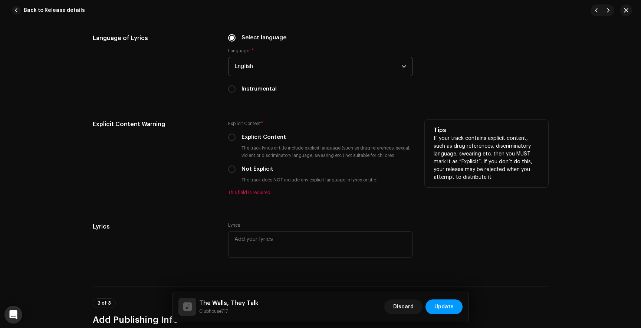
click at [230, 143] on div "Explicit Content * Explicit Content The track lyrics or title include explicit …" at bounding box center [320, 158] width 185 height 76
click at [230, 141] on input "Explicit Content" at bounding box center [231, 137] width 7 height 7
radio input "true"
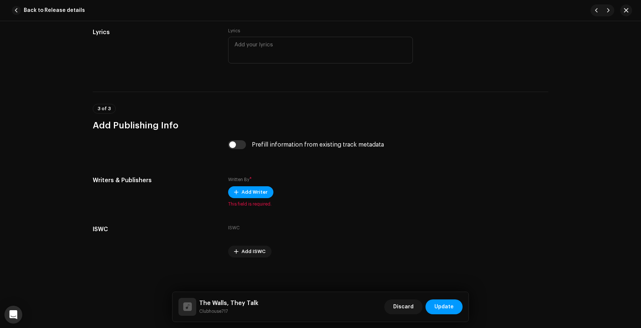
scroll to position [1432, 0]
click at [260, 190] on span "Add Writer" at bounding box center [254, 191] width 26 height 15
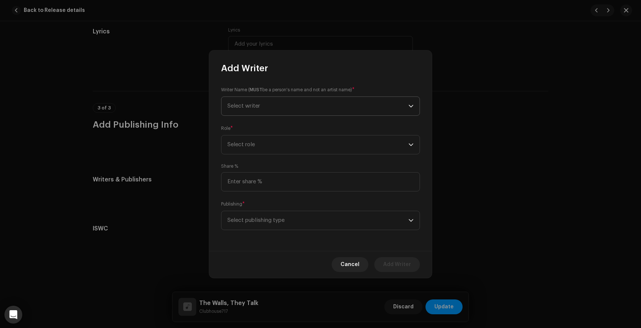
click at [263, 107] on span "Select writer" at bounding box center [317, 106] width 181 height 19
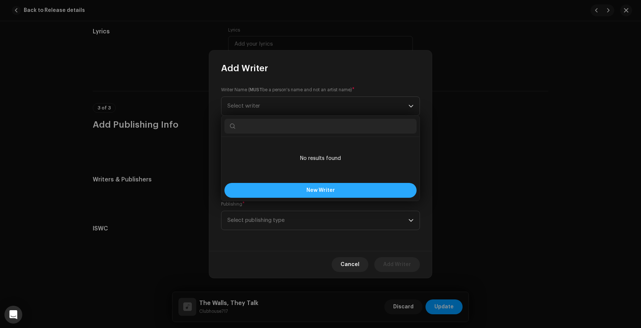
click at [279, 188] on button "New Writer" at bounding box center [320, 190] width 192 height 15
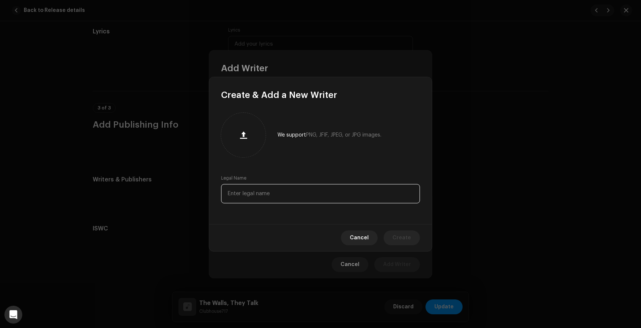
click at [255, 198] on input "text" at bounding box center [320, 193] width 199 height 19
type input "[PERSON_NAME]"
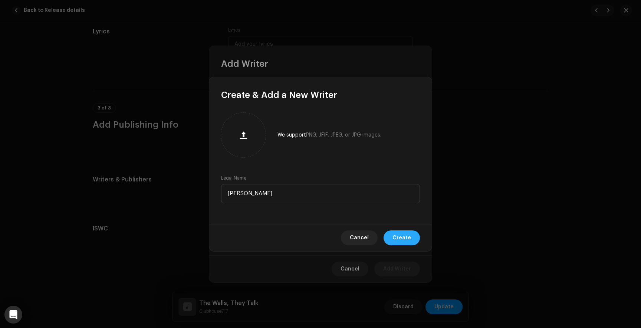
click at [400, 243] on span "Create" at bounding box center [401, 237] width 19 height 15
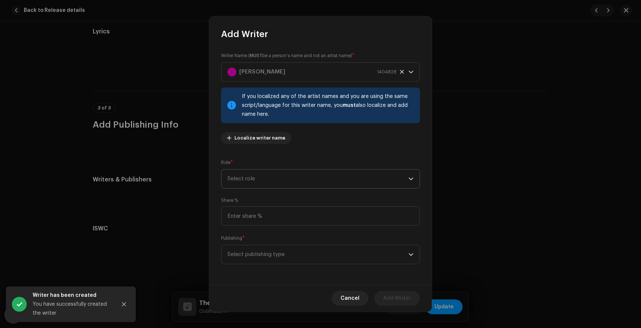
click at [306, 178] on span "Select role" at bounding box center [317, 179] width 181 height 19
click at [264, 244] on span "Composer & Lyricist" at bounding box center [253, 243] width 52 height 7
click at [263, 254] on span "Select publishing type" at bounding box center [317, 254] width 181 height 19
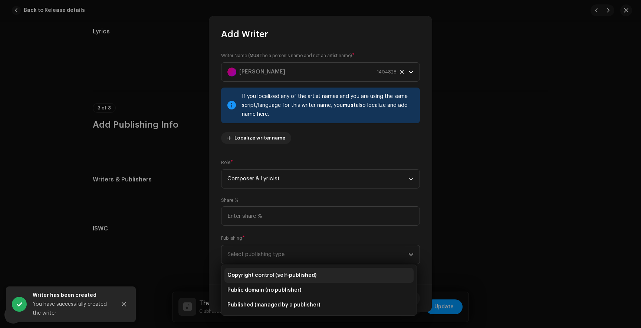
click at [266, 277] on span "Copyright control (self-published)" at bounding box center [271, 275] width 89 height 7
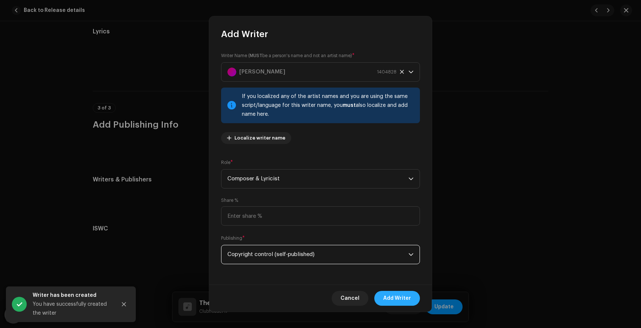
click at [403, 295] on span "Add Writer" at bounding box center [397, 298] width 28 height 15
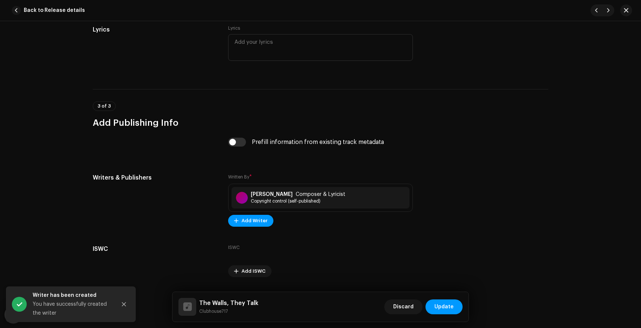
scroll to position [1455, 0]
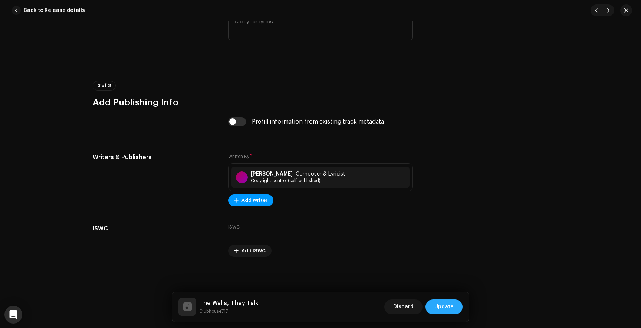
click at [448, 302] on span "Update" at bounding box center [443, 306] width 19 height 15
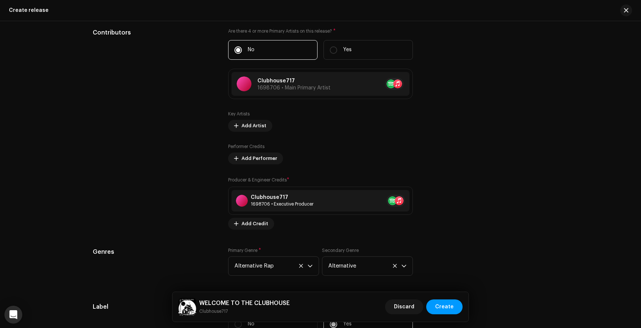
scroll to position [1370, 0]
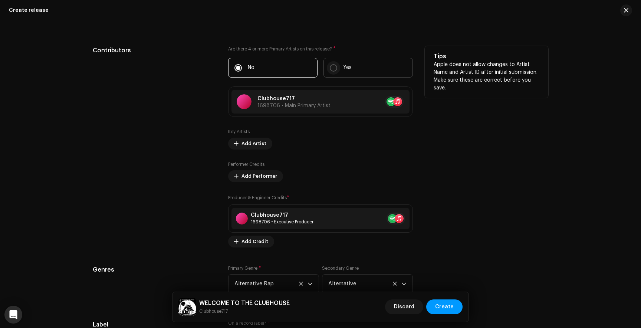
click at [330, 66] on input "Yes" at bounding box center [333, 67] width 7 height 7
radio input "true"
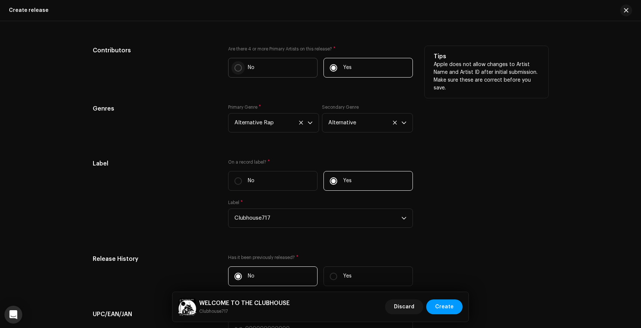
click at [239, 68] on input "No" at bounding box center [237, 67] width 7 height 7
radio input "true"
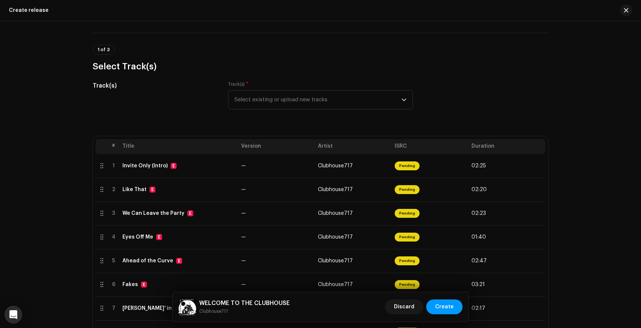
scroll to position [0, 0]
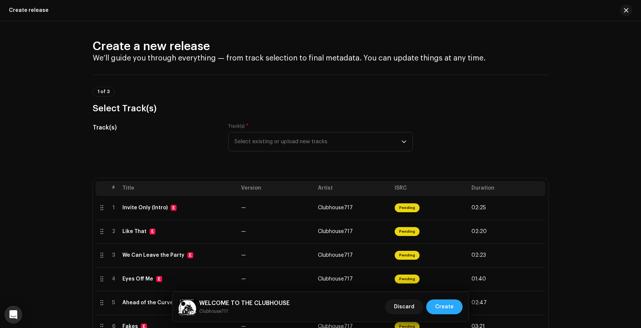
click at [452, 308] on span "Create" at bounding box center [444, 306] width 19 height 15
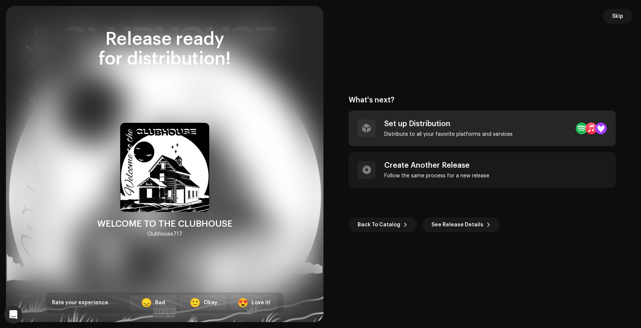
click at [431, 125] on div "Set up Distribution" at bounding box center [448, 123] width 128 height 9
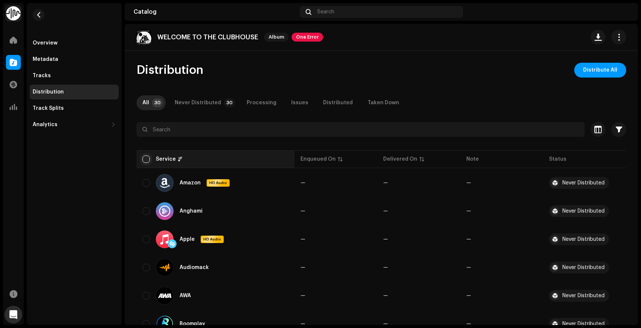
click at [148, 157] on input "checkbox" at bounding box center [145, 158] width 7 height 7
checkbox input "true"
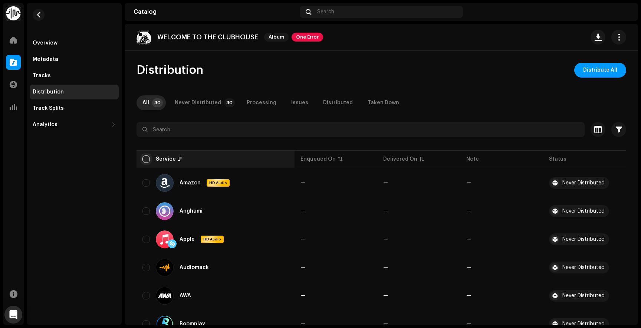
checkbox input "true"
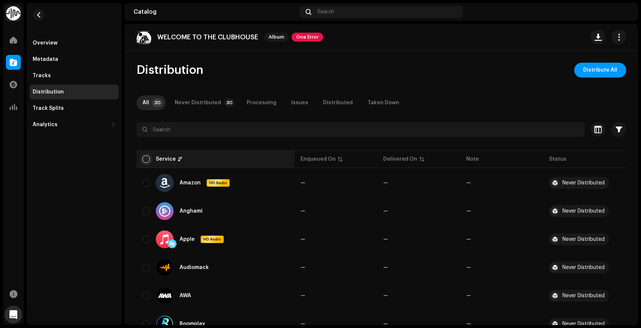
checkbox input "true"
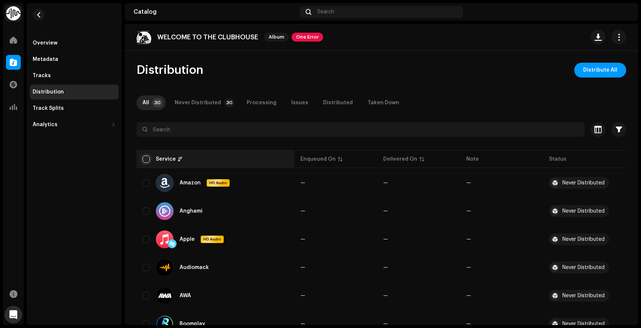
checkbox input "true"
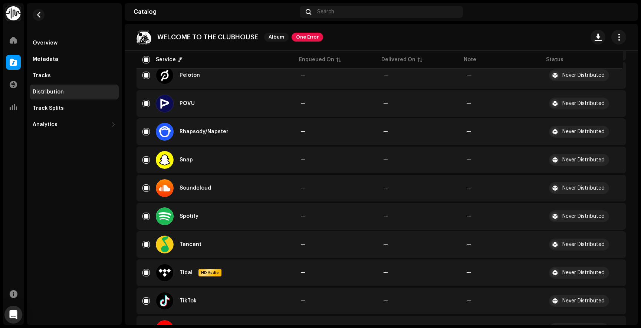
scroll to position [645, 0]
click at [145, 161] on input "Row Selected" at bounding box center [145, 159] width 7 height 7
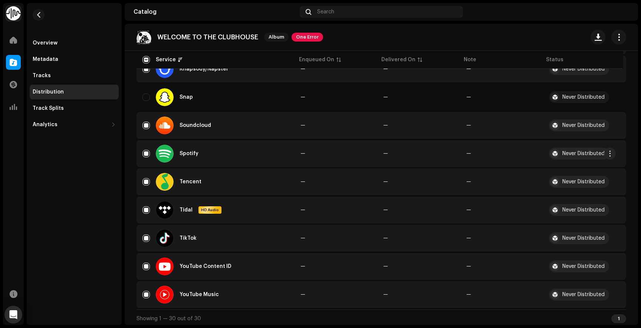
scroll to position [710, 0]
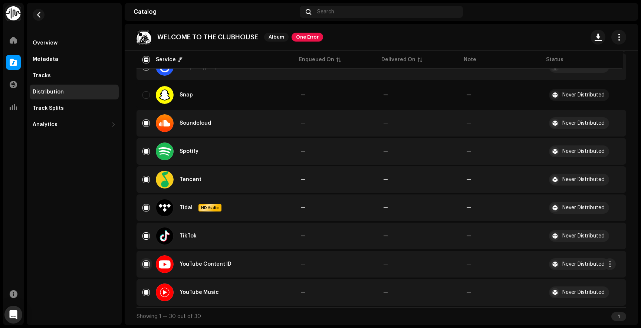
click at [147, 262] on input "Row Selected" at bounding box center [145, 263] width 7 height 7
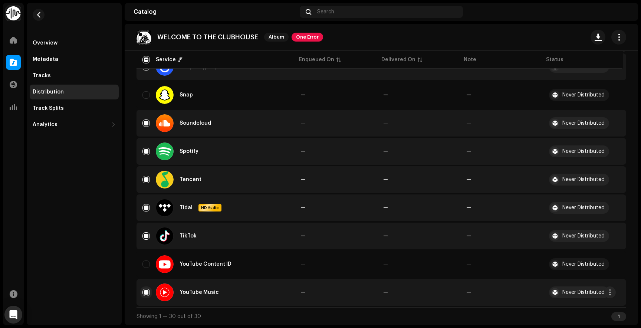
click at [147, 290] on input "Row Selected" at bounding box center [145, 292] width 7 height 7
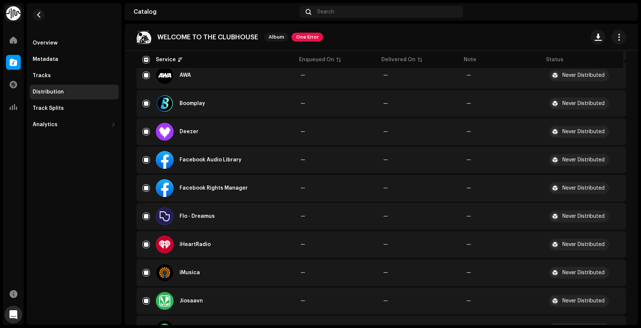
scroll to position [221, 0]
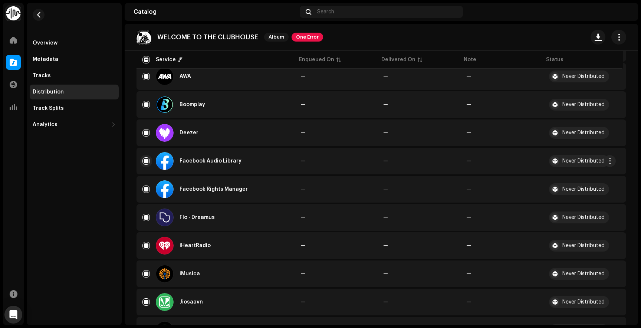
click at [148, 161] on input "Row Selected" at bounding box center [145, 160] width 7 height 7
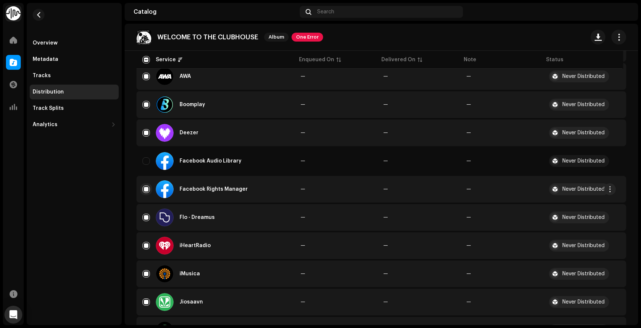
click at [147, 190] on input "Row Selected" at bounding box center [145, 188] width 7 height 7
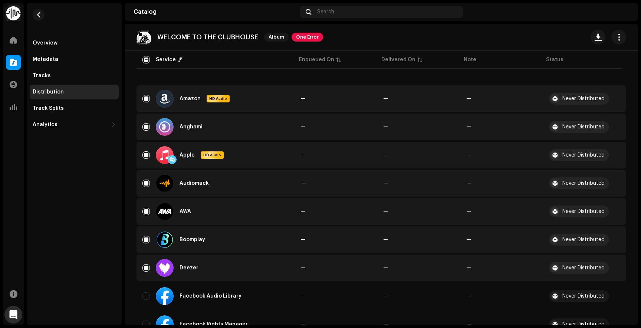
scroll to position [0, 0]
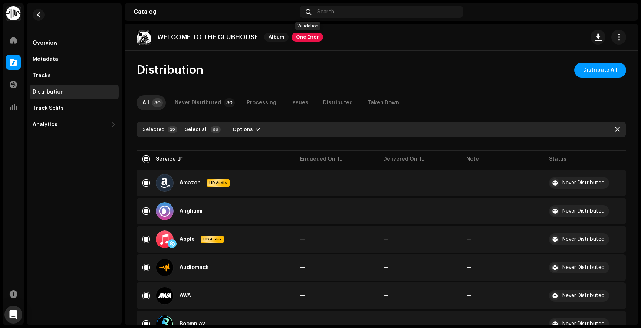
click at [310, 36] on span "One Error" at bounding box center [308, 37] width 32 height 9
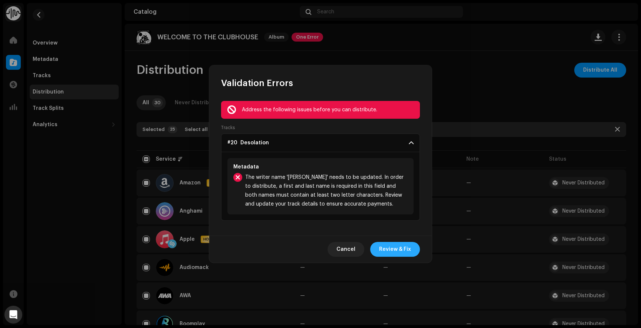
click at [400, 249] on span "Review & Fix" at bounding box center [395, 249] width 32 height 15
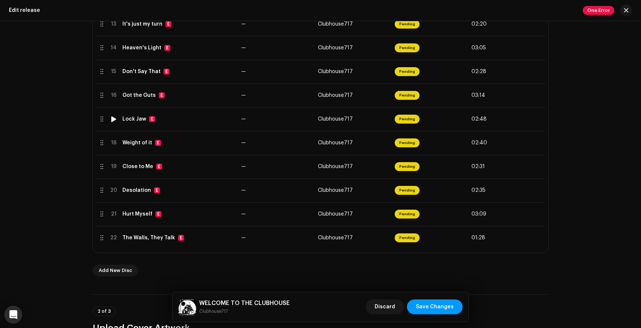
scroll to position [470, 0]
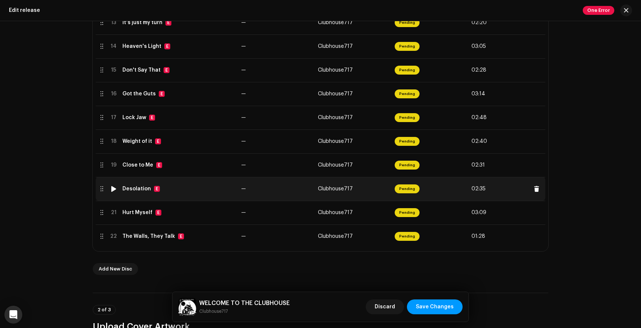
click at [172, 192] on td "Desolation E" at bounding box center [178, 189] width 119 height 24
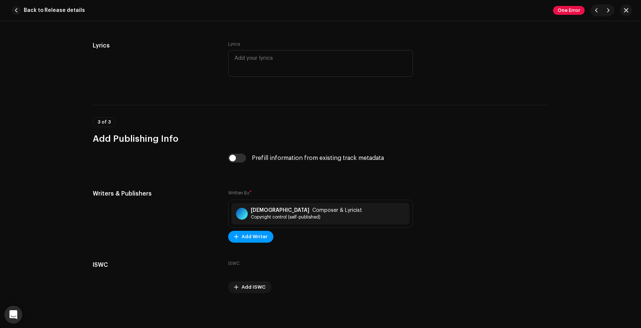
scroll to position [1439, 0]
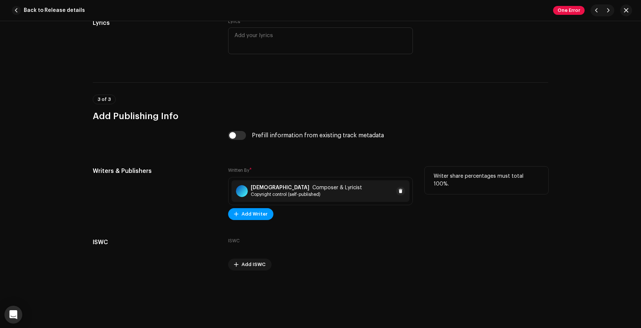
click at [312, 189] on span "Composer & Lyricist" at bounding box center [337, 188] width 50 height 6
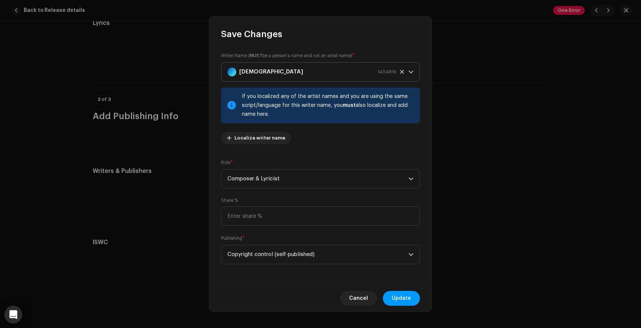
click at [273, 75] on div "Amon 1404816" at bounding box center [311, 72] width 169 height 19
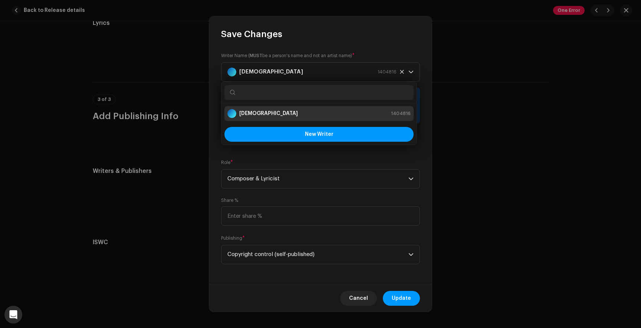
click at [277, 115] on div "Amon 1404816" at bounding box center [318, 113] width 183 height 9
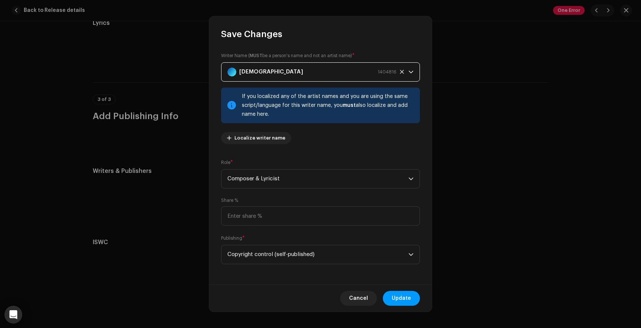
click at [400, 72] on icon at bounding box center [402, 72] width 4 height 4
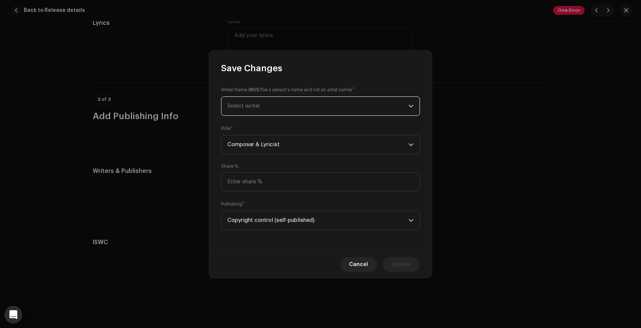
click at [280, 107] on span "Select writer" at bounding box center [317, 106] width 181 height 19
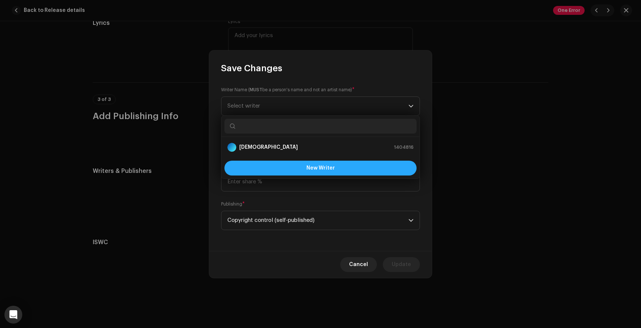
click at [306, 164] on button "New Writer" at bounding box center [320, 168] width 192 height 15
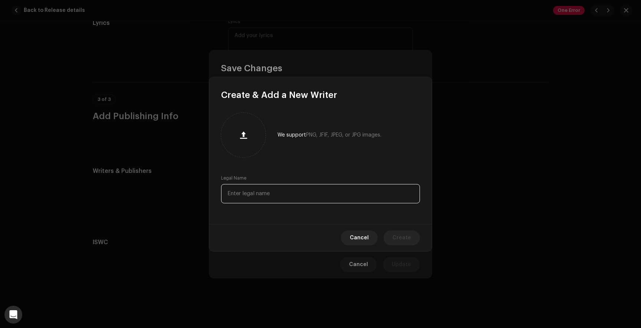
click at [264, 190] on input "text" at bounding box center [320, 193] width 199 height 19
click at [397, 238] on span "Create" at bounding box center [401, 237] width 19 height 15
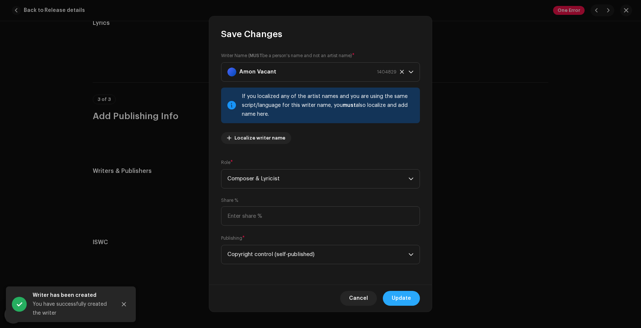
click at [397, 297] on span "Update" at bounding box center [401, 298] width 19 height 15
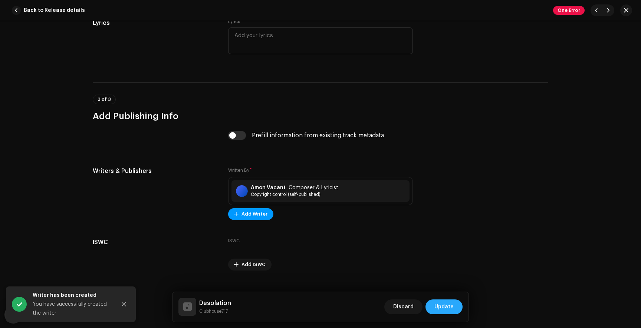
click at [444, 307] on span "Update" at bounding box center [443, 306] width 19 height 15
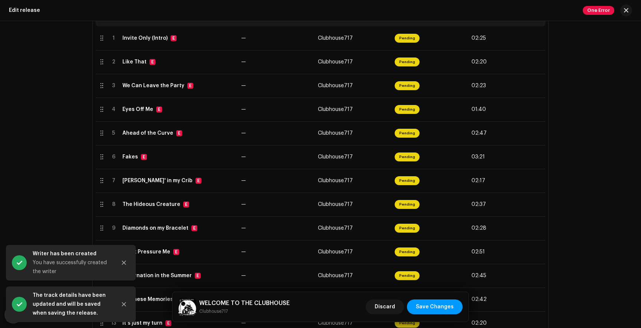
scroll to position [0, 0]
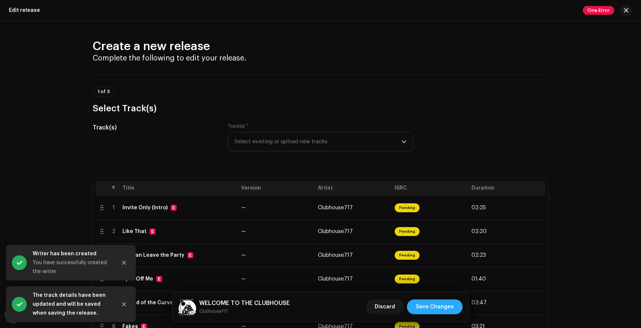
click at [434, 308] on span "Save Changes" at bounding box center [435, 306] width 38 height 15
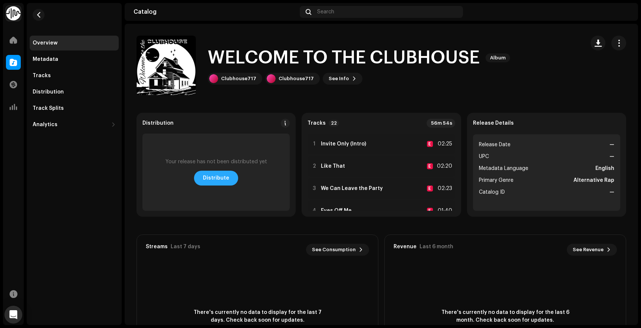
click at [214, 181] on span "Distribute" at bounding box center [216, 178] width 26 height 15
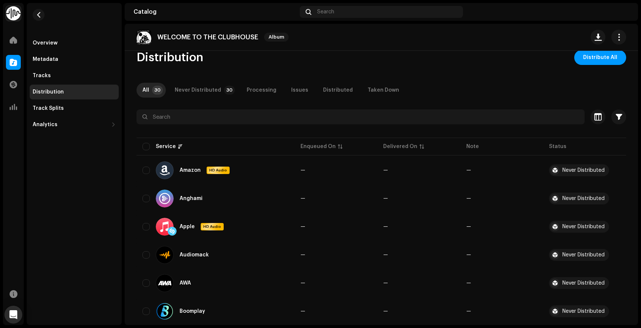
scroll to position [14, 0]
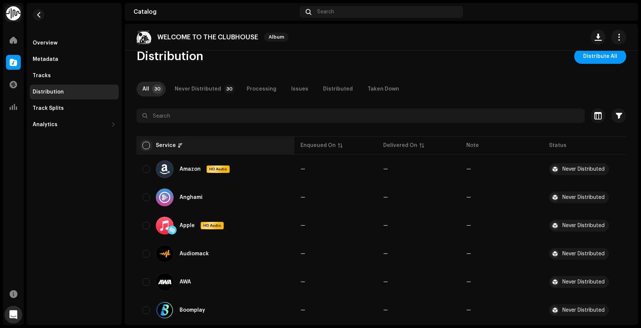
click at [146, 145] on input "checkbox" at bounding box center [145, 145] width 7 height 7
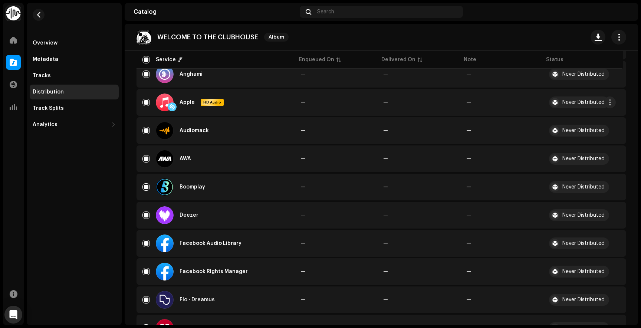
scroll to position [140, 0]
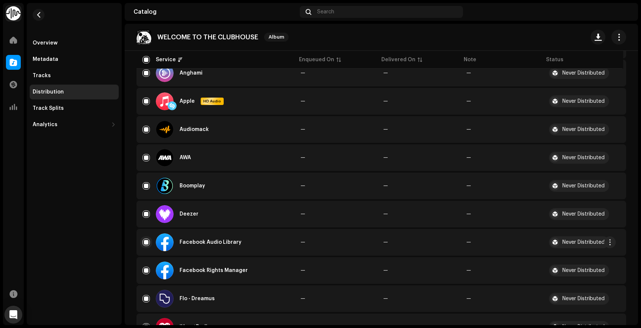
click at [146, 242] on input "Row Selected" at bounding box center [145, 241] width 7 height 7
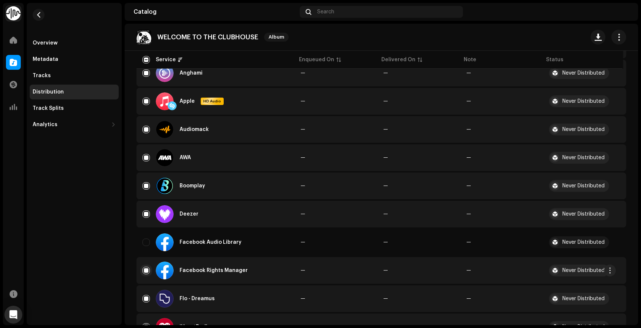
click at [147, 270] on input "Row Selected" at bounding box center [145, 270] width 7 height 7
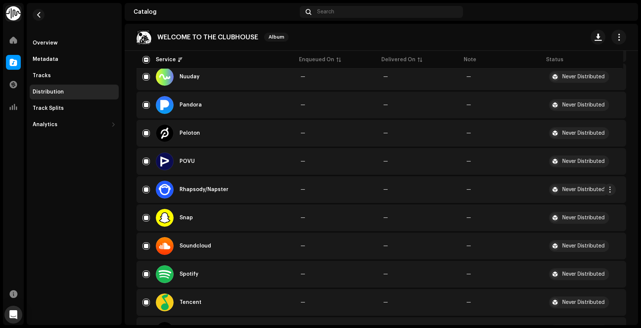
scroll to position [593, 0]
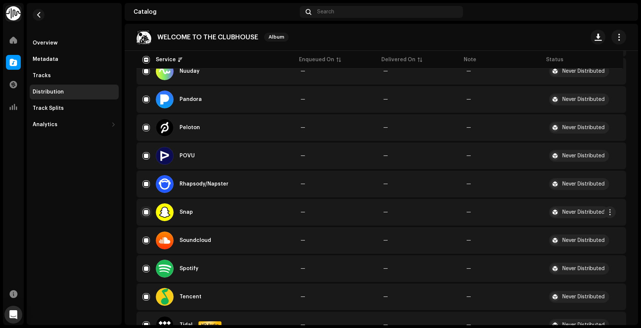
click at [148, 212] on input "Row Selected" at bounding box center [145, 211] width 7 height 7
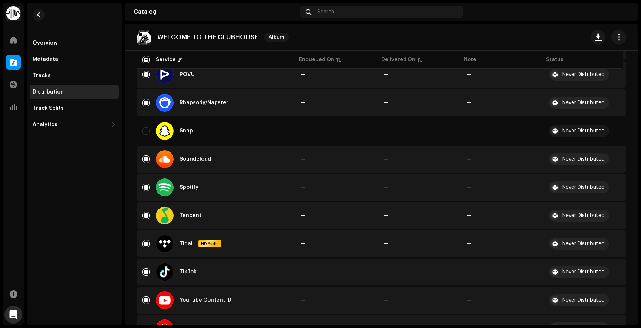
scroll to position [710, 0]
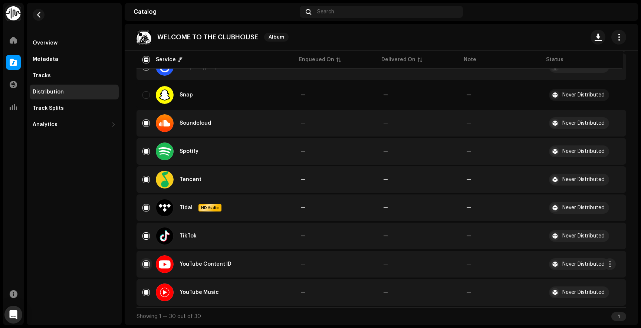
click at [146, 262] on input "Row Selected" at bounding box center [145, 263] width 7 height 7
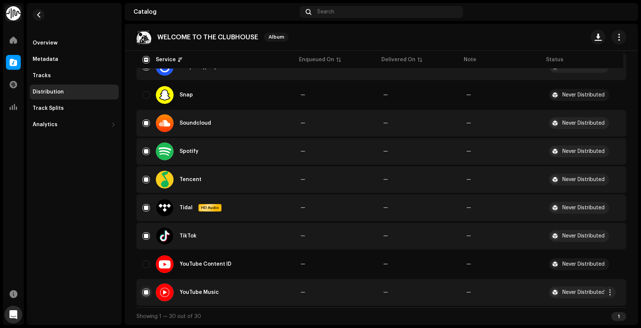
click at [147, 293] on input "Row Selected" at bounding box center [145, 292] width 7 height 7
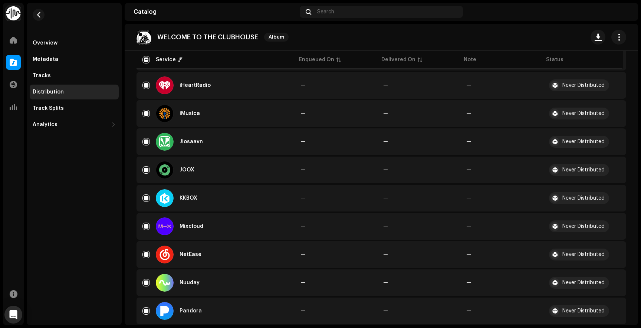
scroll to position [0, 0]
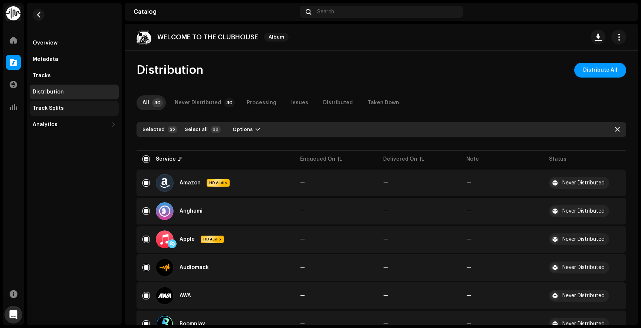
click at [53, 107] on div "Track Splits" at bounding box center [48, 108] width 31 height 6
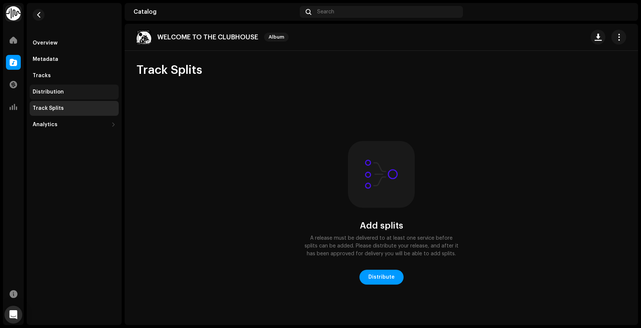
click at [69, 89] on div "Distribution" at bounding box center [74, 92] width 83 height 6
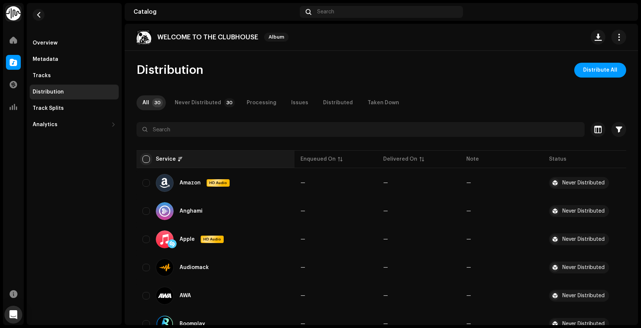
click at [146, 160] on input "checkbox" at bounding box center [145, 158] width 7 height 7
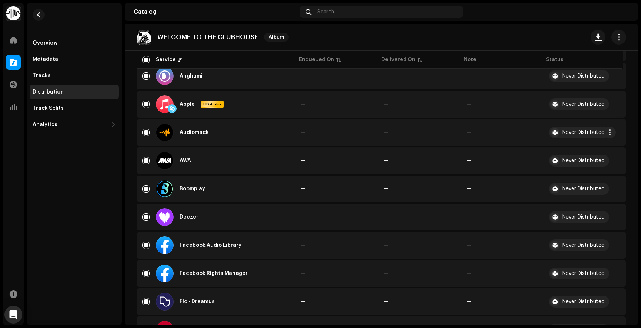
scroll to position [142, 0]
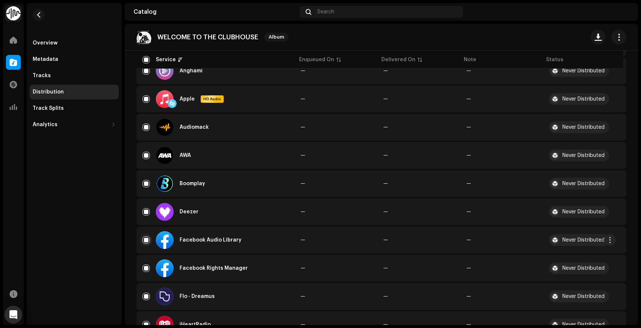
click at [144, 240] on input "Row Selected" at bounding box center [145, 239] width 7 height 7
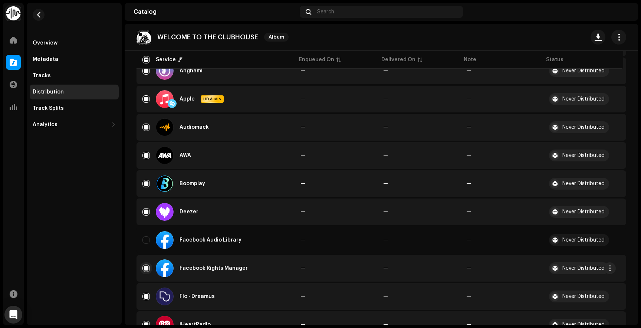
click at [146, 267] on input "Row Selected" at bounding box center [145, 267] width 7 height 7
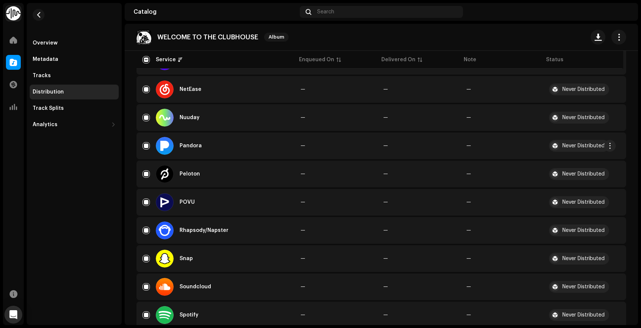
scroll to position [577, 0]
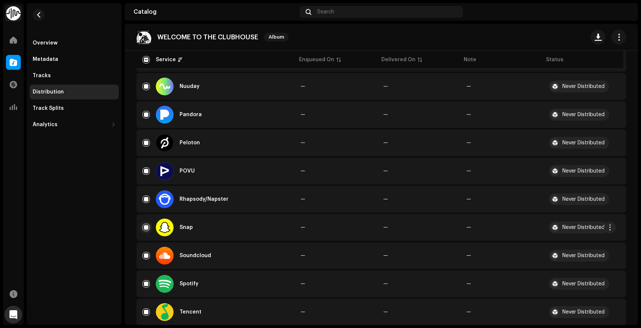
click at [146, 228] on input "Row Selected" at bounding box center [145, 227] width 7 height 7
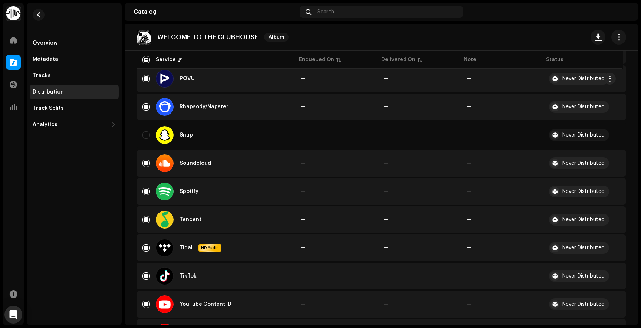
scroll to position [710, 0]
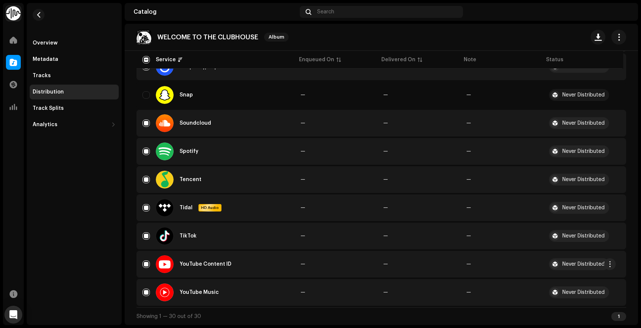
click at [147, 269] on div "YouTube Content ID" at bounding box center [215, 264] width 146 height 18
click at [144, 261] on input "Row Selected" at bounding box center [145, 263] width 7 height 7
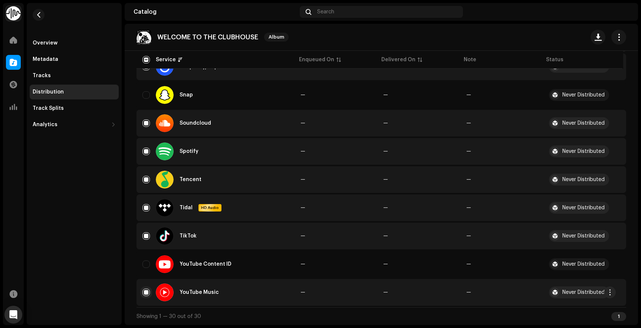
click at [145, 292] on input "Row Selected" at bounding box center [145, 292] width 7 height 7
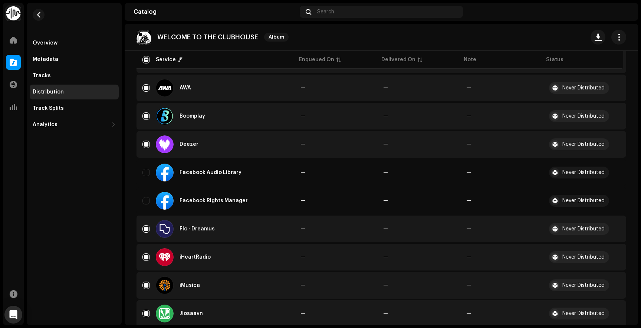
scroll to position [0, 0]
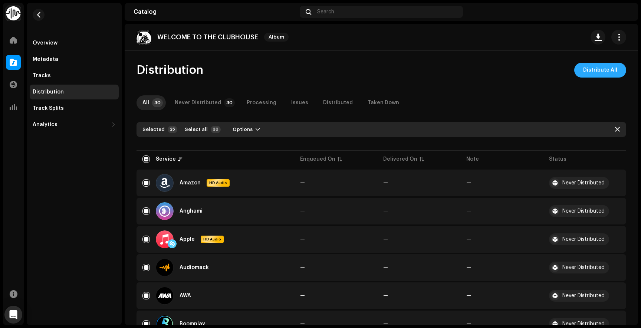
click at [610, 70] on span "Distribute All" at bounding box center [600, 70] width 34 height 15
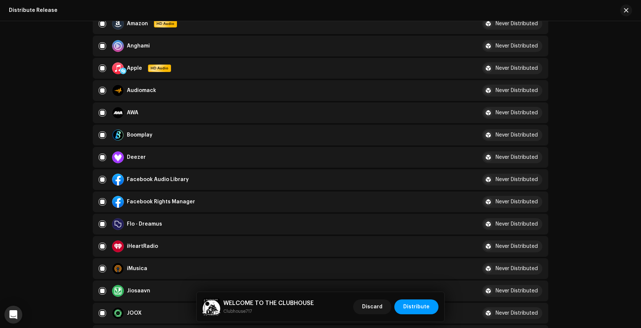
scroll to position [148, 0]
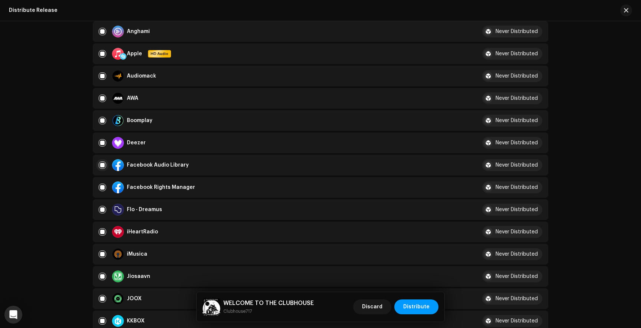
click at [101, 164] on input "checkbox" at bounding box center [102, 164] width 7 height 7
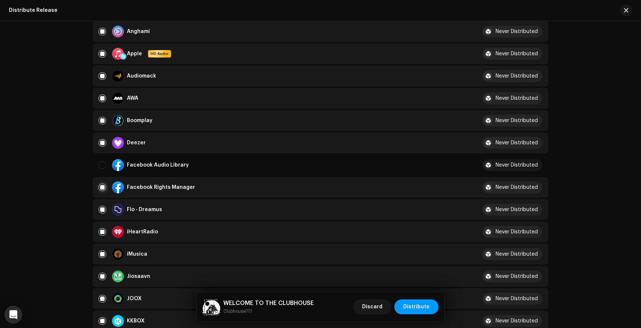
click at [101, 187] on input "Row Selected" at bounding box center [102, 187] width 7 height 7
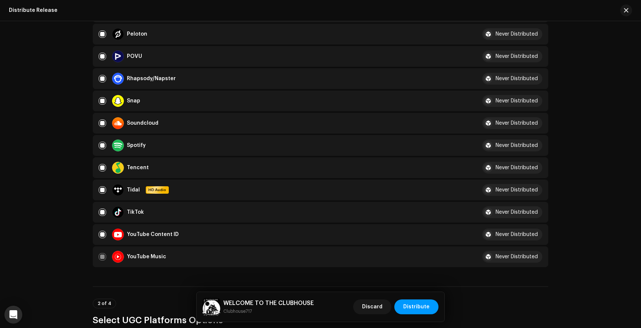
scroll to position [548, 0]
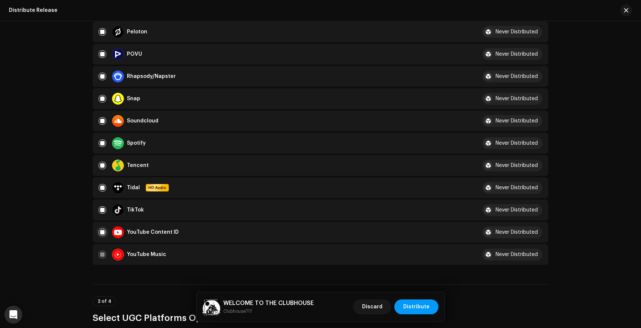
click at [101, 233] on input "Row Selected" at bounding box center [102, 231] width 7 height 7
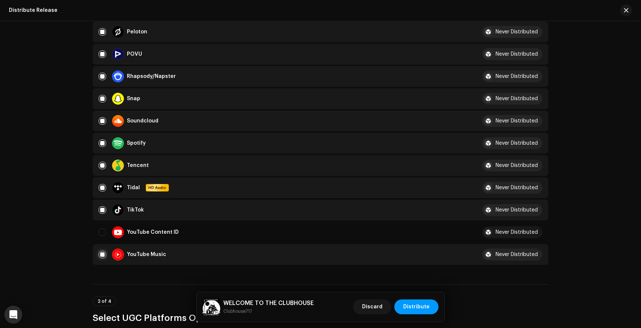
click at [101, 254] on input "Row Selected" at bounding box center [102, 254] width 7 height 7
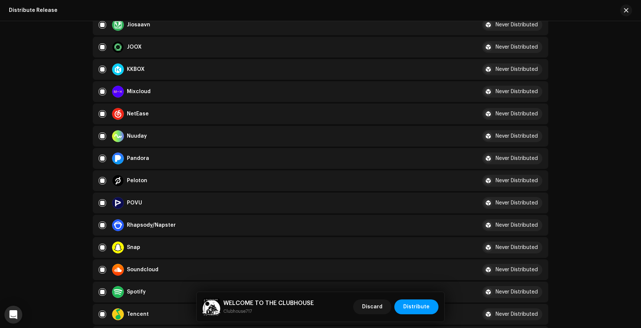
scroll to position [402, 0]
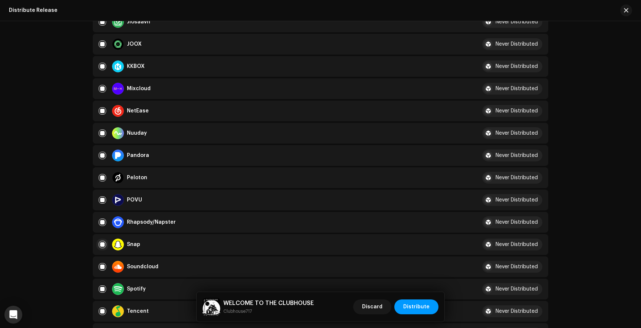
click at [101, 246] on input "Row Selected" at bounding box center [102, 244] width 7 height 7
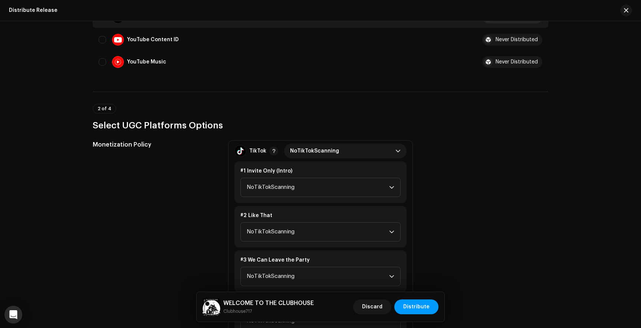
scroll to position [740, 0]
click at [276, 190] on span "NoTikTokScanning" at bounding box center [318, 188] width 142 height 19
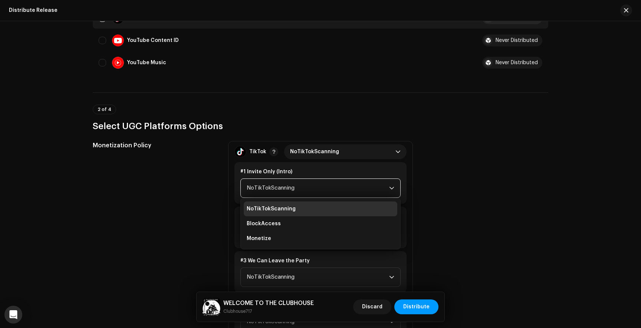
click at [276, 190] on span "NoTikTokScanning" at bounding box center [318, 188] width 142 height 19
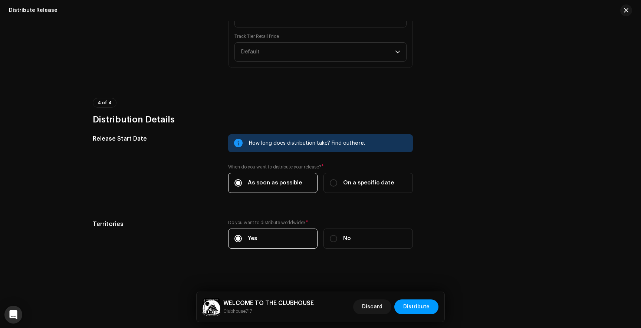
scroll to position [1974, 0]
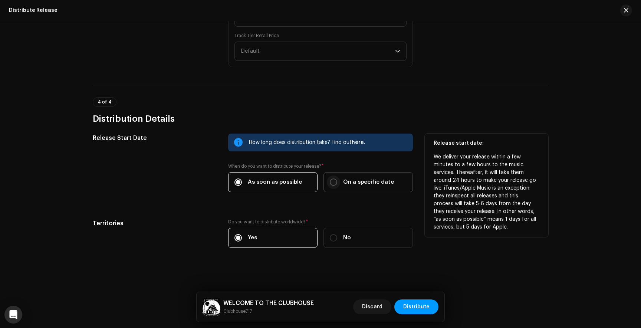
click at [332, 184] on input "On a specific date" at bounding box center [333, 181] width 7 height 7
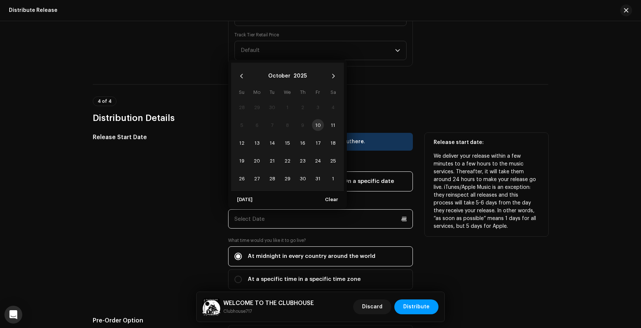
click at [255, 226] on input "text" at bounding box center [320, 218] width 185 height 19
click at [320, 180] on span "31" at bounding box center [318, 178] width 12 height 12
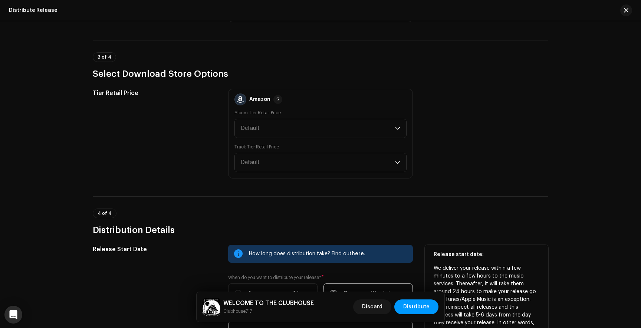
scroll to position [2128, 0]
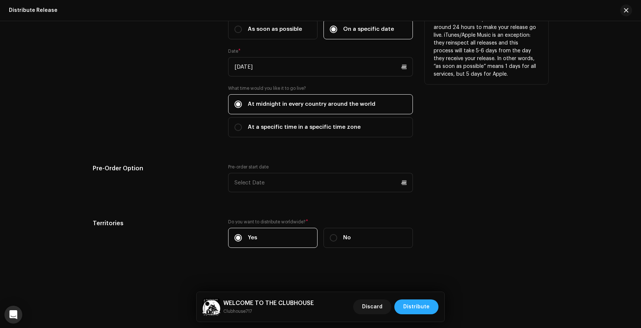
click at [414, 306] on span "Distribute" at bounding box center [416, 306] width 26 height 15
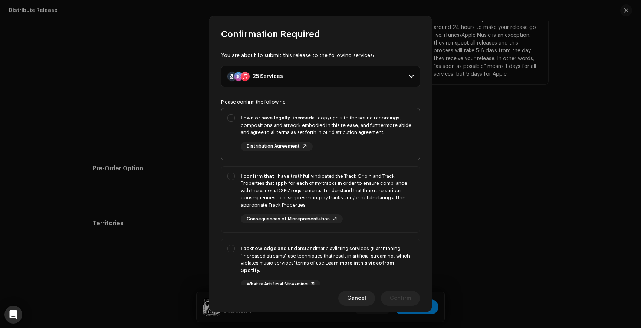
click at [232, 116] on div "I own or have legally licensed all copyrights to the sound recordings, composit…" at bounding box center [320, 132] width 198 height 49
click at [231, 175] on div "I confirm that I have truthfully indicated the Track Origin and Track Propertie…" at bounding box center [320, 198] width 198 height 63
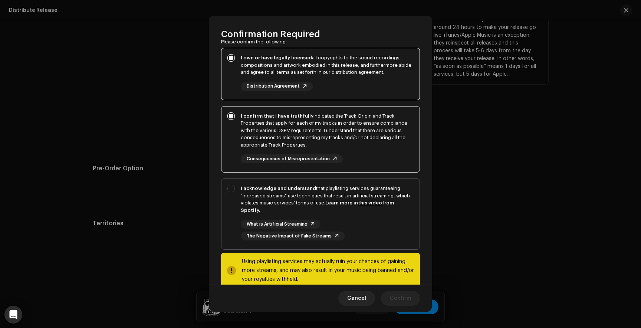
scroll to position [76, 0]
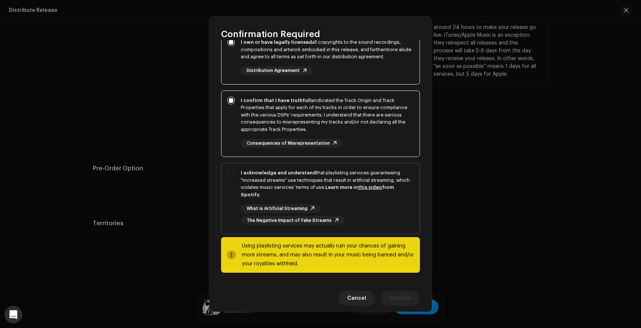
click at [232, 173] on div "I acknowledge and understand that playlisting services guaranteeing "increased …" at bounding box center [320, 197] width 198 height 68
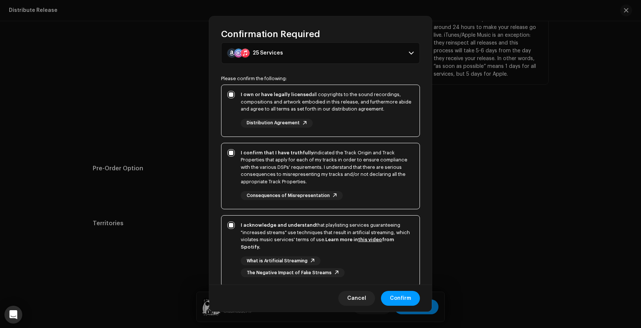
scroll to position [0, 0]
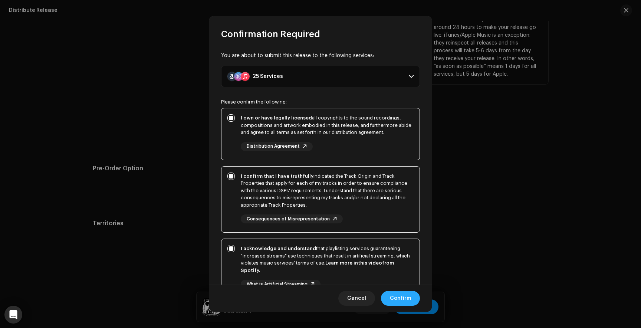
click at [399, 301] on span "Confirm" at bounding box center [400, 298] width 21 height 15
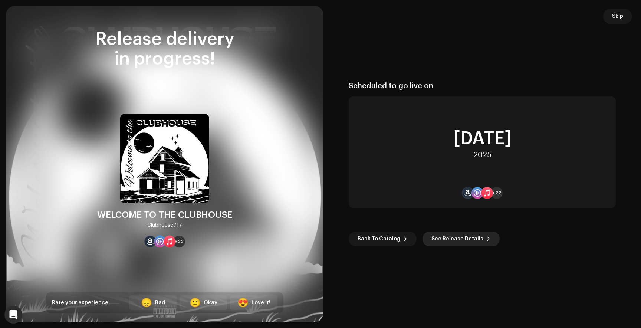
click at [451, 234] on span "See Release Details" at bounding box center [457, 238] width 52 height 15
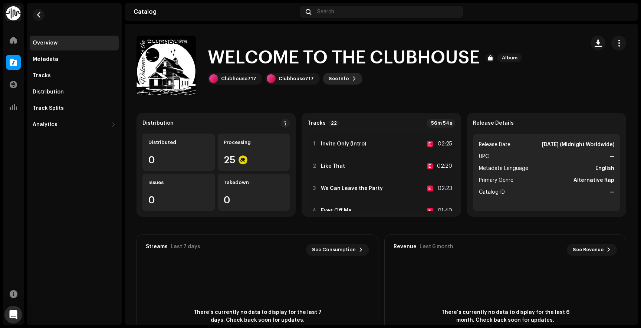
click at [335, 76] on span "See Info" at bounding box center [339, 78] width 20 height 15
click at [459, 24] on div "WELCOME TO THE CLUBHOUSE 3049330 Metadata Distribution Metadata Language Englis…" at bounding box center [320, 164] width 641 height 328
click at [46, 105] on div "Track Splits" at bounding box center [48, 108] width 31 height 6
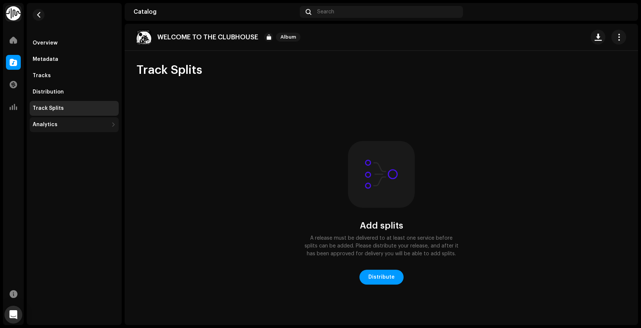
click at [60, 128] on div "Analytics" at bounding box center [74, 124] width 89 height 15
click at [55, 73] on div "Tracks" at bounding box center [74, 76] width 83 height 6
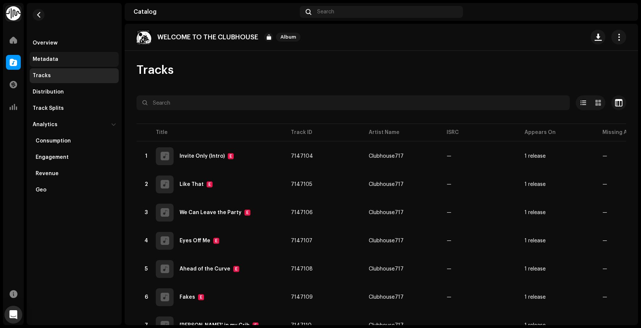
click at [44, 60] on div "Metadata" at bounding box center [46, 59] width 26 height 6
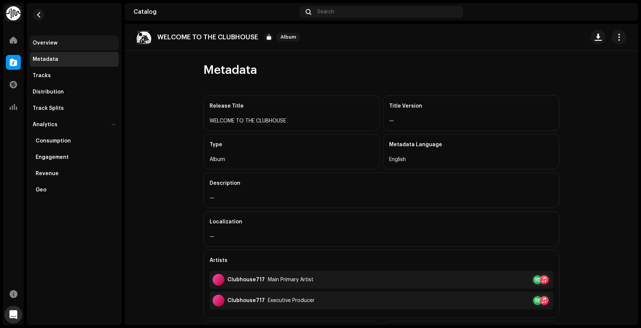
click at [43, 44] on div "Overview" at bounding box center [45, 43] width 25 height 6
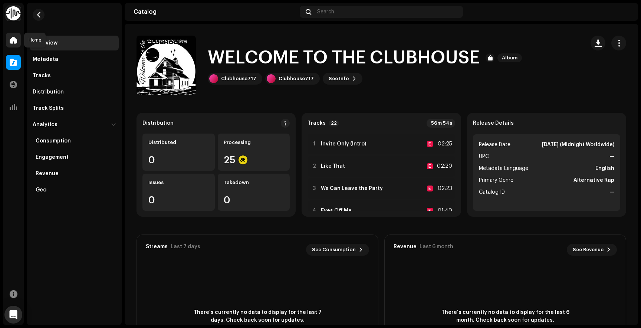
click at [15, 37] on span at bounding box center [13, 40] width 7 height 6
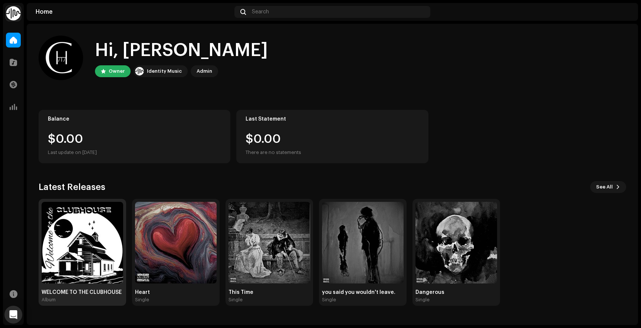
click at [59, 269] on img at bounding box center [83, 243] width 82 height 82
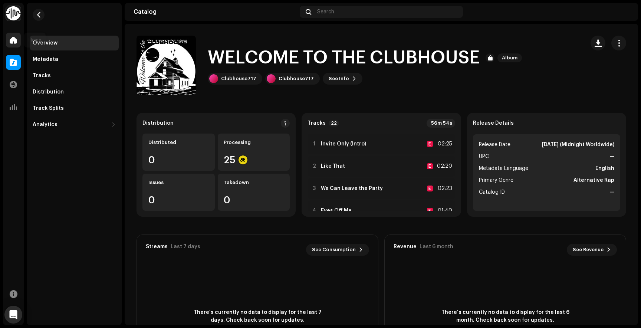
click at [9, 39] on div at bounding box center [13, 40] width 15 height 15
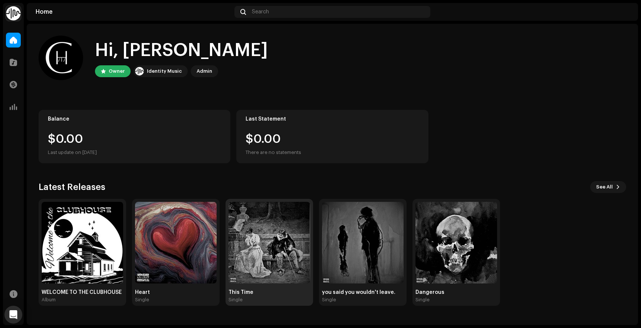
click at [263, 246] on img at bounding box center [269, 243] width 82 height 82
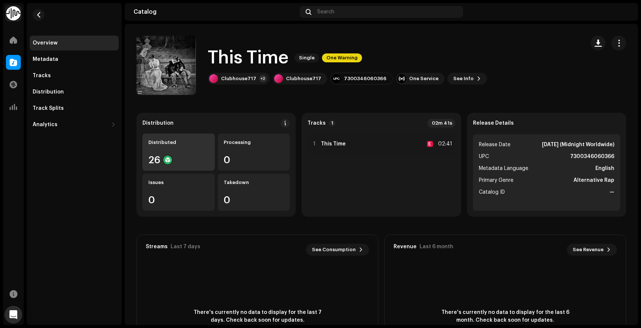
click at [159, 159] on div "26" at bounding box center [178, 160] width 60 height 10
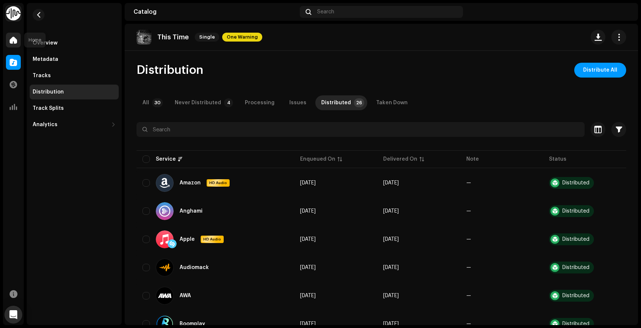
click at [11, 40] on span at bounding box center [13, 40] width 7 height 6
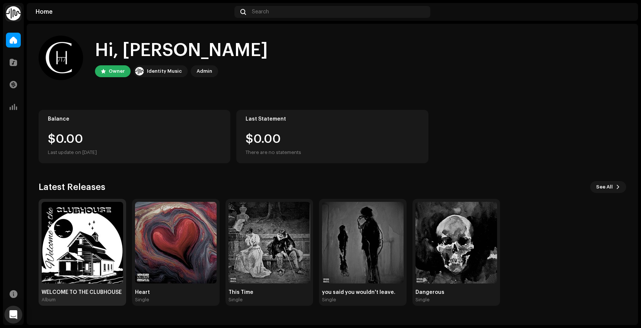
click at [96, 244] on img at bounding box center [83, 243] width 82 height 82
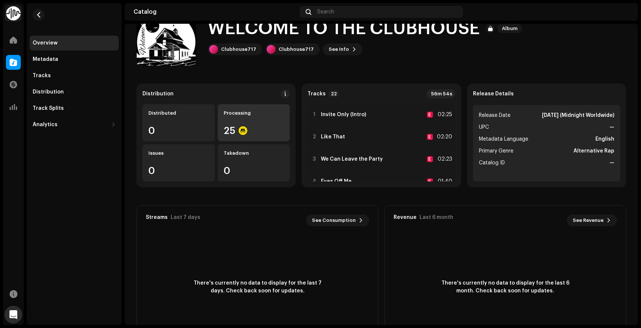
scroll to position [30, 0]
click at [263, 122] on div "Processing 25" at bounding box center [254, 121] width 72 height 37
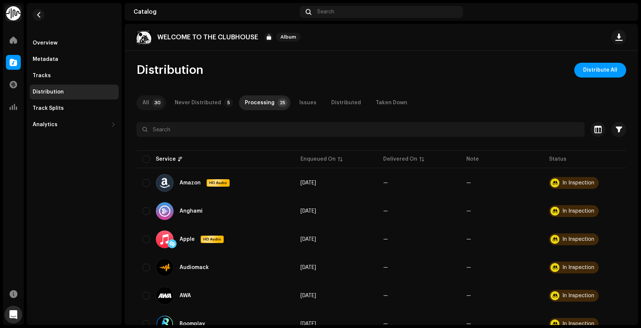
click at [161, 106] on p-tab "All 30" at bounding box center [150, 102] width 29 height 15
click at [210, 104] on div "Never Distributed" at bounding box center [198, 102] width 46 height 15
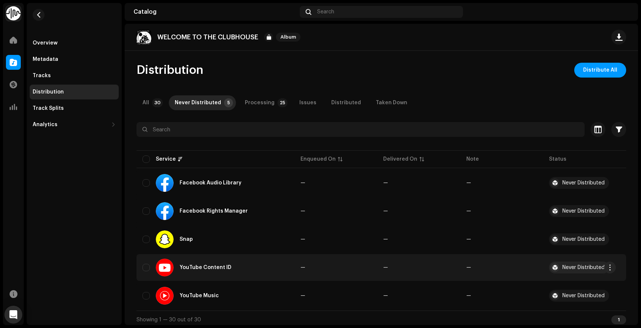
scroll to position [3, 0]
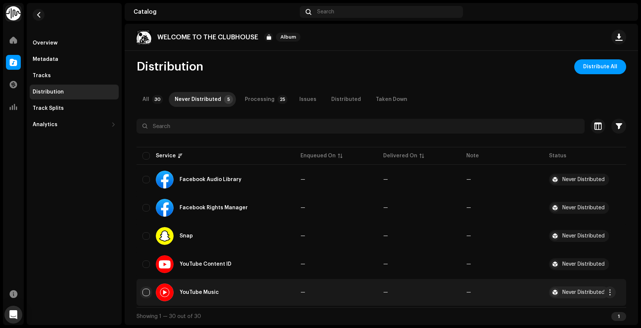
click at [149, 292] on input "checkbox" at bounding box center [145, 292] width 7 height 7
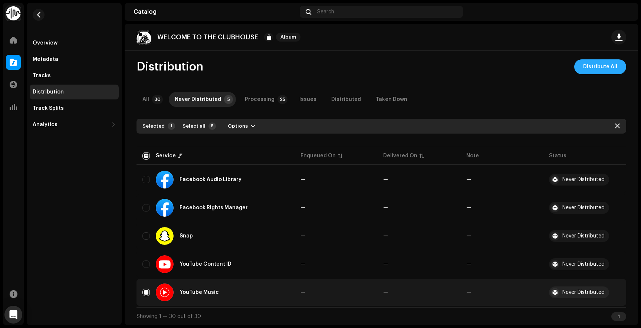
click at [589, 65] on span "Distribute All" at bounding box center [600, 66] width 34 height 15
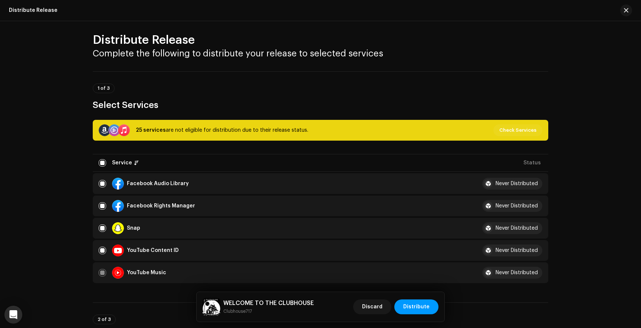
scroll to position [11, 0]
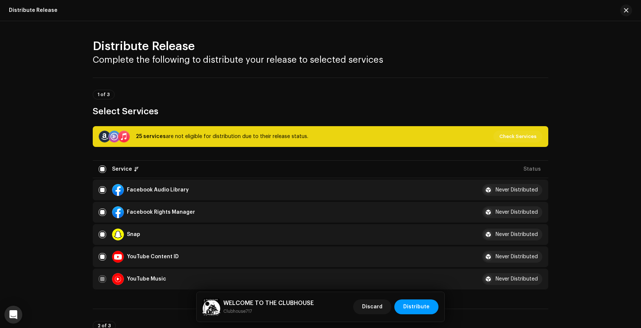
scroll to position [11, 0]
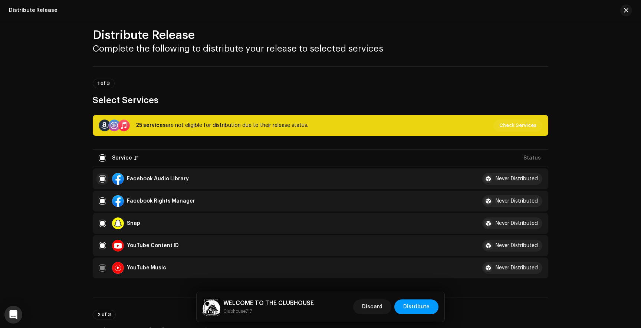
click at [100, 181] on input "checkbox" at bounding box center [102, 178] width 7 height 7
checkbox input "false"
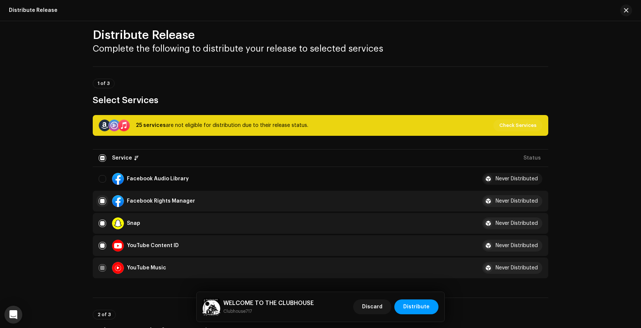
click at [100, 202] on input "Row Selected" at bounding box center [102, 200] width 7 height 7
checkbox input "false"
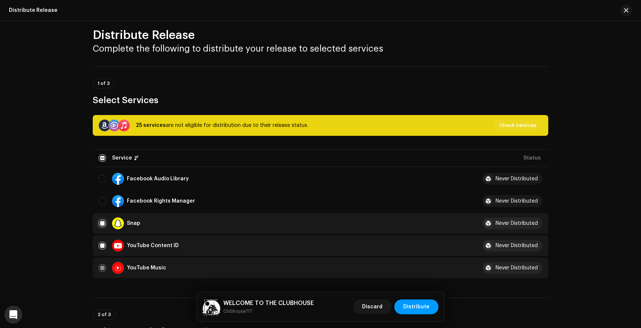
click at [101, 224] on input "Row Selected" at bounding box center [102, 223] width 7 height 7
checkbox input "false"
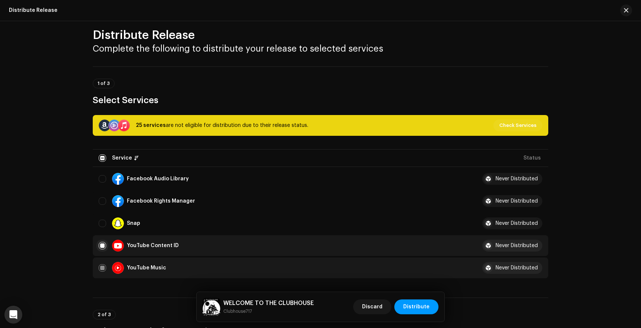
click at [102, 247] on input "Row Selected" at bounding box center [102, 245] width 7 height 7
checkbox input "false"
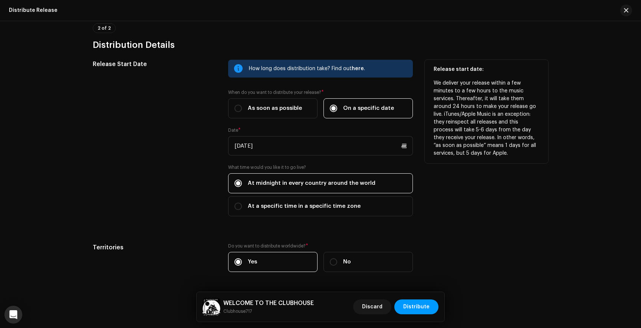
scroll to position [322, 0]
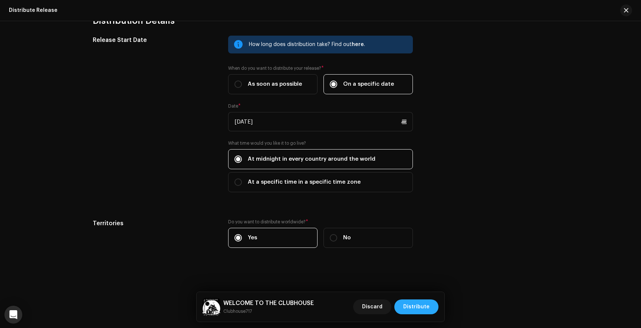
click at [423, 308] on span "Distribute" at bounding box center [416, 306] width 26 height 15
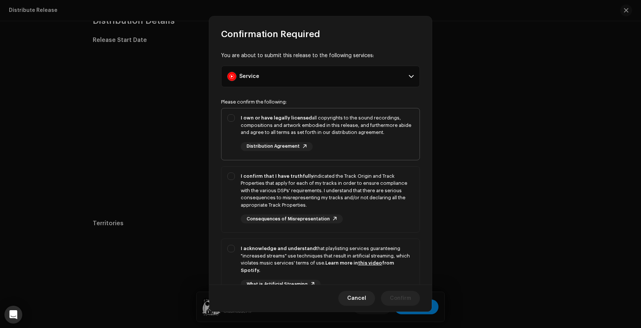
click at [231, 117] on div "I own or have legally licensed all copyrights to the sound recordings, composit…" at bounding box center [320, 132] width 198 height 49
checkbox input "true"
click at [230, 175] on div "I confirm that I have truthfully indicated the Track Origin and Track Propertie…" at bounding box center [320, 198] width 198 height 63
checkbox input "true"
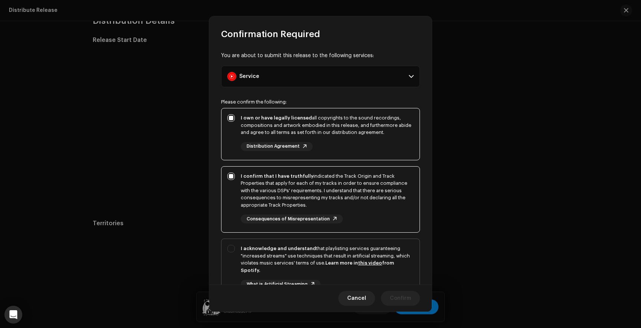
click at [232, 247] on div "I acknowledge and understand that playlisting services guaranteeing "increased …" at bounding box center [320, 273] width 198 height 68
checkbox input "true"
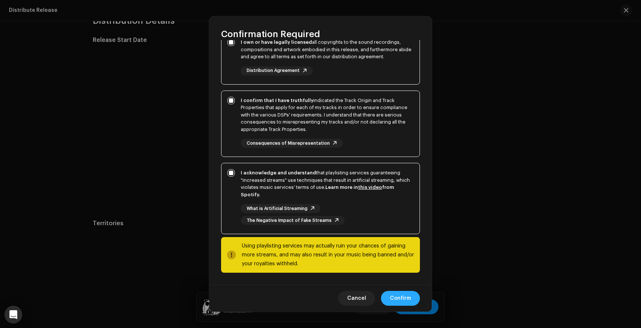
click at [399, 297] on span "Confirm" at bounding box center [400, 298] width 21 height 15
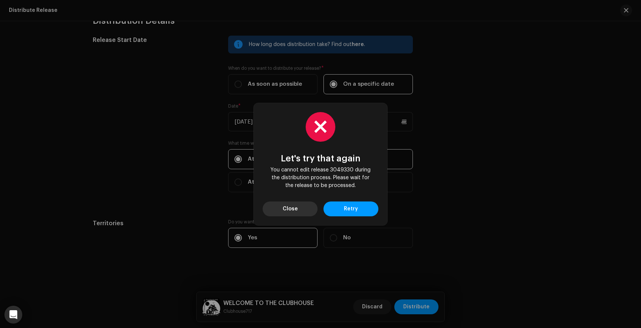
click at [306, 208] on button "Close" at bounding box center [290, 208] width 55 height 15
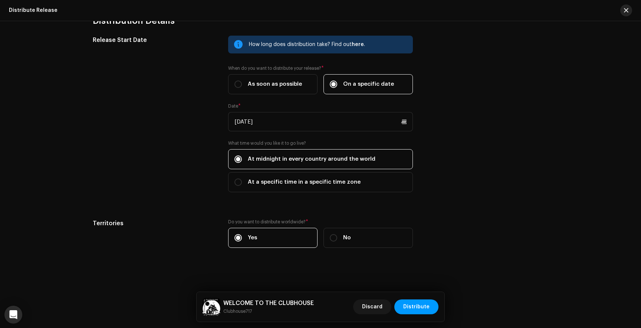
click at [624, 9] on span "button" at bounding box center [626, 10] width 4 height 6
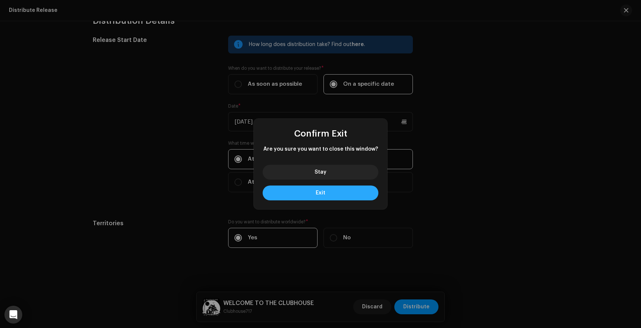
click at [323, 190] on button "Exit" at bounding box center [321, 192] width 116 height 15
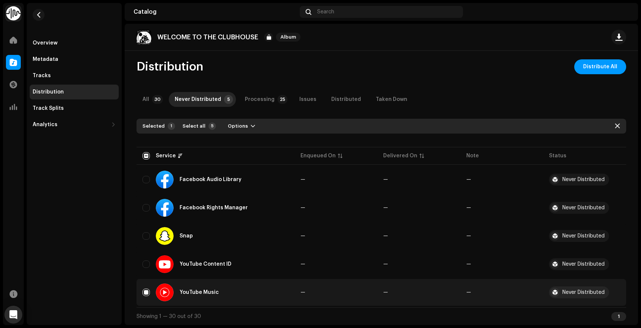
click at [64, 89] on div "Distribution" at bounding box center [74, 92] width 83 height 6
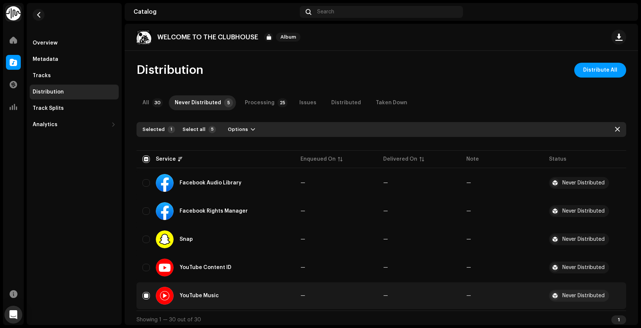
click at [255, 40] on p "WELCOME TO THE CLUBHOUSE" at bounding box center [207, 37] width 101 height 8
click at [54, 42] on div "Overview" at bounding box center [45, 43] width 25 height 6
